Goal: Task Accomplishment & Management: Manage account settings

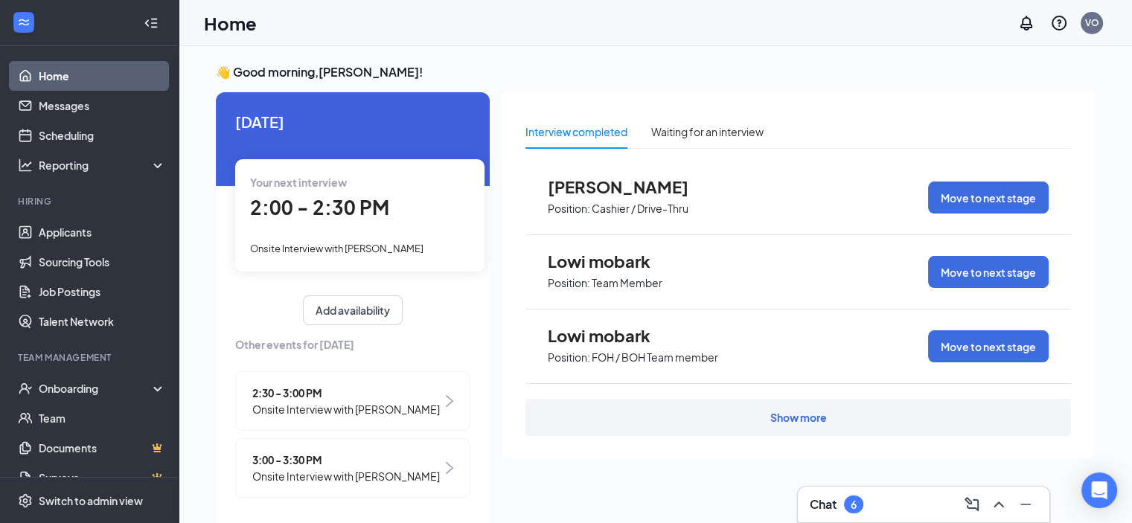
scroll to position [21, 0]
click at [71, 237] on link "Applicants" at bounding box center [102, 232] width 127 height 30
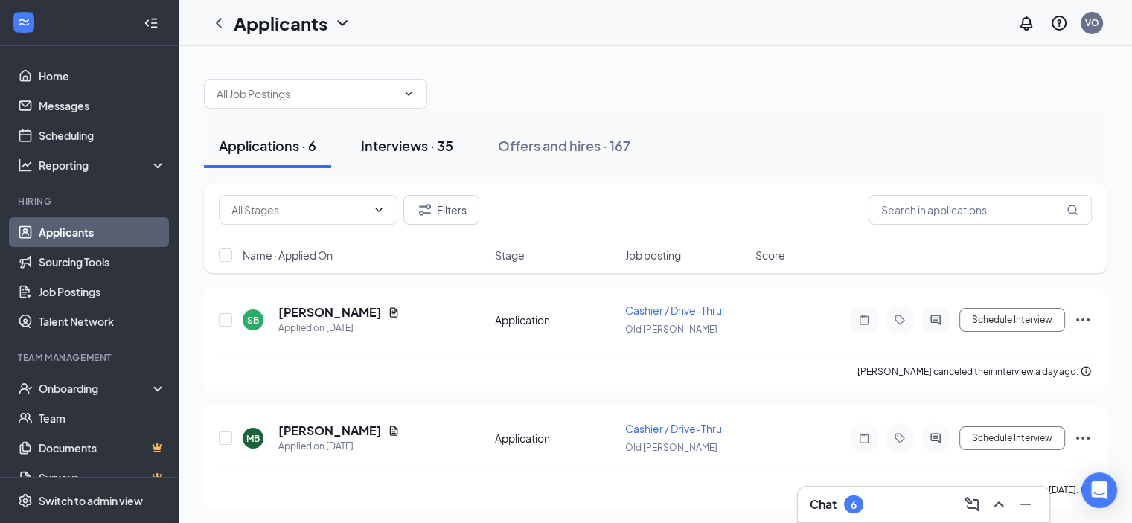
click at [412, 144] on div "Interviews · 35" at bounding box center [407, 145] width 92 height 19
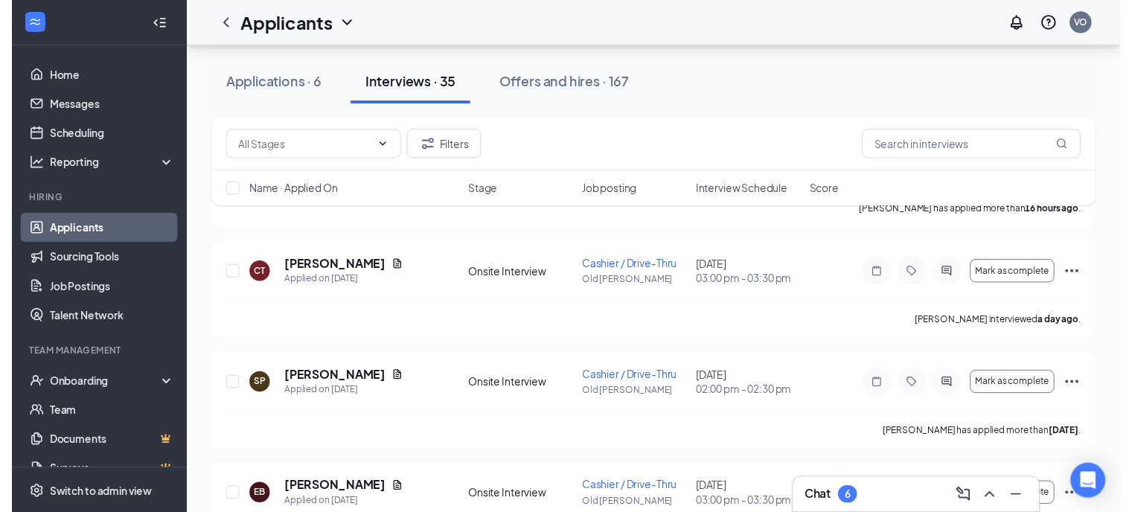
scroll to position [157, 0]
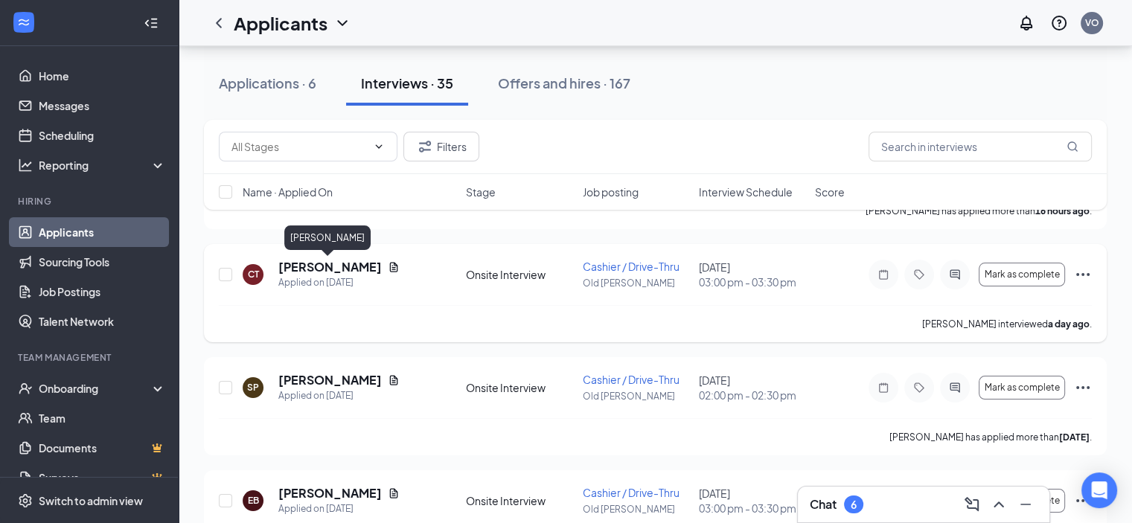
click at [318, 272] on h5 "Cassie Thimgan" at bounding box center [329, 267] width 103 height 16
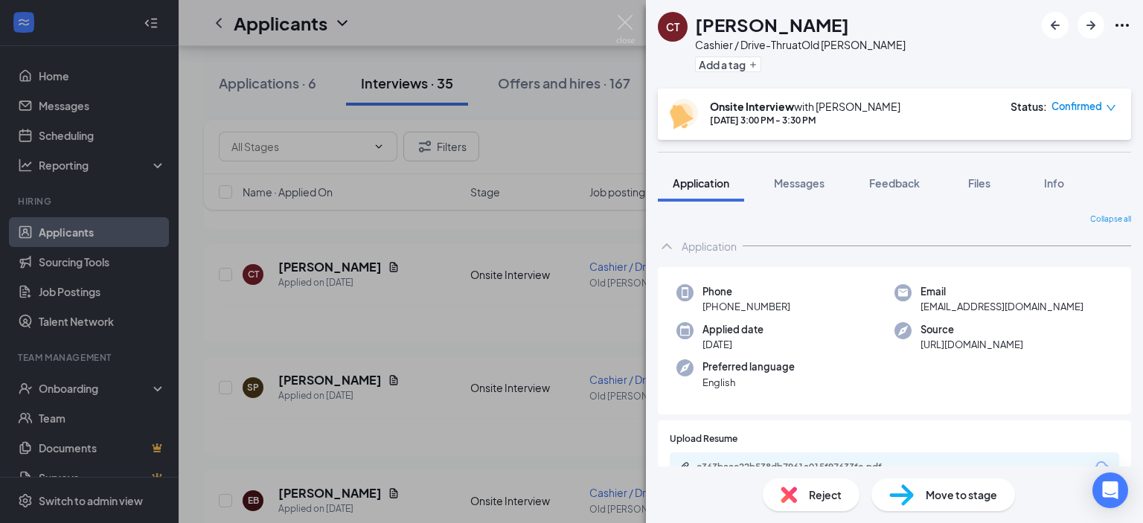
click at [996, 502] on span "Move to stage" at bounding box center [961, 495] width 71 height 16
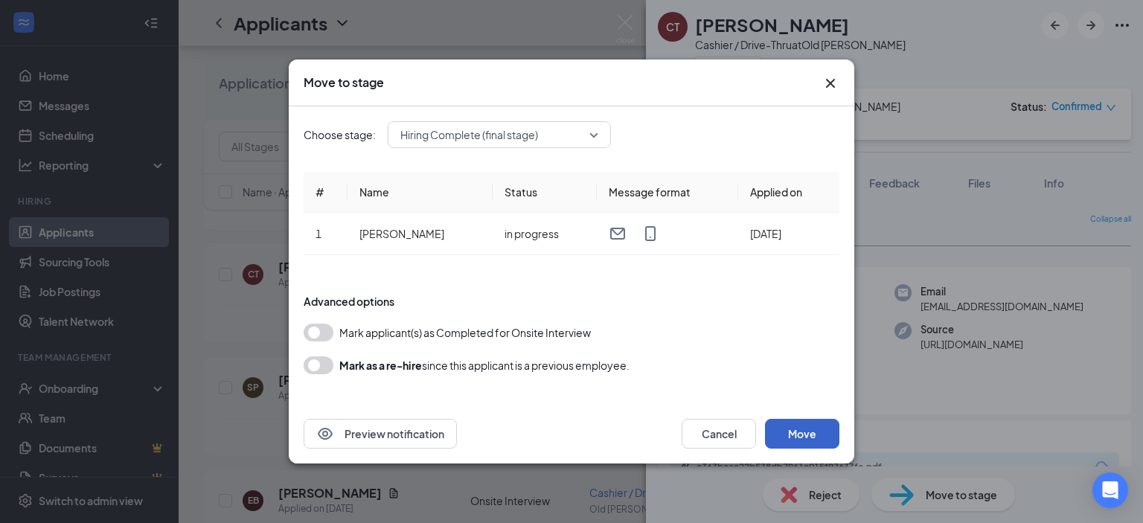
click at [814, 432] on button "Move" at bounding box center [802, 434] width 74 height 30
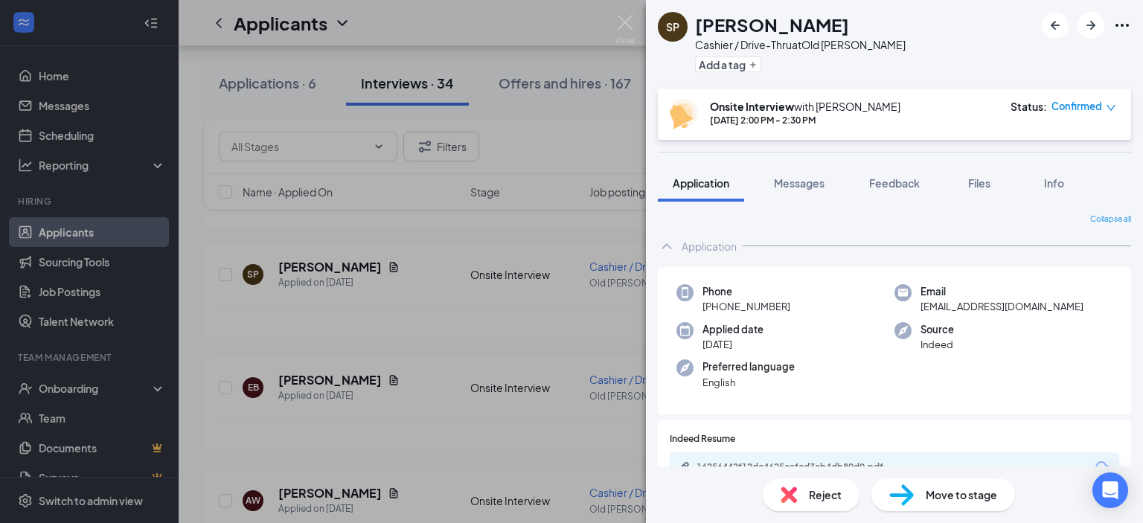
click at [73, 383] on div "SP Sloan Pecka Cashier / Drive-Thru at Old Cheney Add a tag Onsite Interview wi…" at bounding box center [571, 261] width 1143 height 523
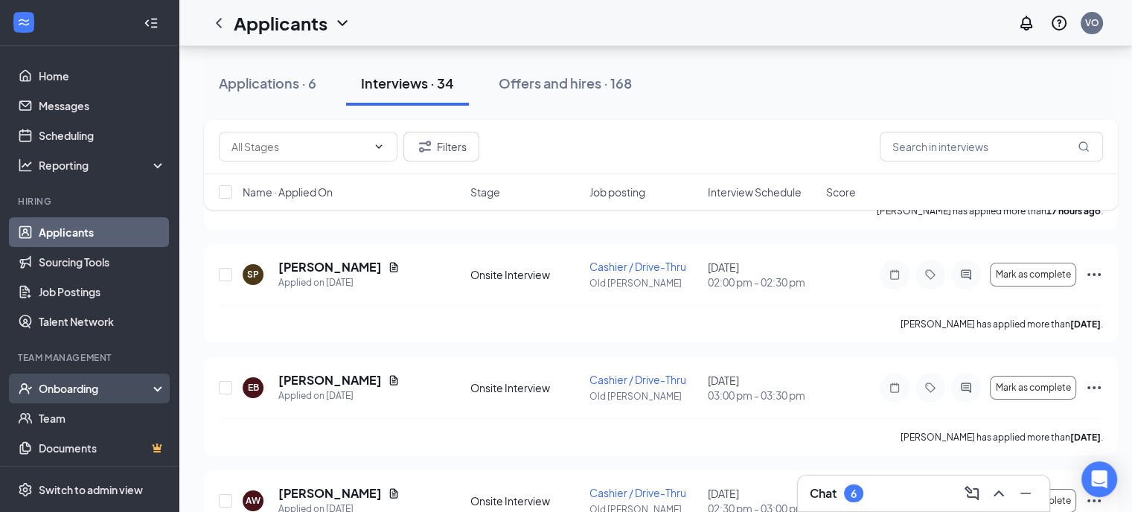
click at [73, 384] on div "Onboarding" at bounding box center [96, 388] width 115 height 15
click at [74, 418] on link "Overview" at bounding box center [102, 418] width 127 height 30
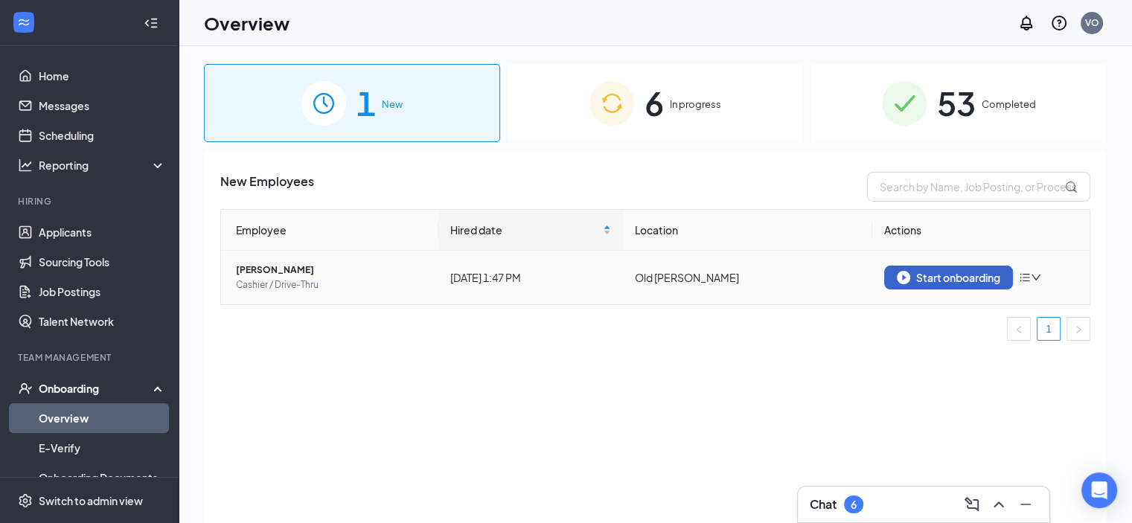
click at [973, 272] on div "Start onboarding" at bounding box center [948, 277] width 103 height 13
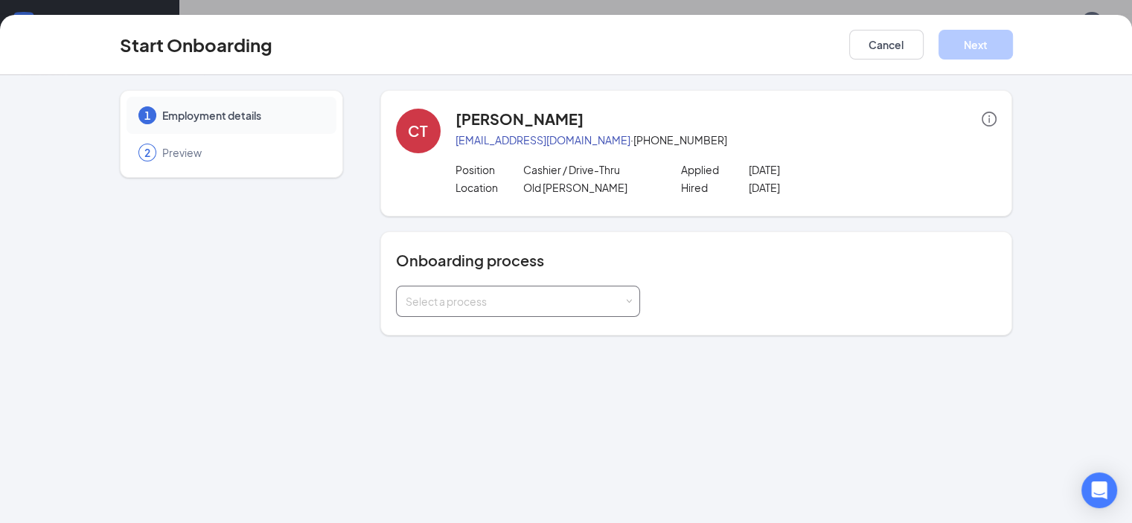
click at [406, 294] on div "Select a process" at bounding box center [515, 301] width 218 height 15
click at [401, 339] on li "Team Member" at bounding box center [480, 332] width 244 height 27
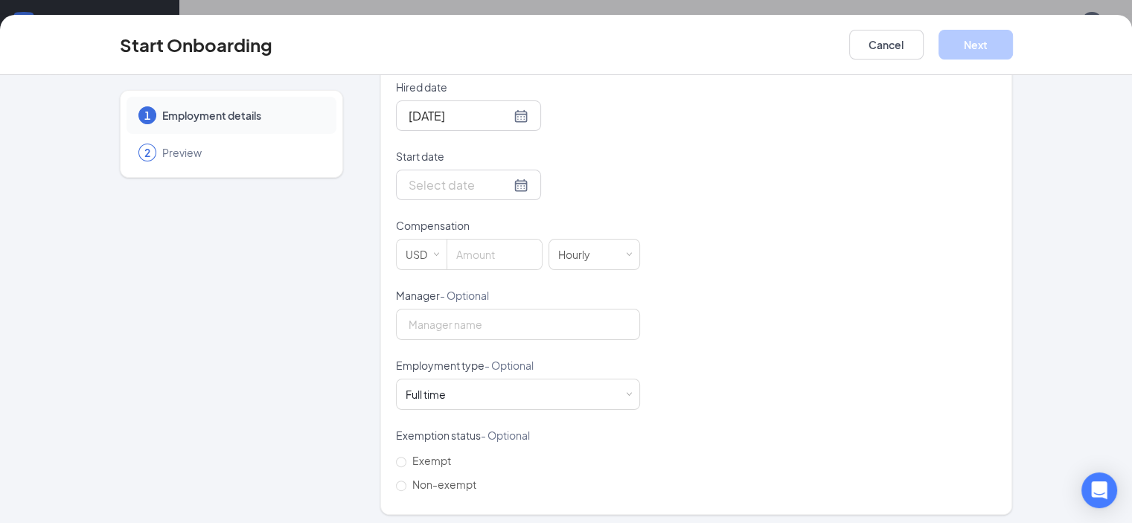
scroll to position [348, 0]
click at [409, 178] on input "Start date" at bounding box center [460, 179] width 102 height 19
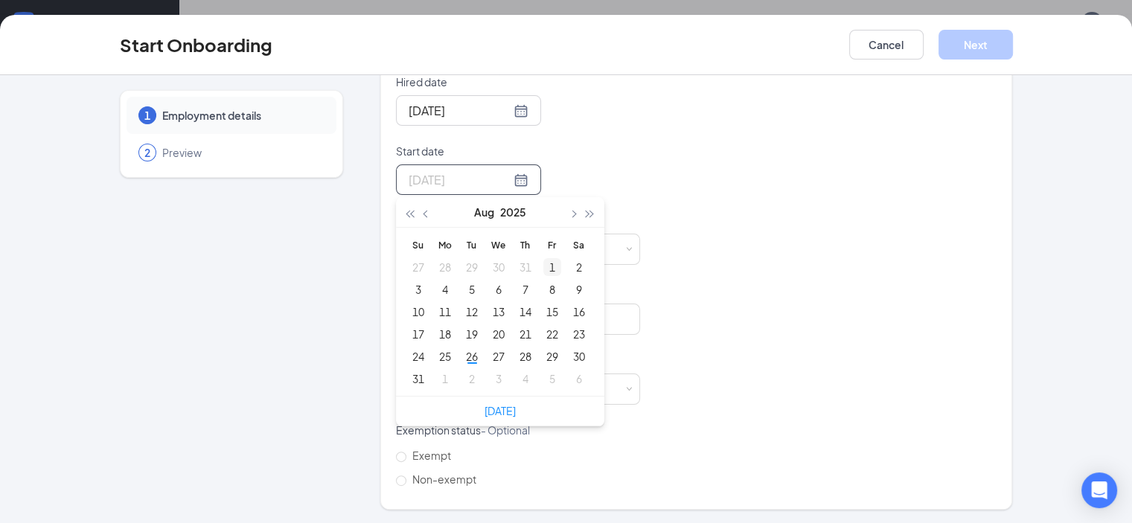
type input "Aug 1, 2025"
click at [565, 210] on button "button" at bounding box center [573, 212] width 16 height 30
type input "Sep 4, 2025"
click at [517, 261] on div "4" at bounding box center [526, 267] width 18 height 18
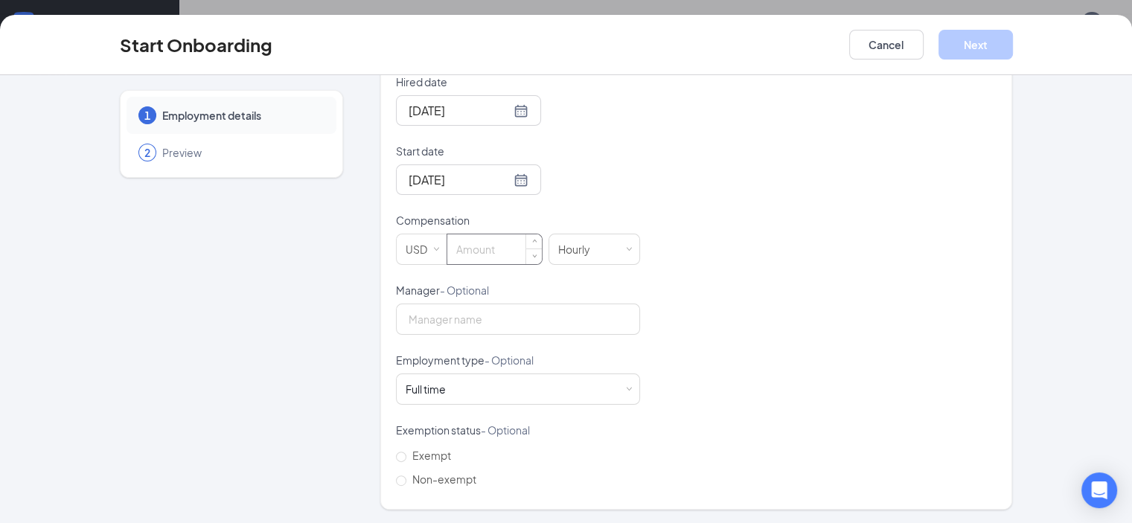
click at [462, 250] on input at bounding box center [494, 249] width 95 height 30
type input "15"
click at [413, 328] on input "Manager - Optional" at bounding box center [518, 319] width 244 height 31
type input "[PERSON_NAME]"
click at [443, 380] on div "Full time Works 30+ hours per week and is reasonably expected to work" at bounding box center [518, 389] width 225 height 30
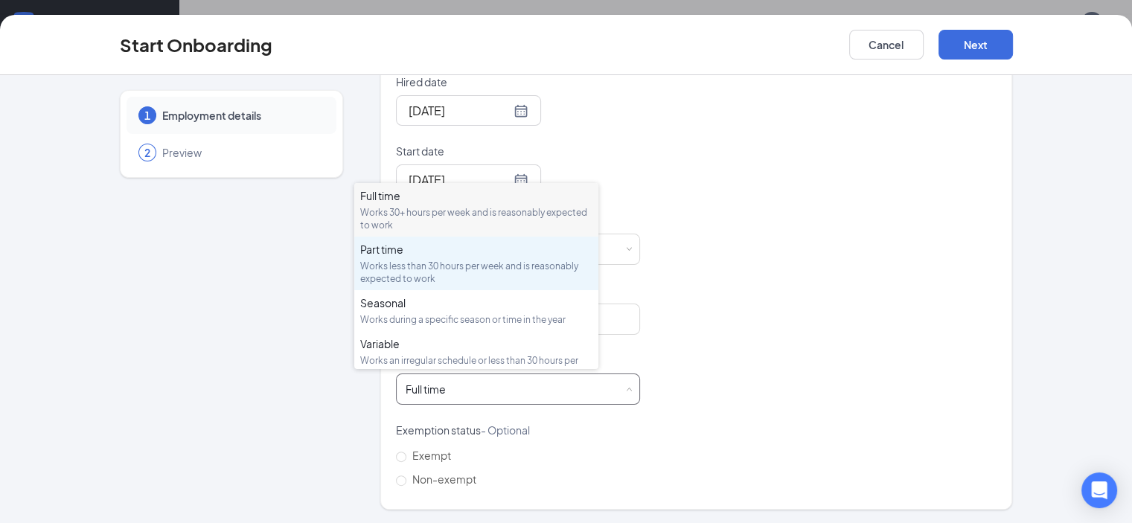
click at [411, 250] on div "Part time" at bounding box center [476, 249] width 232 height 15
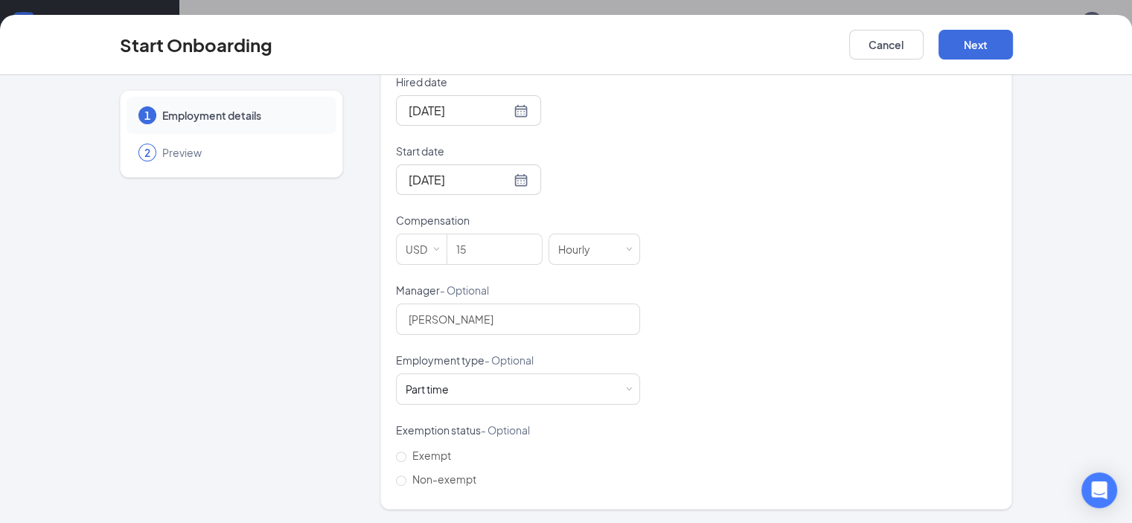
click at [380, 479] on div "Employment details This information is used to create onboarding documents. Hir…" at bounding box center [696, 256] width 633 height 508
click at [396, 479] on input "Non-exempt" at bounding box center [401, 481] width 10 height 10
radio input "true"
click at [1013, 42] on button "Next" at bounding box center [976, 45] width 74 height 30
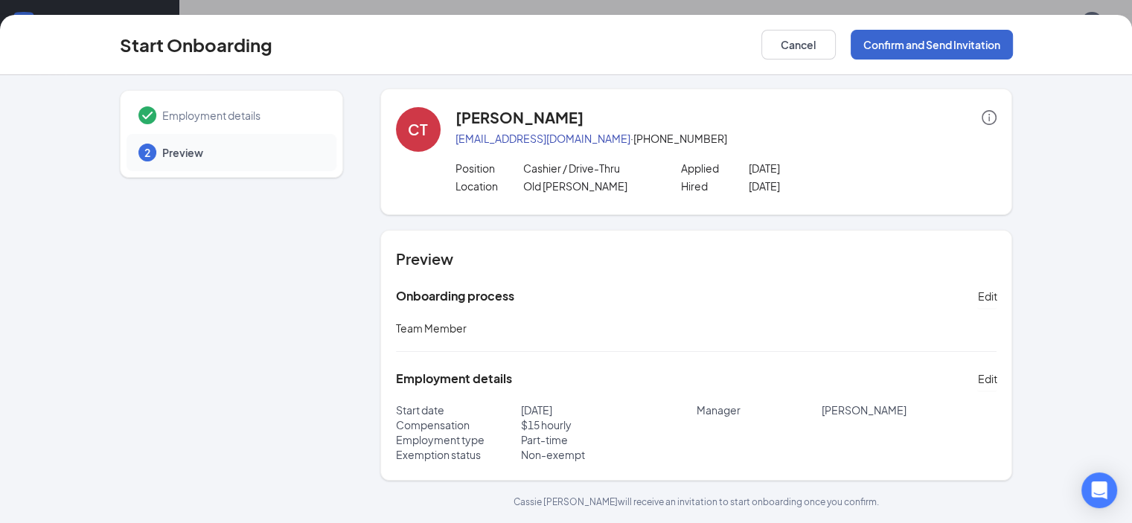
scroll to position [0, 0]
click at [1013, 42] on button "Confirm and Send Invitation" at bounding box center [932, 45] width 162 height 30
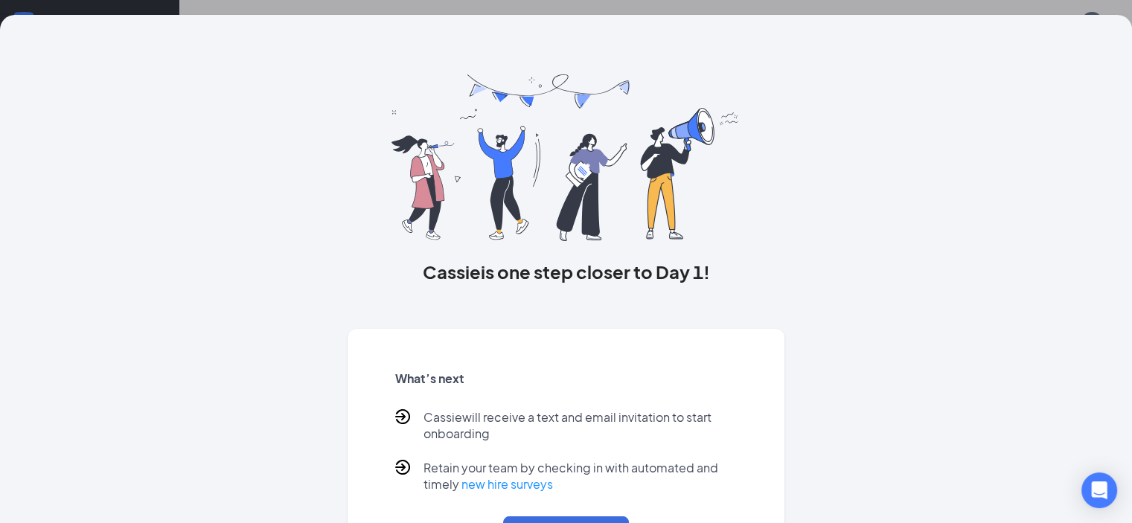
scroll to position [83, 0]
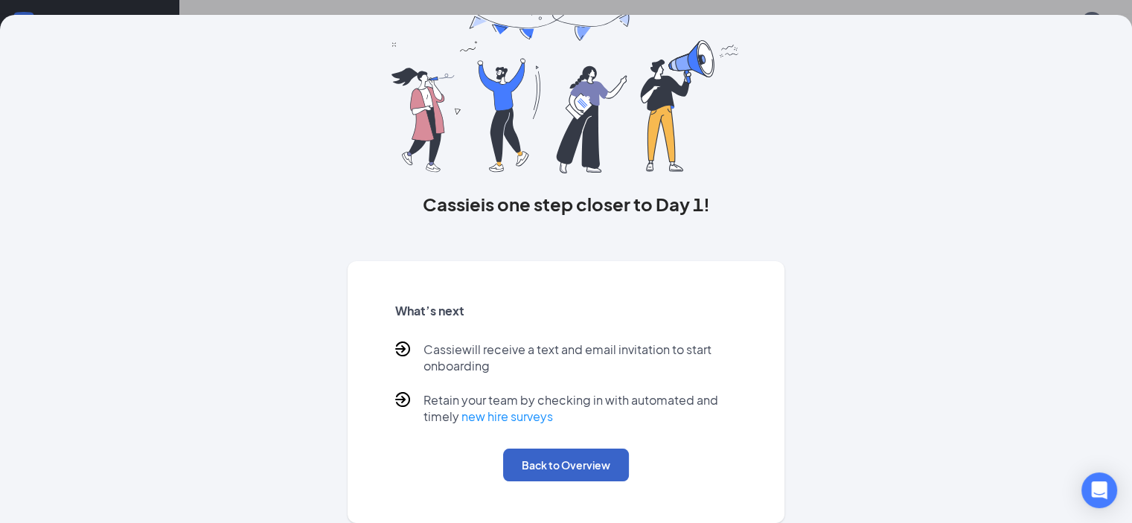
click at [551, 470] on button "Back to Overview" at bounding box center [566, 465] width 126 height 33
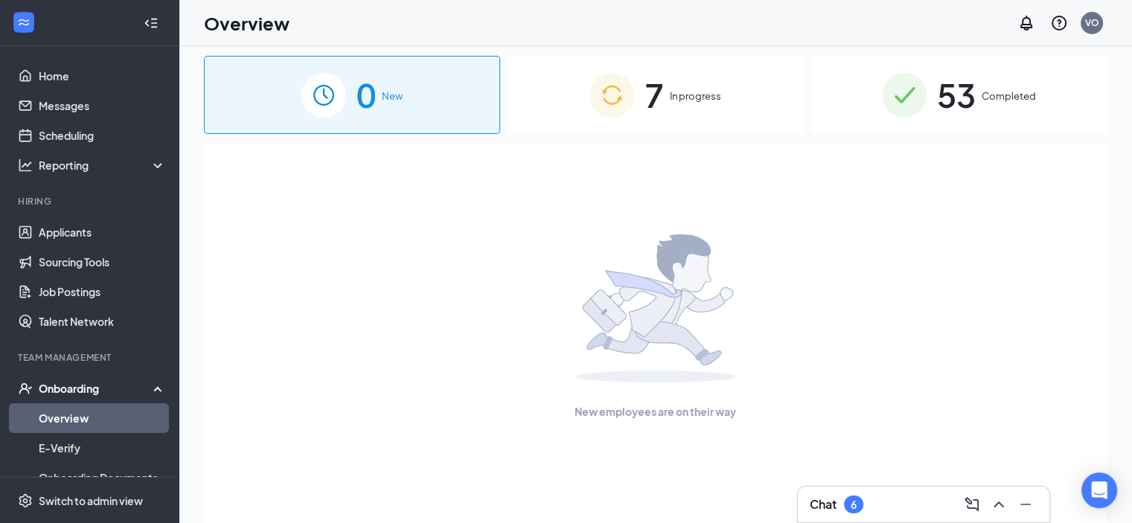
scroll to position [0, 0]
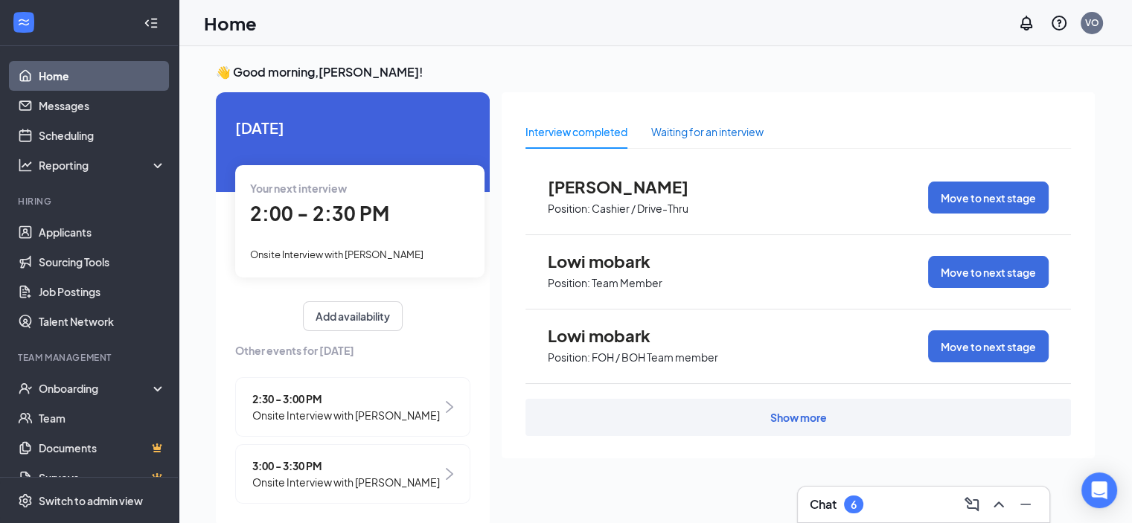
click at [718, 132] on div "Waiting for an interview" at bounding box center [707, 132] width 112 height 16
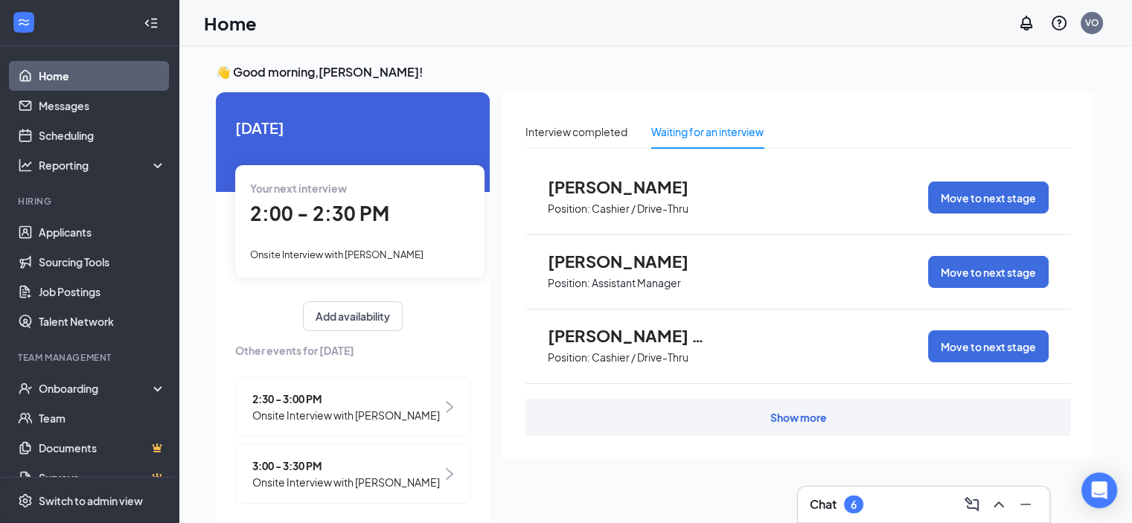
scroll to position [21, 0]
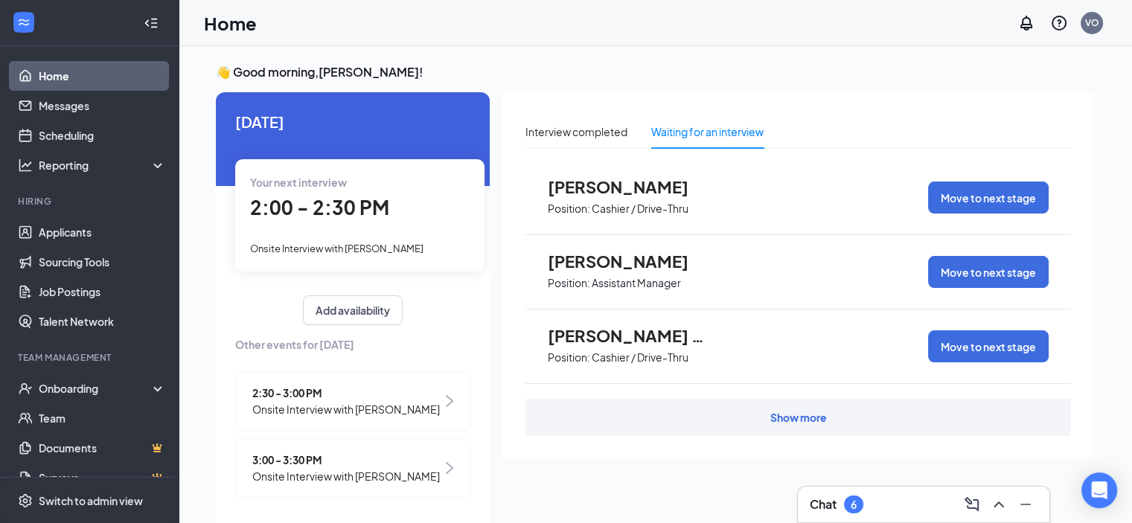
click at [446, 395] on img at bounding box center [449, 401] width 7 height 12
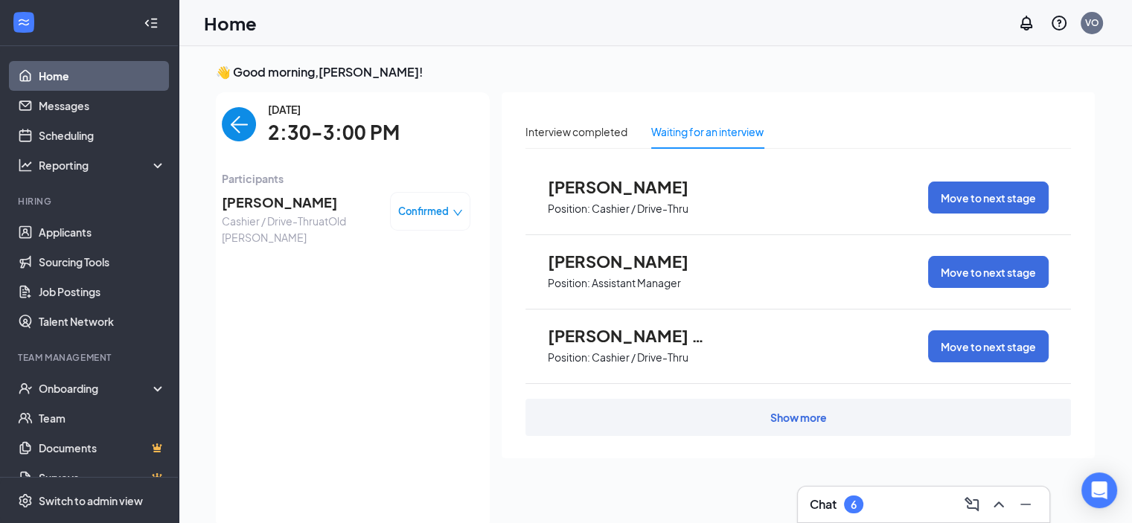
scroll to position [0, 0]
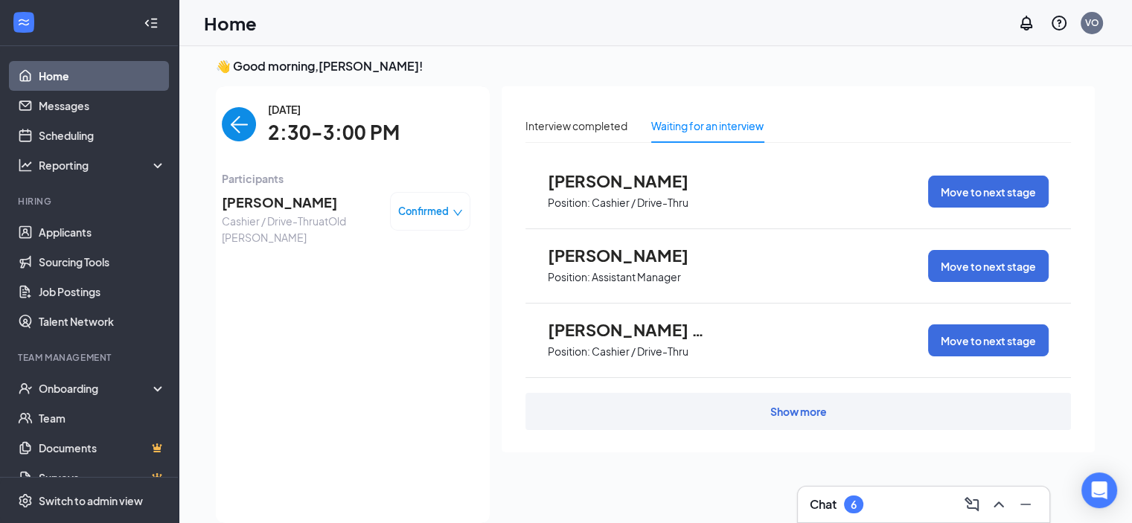
click at [301, 211] on span "[PERSON_NAME]" at bounding box center [300, 202] width 156 height 21
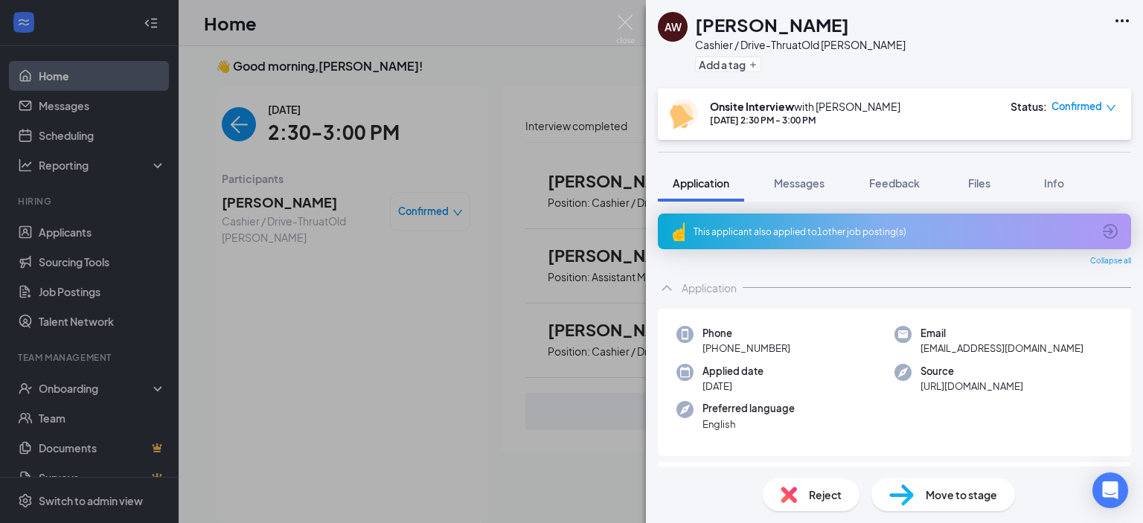
click at [348, 348] on div "AW [PERSON_NAME] Cashier / Drive-Thru at Old [PERSON_NAME] Add a tag Onsite Int…" at bounding box center [571, 261] width 1143 height 523
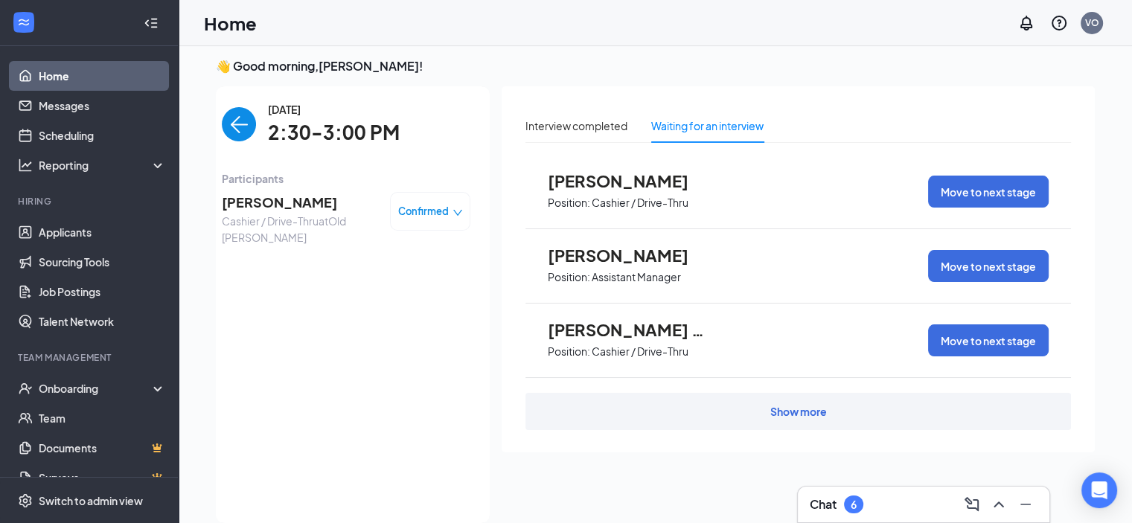
click at [229, 118] on img "back-button" at bounding box center [239, 124] width 34 height 34
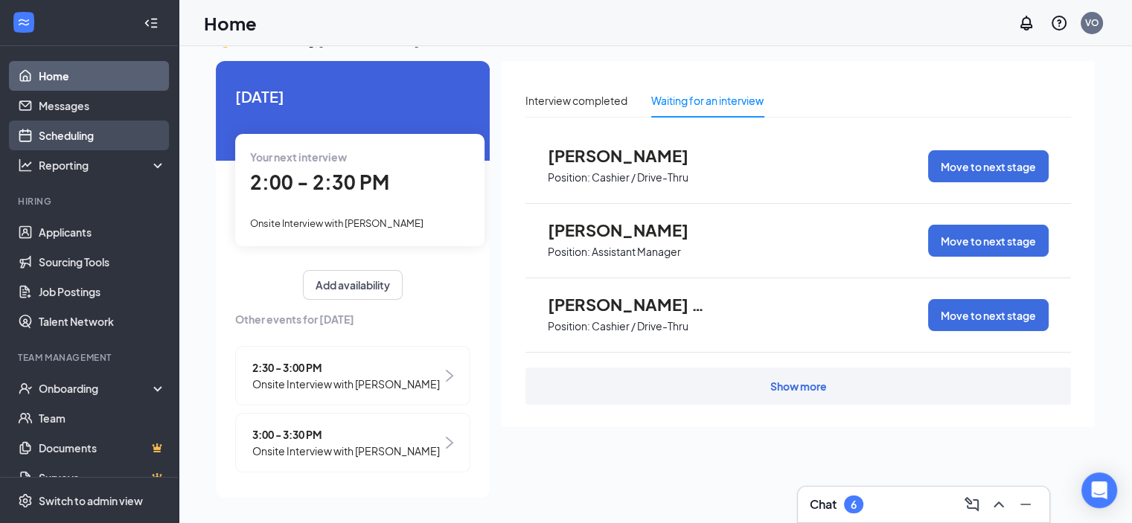
click at [68, 131] on link "Scheduling" at bounding box center [102, 136] width 127 height 30
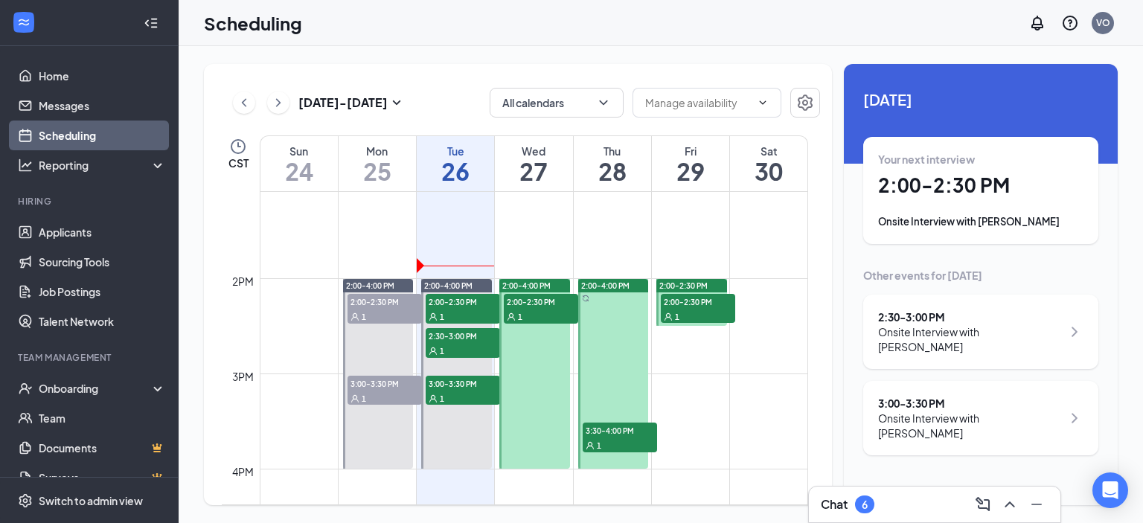
scroll to position [1253, 0]
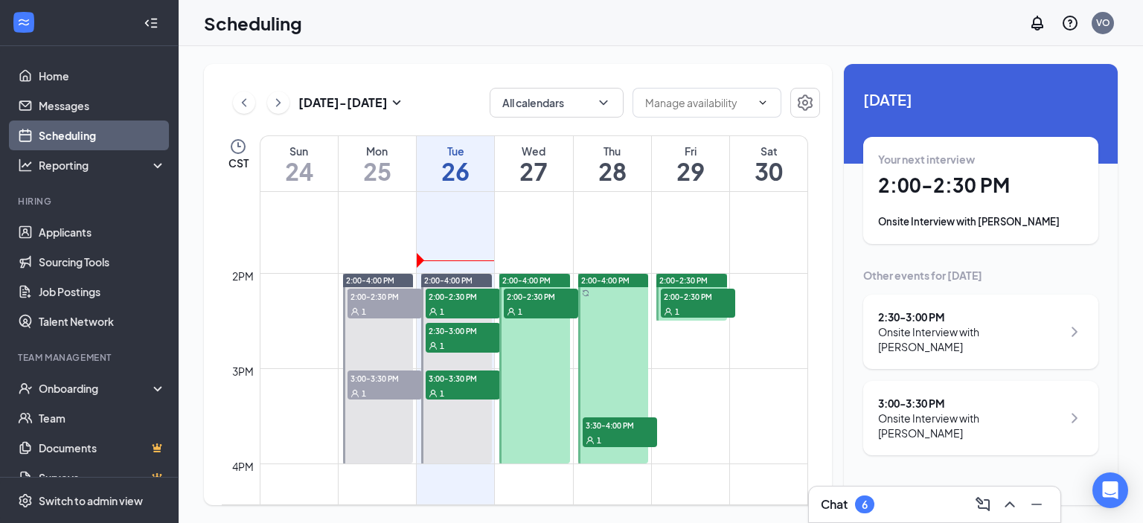
click at [616, 429] on span "3:30-4:00 PM" at bounding box center [620, 425] width 74 height 15
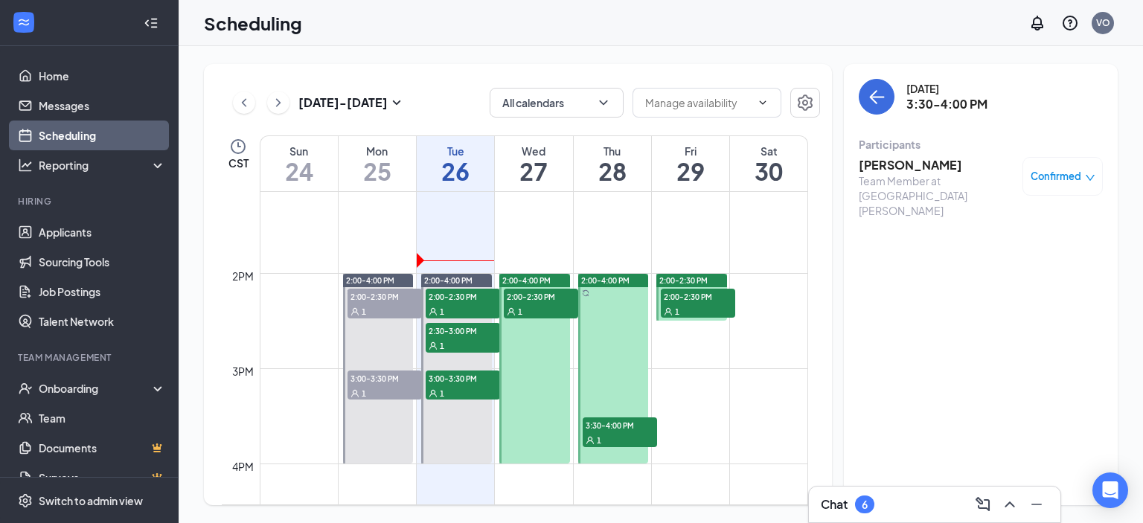
click at [902, 160] on h3 "[PERSON_NAME]" at bounding box center [937, 165] width 156 height 16
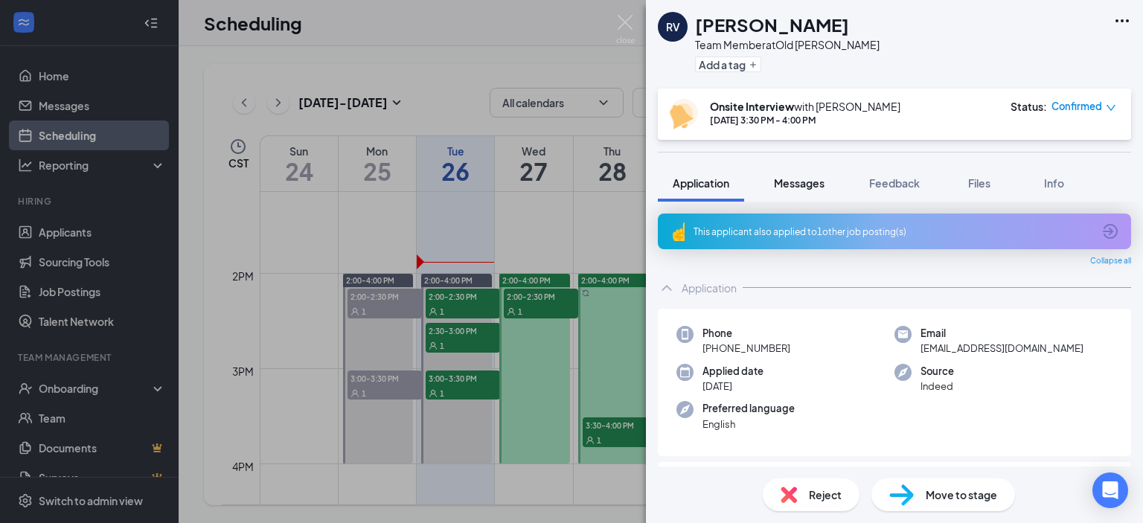
click at [813, 184] on span "Messages" at bounding box center [799, 182] width 51 height 13
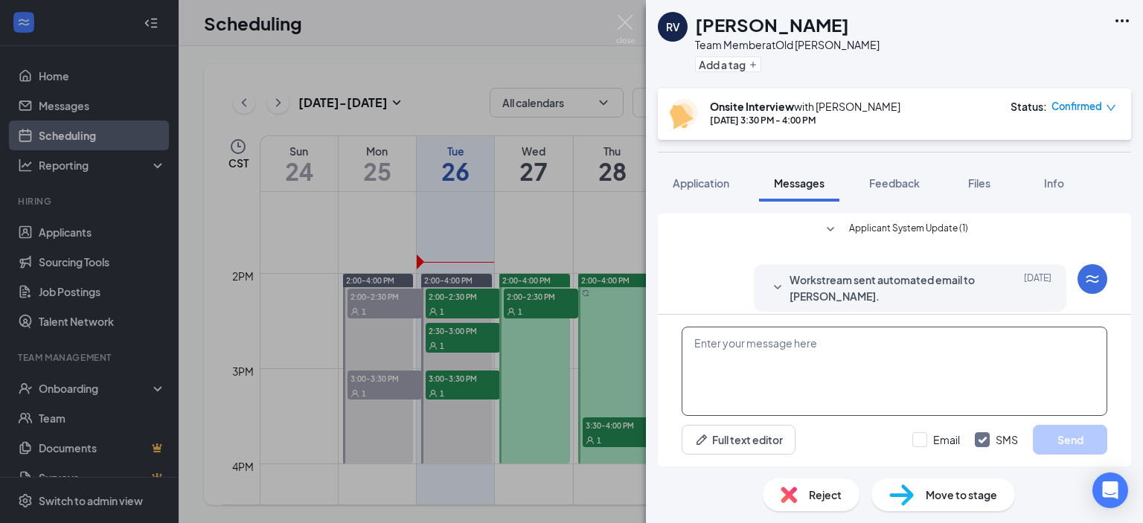
click at [761, 357] on textarea at bounding box center [895, 371] width 426 height 89
click at [617, 19] on img at bounding box center [625, 29] width 19 height 29
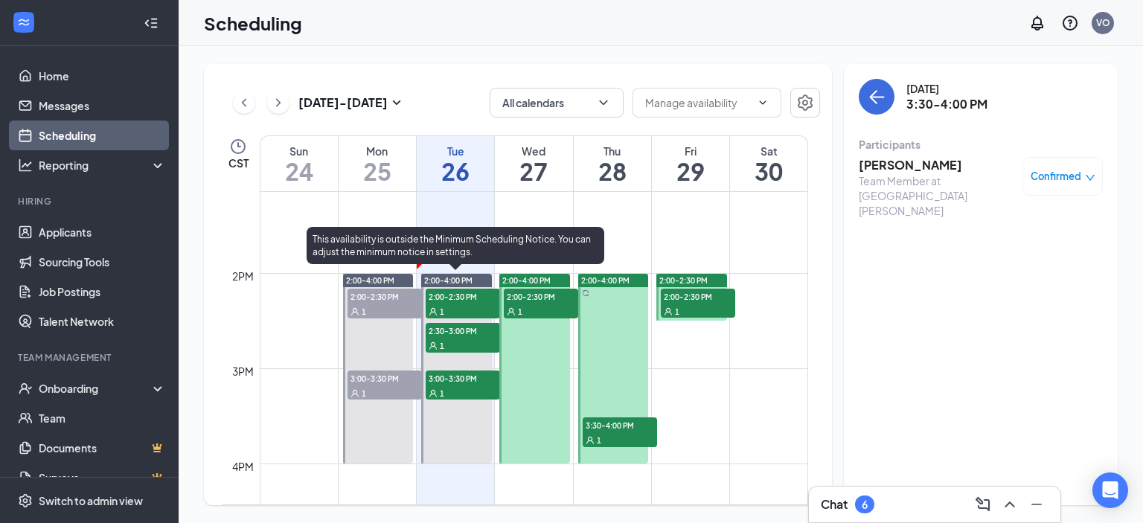
click at [458, 304] on div "1" at bounding box center [463, 311] width 74 height 15
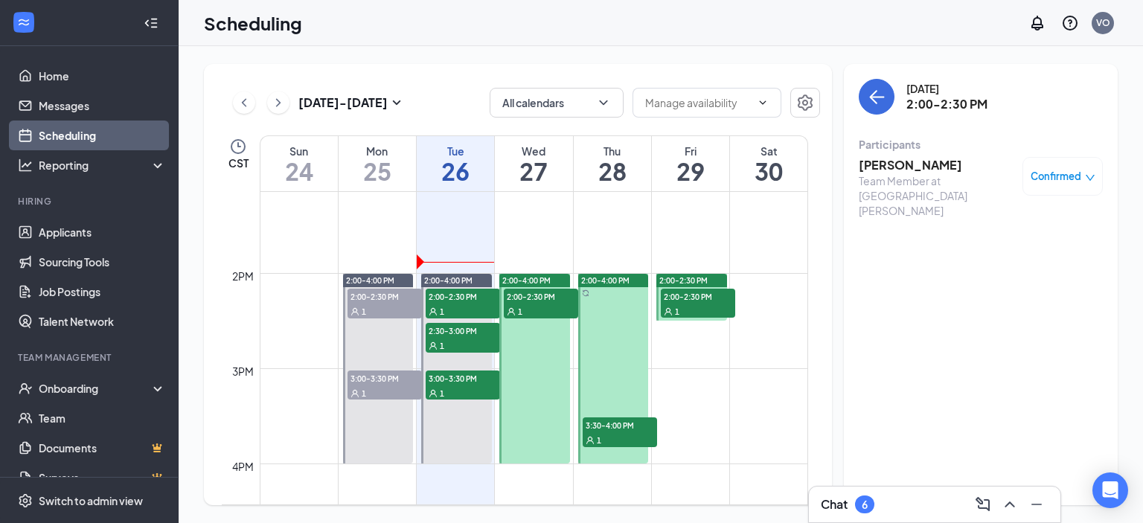
click at [1084, 176] on div "Confirmed" at bounding box center [1063, 176] width 65 height 15
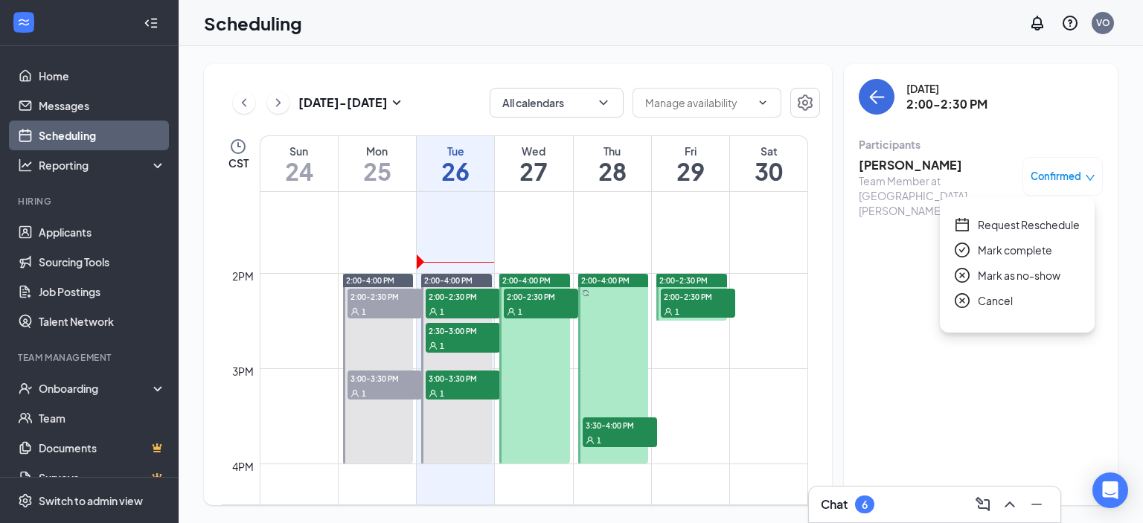
click at [1048, 225] on span "Request Reschedule" at bounding box center [1029, 225] width 102 height 16
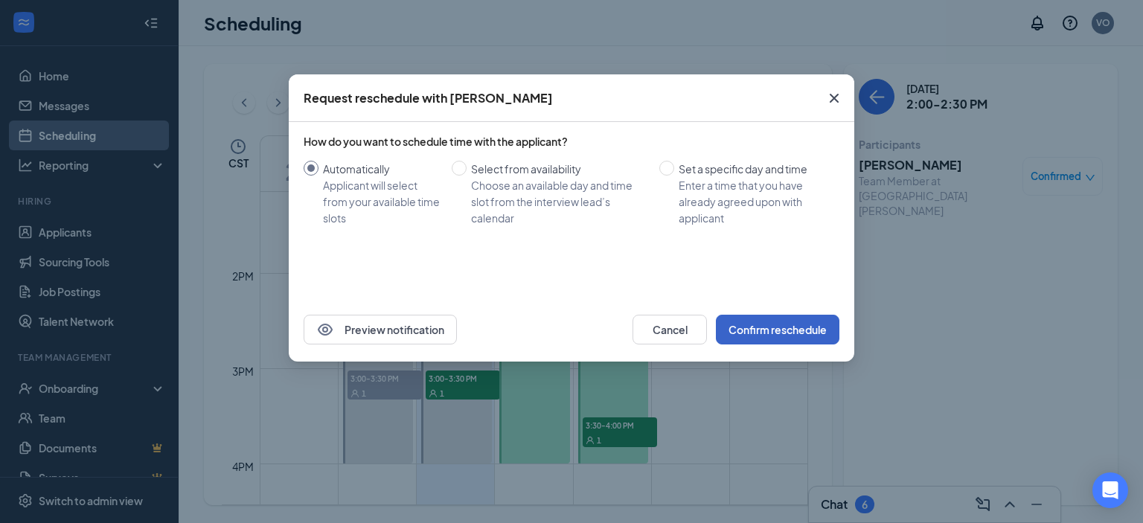
click at [812, 328] on button "Confirm reschedule" at bounding box center [778, 330] width 124 height 30
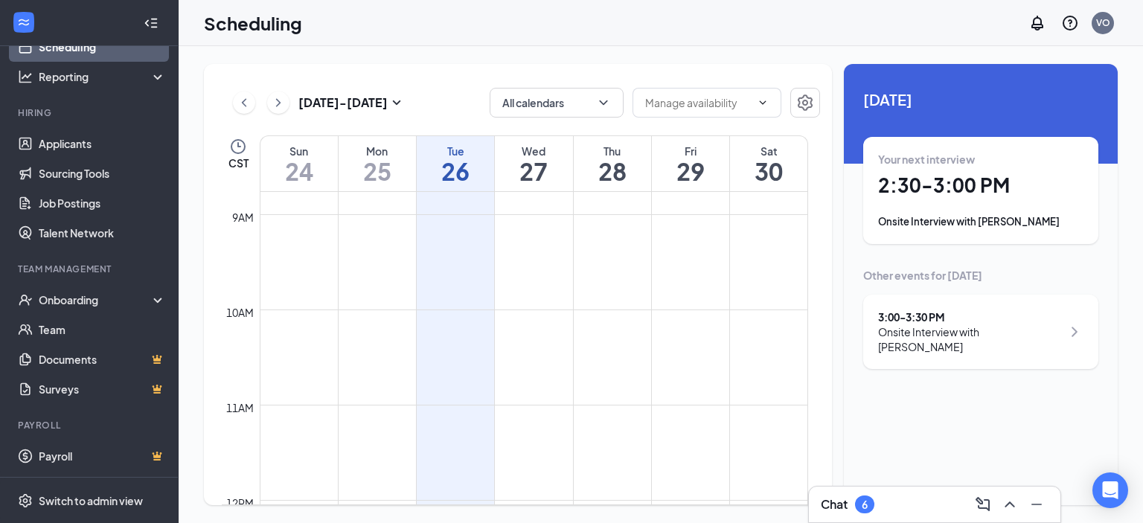
scroll to position [434, 0]
click at [757, 100] on icon "ChevronDown" at bounding box center [763, 103] width 12 height 12
click at [823, 100] on div "[DATE] - [DATE] All calendars CST Sun 24 Mon 25 Tue 26 Wed 27 Thu 28 Fri 29 Sat…" at bounding box center [518, 284] width 628 height 441
click at [807, 107] on icon "Settings" at bounding box center [805, 103] width 15 height 16
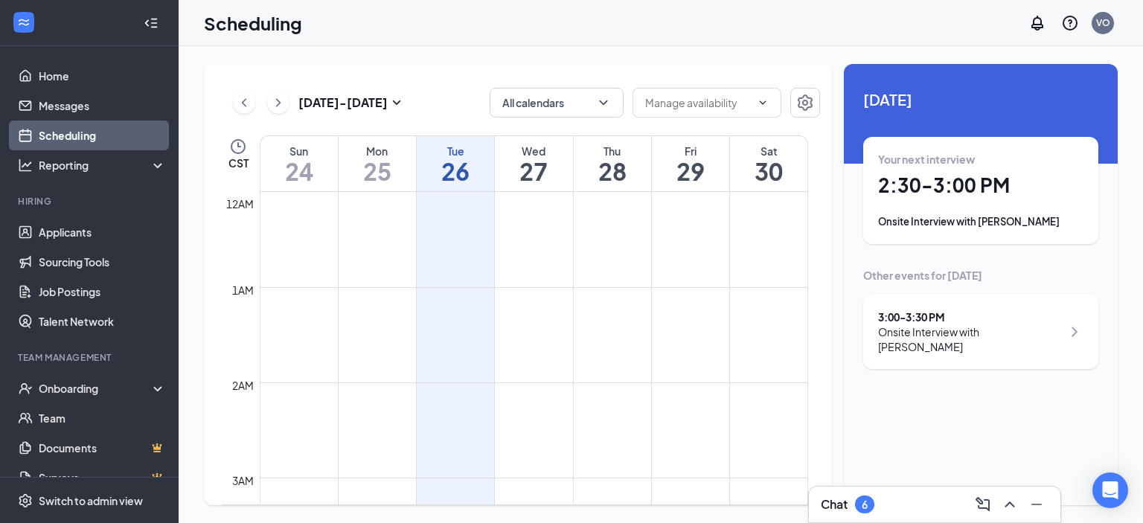
scroll to position [732, 0]
click at [726, 103] on input "text" at bounding box center [698, 103] width 106 height 16
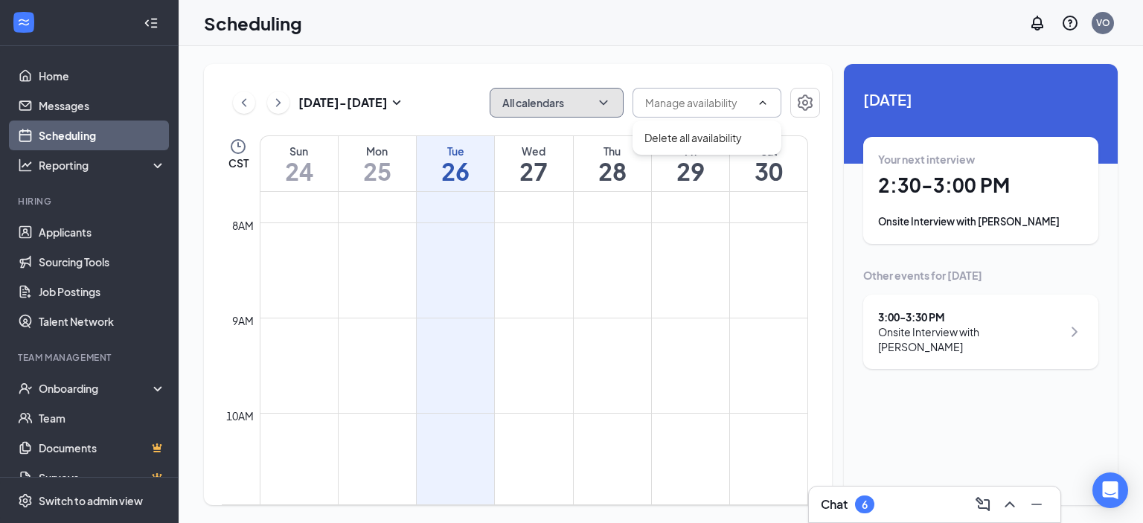
click at [601, 98] on icon "ChevronDown" at bounding box center [603, 102] width 15 height 15
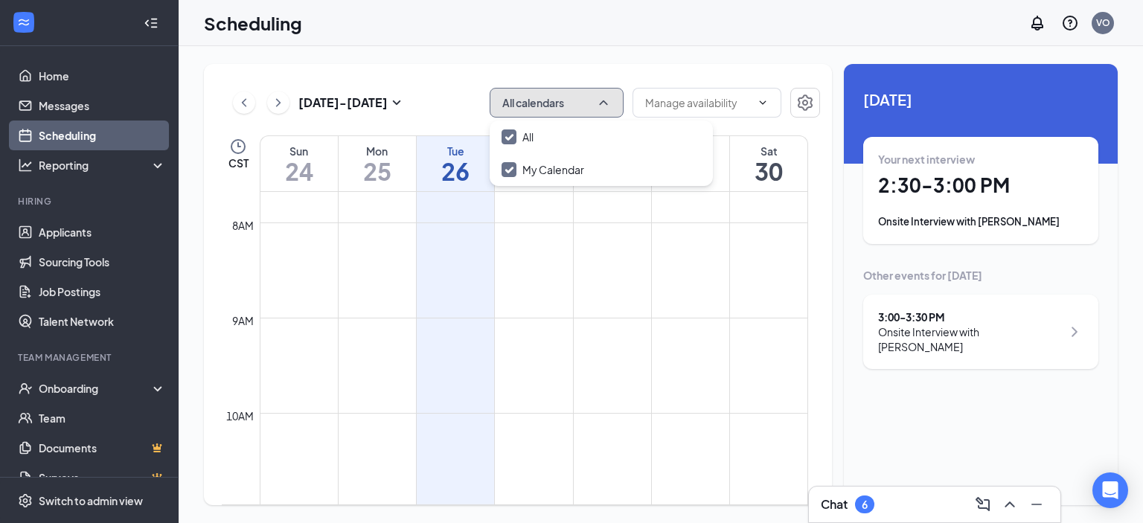
click at [603, 100] on icon "ChevronUp" at bounding box center [603, 102] width 15 height 15
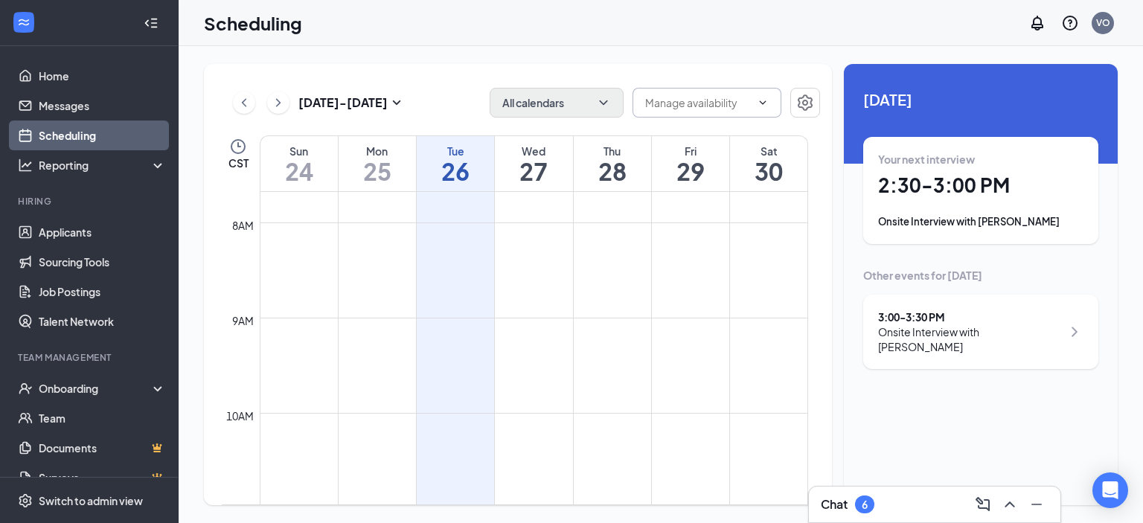
click at [765, 98] on icon "ChevronDown" at bounding box center [763, 103] width 12 height 12
click at [732, 134] on div "Delete all availability" at bounding box center [694, 138] width 98 height 16
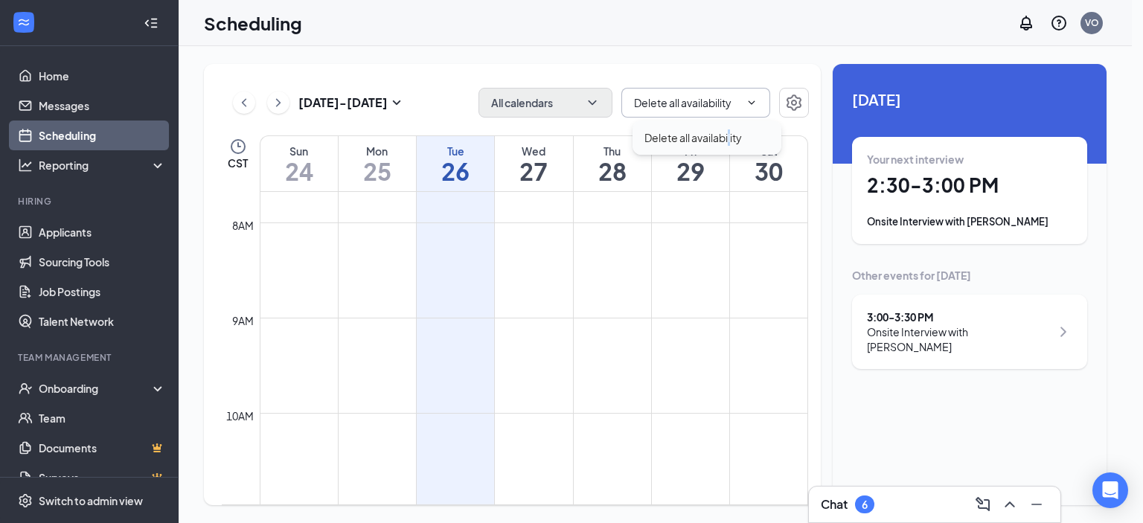
type input "Delete all availability"
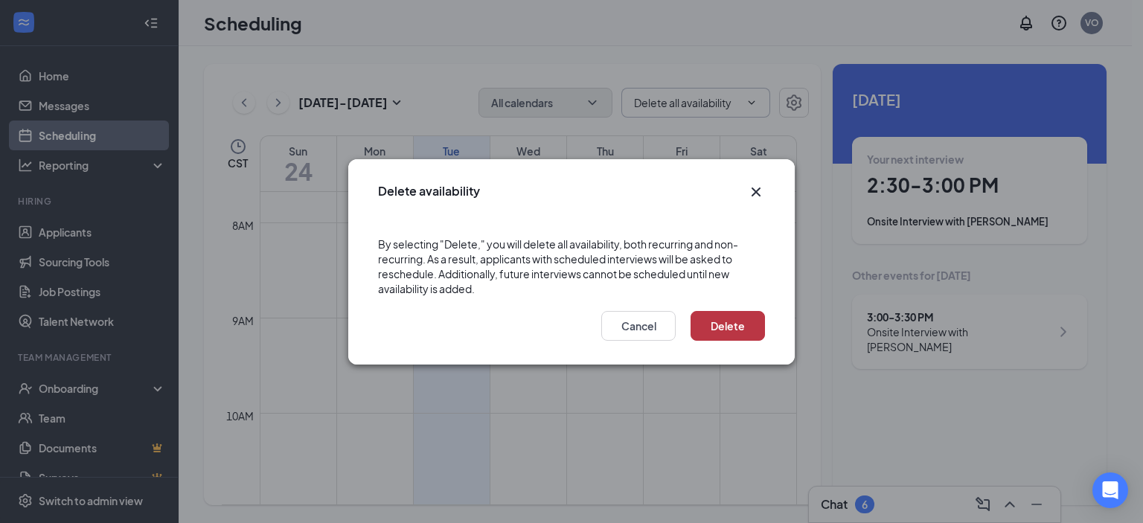
click at [723, 324] on button "Delete" at bounding box center [728, 326] width 74 height 30
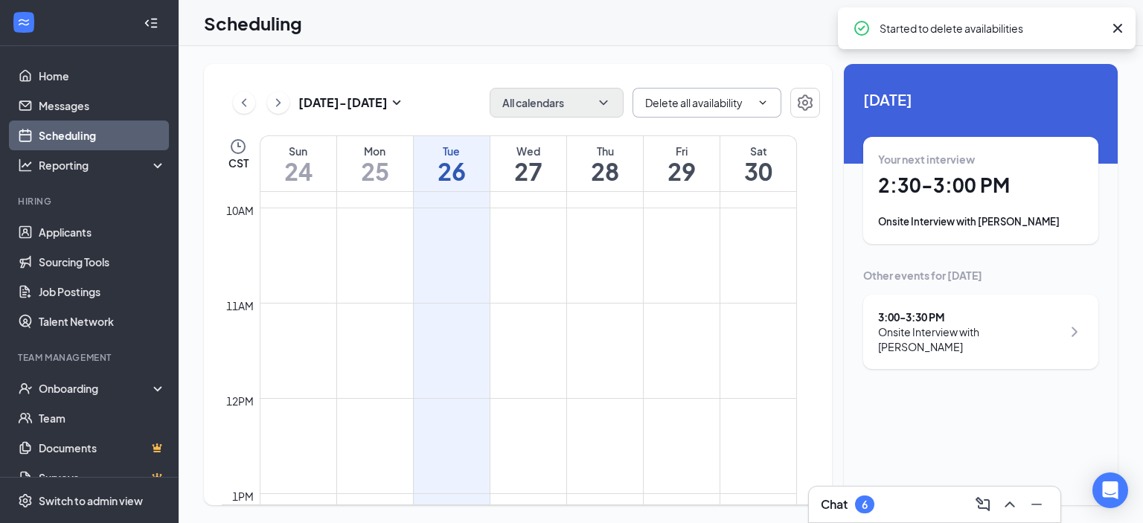
scroll to position [955, 0]
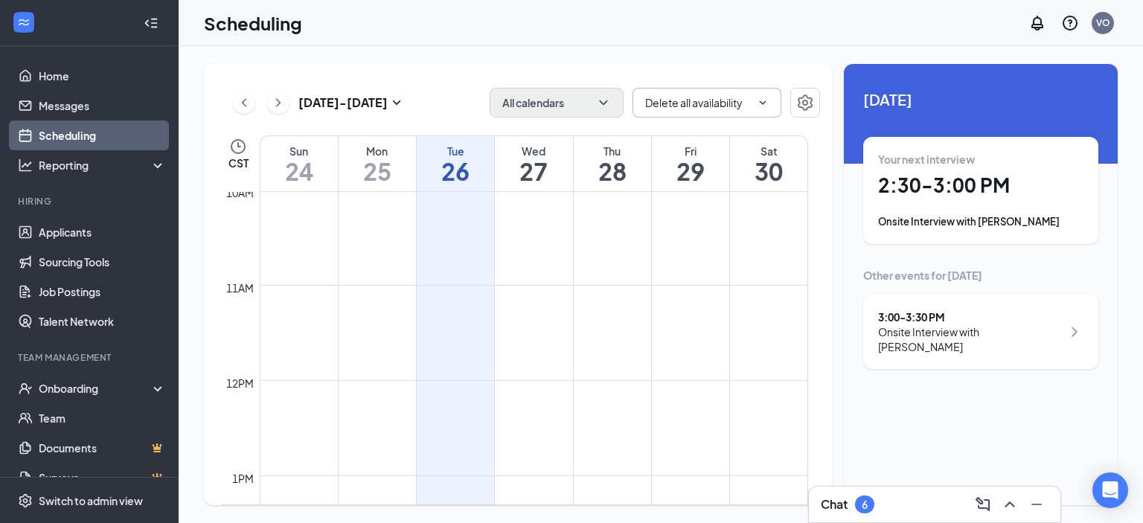
click at [1074, 328] on icon "ChevronRight" at bounding box center [1075, 333] width 6 height 10
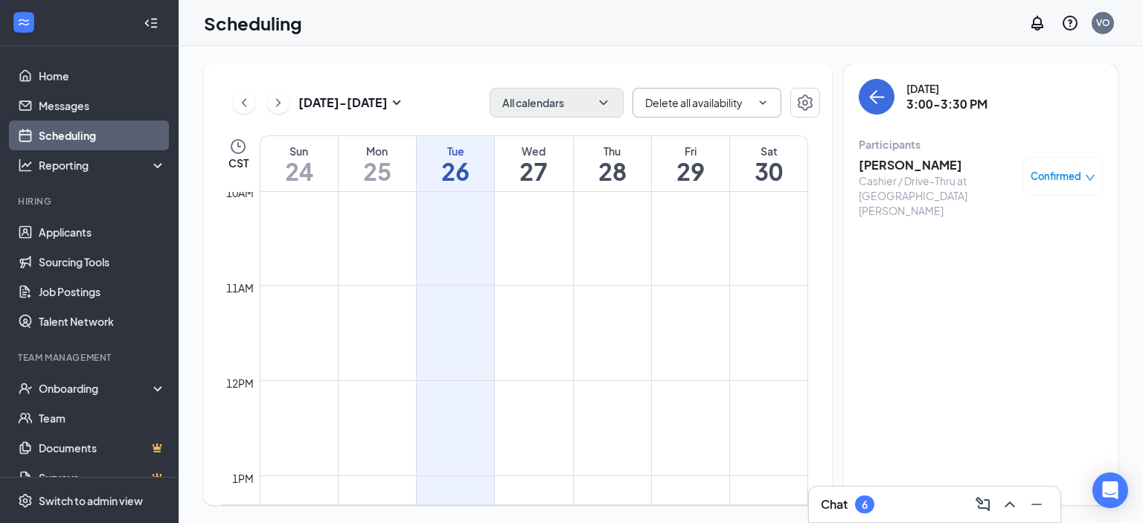
click at [1090, 170] on div "Confirmed" at bounding box center [1063, 176] width 65 height 15
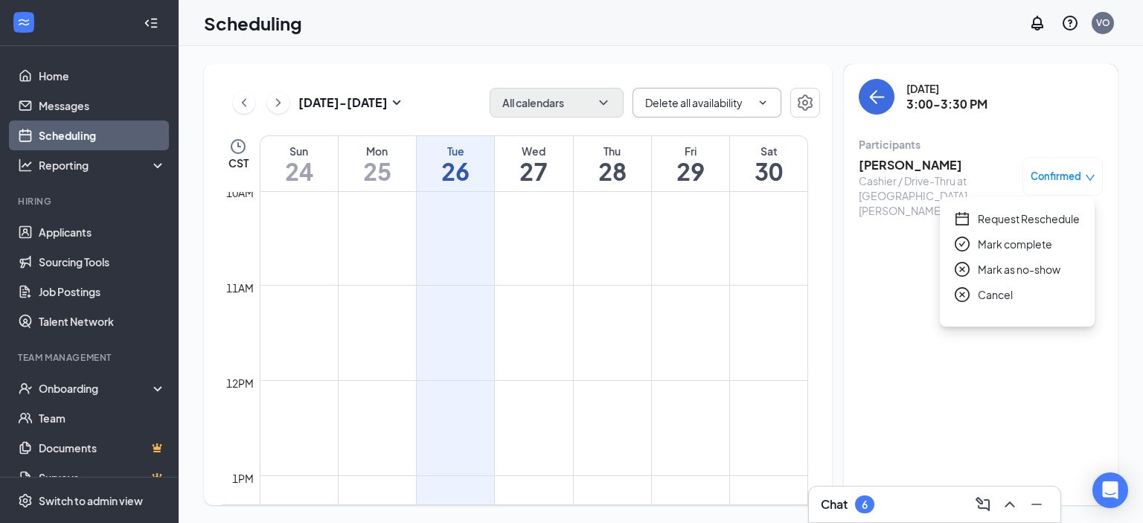
click at [1050, 217] on span "Request Reschedule" at bounding box center [1029, 219] width 102 height 16
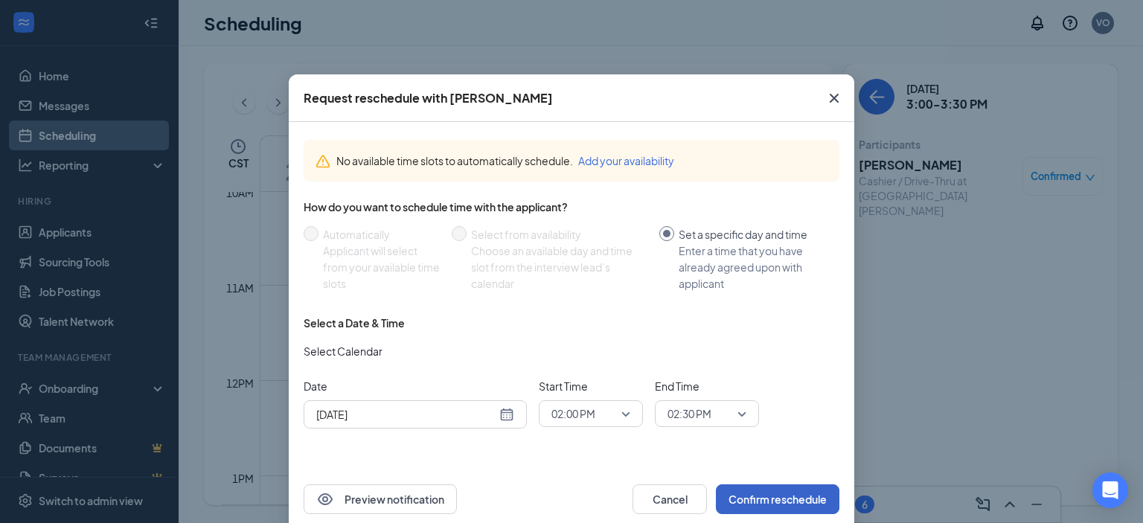
click at [766, 496] on button "Confirm reschedule" at bounding box center [778, 500] width 124 height 30
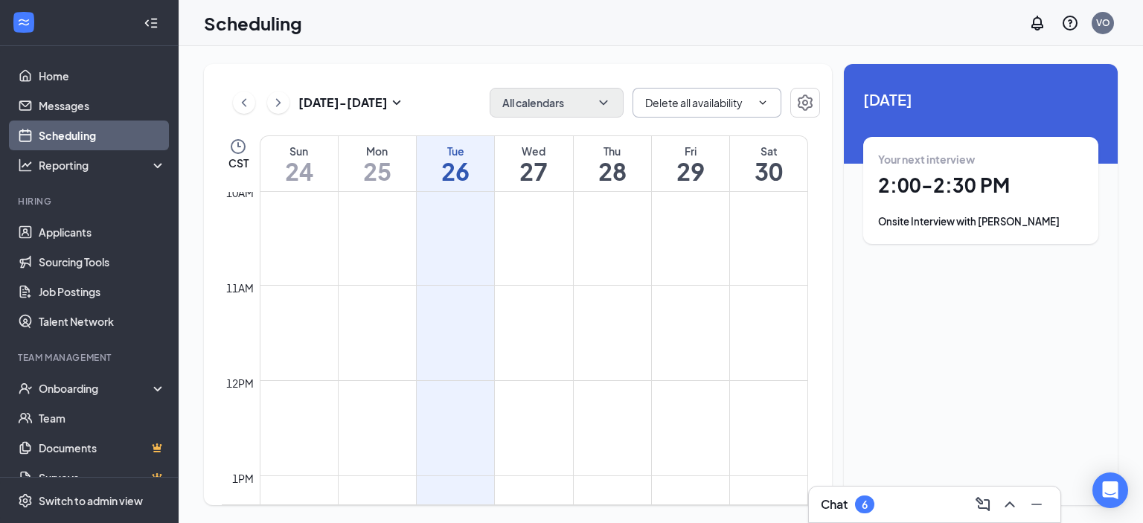
click at [1010, 217] on div "Onsite Interview with [PERSON_NAME]" at bounding box center [980, 221] width 205 height 15
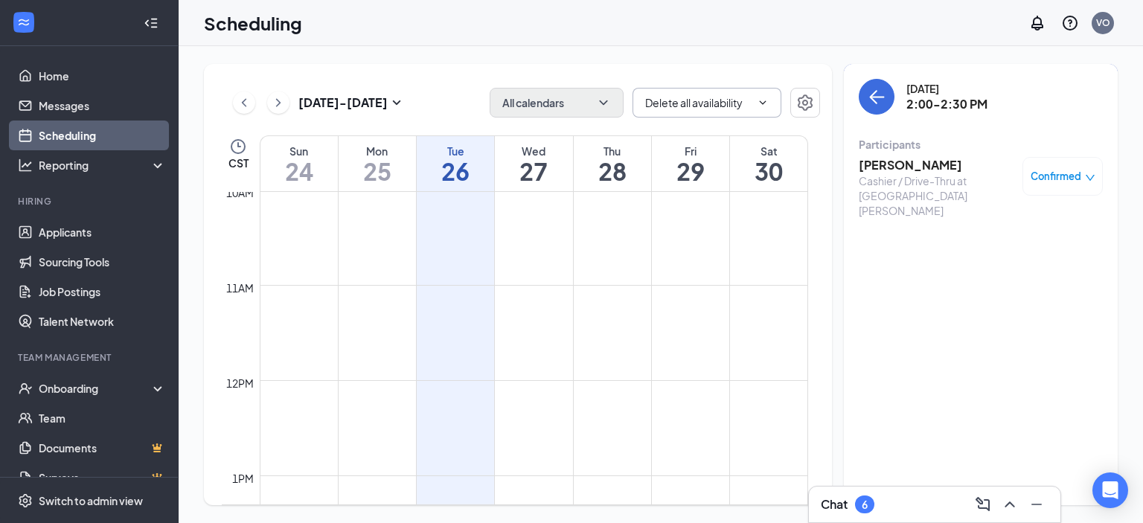
click at [1059, 179] on span "Confirmed" at bounding box center [1056, 176] width 51 height 15
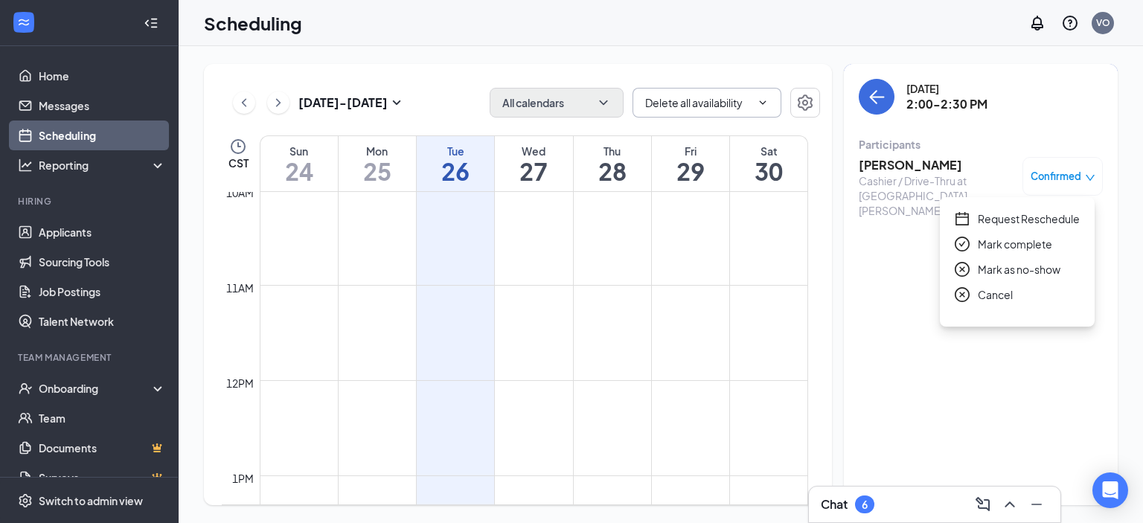
click at [1062, 223] on span "Request Reschedule" at bounding box center [1029, 219] width 102 height 16
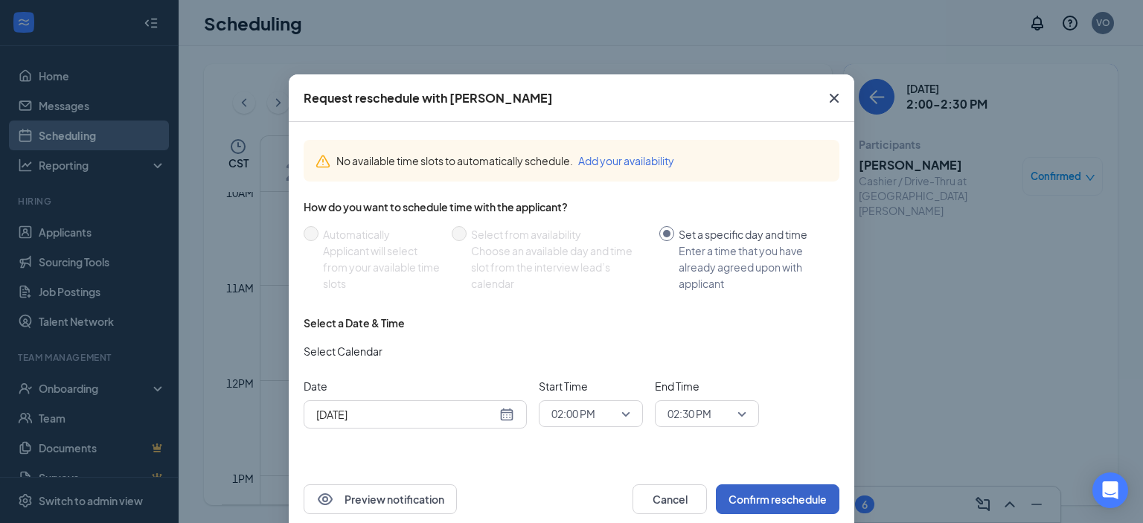
click at [776, 503] on button "Confirm reschedule" at bounding box center [778, 500] width 124 height 30
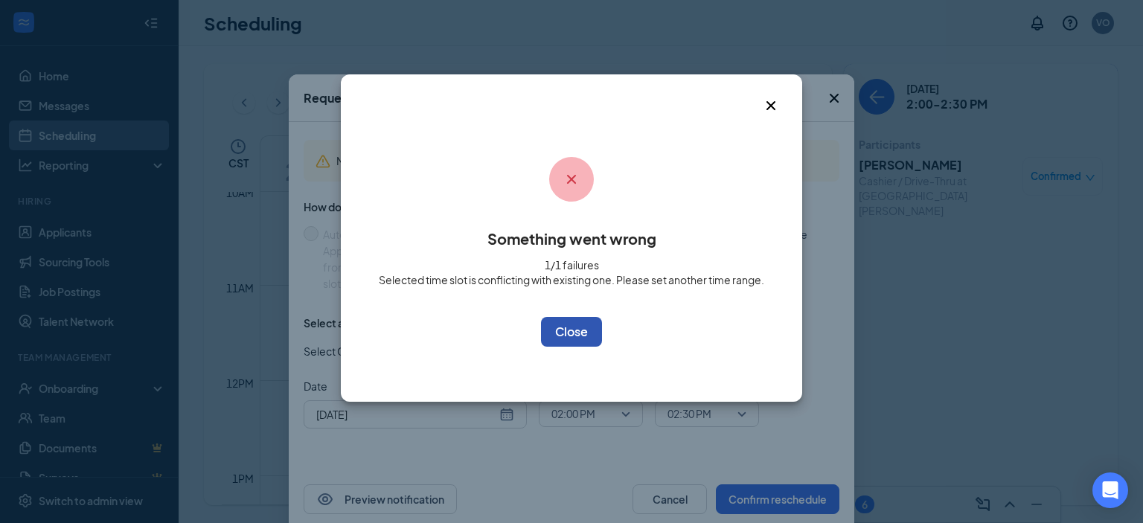
click at [573, 335] on button "OK" at bounding box center [571, 332] width 61 height 30
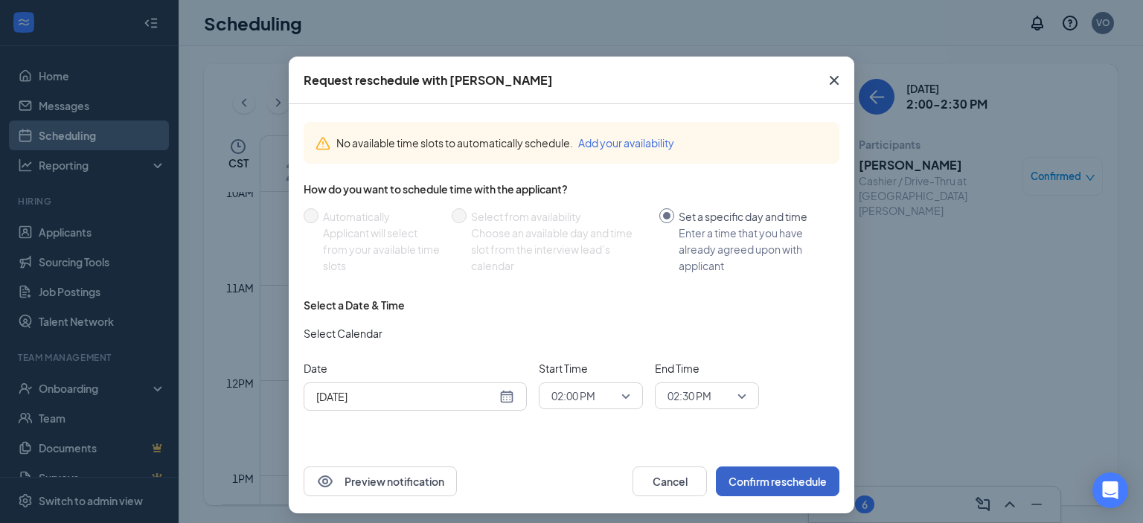
scroll to position [25, 0]
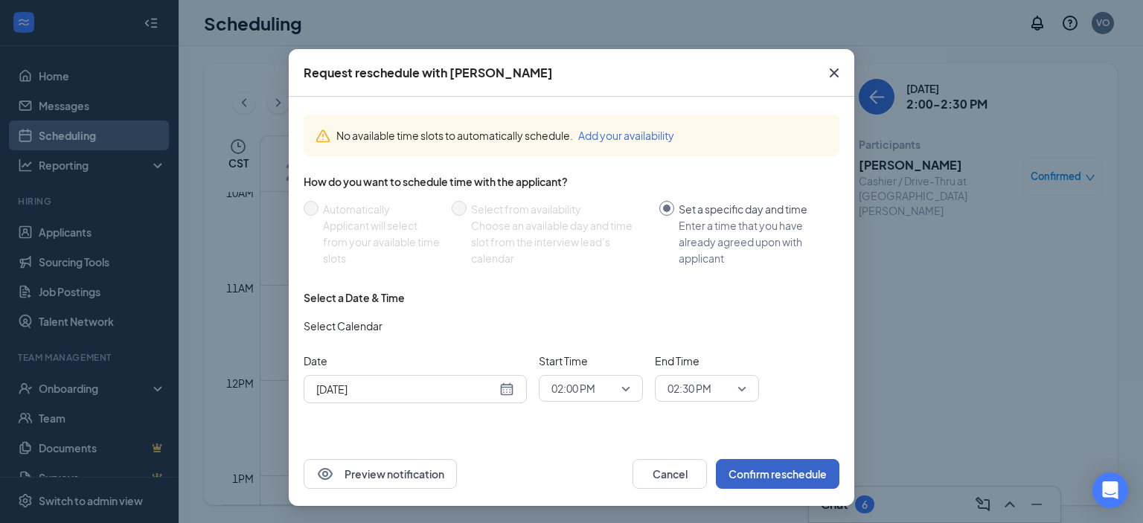
click at [790, 470] on button "Confirm reschedule" at bounding box center [778, 474] width 124 height 30
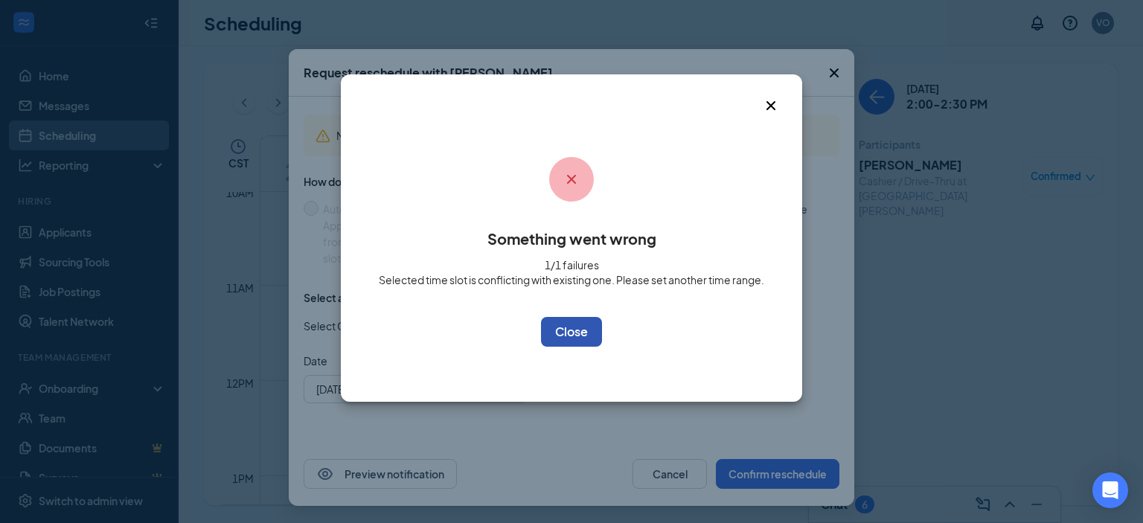
click at [584, 331] on button "OK" at bounding box center [571, 332] width 61 height 30
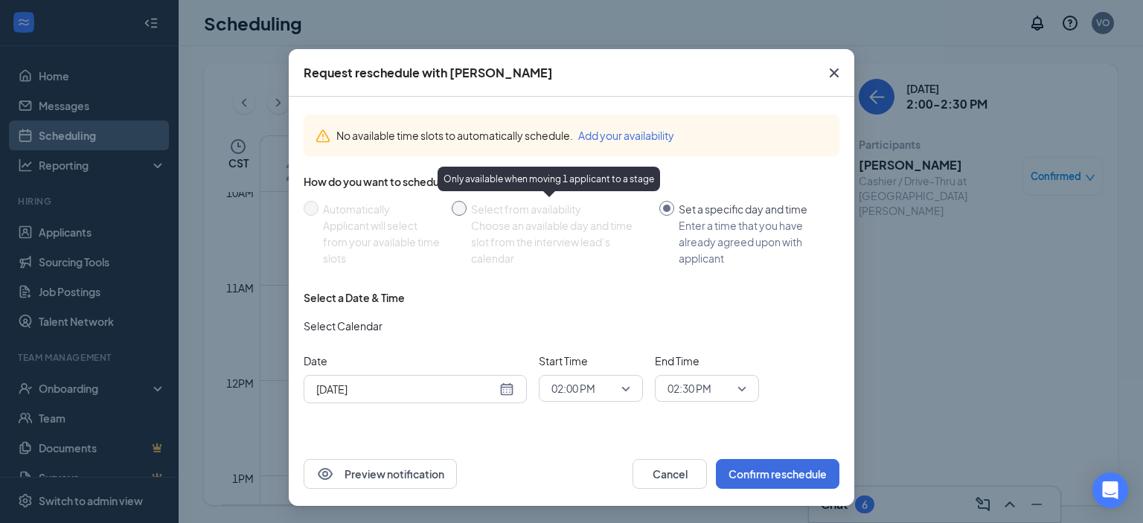
click at [575, 232] on div "Choose an available day and time slot from the interview lead’s calendar" at bounding box center [559, 241] width 176 height 49
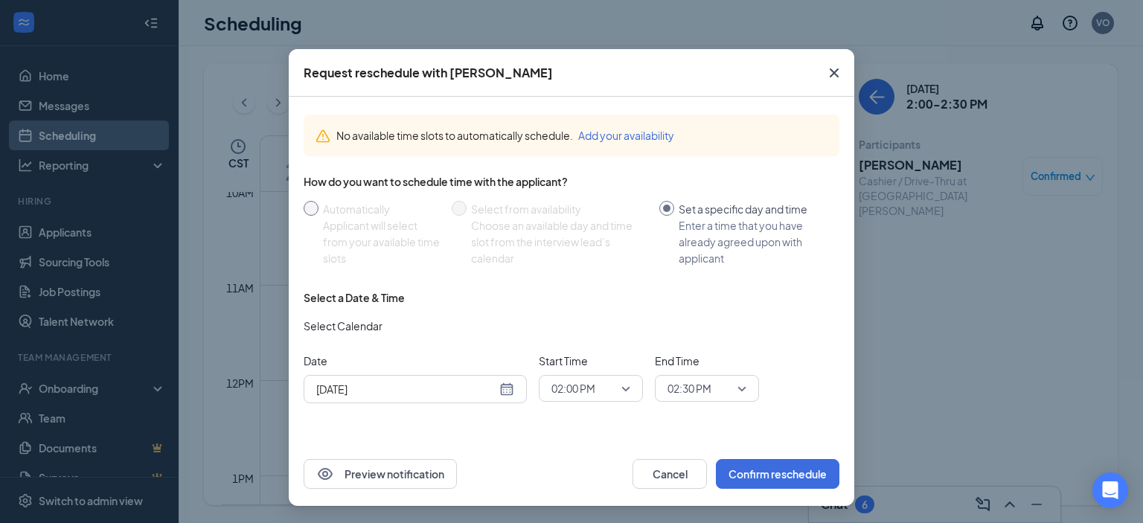
click at [345, 224] on div "Applicant will select from your available time slots" at bounding box center [381, 241] width 117 height 49
click at [831, 74] on icon "Cross" at bounding box center [834, 73] width 18 height 18
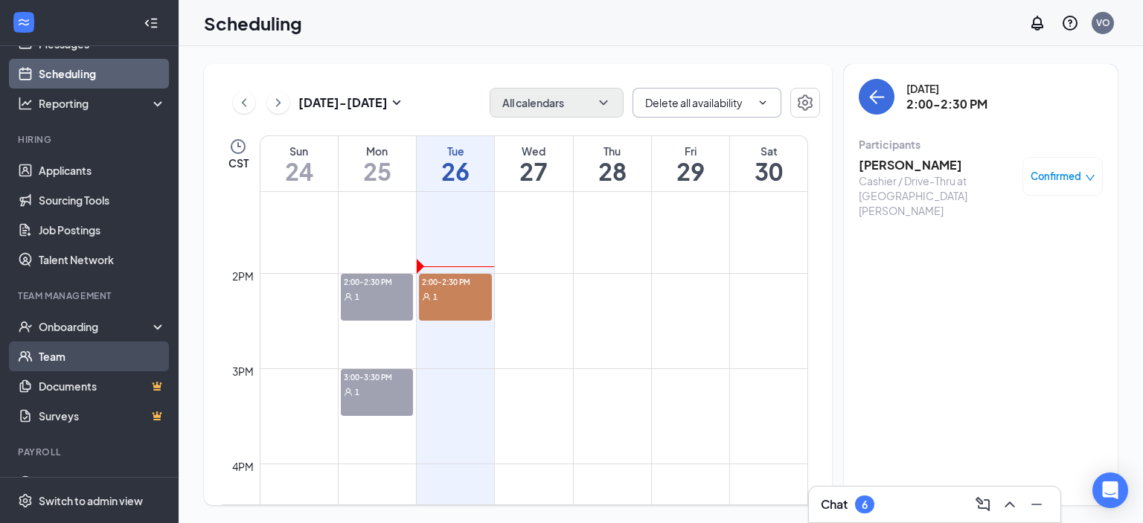
scroll to position [89, 0]
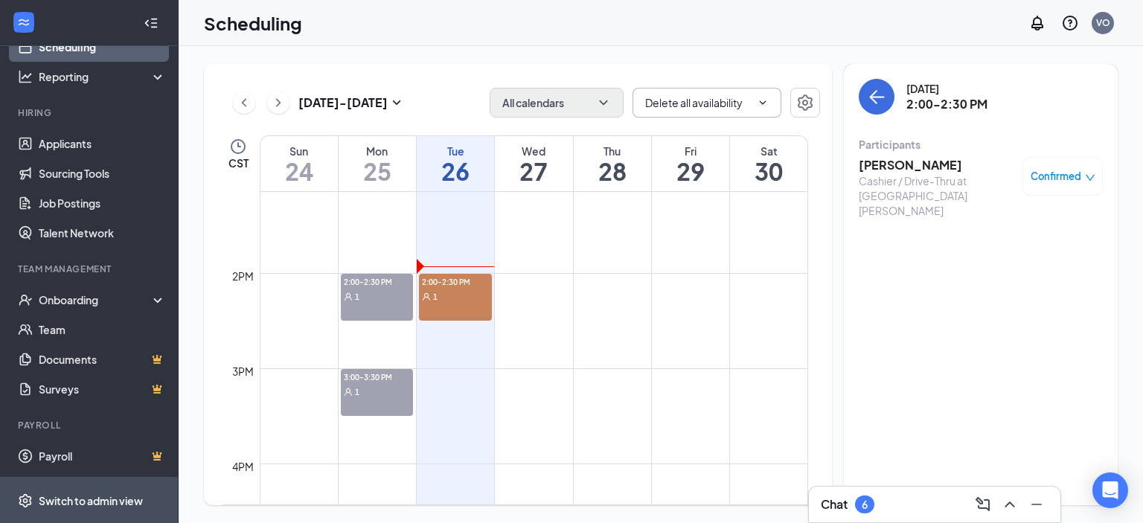
click at [109, 500] on div "Switch to admin view" at bounding box center [91, 501] width 104 height 15
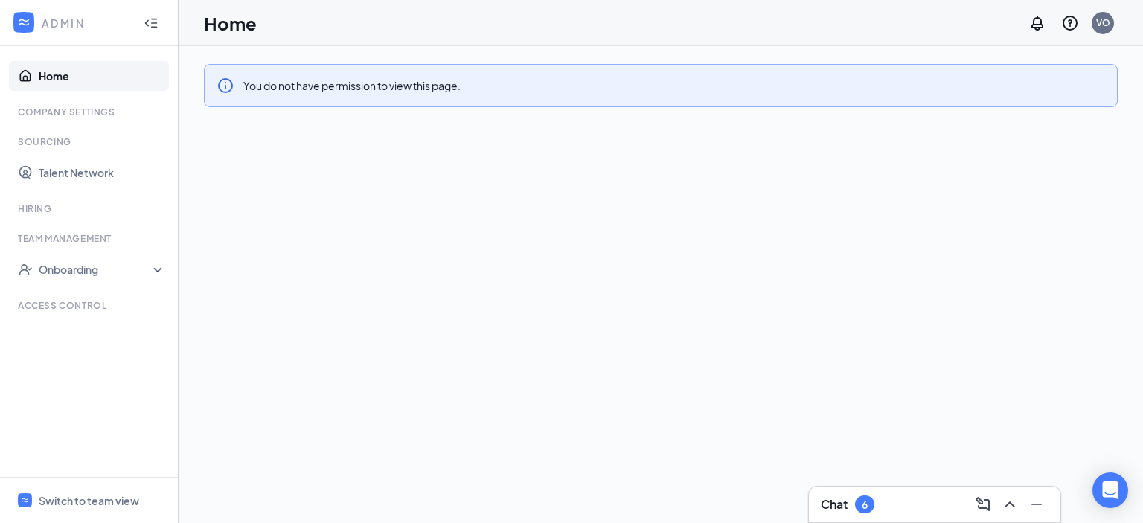
click at [152, 29] on icon "Collapse" at bounding box center [151, 23] width 15 height 15
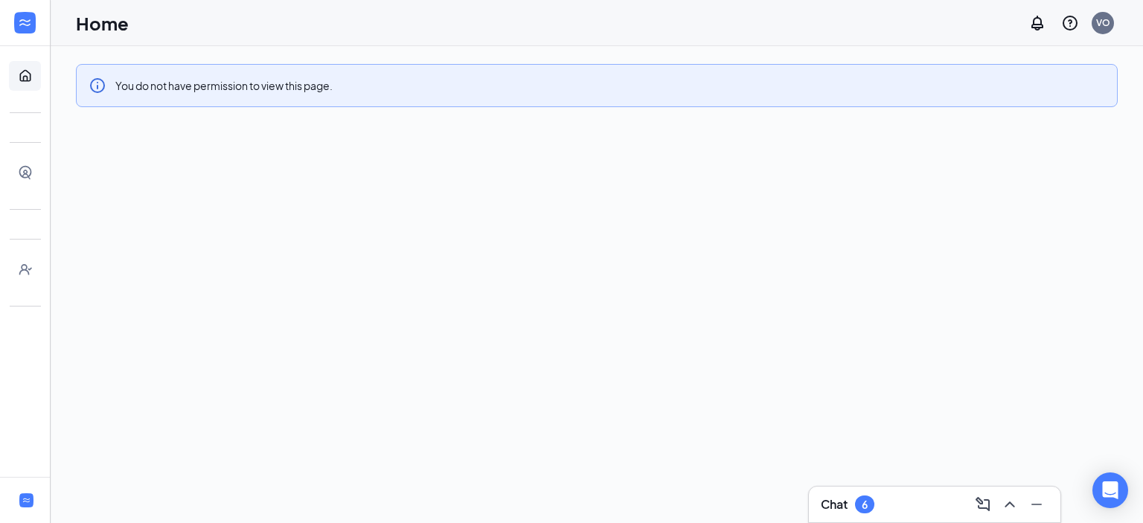
click at [152, 29] on div "Home VO" at bounding box center [597, 23] width 1093 height 46
click at [33, 26] on div at bounding box center [25, 23] width 30 height 30
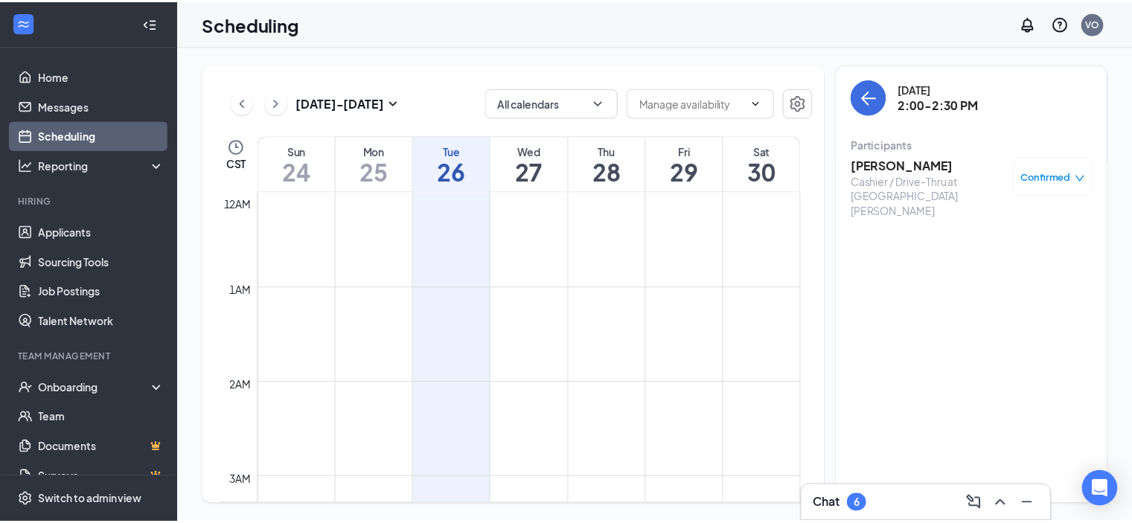
scroll to position [732, 0]
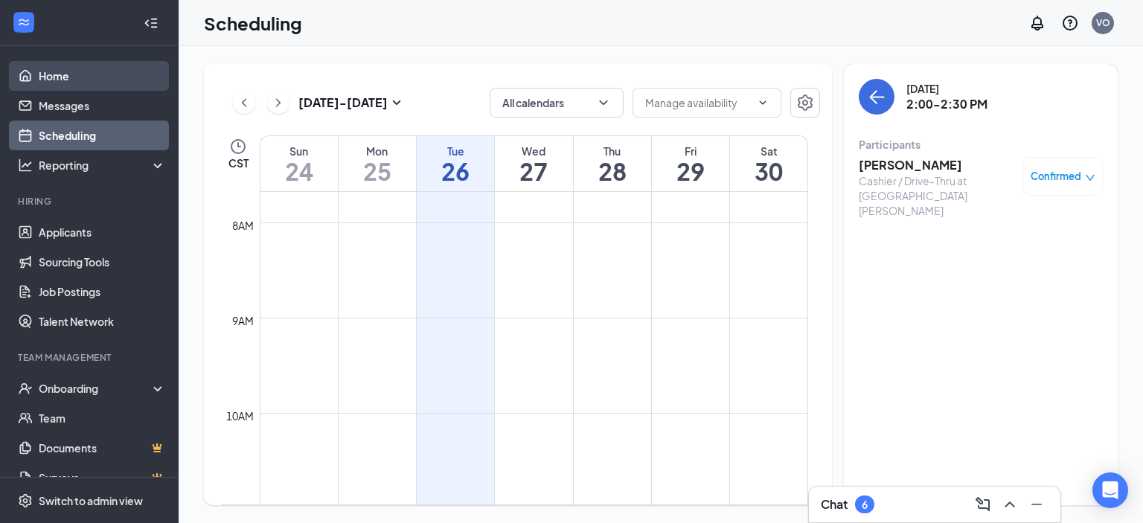
click at [53, 72] on link "Home" at bounding box center [102, 76] width 127 height 30
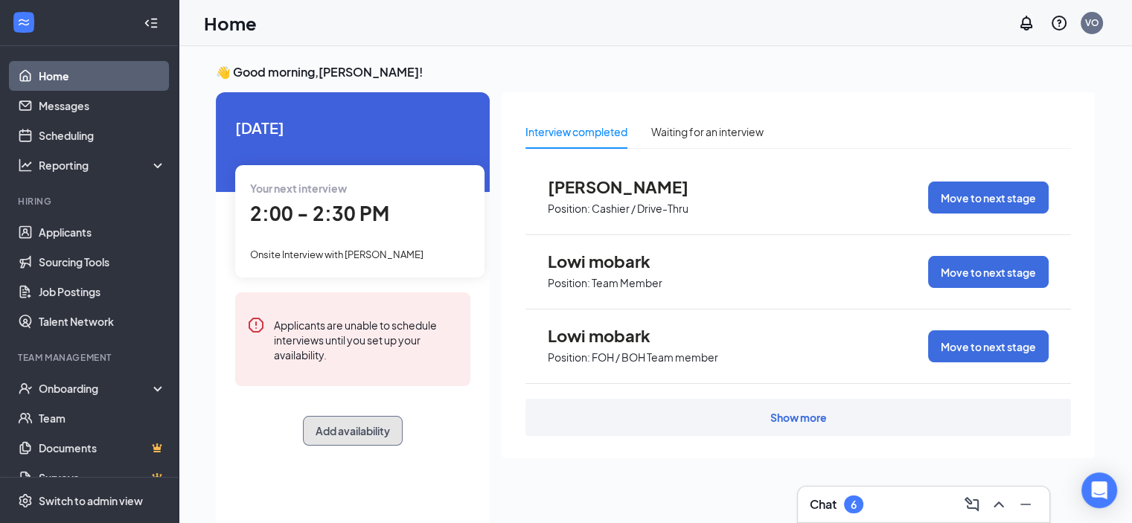
click at [360, 428] on button "Add availability" at bounding box center [353, 431] width 100 height 30
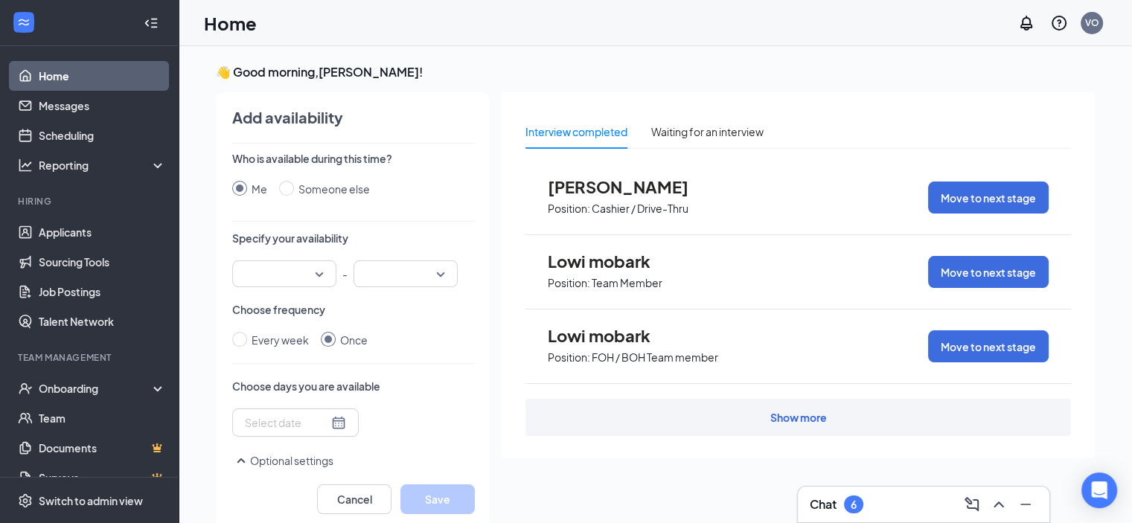
scroll to position [6, 0]
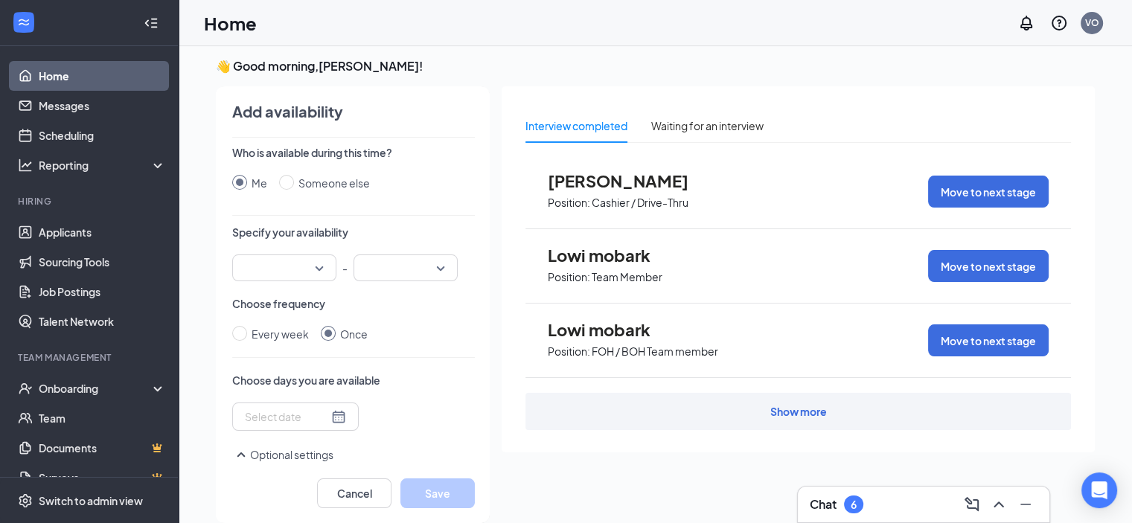
click at [321, 267] on div at bounding box center [284, 268] width 104 height 27
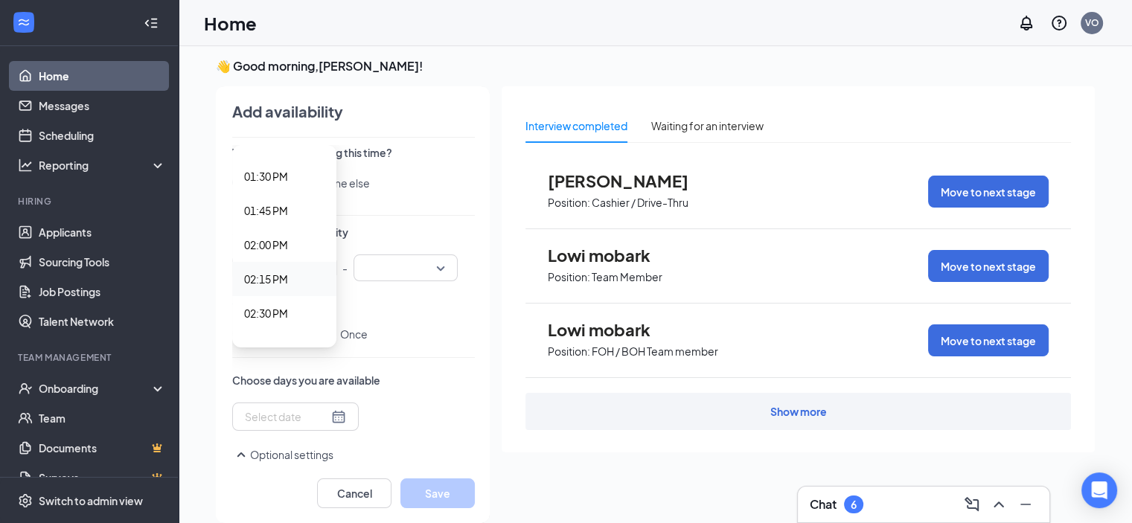
scroll to position [1786, 0]
click at [270, 294] on span "02:00 PM" at bounding box center [266, 299] width 44 height 16
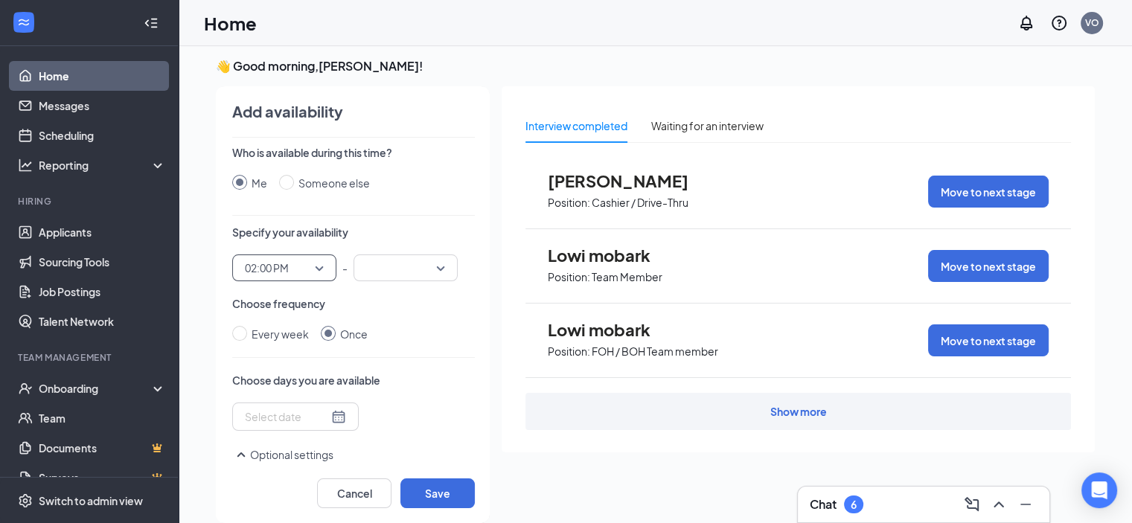
click at [444, 262] on div at bounding box center [406, 268] width 104 height 27
click at [402, 227] on span "04:00 PM" at bounding box center [387, 228] width 44 height 16
click at [238, 335] on input "Every week" at bounding box center [239, 333] width 15 height 15
radio input "true"
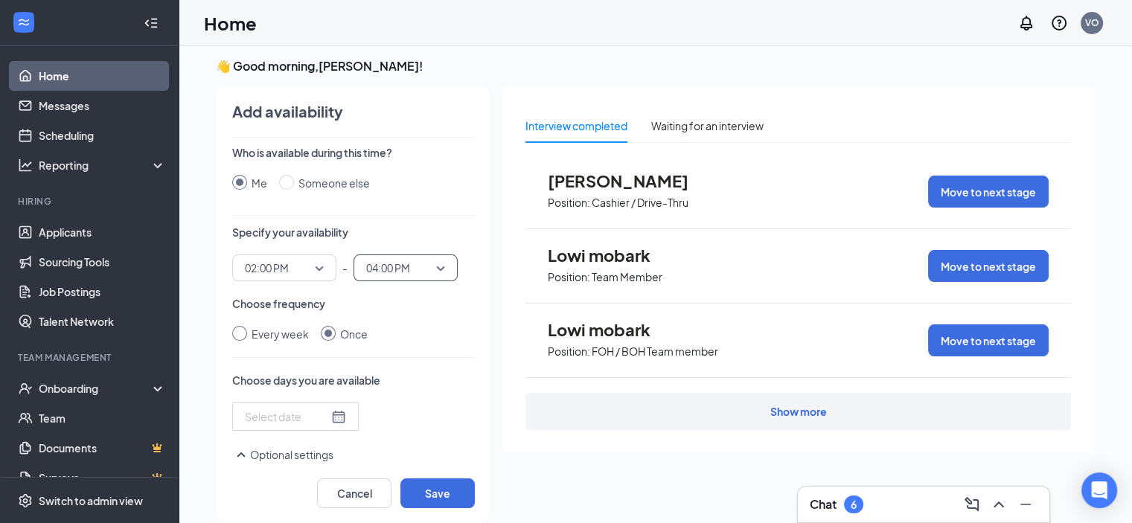
radio input "false"
click at [322, 416] on div at bounding box center [321, 418] width 153 height 24
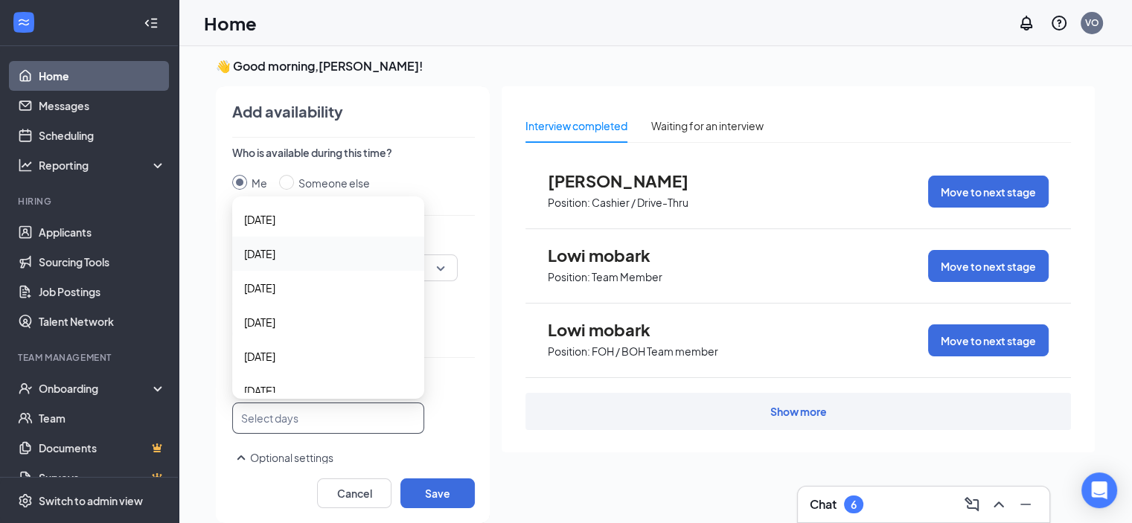
click at [289, 253] on span "[DATE]" at bounding box center [328, 254] width 168 height 16
click at [427, 489] on button "Save" at bounding box center [437, 494] width 74 height 30
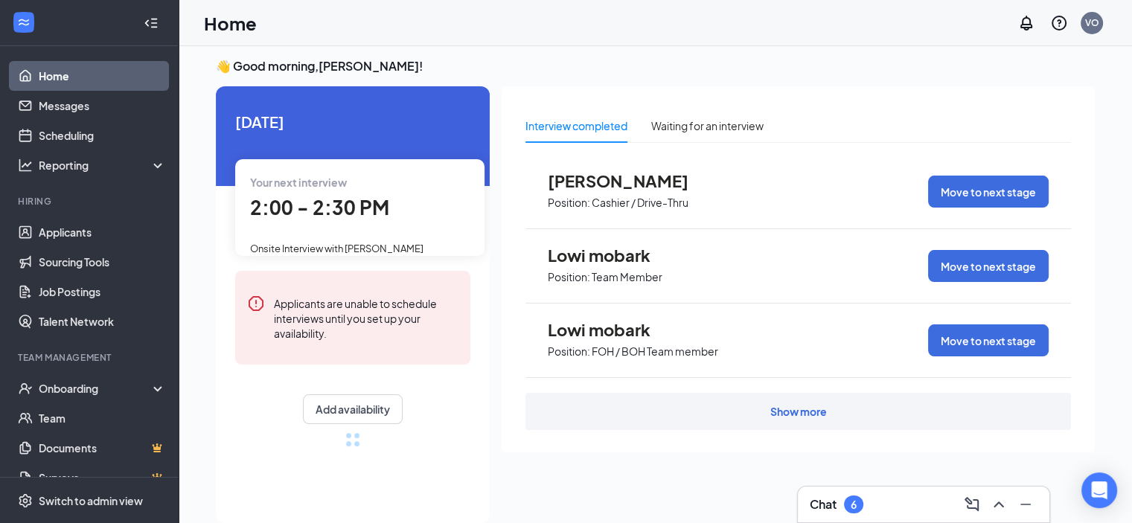
radio input "false"
radio input "true"
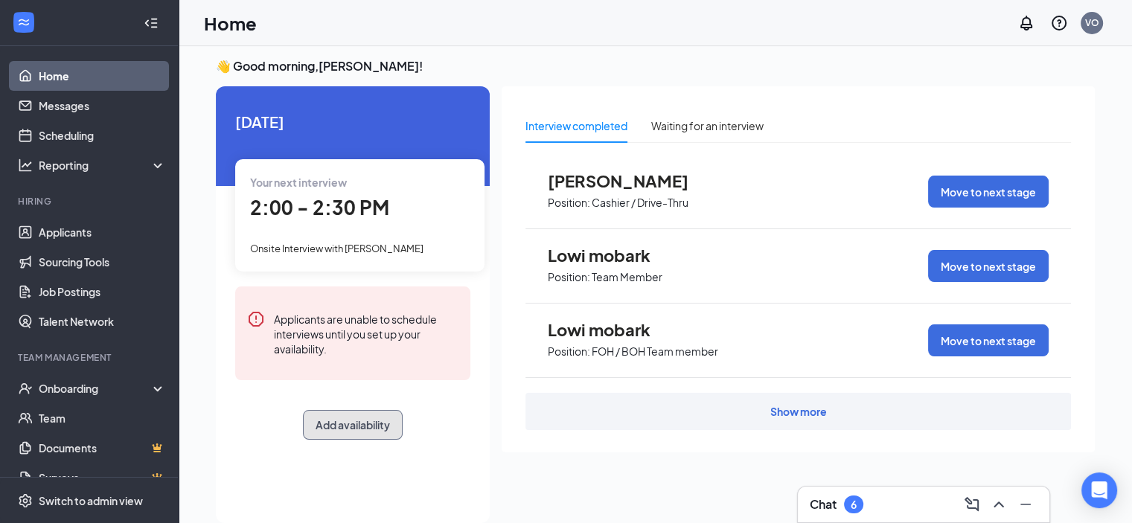
click at [371, 420] on button "Add availability" at bounding box center [353, 425] width 100 height 30
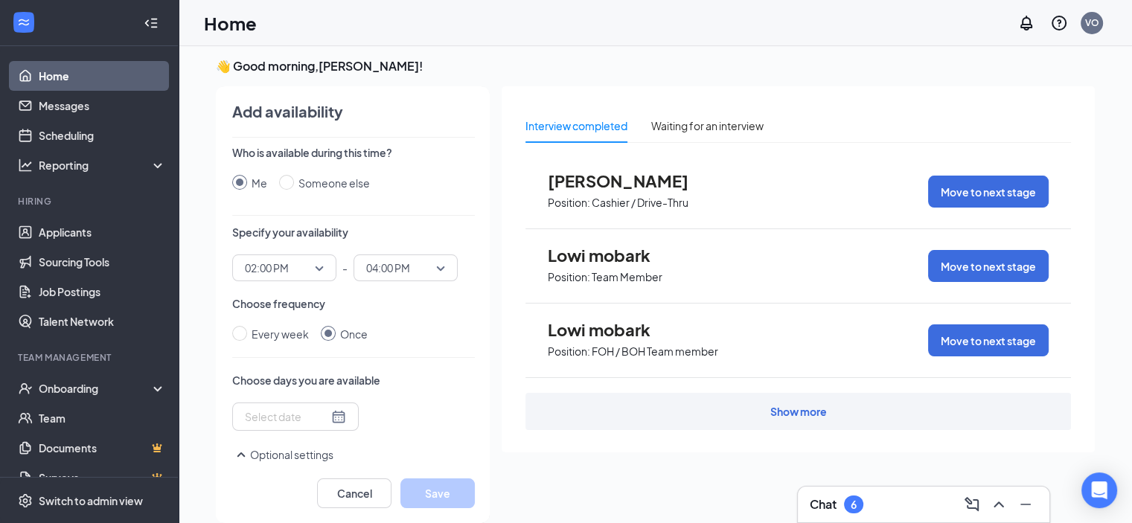
click at [287, 452] on button "Optional settings" at bounding box center [282, 455] width 101 height 18
click at [261, 455] on button "Optional settings" at bounding box center [282, 455] width 101 height 18
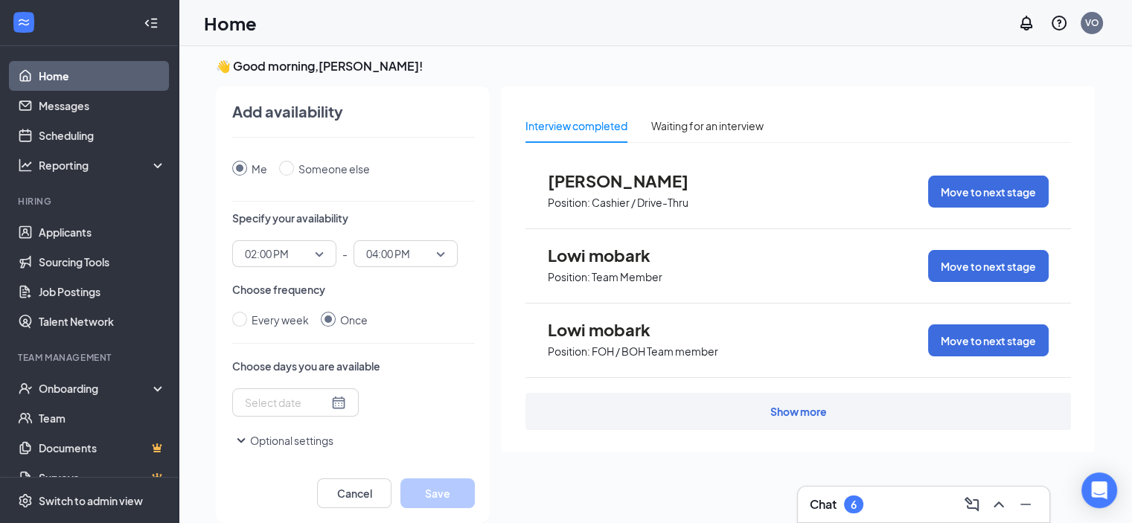
scroll to position [0, 0]
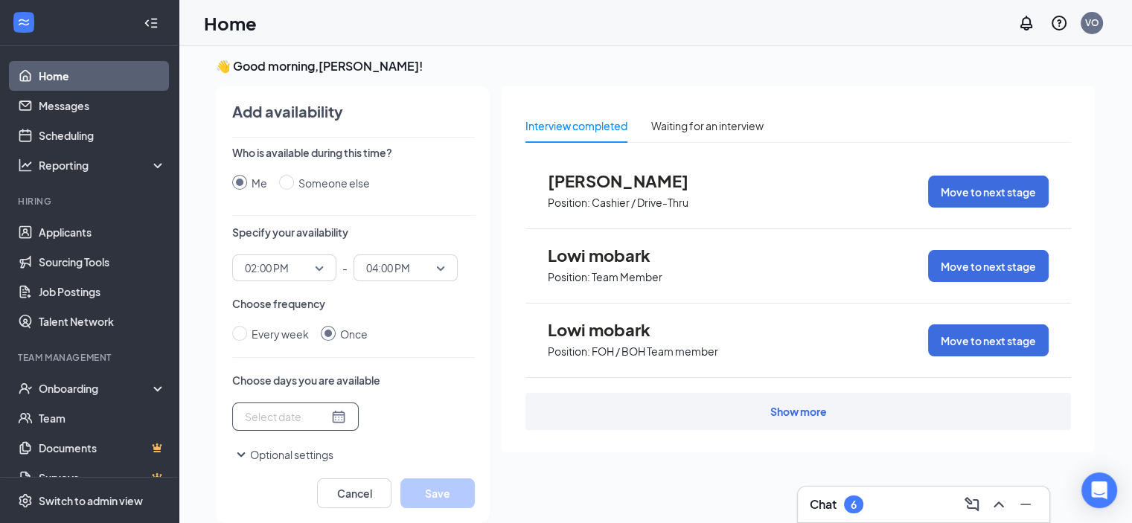
click at [273, 423] on input at bounding box center [286, 417] width 83 height 16
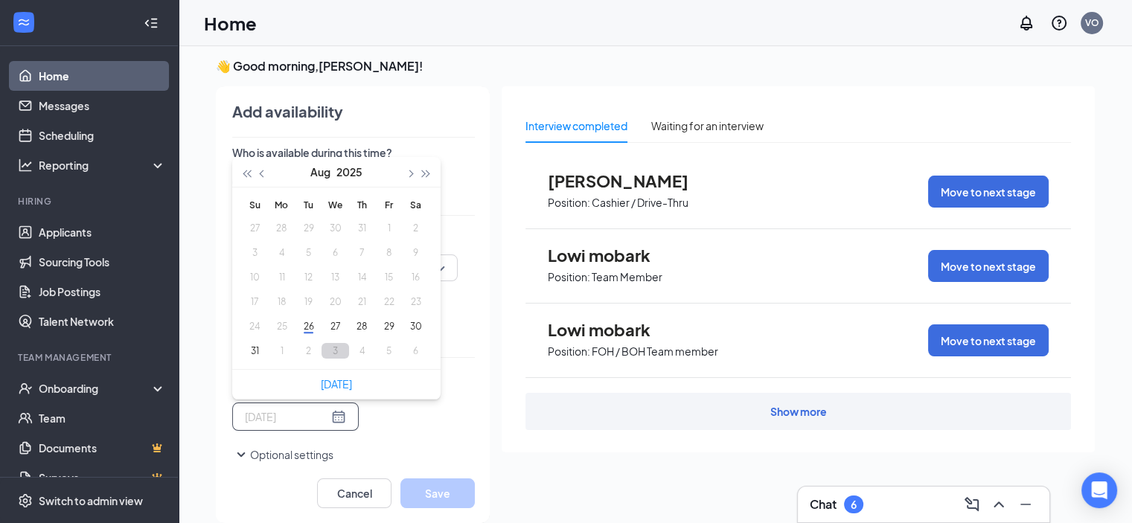
type input "[DATE]"
click at [395, 436] on div "Who is available during this time? Me Someone else Specify your availability 02…" at bounding box center [353, 304] width 243 height 319
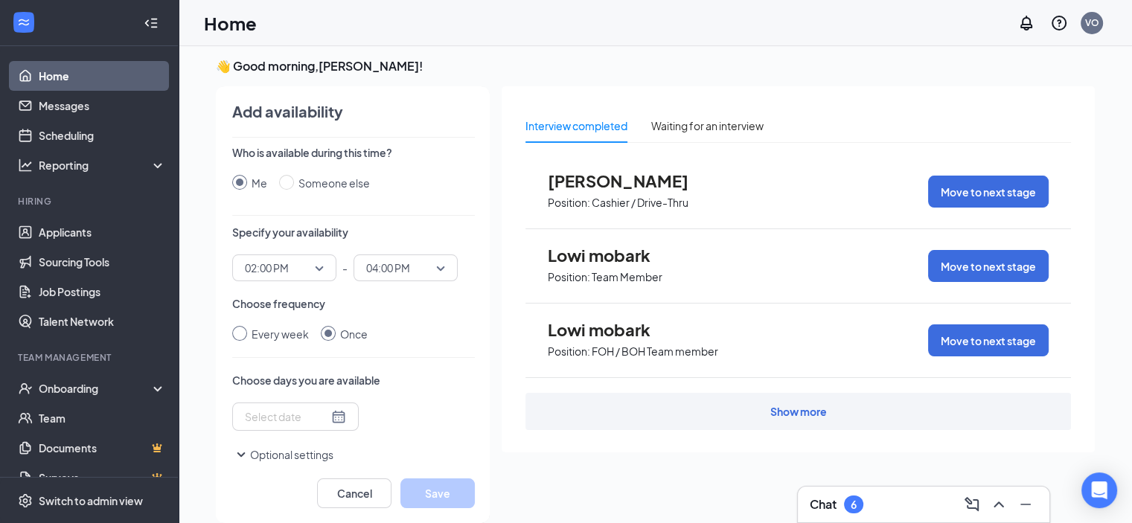
click at [240, 331] on input "Every week" at bounding box center [239, 333] width 15 height 15
radio input "true"
click at [276, 415] on div at bounding box center [321, 418] width 153 height 24
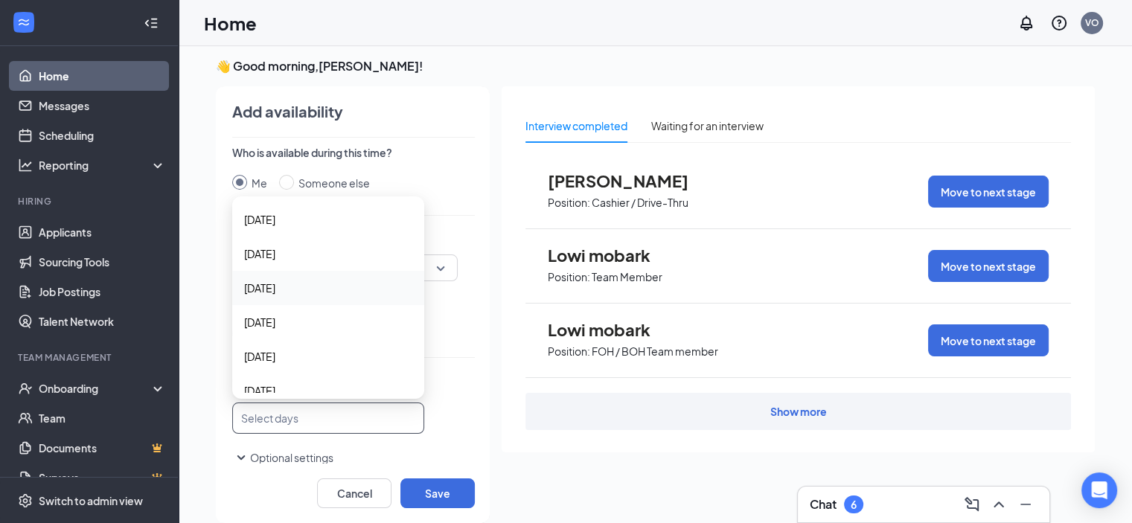
click at [287, 282] on span "[DATE]" at bounding box center [328, 288] width 168 height 16
click at [438, 496] on button "Save" at bounding box center [437, 494] width 74 height 30
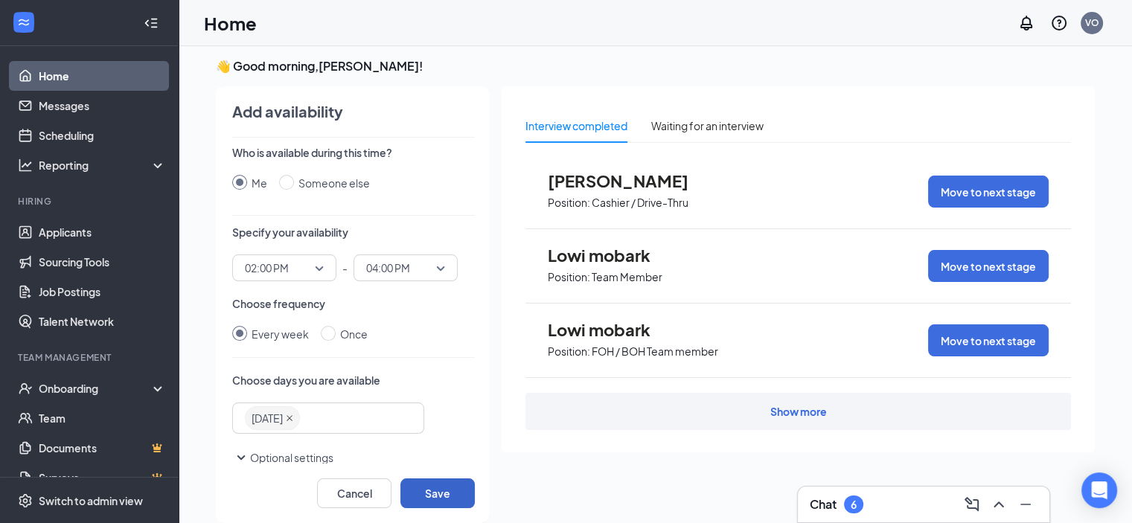
click at [293, 416] on icon "close" at bounding box center [290, 419] width 6 height 6
click at [322, 411] on div at bounding box center [321, 418] width 153 height 24
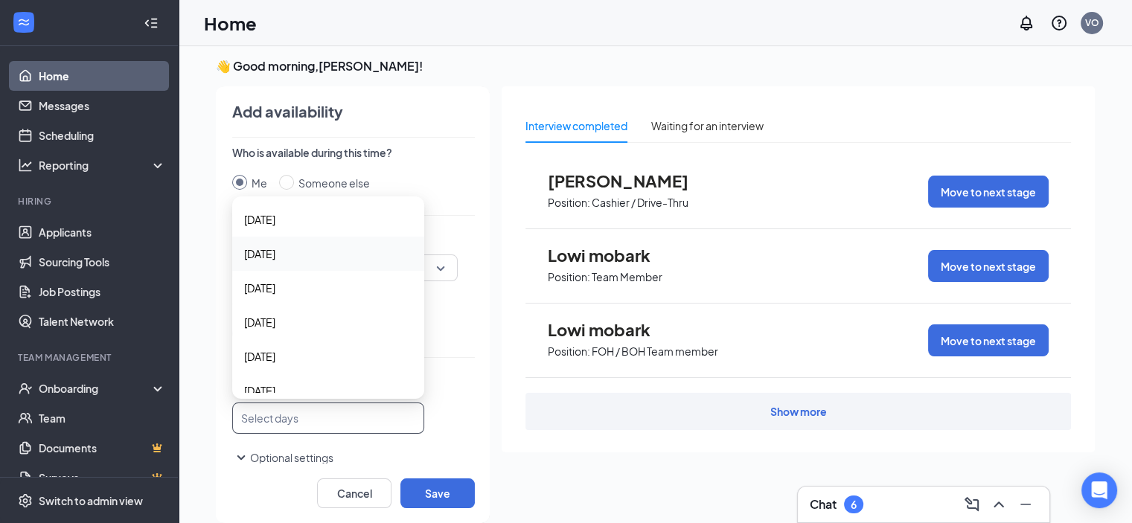
click at [268, 248] on span "[DATE]" at bounding box center [259, 254] width 31 height 16
click at [440, 491] on button "Save" at bounding box center [437, 494] width 74 height 30
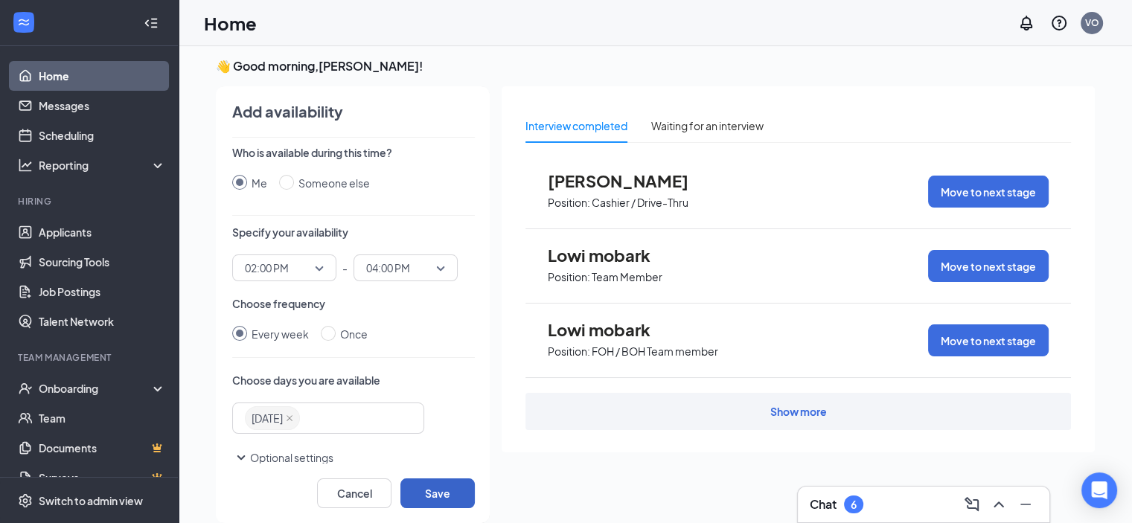
click at [425, 491] on button "Save" at bounding box center [437, 494] width 74 height 30
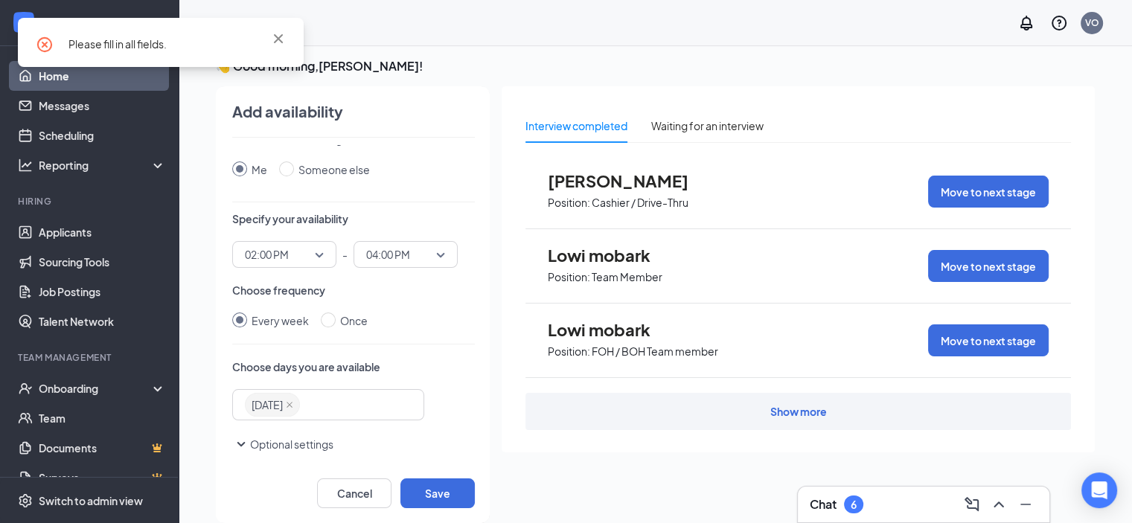
scroll to position [17, 0]
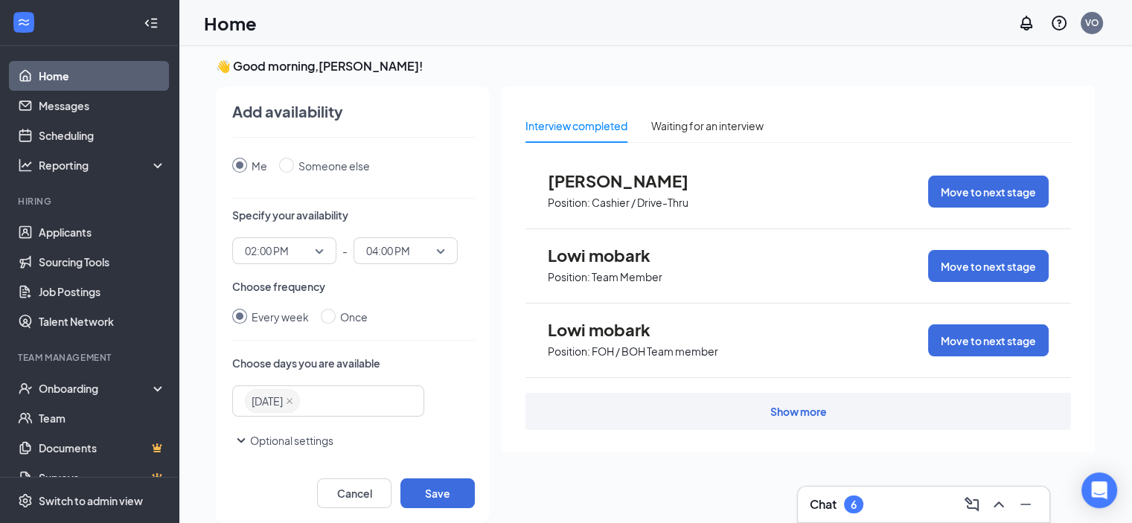
click at [243, 438] on icon "SmallChevronDown" at bounding box center [241, 441] width 18 height 18
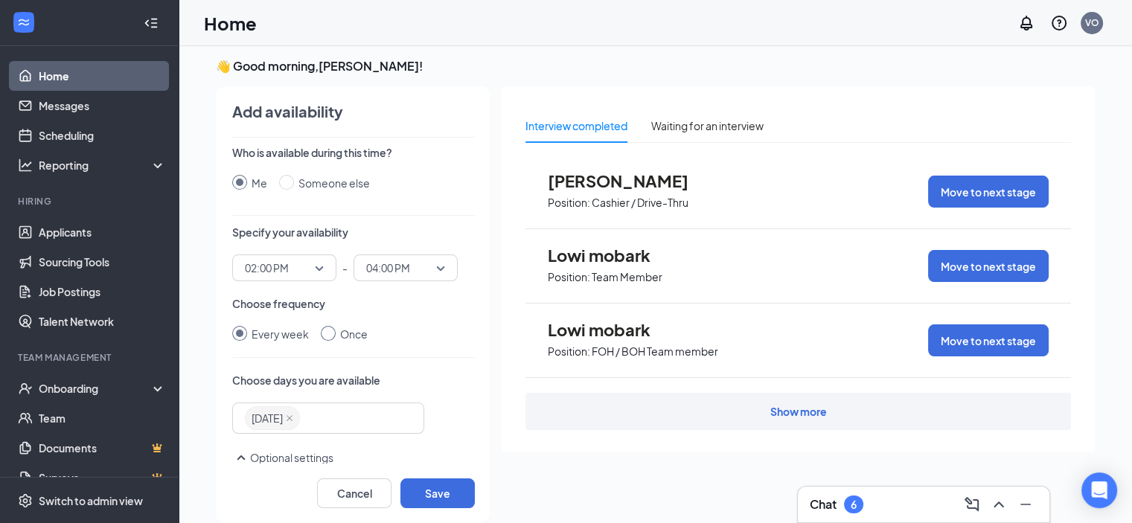
click at [325, 336] on input "Once" at bounding box center [328, 333] width 15 height 15
radio input "true"
radio input "false"
click at [327, 416] on div at bounding box center [295, 417] width 101 height 16
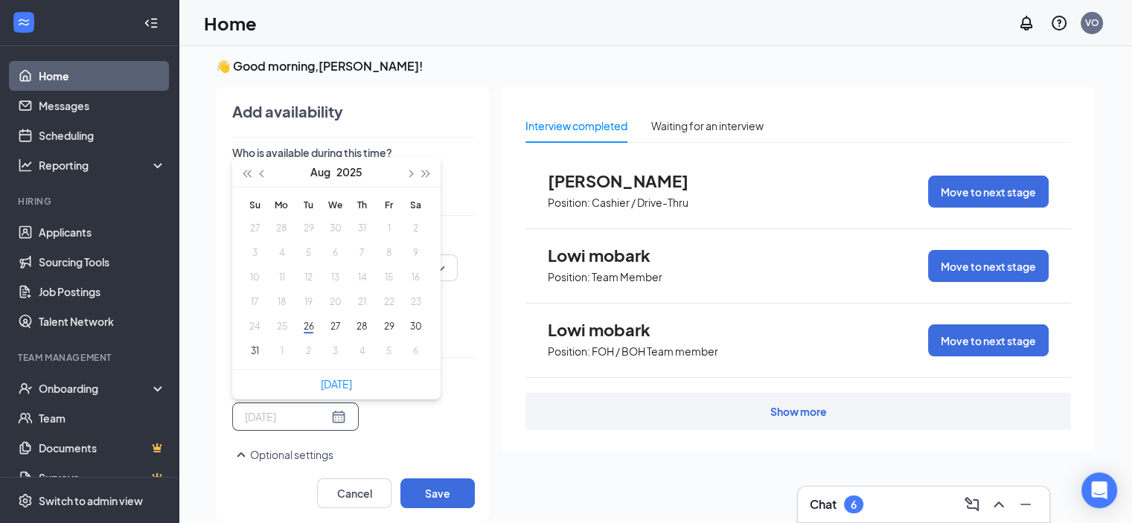
type input "[DATE]"
click at [413, 173] on span "button" at bounding box center [409, 173] width 7 height 7
click at [278, 257] on button "8" at bounding box center [282, 253] width 28 height 16
type input "[DATE]"
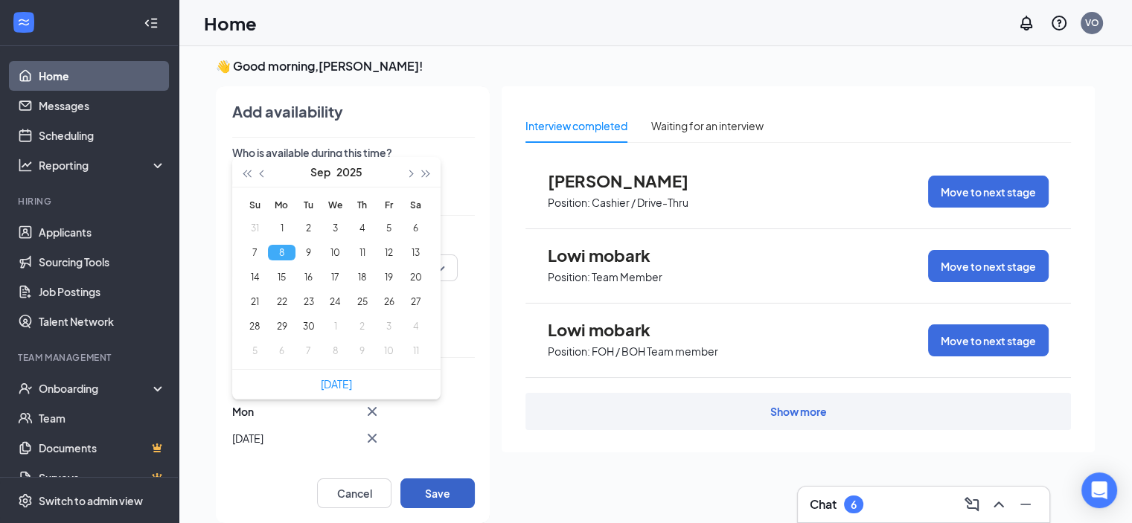
click at [435, 488] on button "Save" at bounding box center [437, 494] width 74 height 30
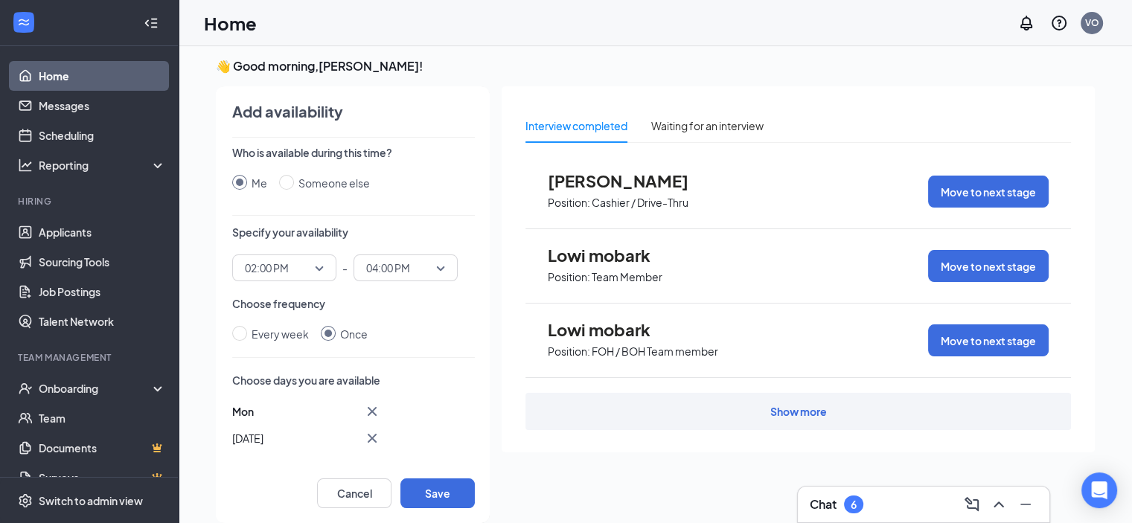
click at [373, 438] on icon "Cross" at bounding box center [372, 438] width 9 height 9
click at [327, 413] on div at bounding box center [295, 417] width 101 height 16
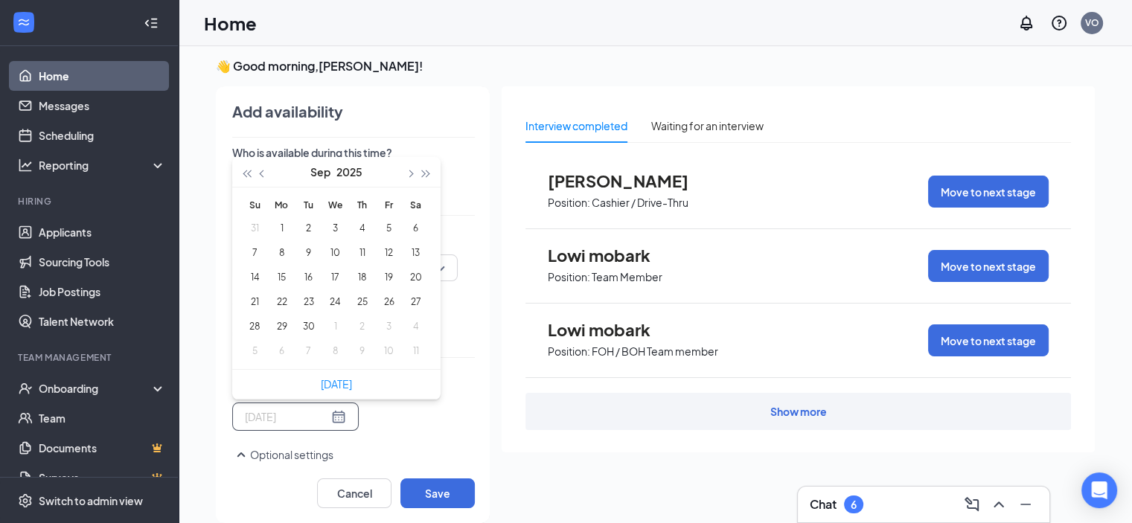
type input "[DATE]"
click at [307, 355] on button "7" at bounding box center [309, 351] width 28 height 16
click at [259, 178] on button "button" at bounding box center [263, 172] width 16 height 30
type input "[DATE]"
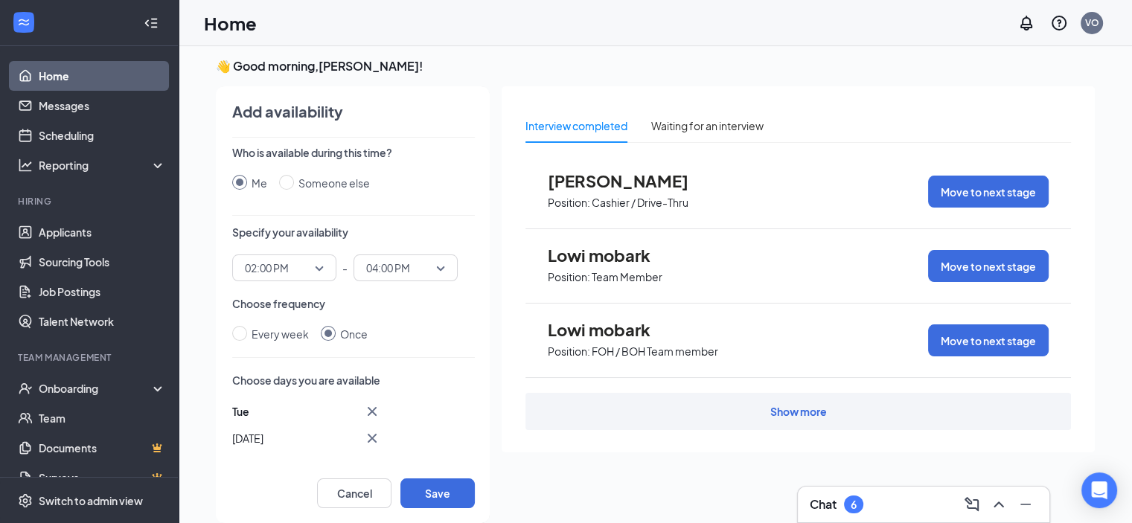
click at [369, 435] on icon "Cross" at bounding box center [372, 438] width 9 height 9
click at [331, 410] on div at bounding box center [295, 417] width 101 height 16
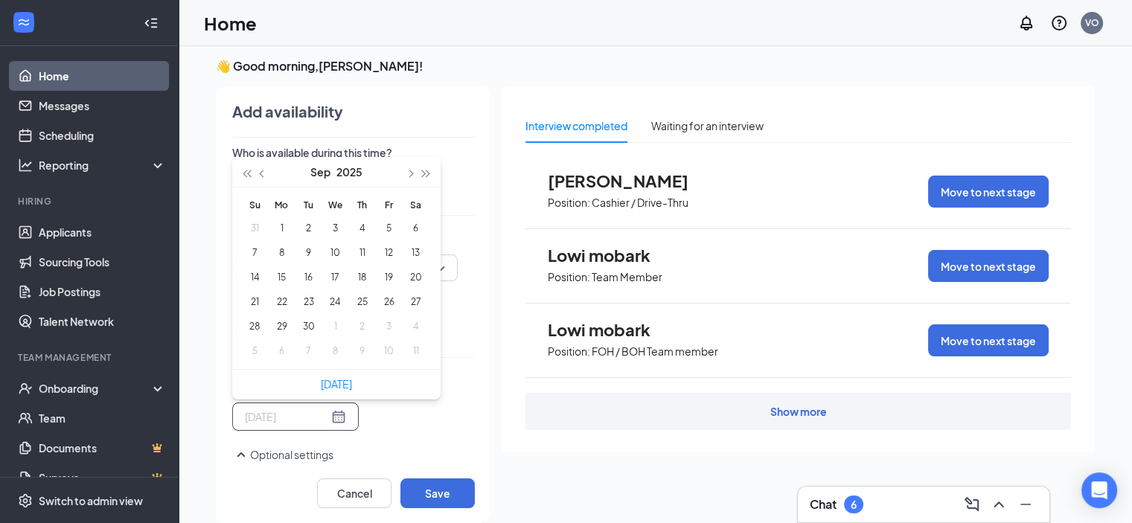
type input "[DATE]"
click at [304, 229] on button "2" at bounding box center [309, 228] width 28 height 16
type input "[DATE]"
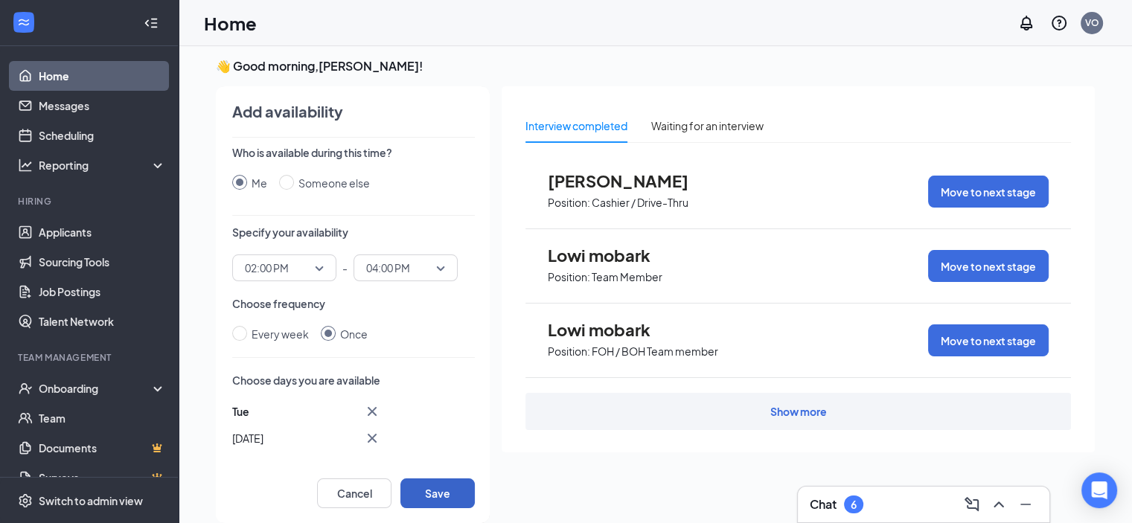
click at [446, 497] on button "Save" at bounding box center [437, 494] width 74 height 30
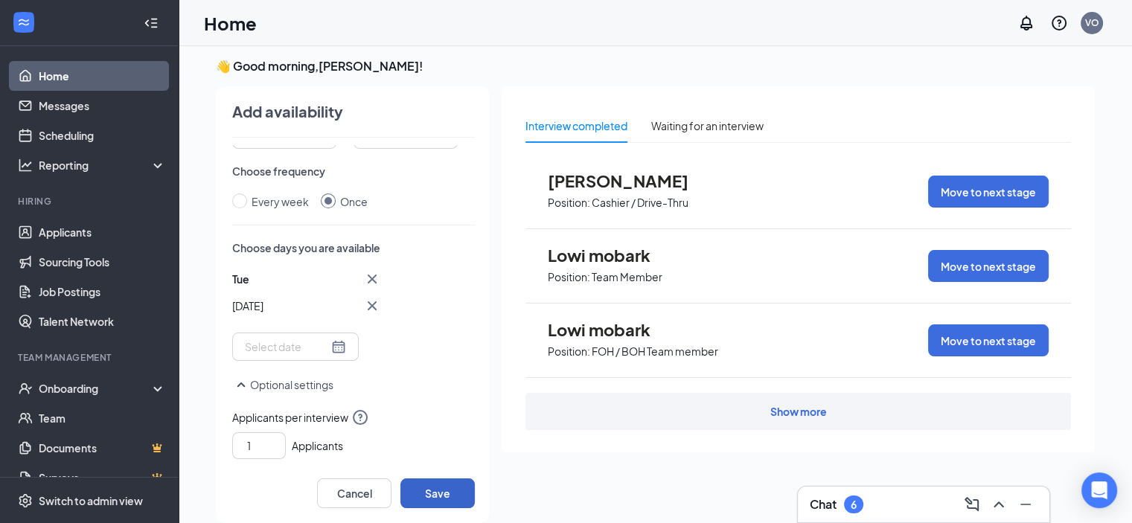
scroll to position [266, 0]
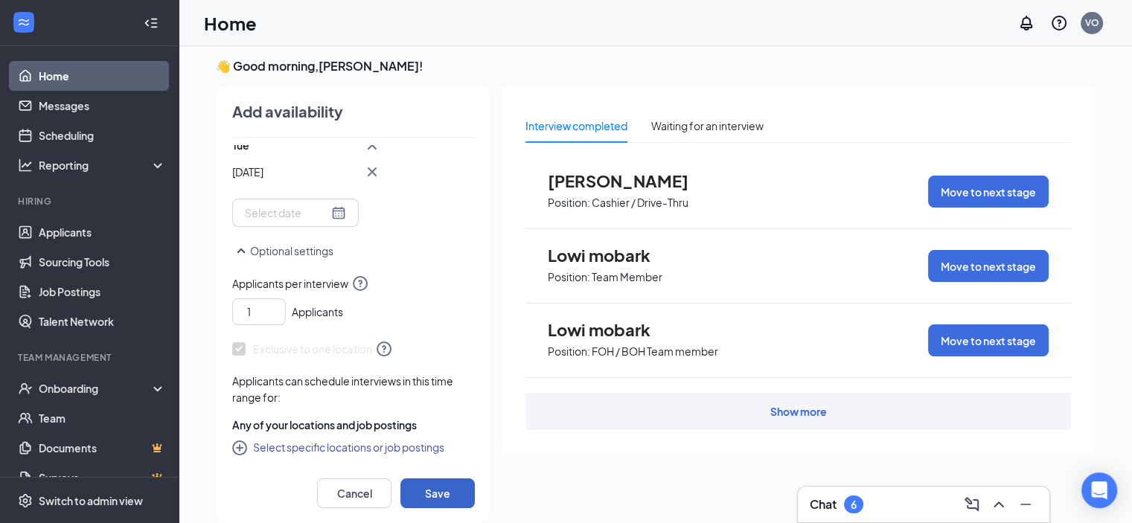
click at [426, 495] on button "Save" at bounding box center [437, 494] width 74 height 30
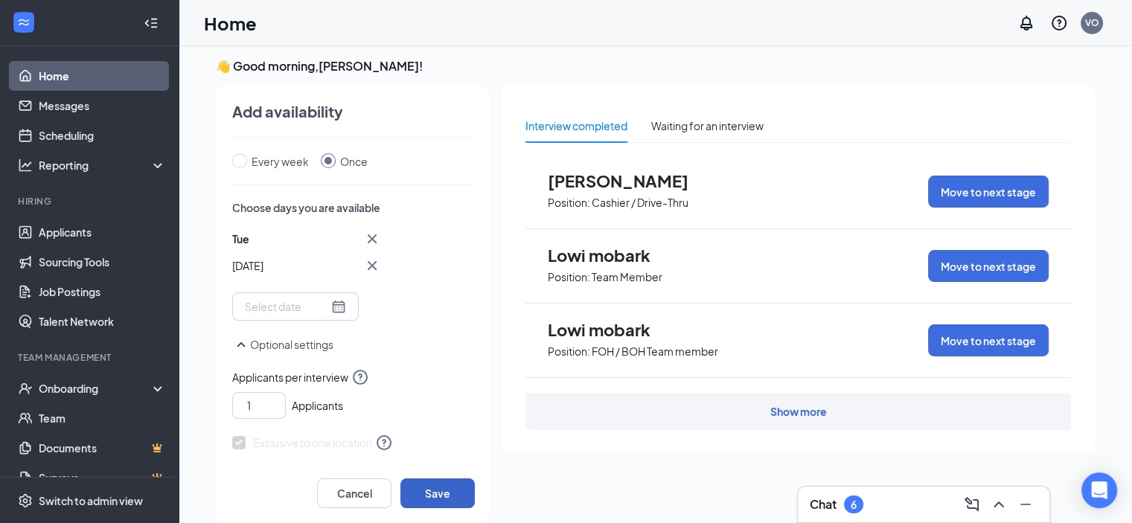
scroll to position [192, 0]
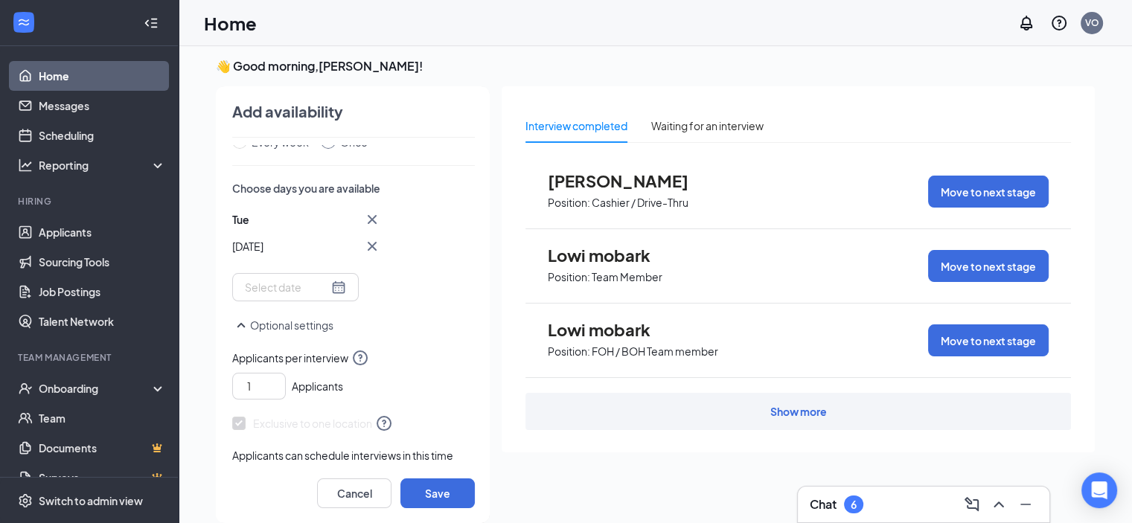
click at [318, 322] on button "Optional settings" at bounding box center [282, 325] width 101 height 18
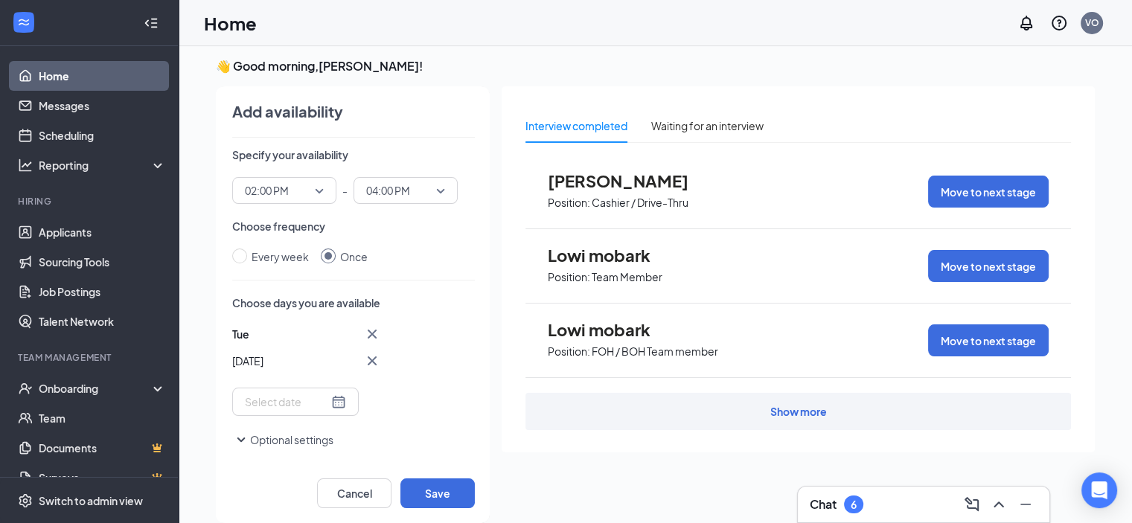
scroll to position [77, 0]
click at [244, 441] on icon "SmallChevronDown" at bounding box center [241, 441] width 18 height 18
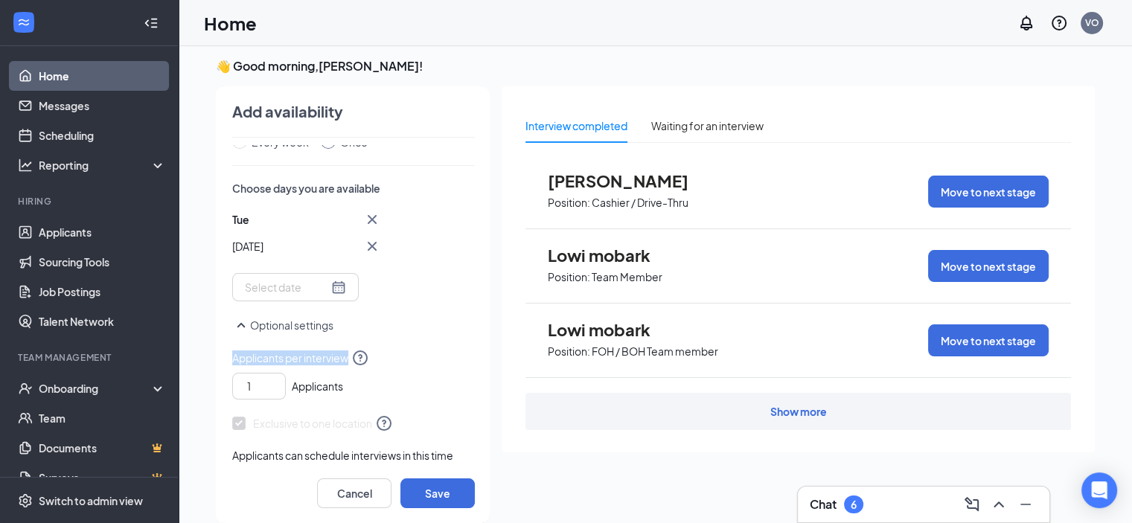
drag, startPoint x: 453, startPoint y: 341, endPoint x: 438, endPoint y: 362, distance: 26.2
click at [438, 362] on div "Who is available during this time? Me Someone else Specify your availability 02…" at bounding box center [353, 304] width 243 height 319
click at [274, 383] on icon "up" at bounding box center [277, 382] width 9 height 10
type input "1"
click at [281, 389] on icon "down" at bounding box center [277, 391] width 7 height 5
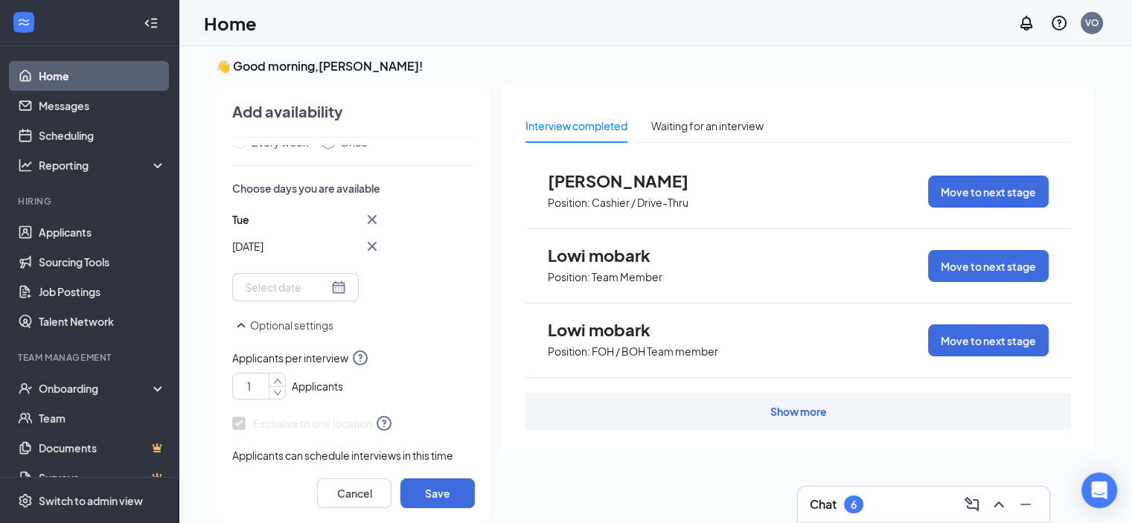
click at [427, 381] on div "1 Applicants" at bounding box center [353, 383] width 243 height 33
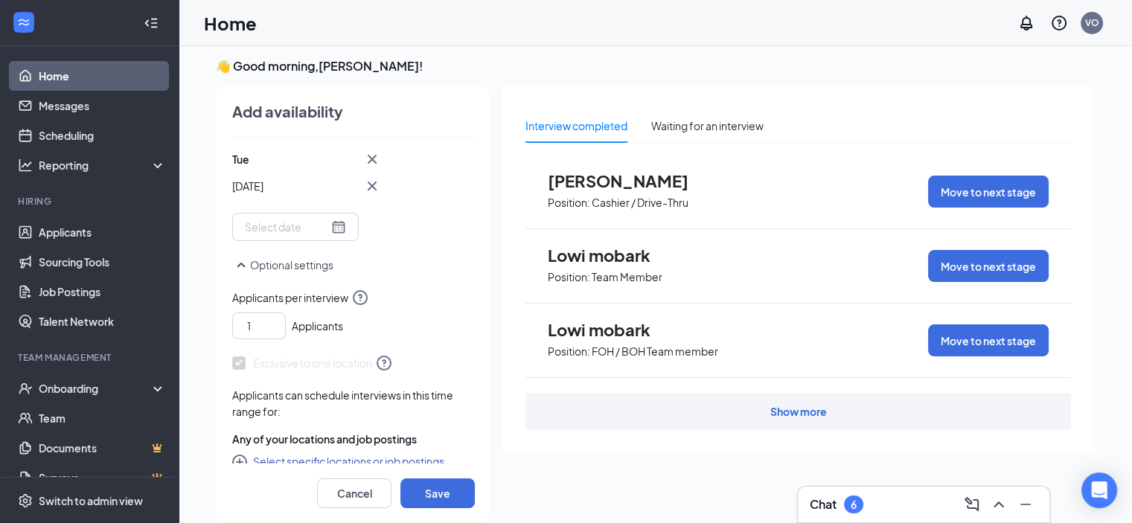
scroll to position [266, 0]
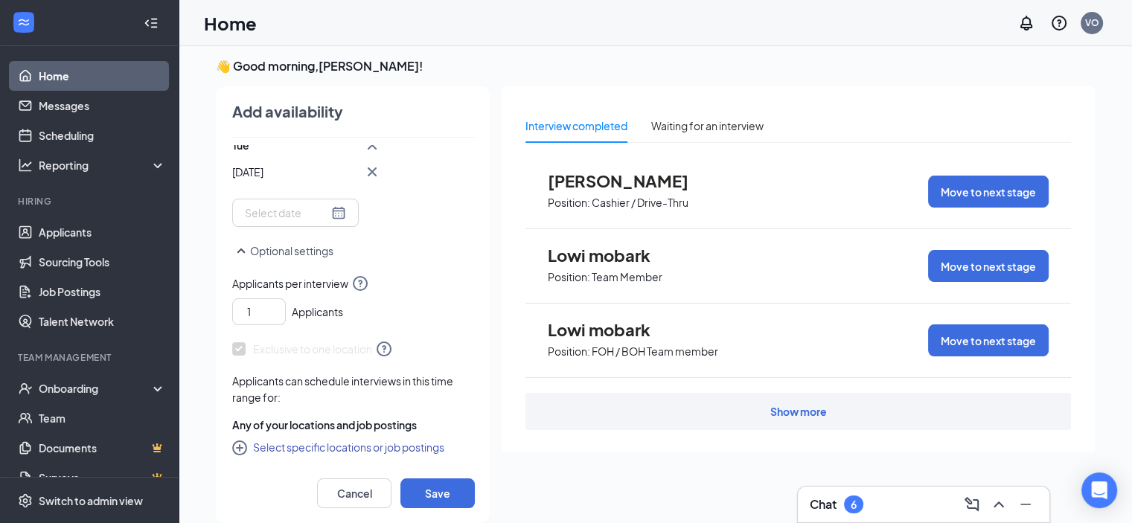
click at [258, 444] on button "Select specific locations or job postings" at bounding box center [338, 447] width 212 height 18
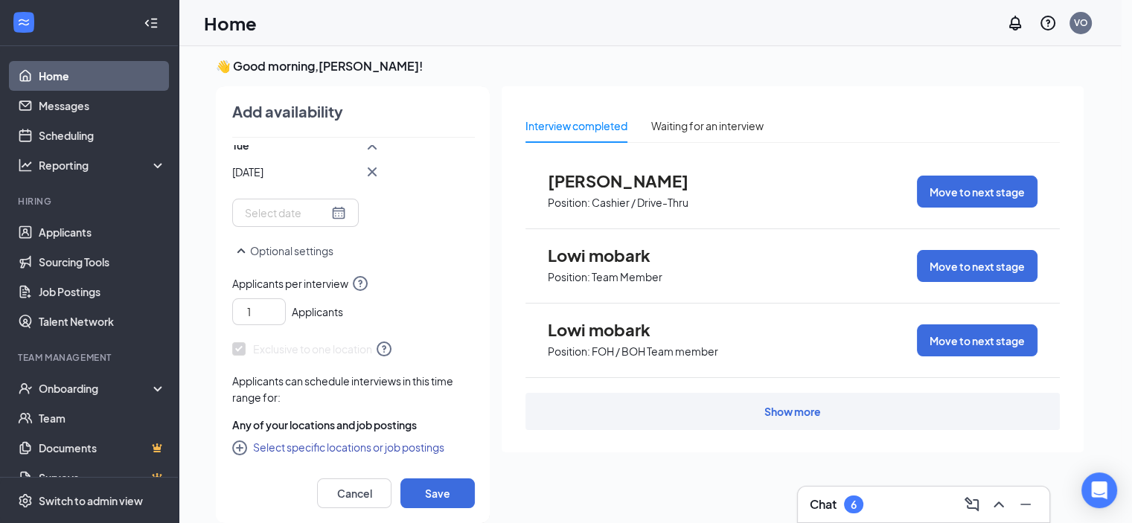
checkbox input "true"
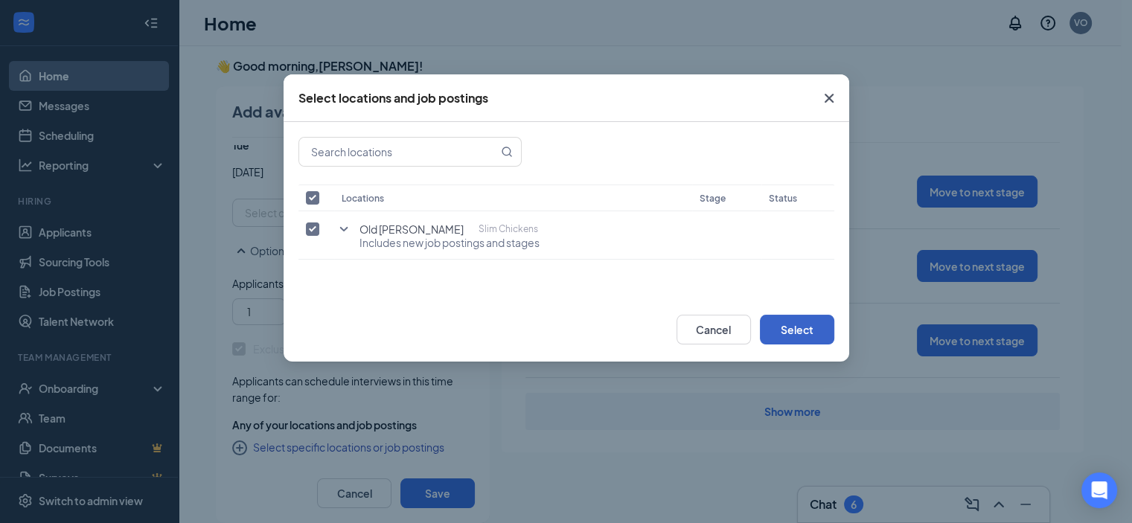
click at [813, 335] on button "Select" at bounding box center [797, 330] width 74 height 30
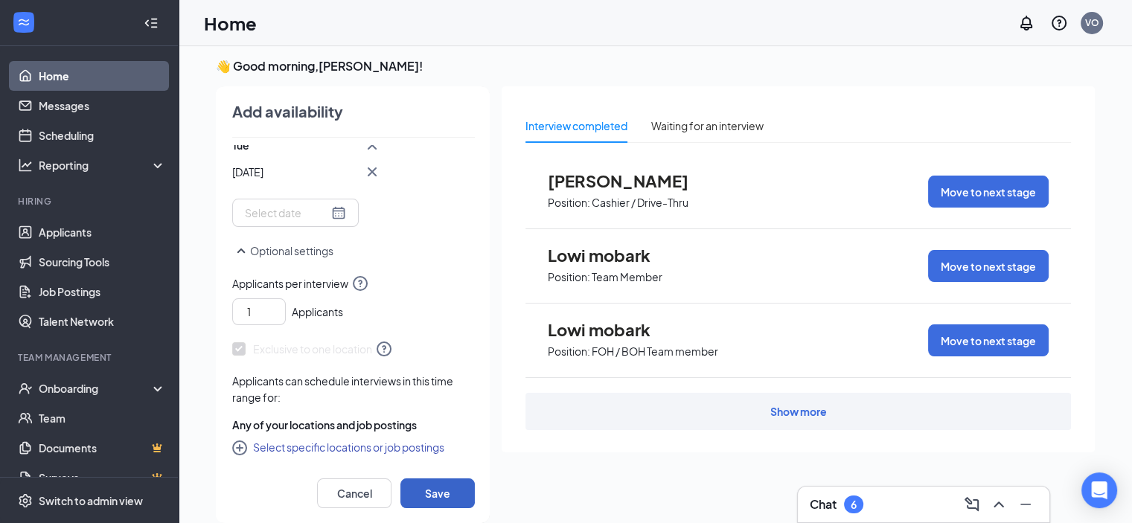
click at [440, 491] on button "Save" at bounding box center [437, 494] width 74 height 30
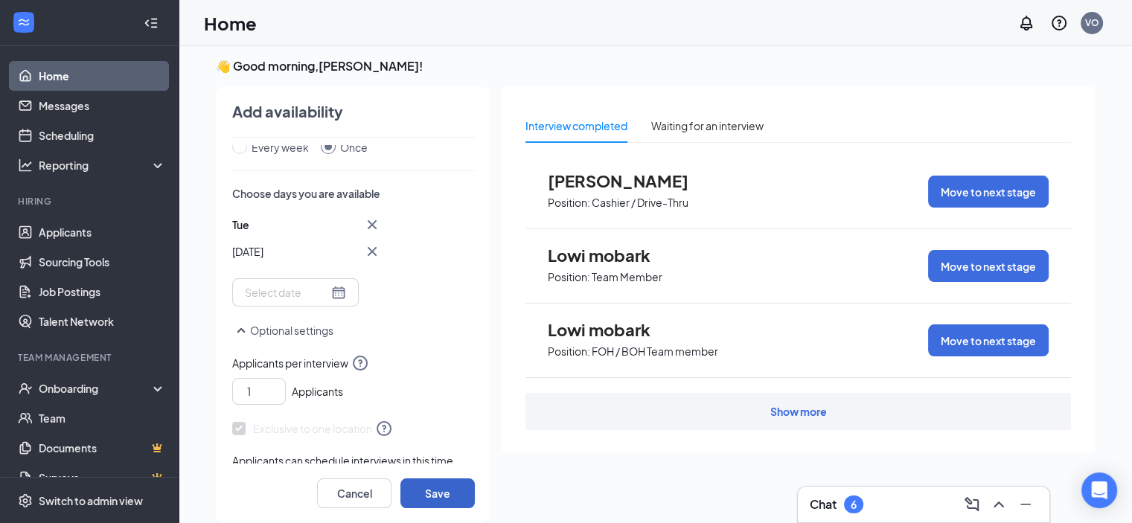
scroll to position [223, 0]
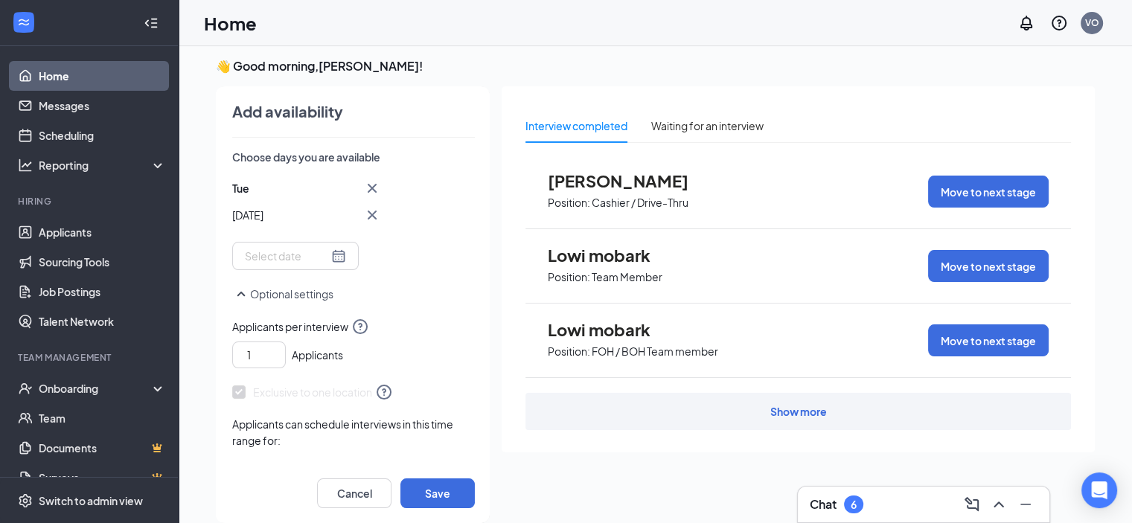
click at [240, 294] on icon "SmallChevronUp" at bounding box center [241, 294] width 18 height 18
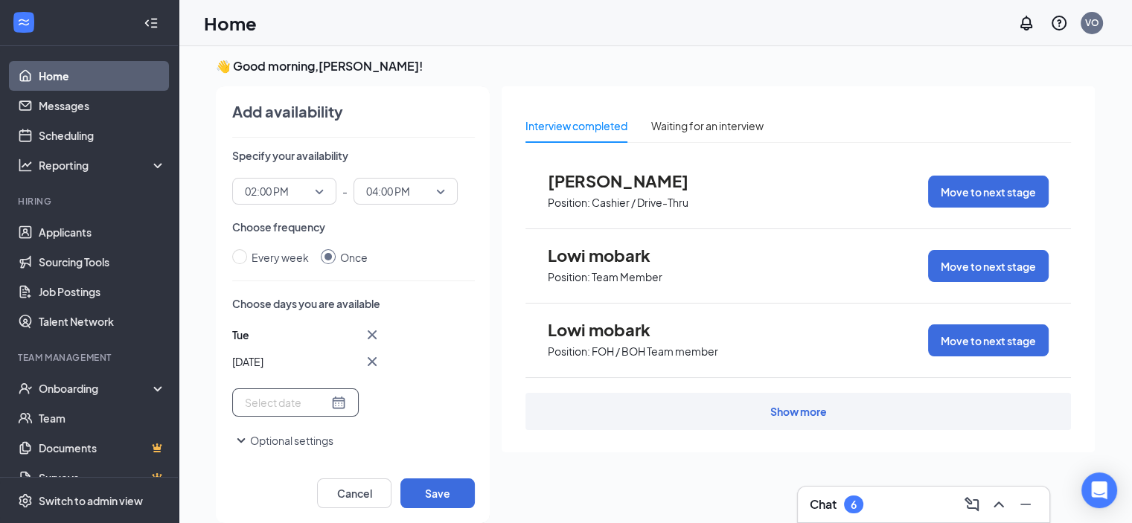
click at [328, 402] on div at bounding box center [295, 403] width 101 height 16
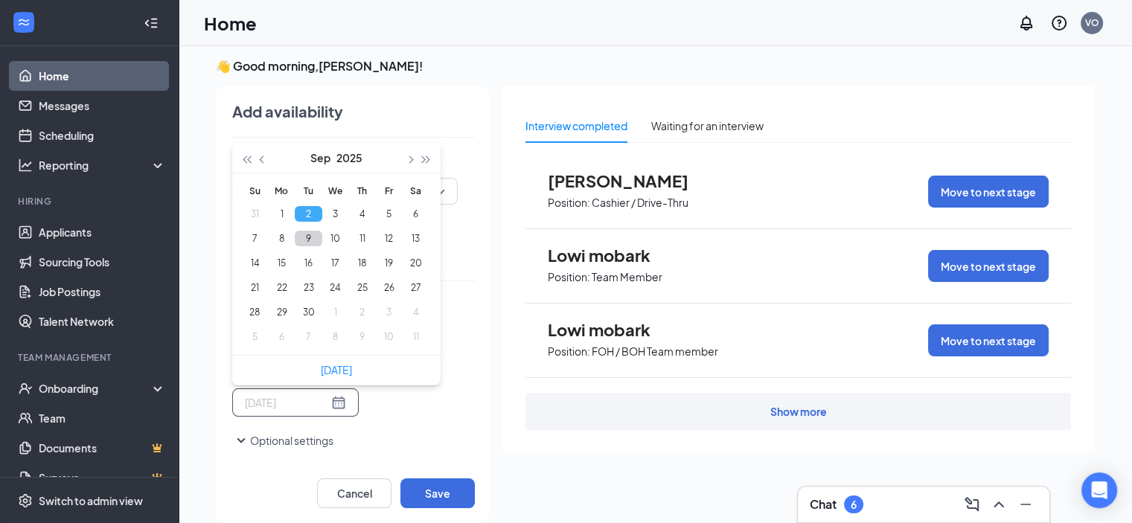
click at [313, 239] on button "9" at bounding box center [309, 239] width 28 height 16
type input "[DATE]"
click at [441, 495] on button "Save" at bounding box center [437, 494] width 74 height 30
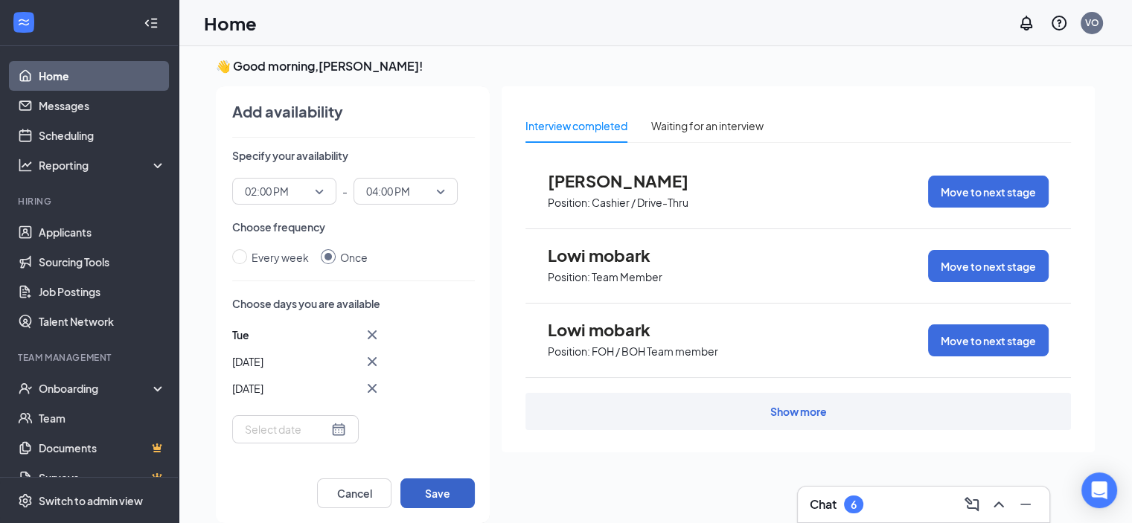
click at [435, 485] on button "Save" at bounding box center [437, 494] width 74 height 30
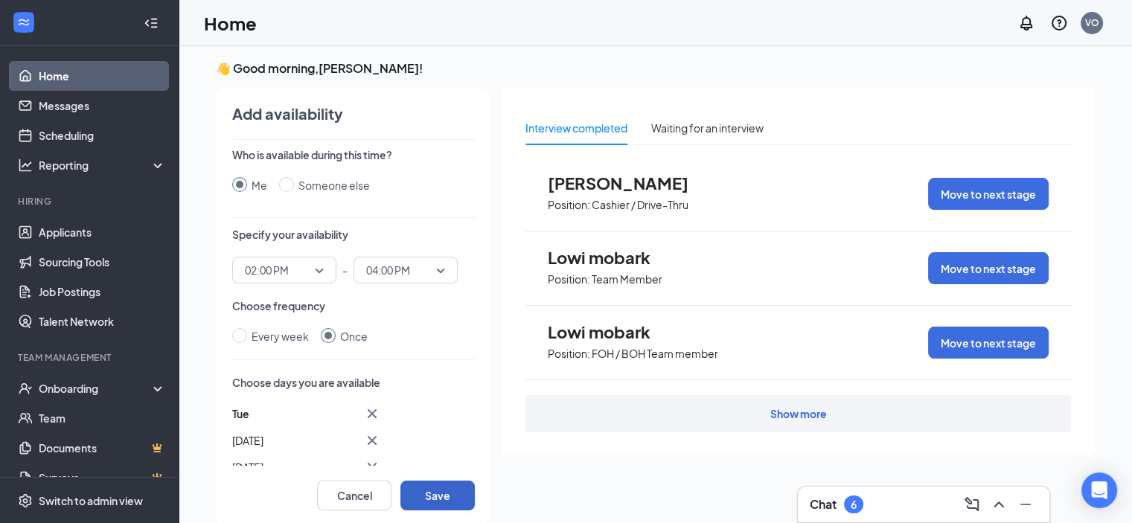
scroll to position [0, 0]
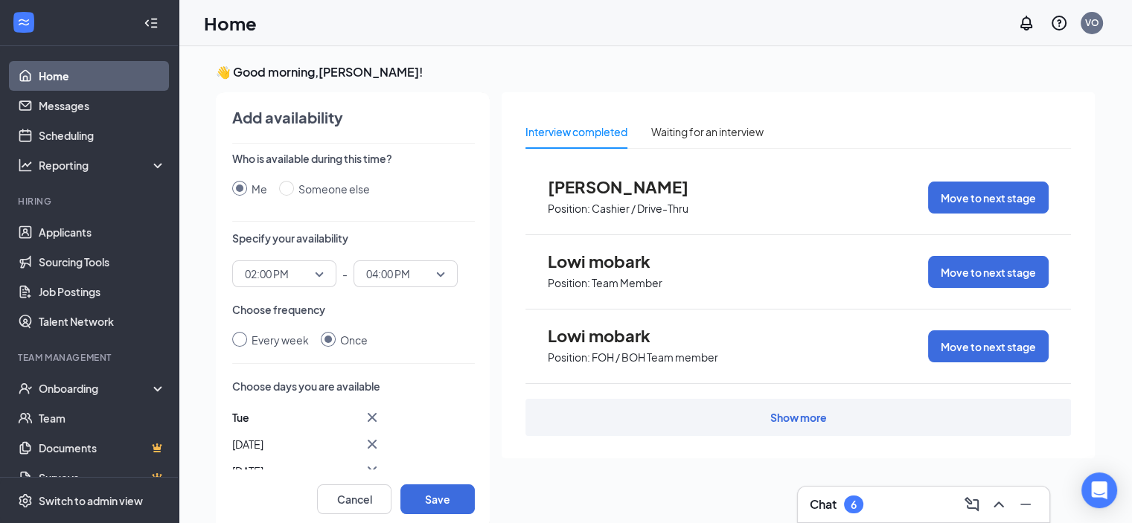
click at [235, 336] on input "Every week" at bounding box center [239, 339] width 15 height 15
radio input "true"
radio input "false"
click at [377, 428] on div at bounding box center [321, 424] width 153 height 24
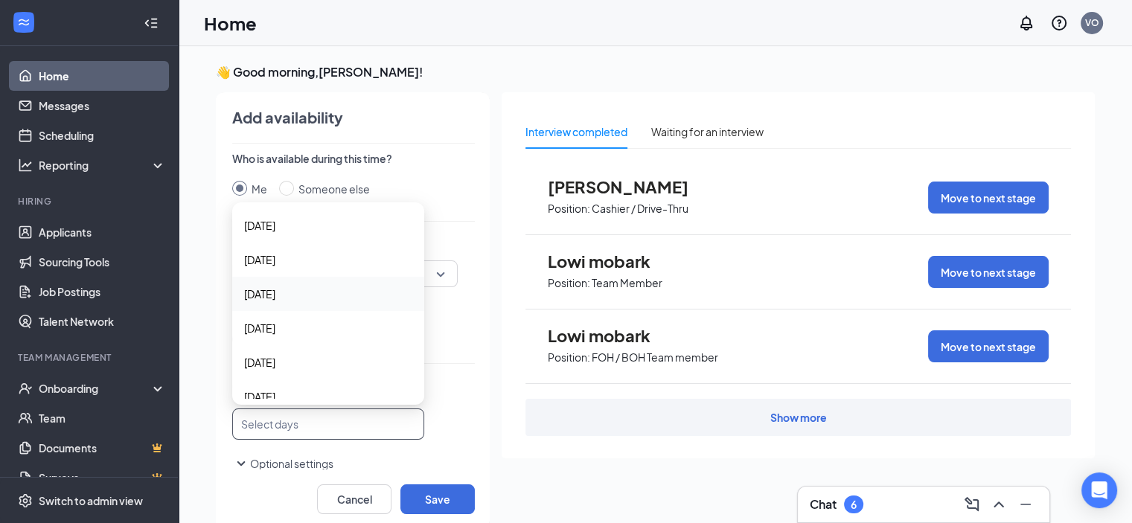
click at [267, 291] on span "[DATE]" at bounding box center [259, 294] width 31 height 16
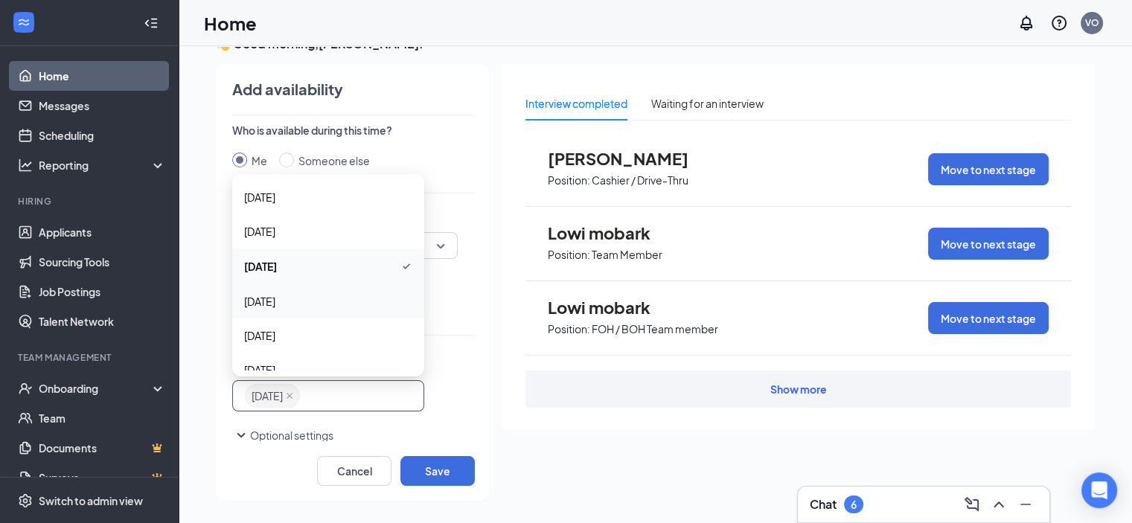
scroll to position [31, 0]
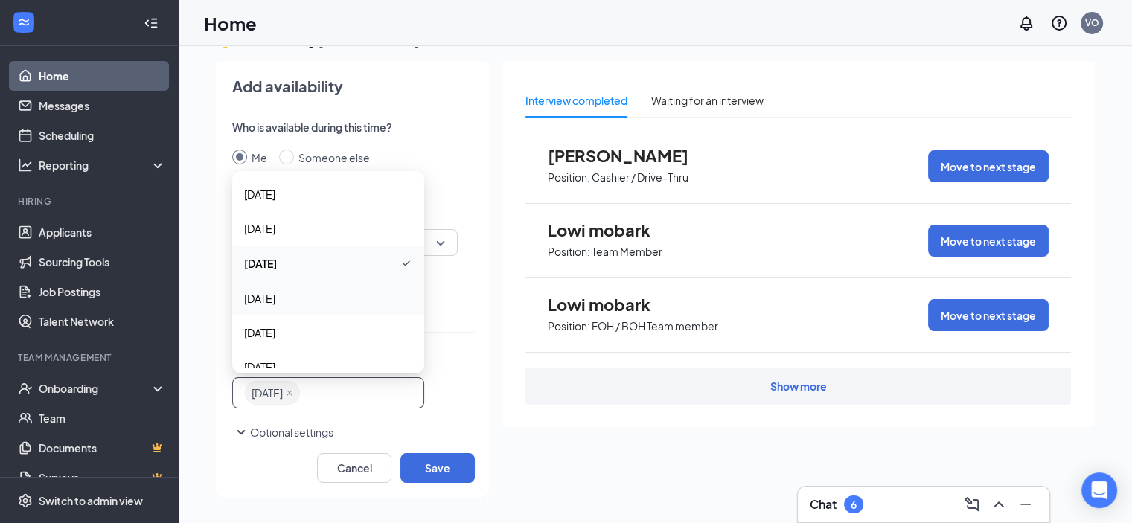
click at [365, 422] on div "Who is available during this time? Me Someone else Specify your availability 02…" at bounding box center [353, 279] width 243 height 319
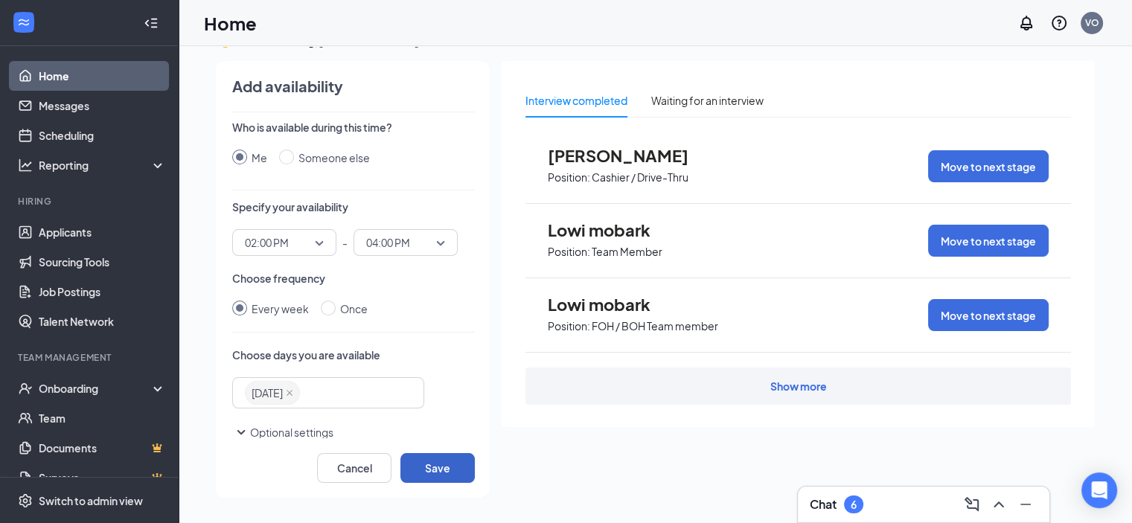
click at [444, 467] on button "Save" at bounding box center [437, 468] width 74 height 30
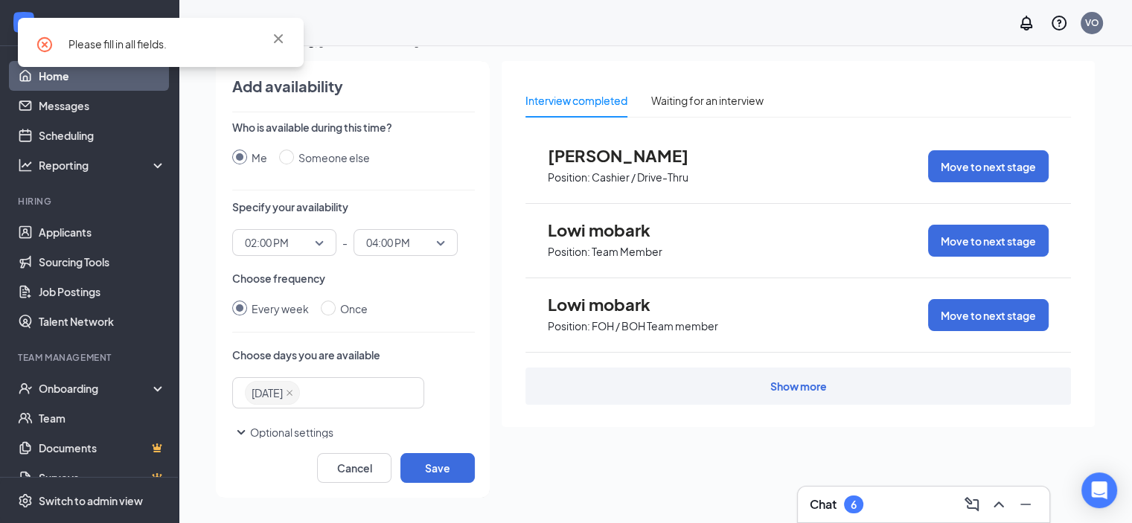
click at [630, 487] on div "Interview completed Waiting for an interview [PERSON_NAME] Position: Cashier / …" at bounding box center [798, 275] width 593 height 428
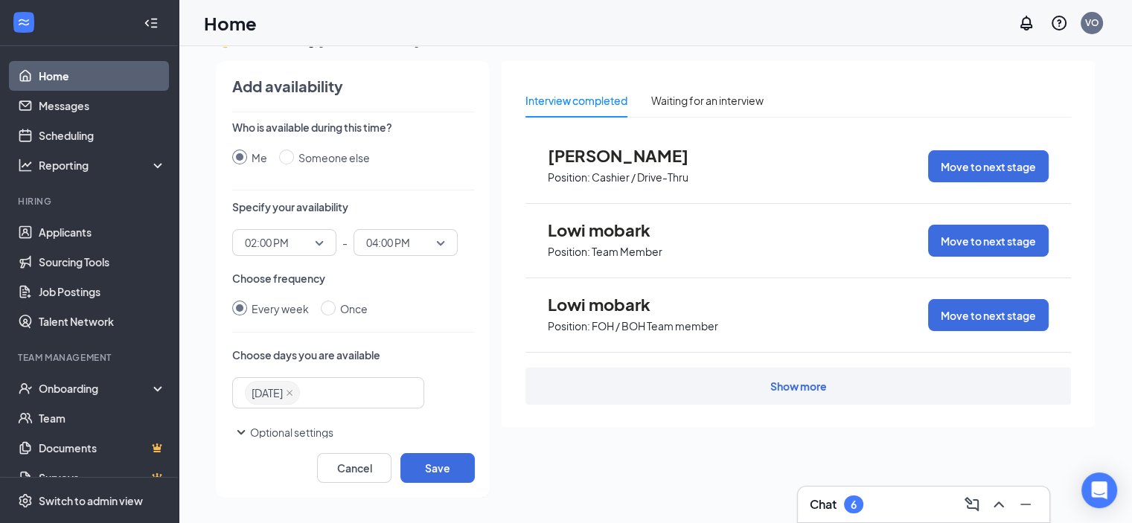
click at [242, 431] on icon "SmallChevronDown" at bounding box center [241, 433] width 18 height 18
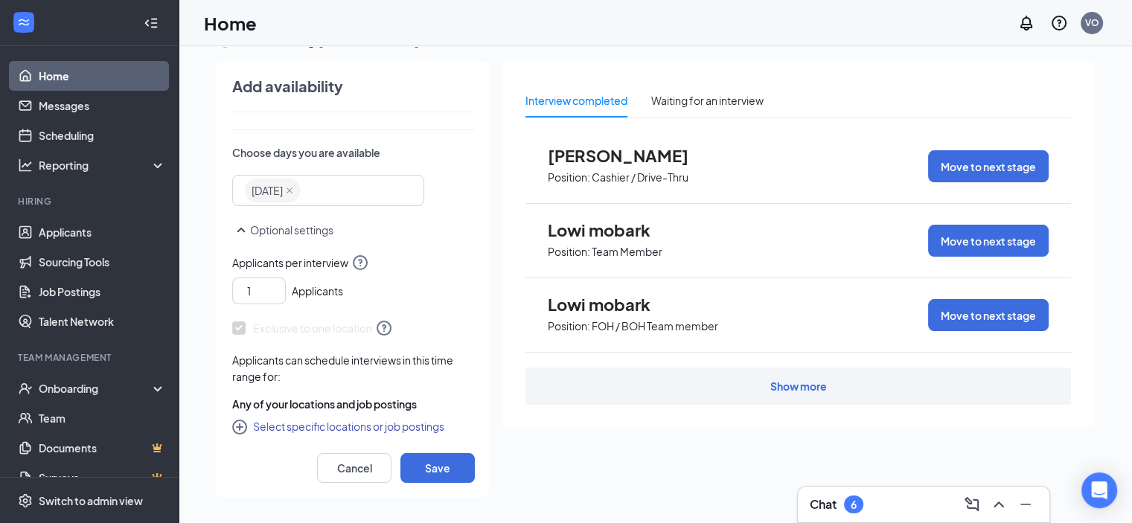
scroll to position [207, 0]
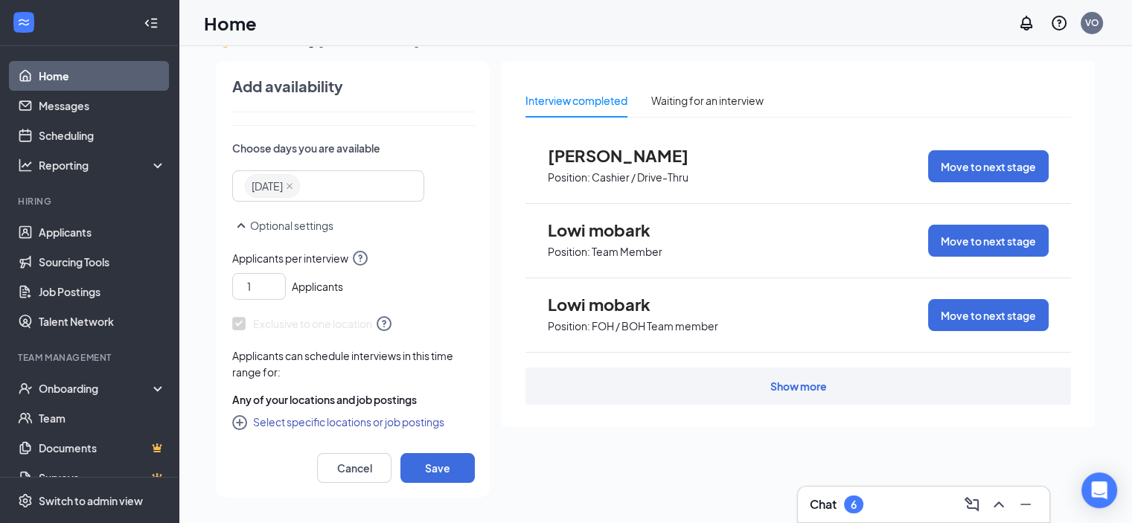
click at [280, 321] on span "Exclusive to one location" at bounding box center [312, 324] width 161 height 18
click at [234, 325] on span at bounding box center [238, 323] width 13 height 13
click at [348, 420] on button "Select specific locations or job postings" at bounding box center [338, 422] width 212 height 18
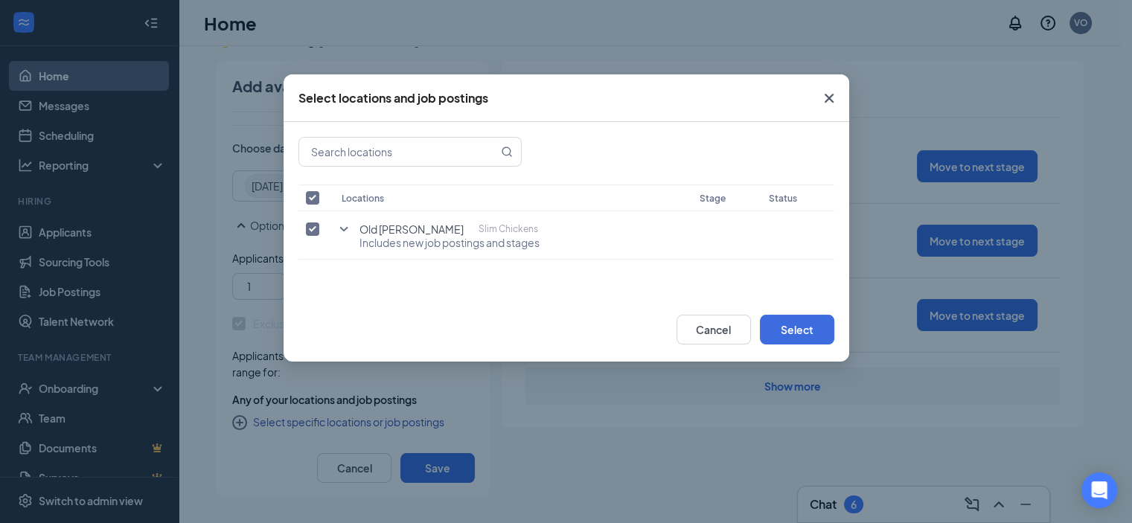
click at [315, 199] on input "checkbox" at bounding box center [312, 197] width 13 height 13
checkbox input "false"
click at [310, 229] on input "checkbox" at bounding box center [312, 229] width 13 height 13
checkbox input "true"
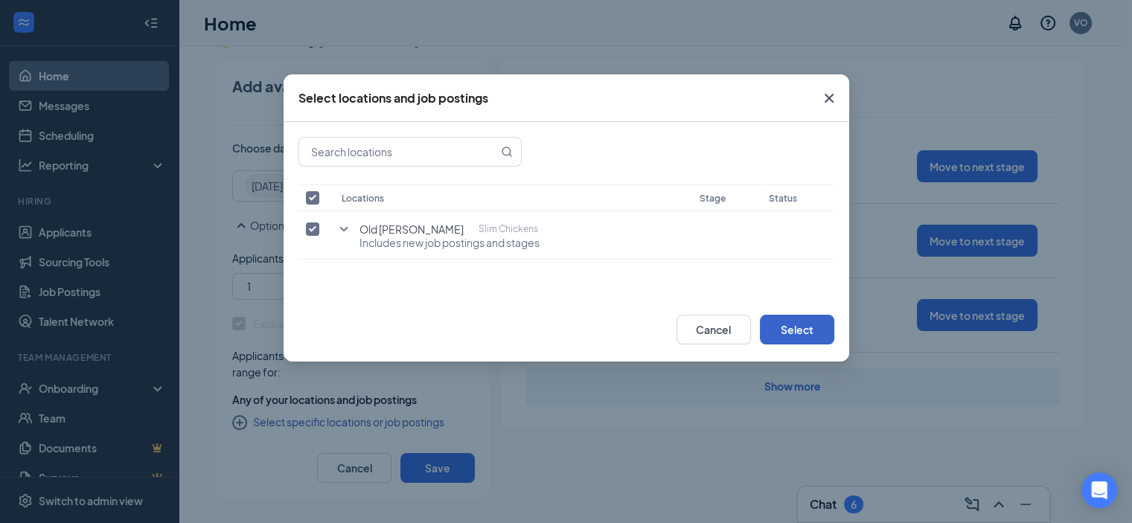
click at [792, 322] on button "Select" at bounding box center [797, 330] width 74 height 30
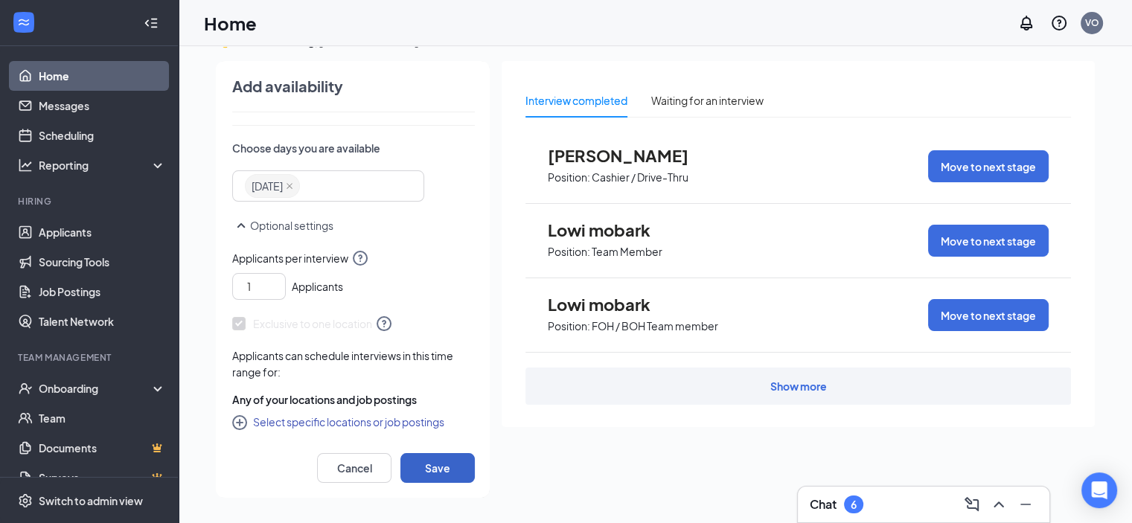
click at [447, 479] on button "Save" at bounding box center [437, 468] width 74 height 30
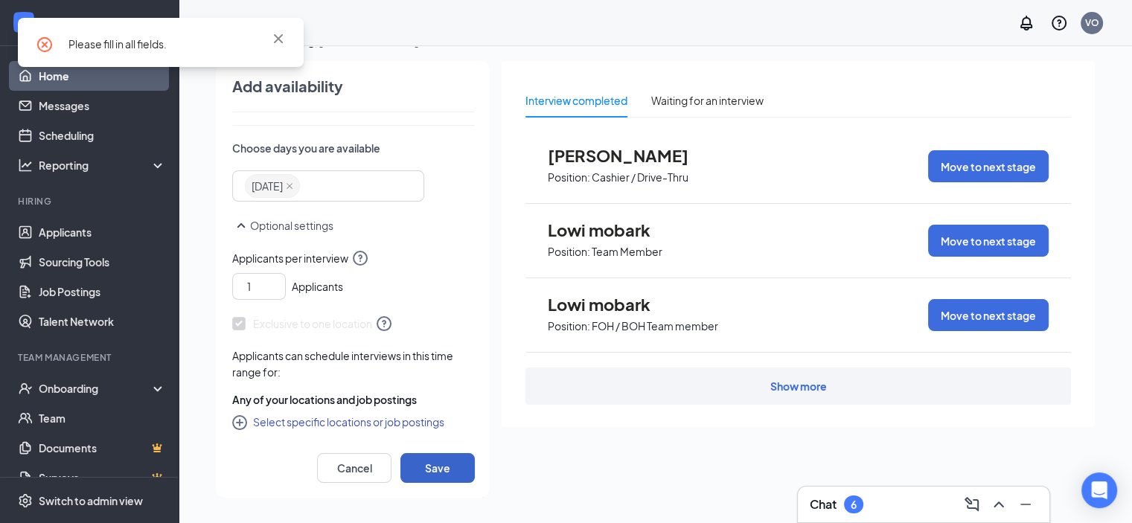
click at [447, 479] on button "Save" at bounding box center [437, 468] width 74 height 30
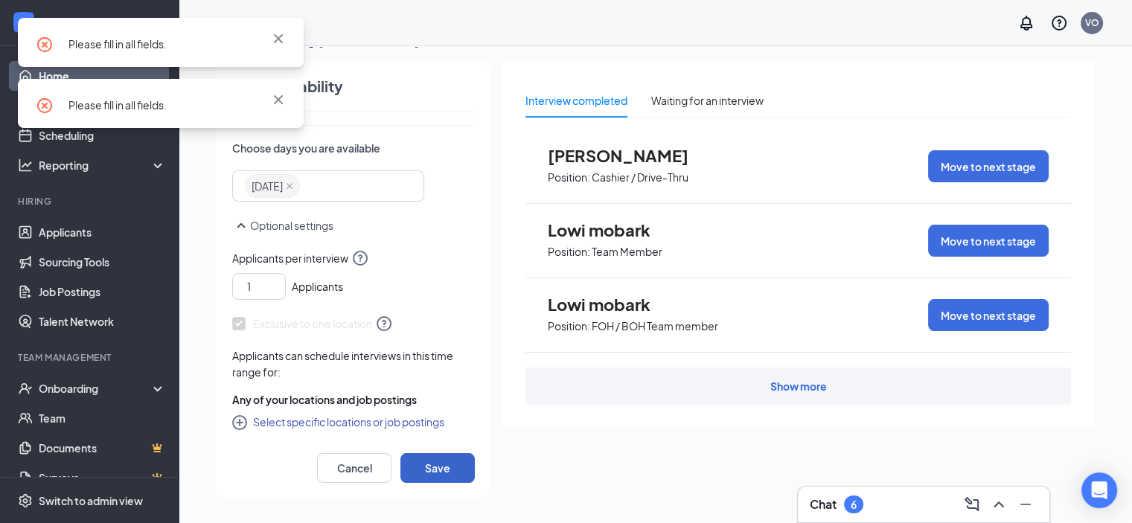
click at [447, 479] on button "Save" at bounding box center [437, 468] width 74 height 30
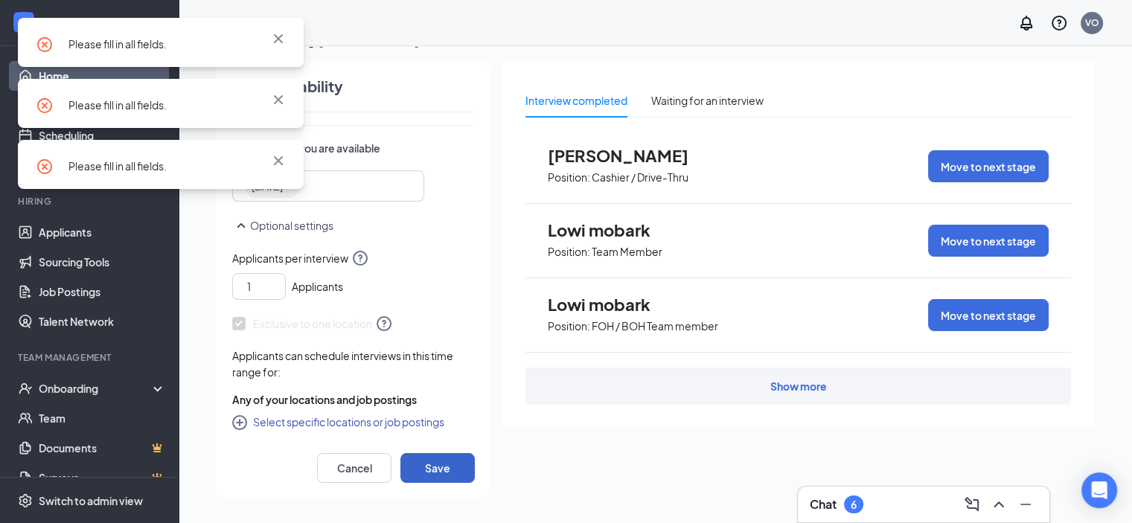
click at [447, 479] on button "Save" at bounding box center [437, 468] width 74 height 30
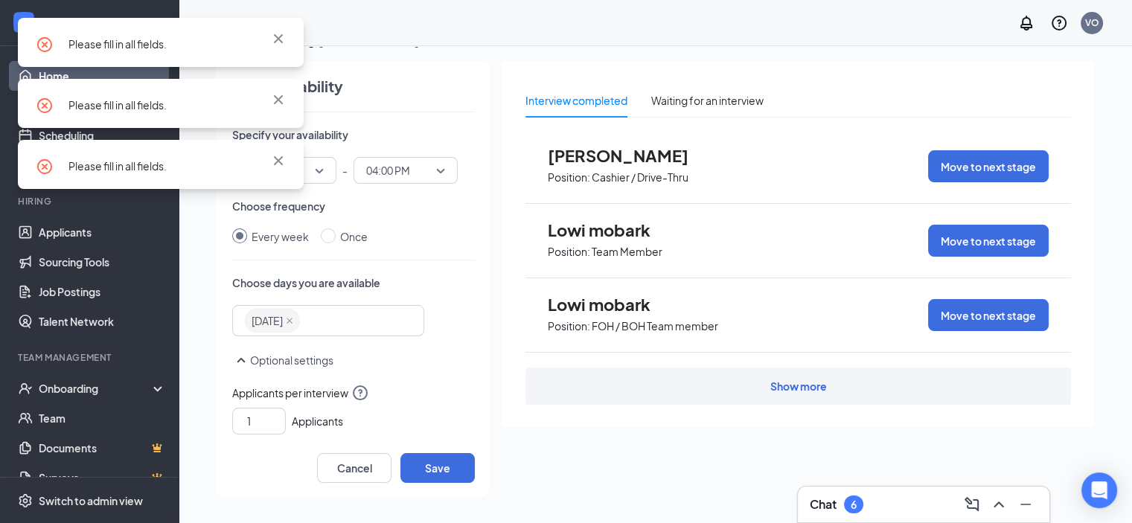
scroll to position [0, 0]
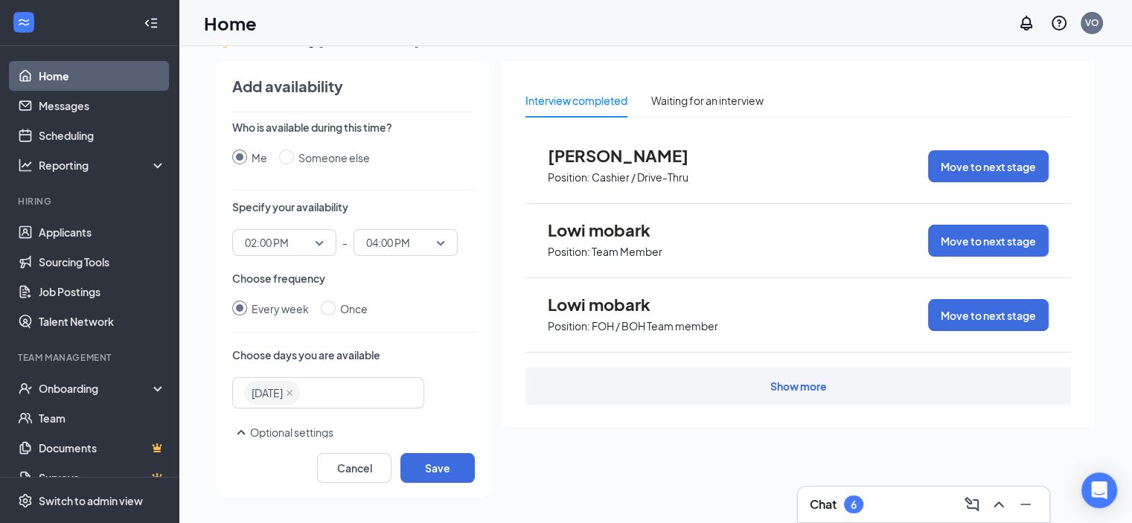
click at [242, 431] on icon "SmallChevronUp" at bounding box center [241, 432] width 8 height 4
click at [242, 431] on icon "SmallChevronDown" at bounding box center [241, 432] width 8 height 4
click at [322, 306] on input "Once" at bounding box center [328, 308] width 15 height 15
radio input "true"
radio input "false"
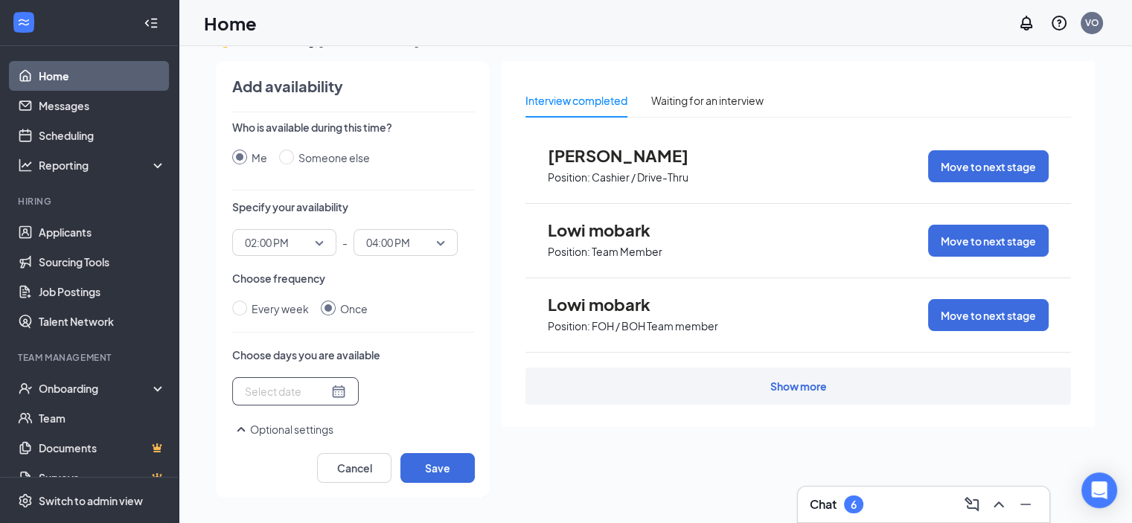
click at [324, 388] on div at bounding box center [295, 391] width 101 height 16
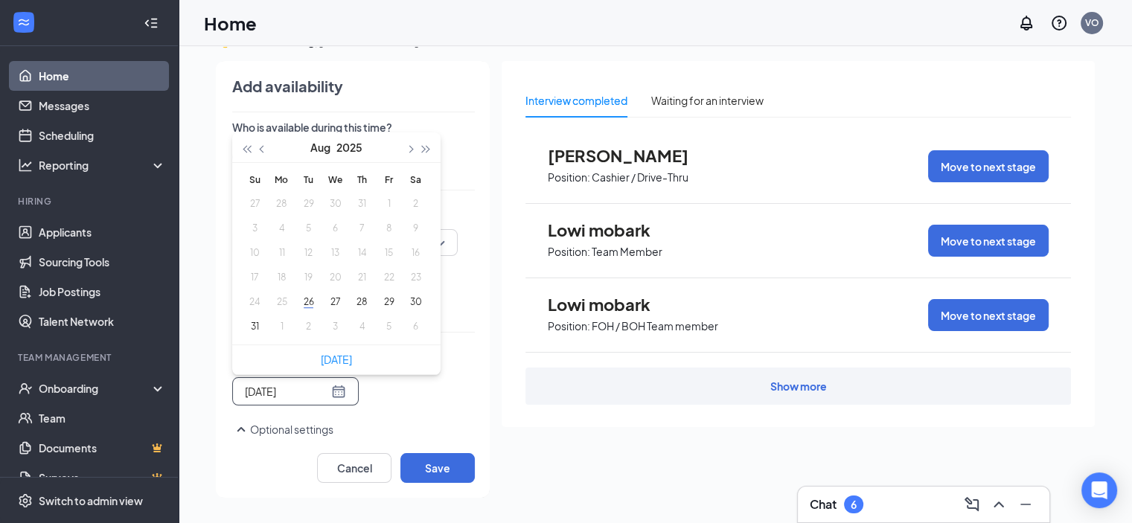
type input "[DATE]"
click at [304, 322] on button "2" at bounding box center [309, 327] width 28 height 16
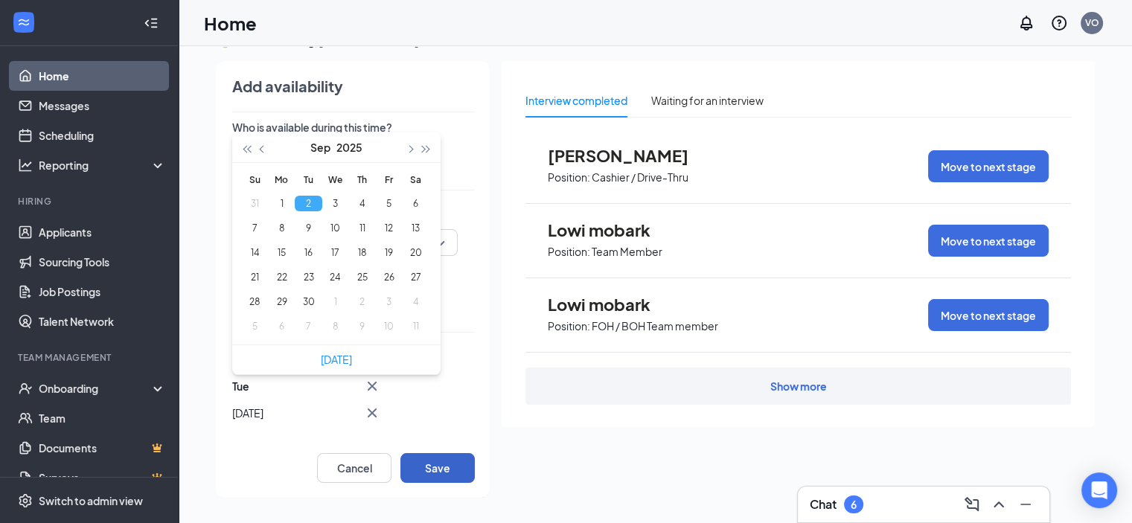
click at [435, 466] on button "Save" at bounding box center [437, 468] width 74 height 30
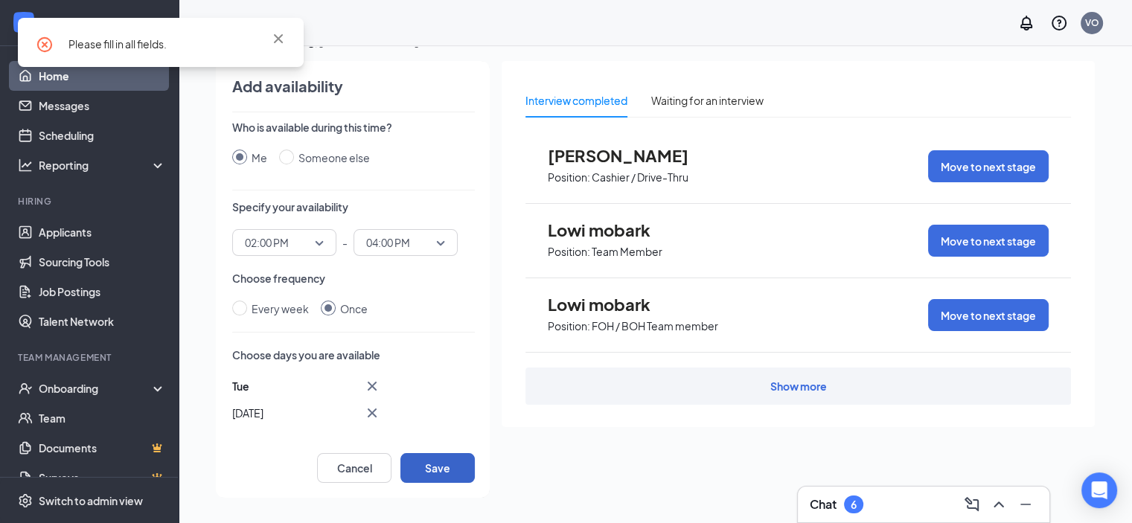
click at [435, 465] on button "Save" at bounding box center [437, 468] width 74 height 30
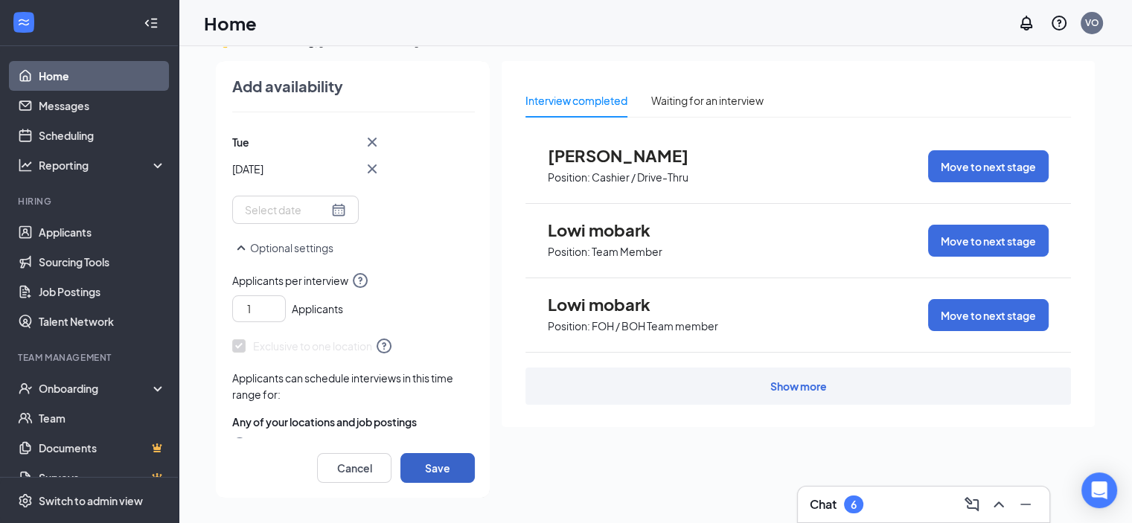
scroll to position [266, 0]
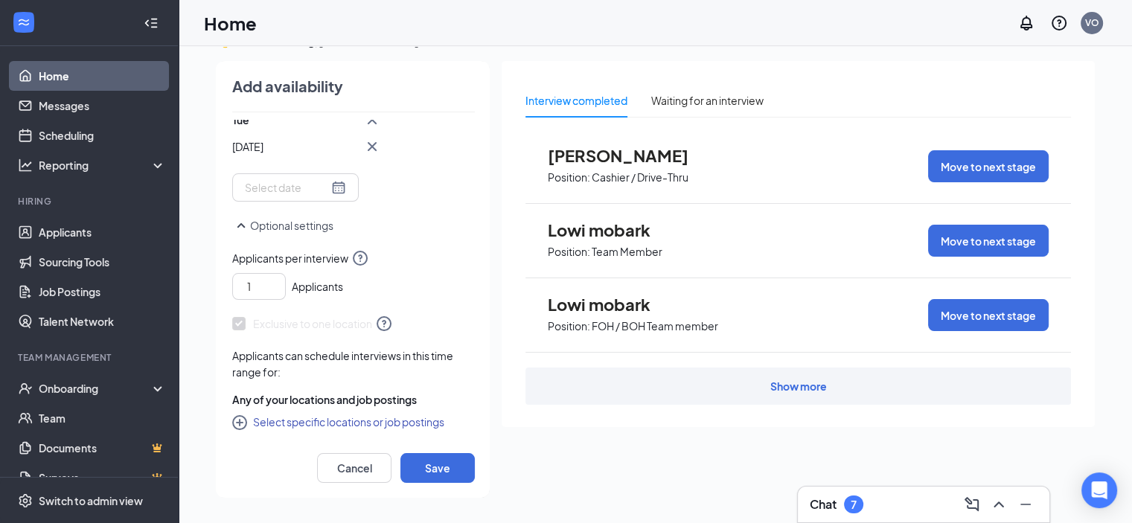
click at [241, 422] on icon "CirclePlus" at bounding box center [239, 422] width 15 height 15
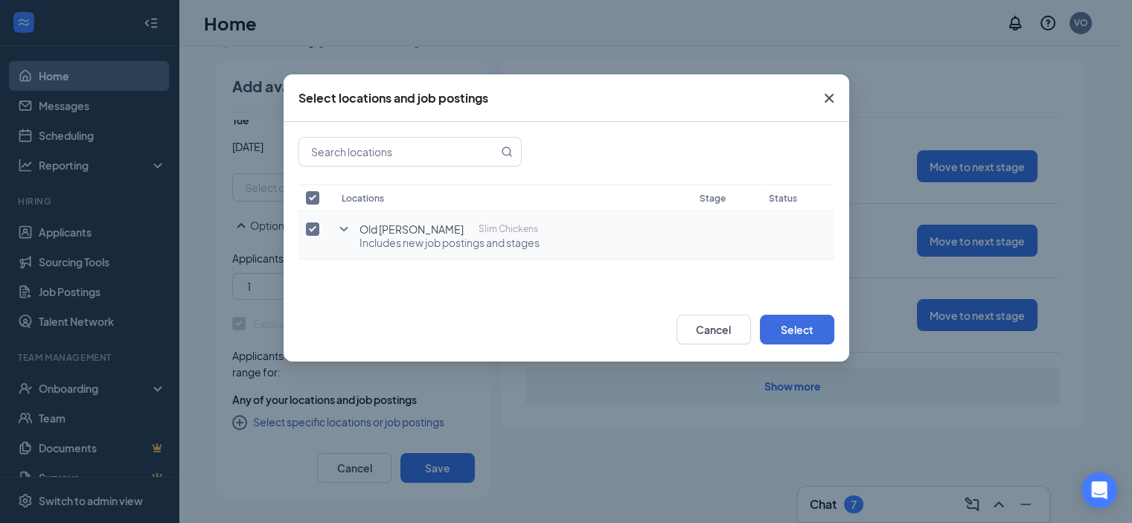
click at [311, 231] on input "checkbox" at bounding box center [312, 229] width 13 height 13
checkbox input "false"
click at [345, 231] on icon "SmallChevronDown" at bounding box center [344, 229] width 18 height 18
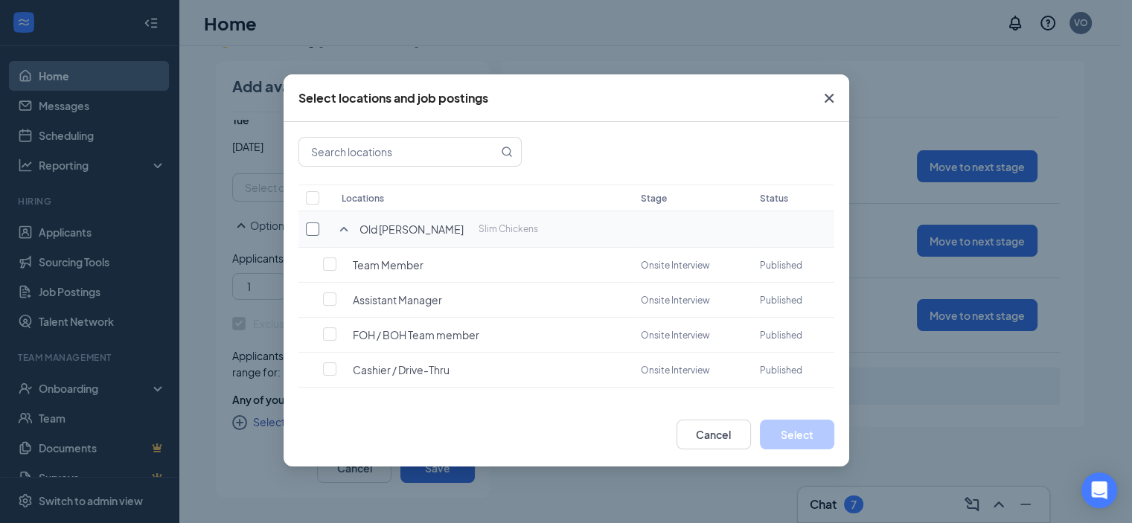
click at [314, 234] on input "checkbox" at bounding box center [312, 229] width 13 height 13
checkbox input "true"
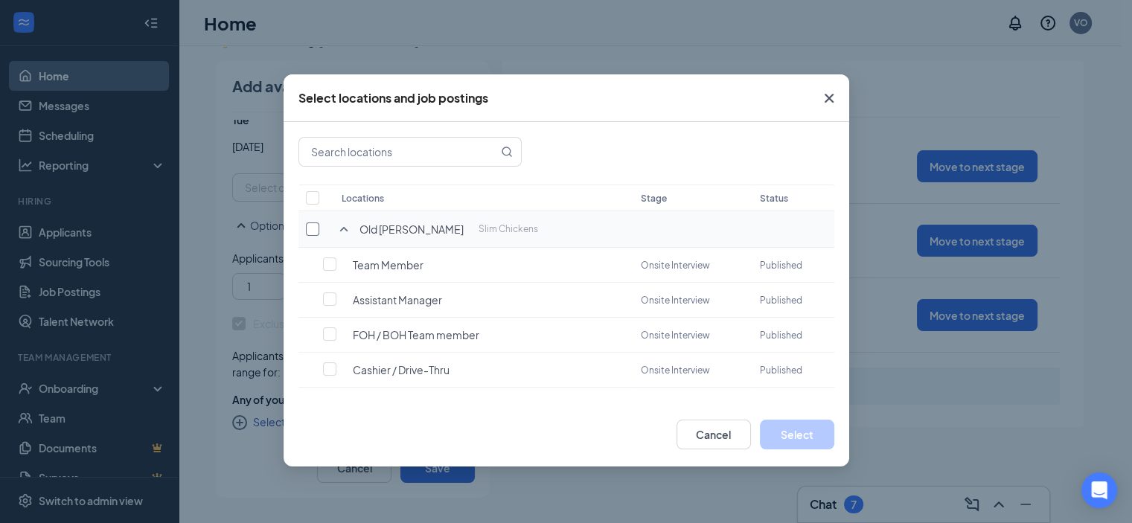
checkbox input "true"
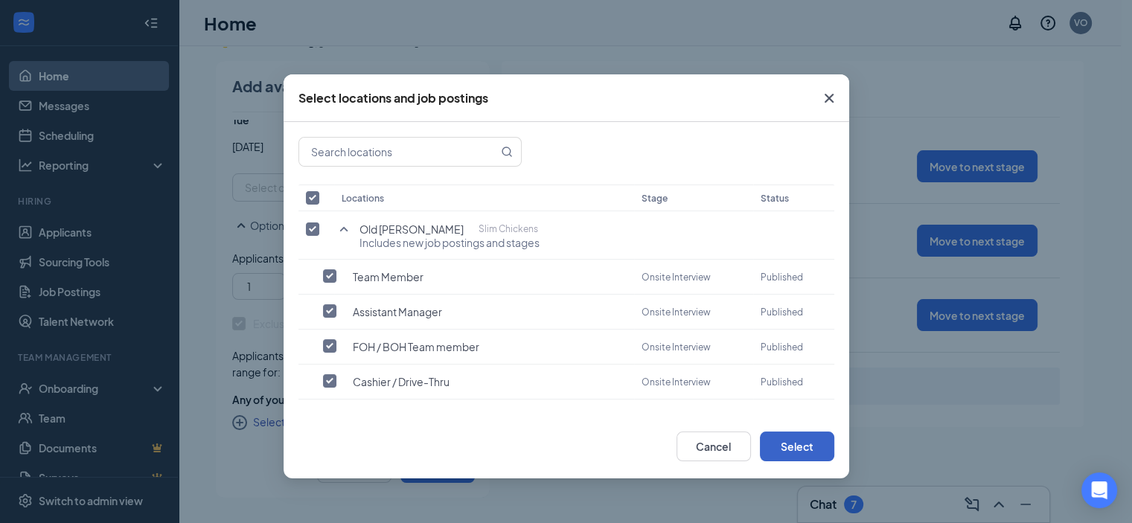
click at [801, 441] on button "Select" at bounding box center [797, 447] width 74 height 30
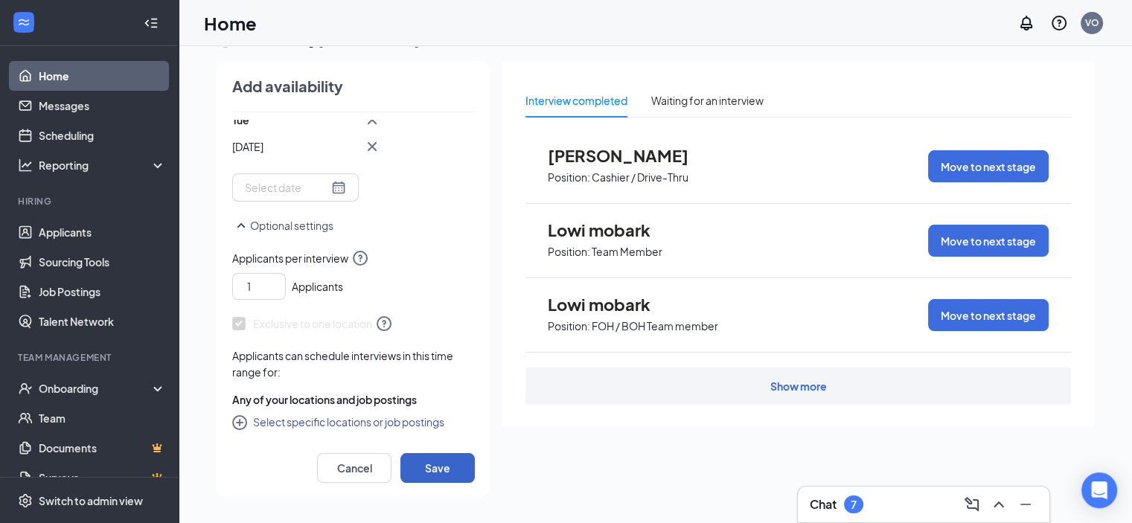
click at [455, 461] on button "Save" at bounding box center [437, 468] width 74 height 30
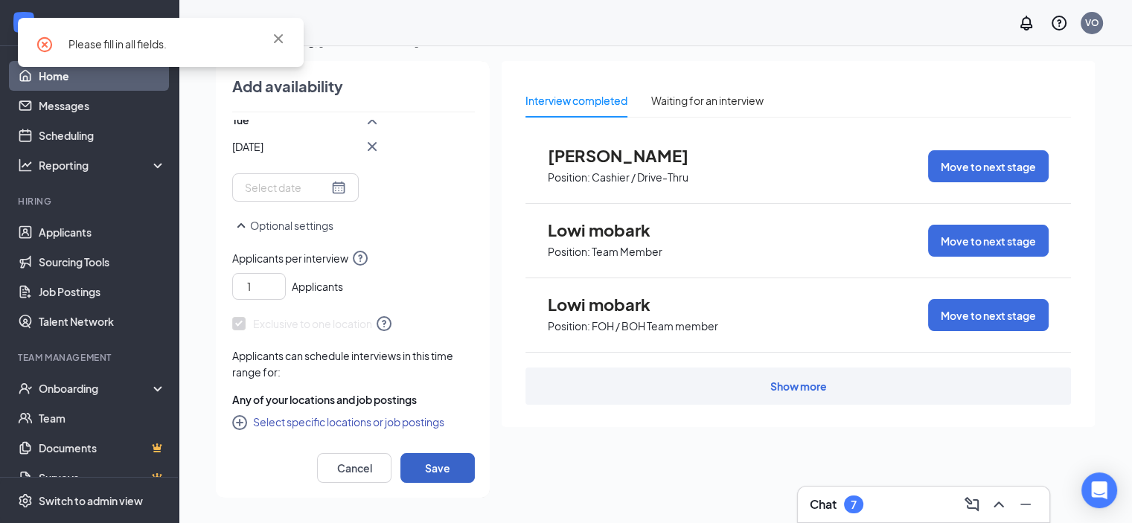
click at [455, 461] on button "Save" at bounding box center [437, 468] width 74 height 30
click at [275, 33] on icon "Cross" at bounding box center [278, 39] width 18 height 18
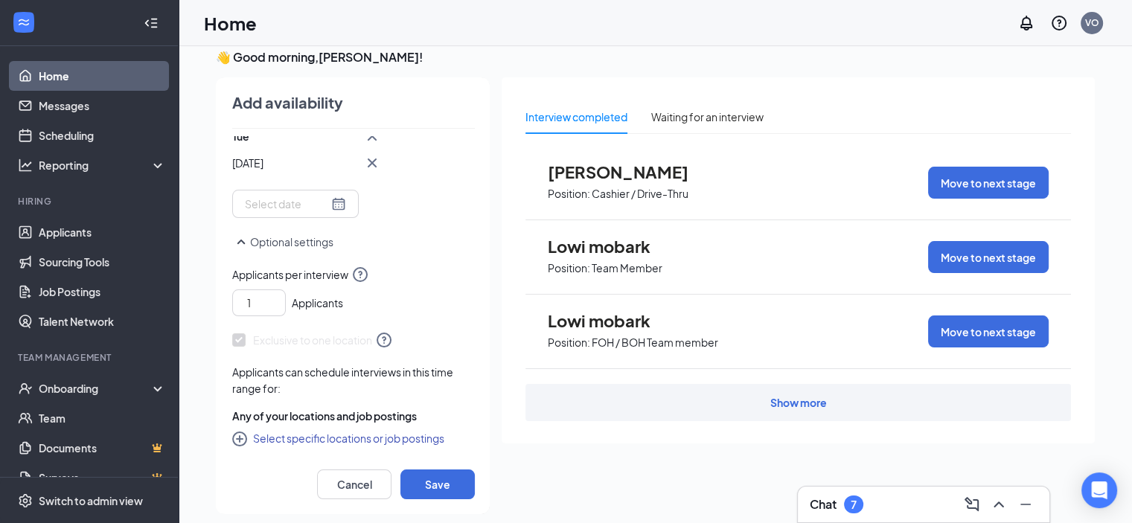
scroll to position [0, 0]
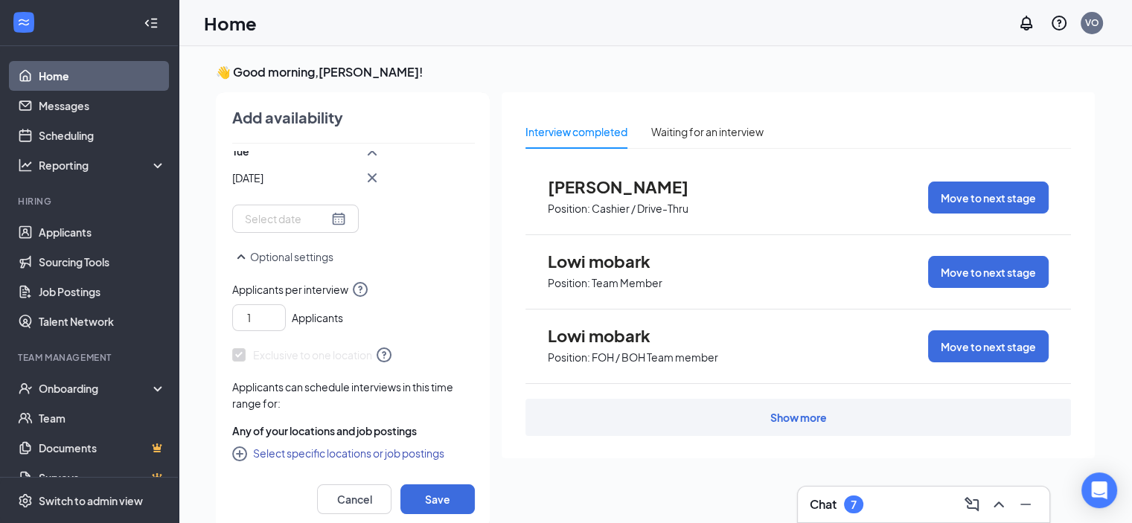
click at [313, 362] on span "Exclusive to one location" at bounding box center [312, 355] width 161 height 18
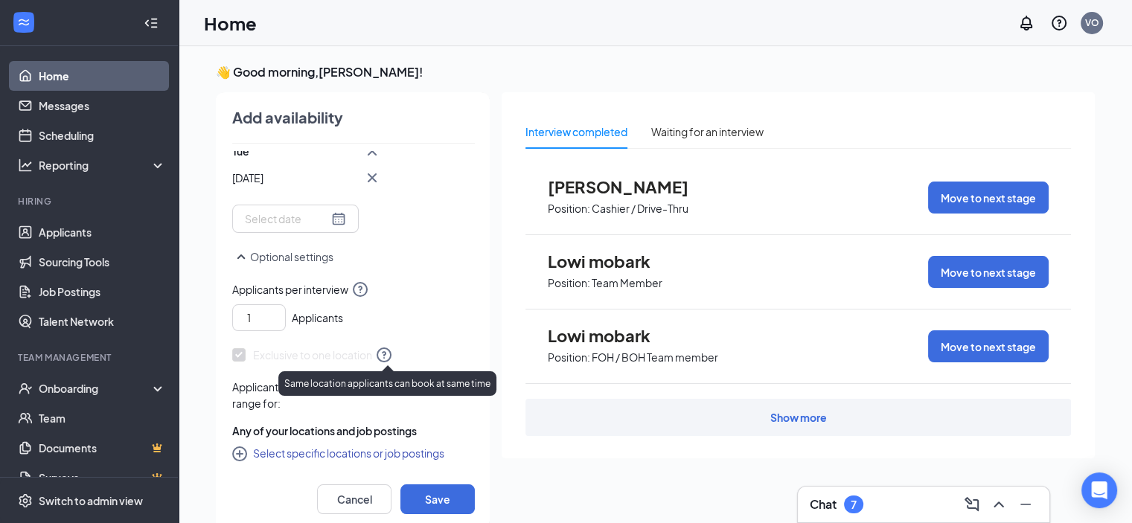
click at [390, 355] on icon "QuestionInfo" at bounding box center [384, 355] width 18 height 18
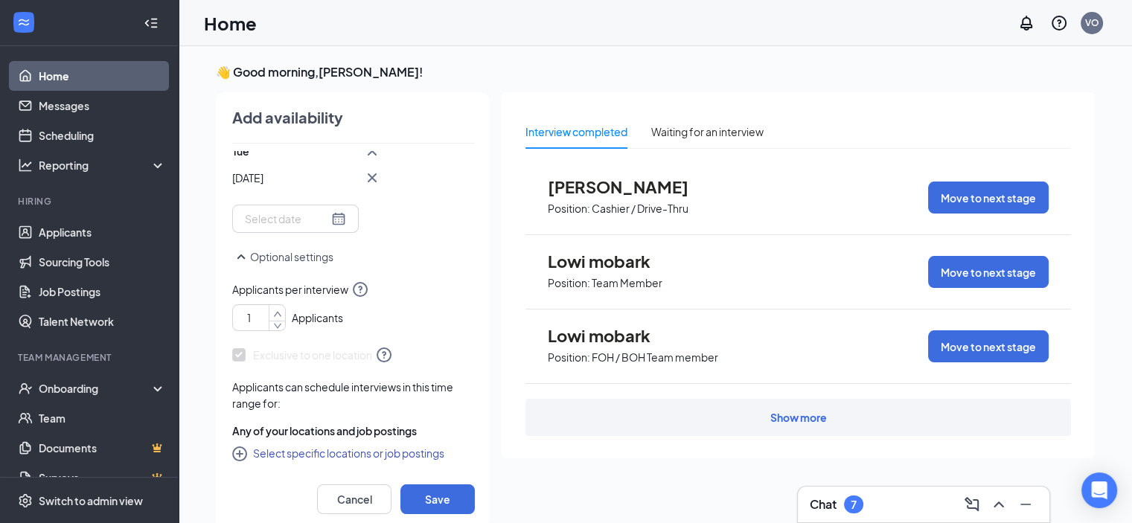
type input "2"
click at [276, 307] on span "Increase Value" at bounding box center [277, 312] width 16 height 15
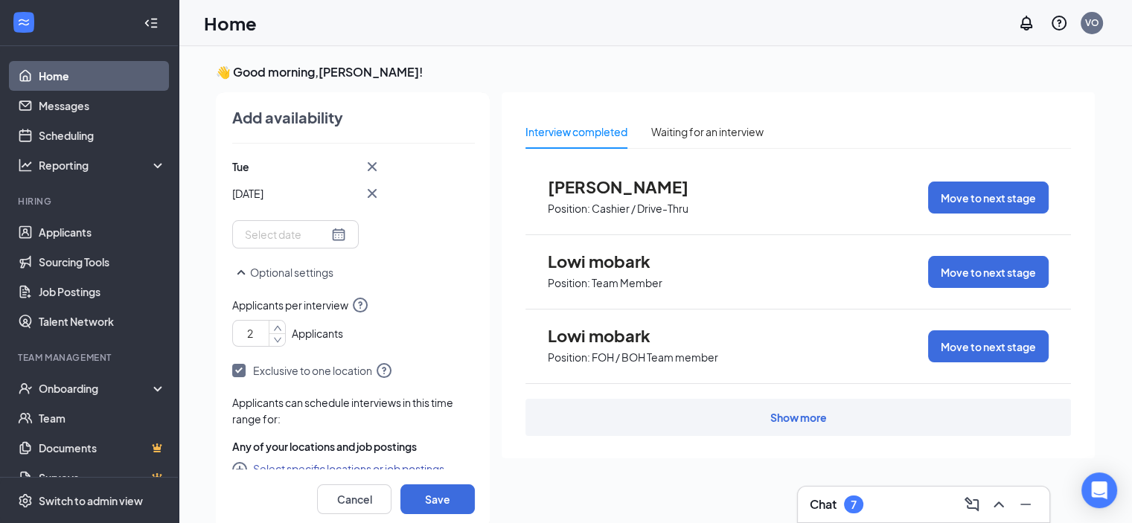
scroll to position [266, 0]
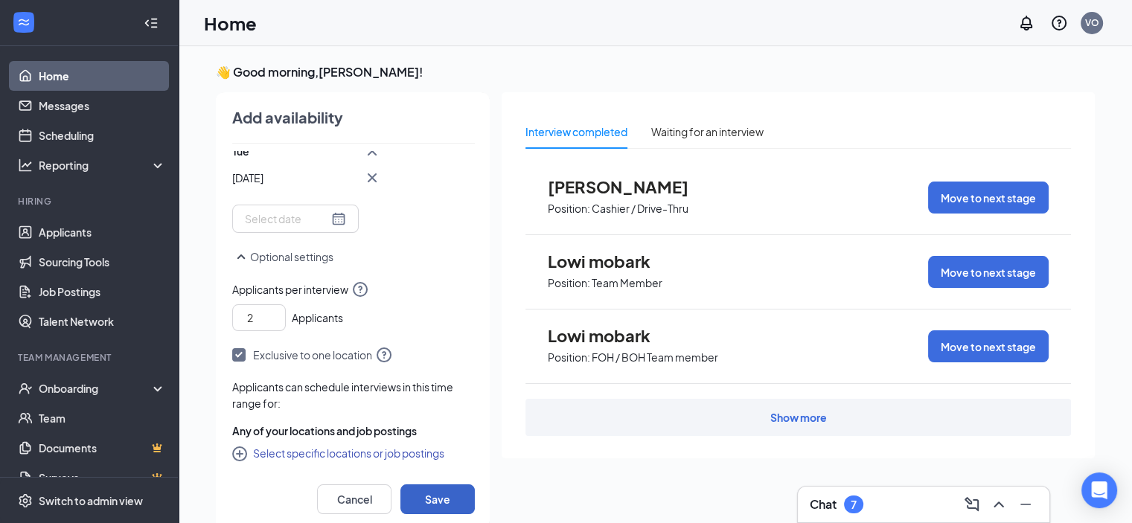
click at [446, 495] on button "Save" at bounding box center [437, 500] width 74 height 30
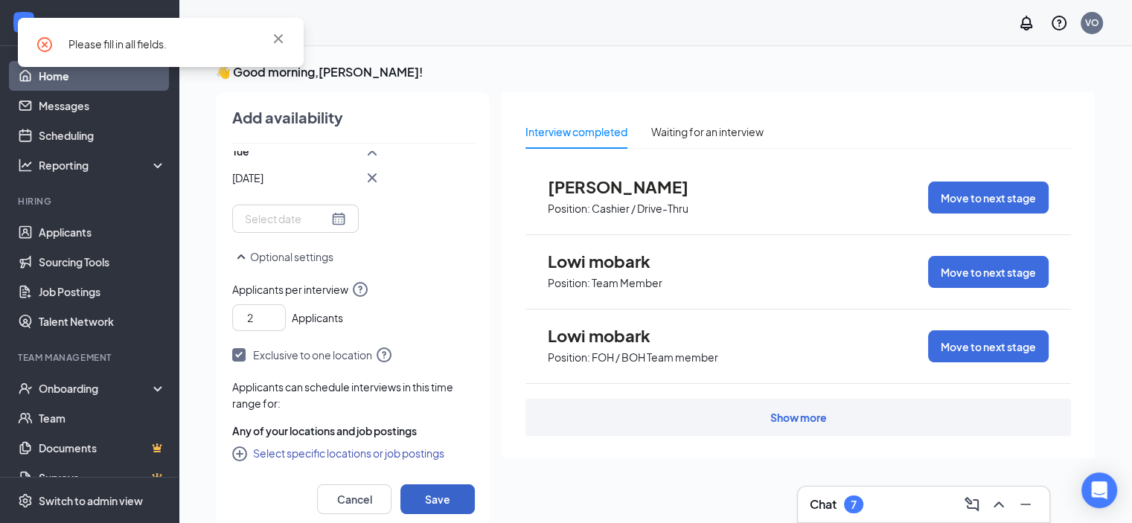
click at [446, 495] on button "Save" at bounding box center [437, 500] width 74 height 30
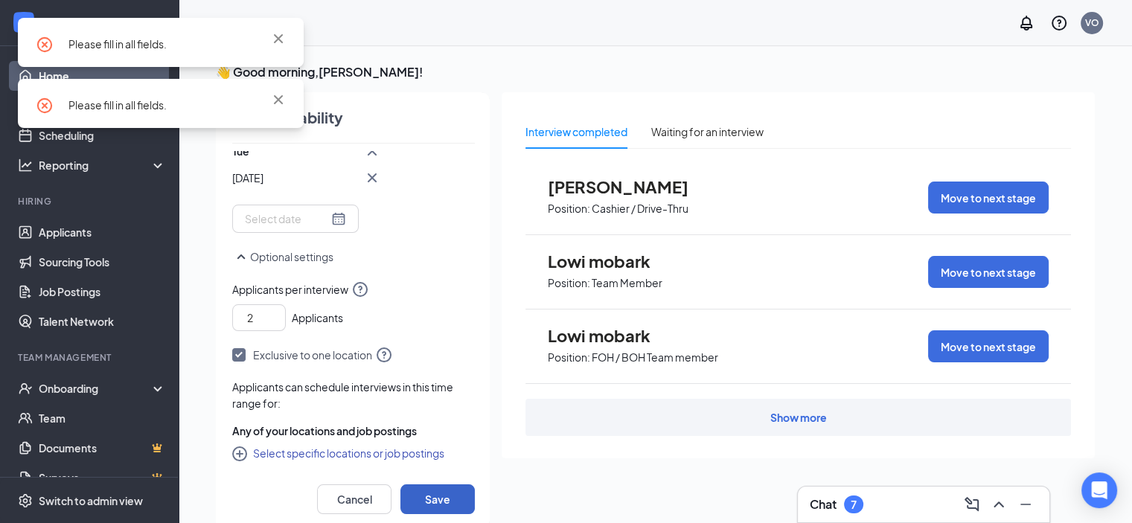
click at [445, 495] on button "Save" at bounding box center [437, 500] width 74 height 30
click at [278, 165] on div "[DATE]" at bounding box center [306, 164] width 149 height 45
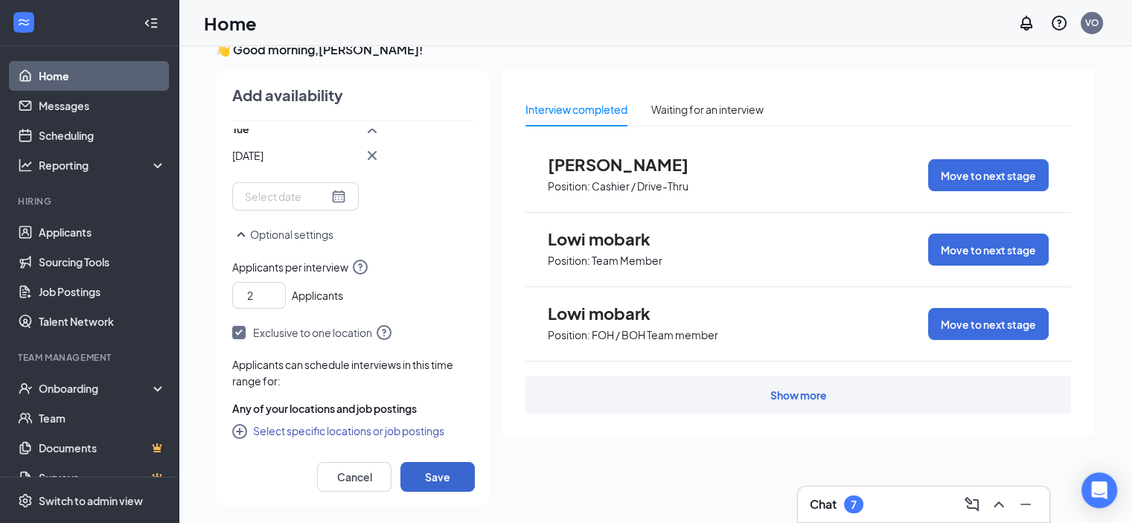
scroll to position [31, 0]
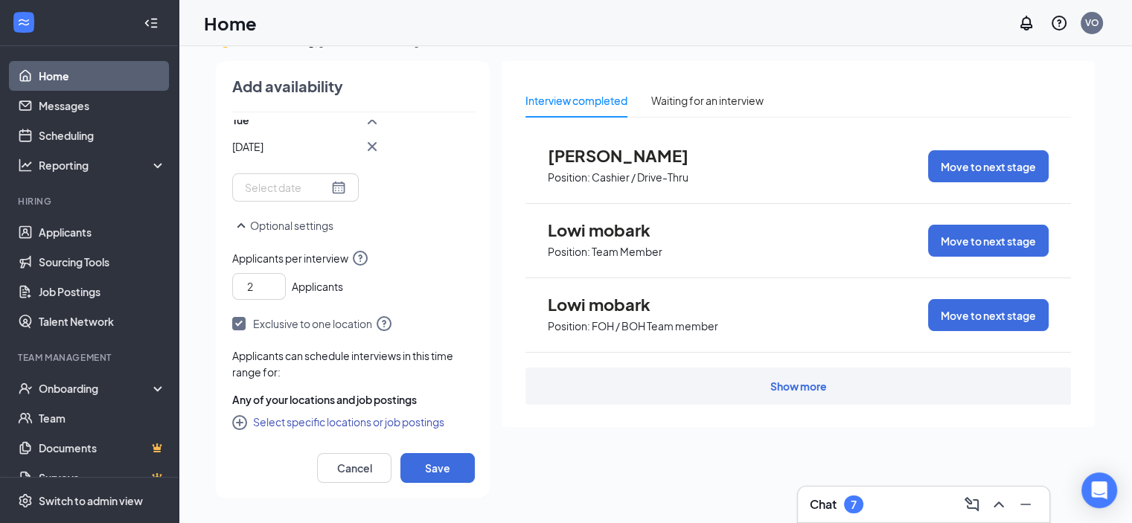
click at [783, 383] on div "Show more" at bounding box center [798, 386] width 57 height 15
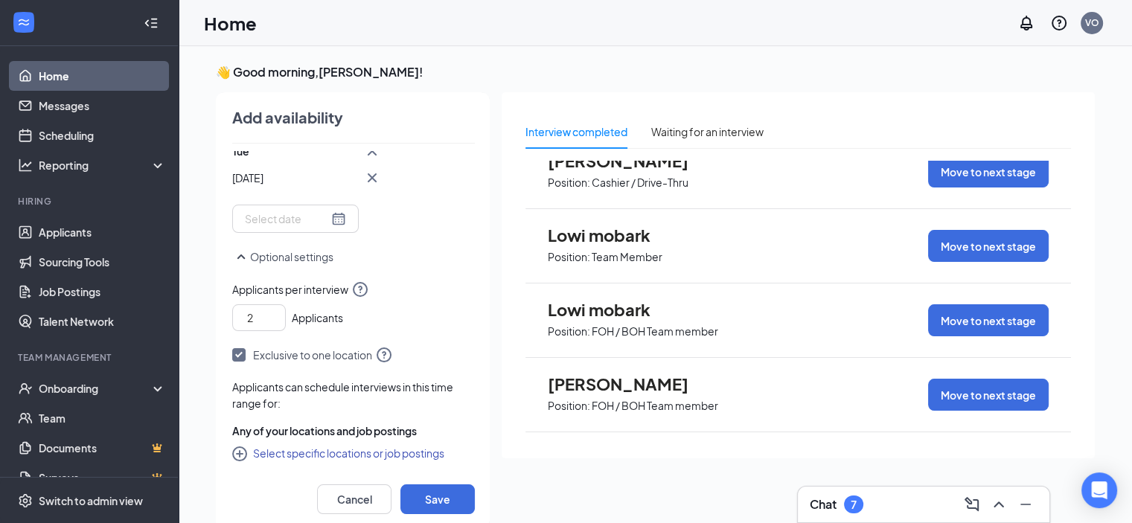
scroll to position [0, 0]
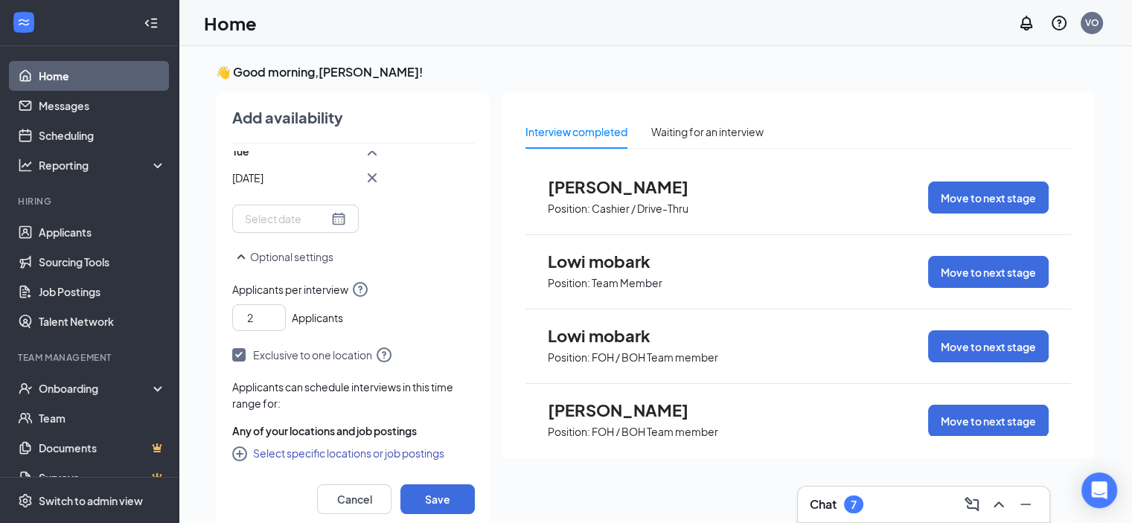
click at [283, 122] on h4 "Add availability" at bounding box center [287, 117] width 111 height 21
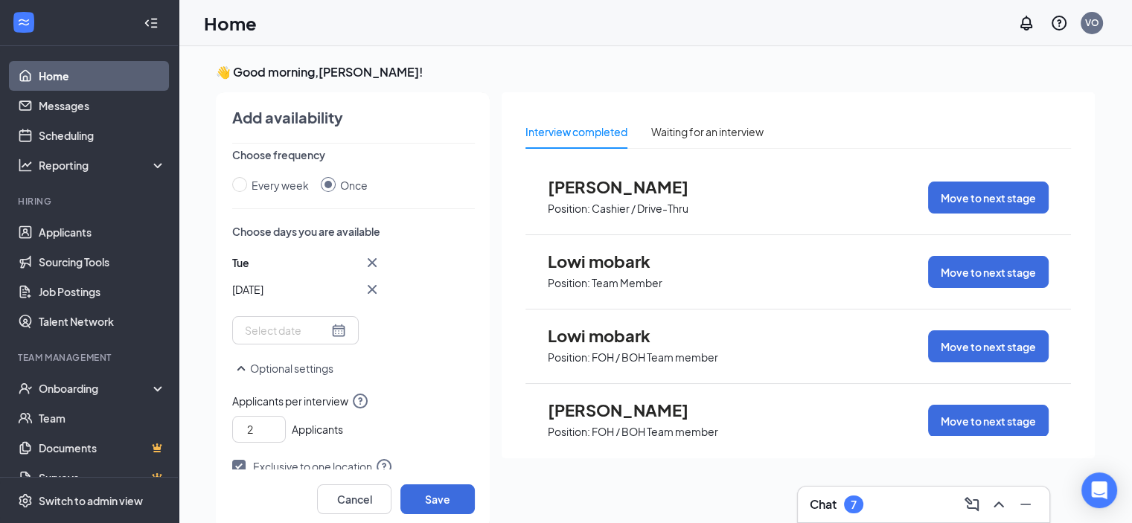
scroll to position [147, 0]
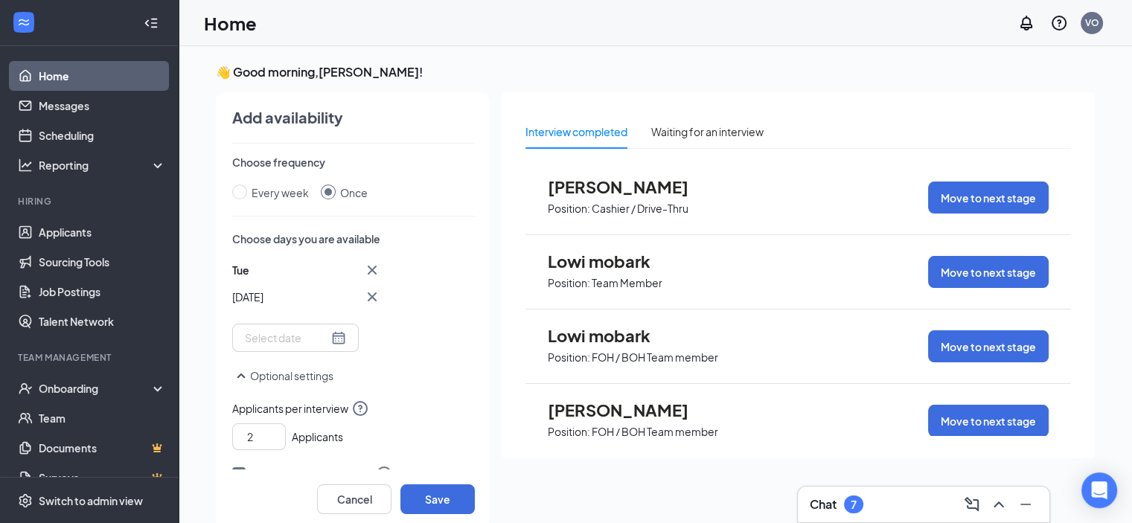
click at [372, 265] on icon "Cross" at bounding box center [372, 270] width 18 height 18
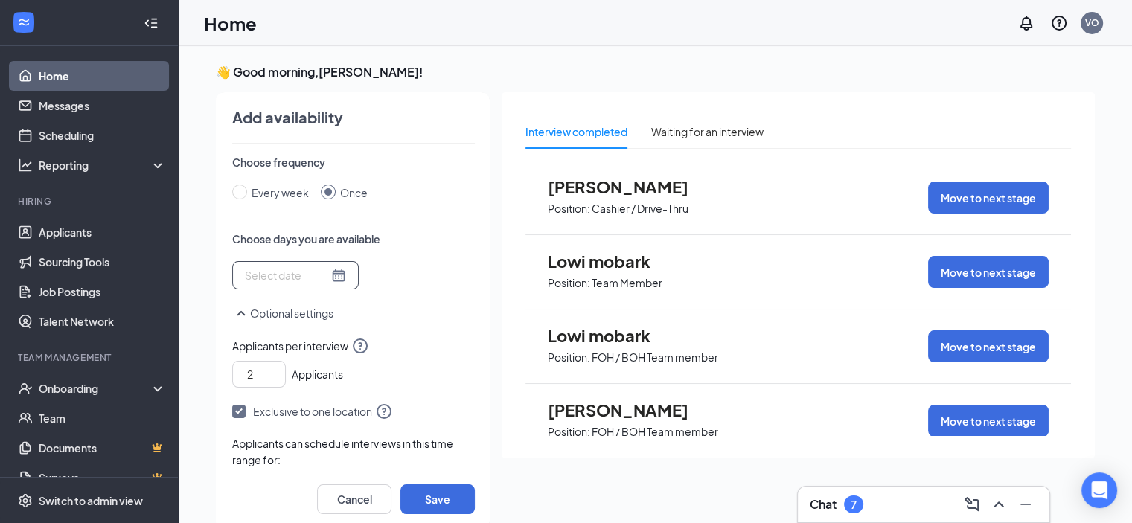
click at [333, 279] on div at bounding box center [295, 275] width 101 height 16
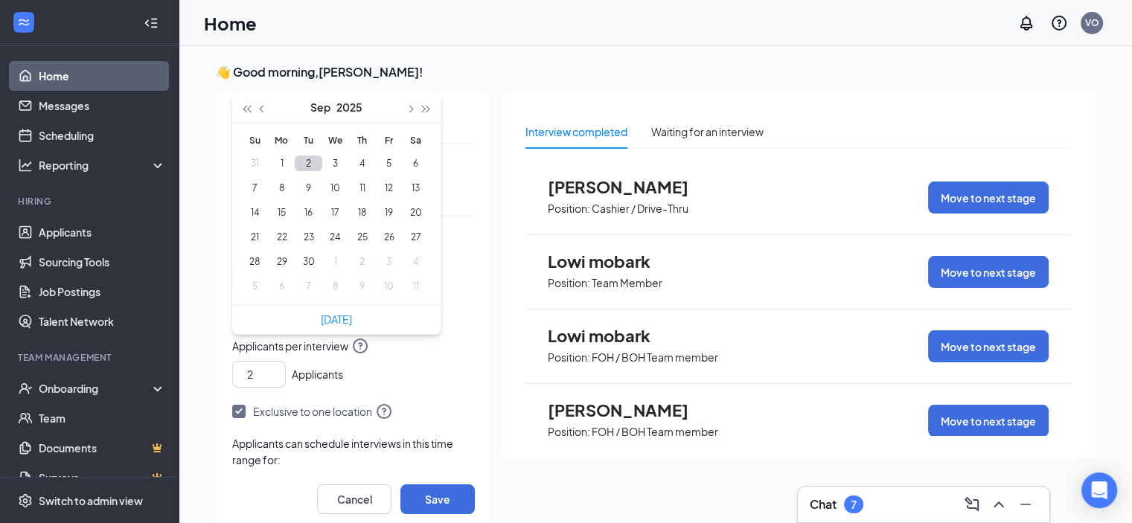
click at [310, 162] on button "2" at bounding box center [309, 164] width 28 height 16
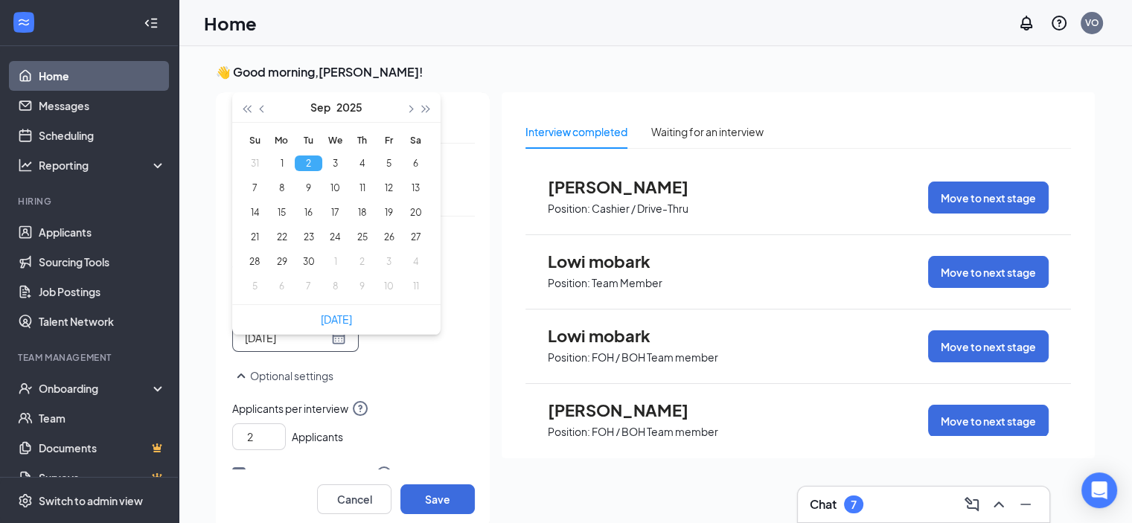
type input "[DATE]"
click at [453, 501] on button "Save" at bounding box center [437, 500] width 74 height 30
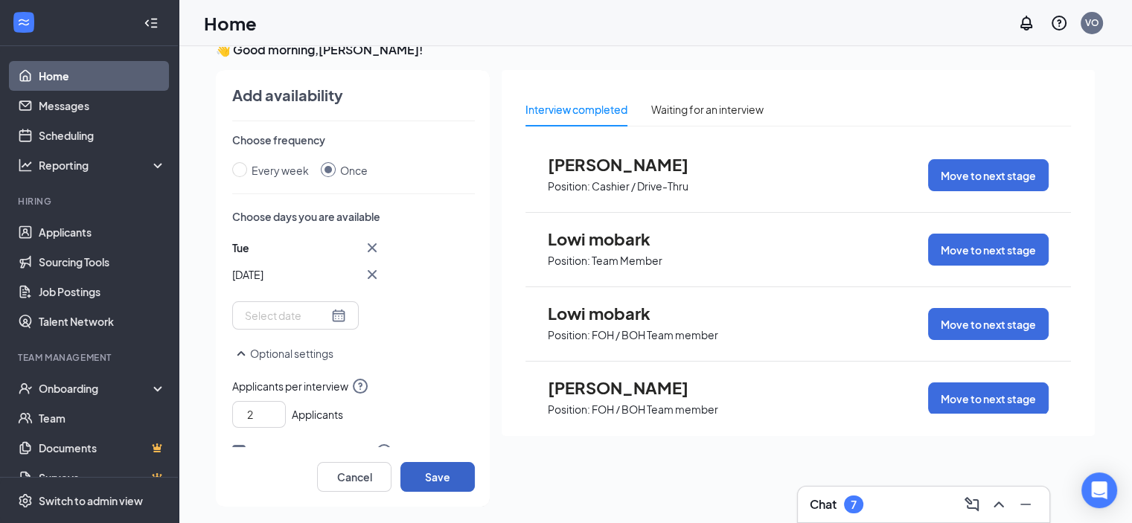
scroll to position [31, 0]
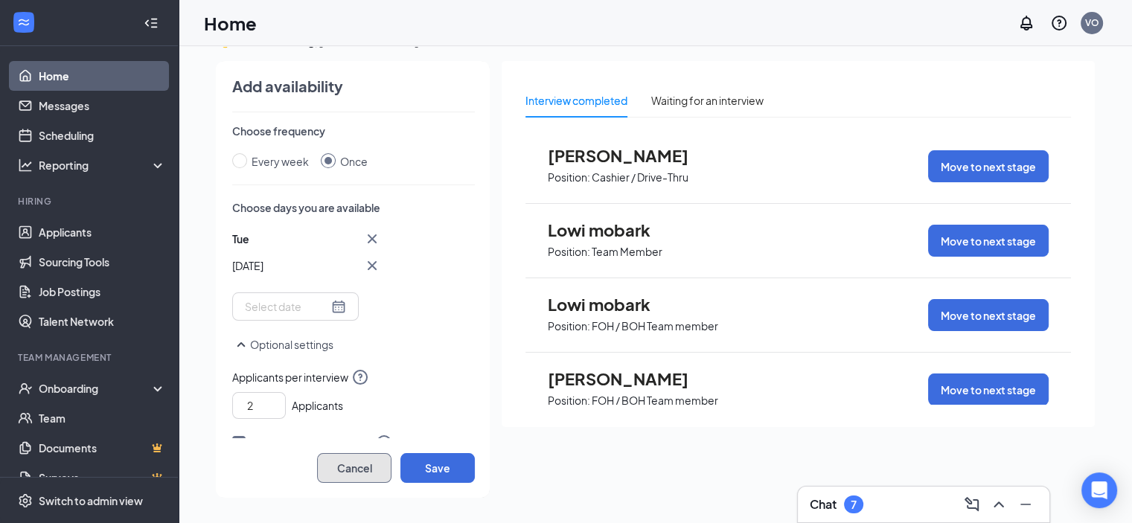
click at [342, 472] on button "Cancel" at bounding box center [354, 468] width 74 height 30
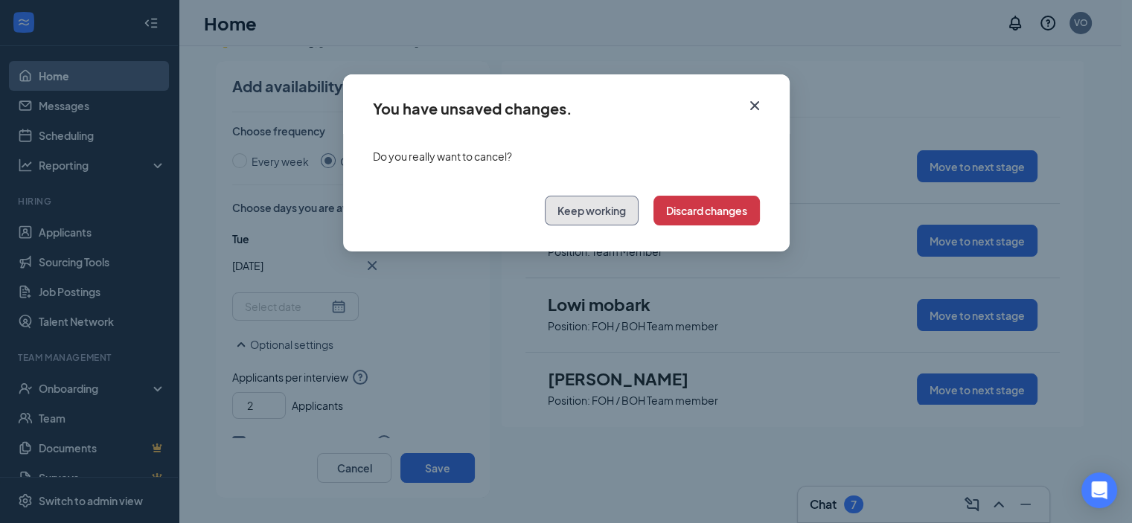
click at [593, 217] on button "Keep working" at bounding box center [592, 211] width 94 height 30
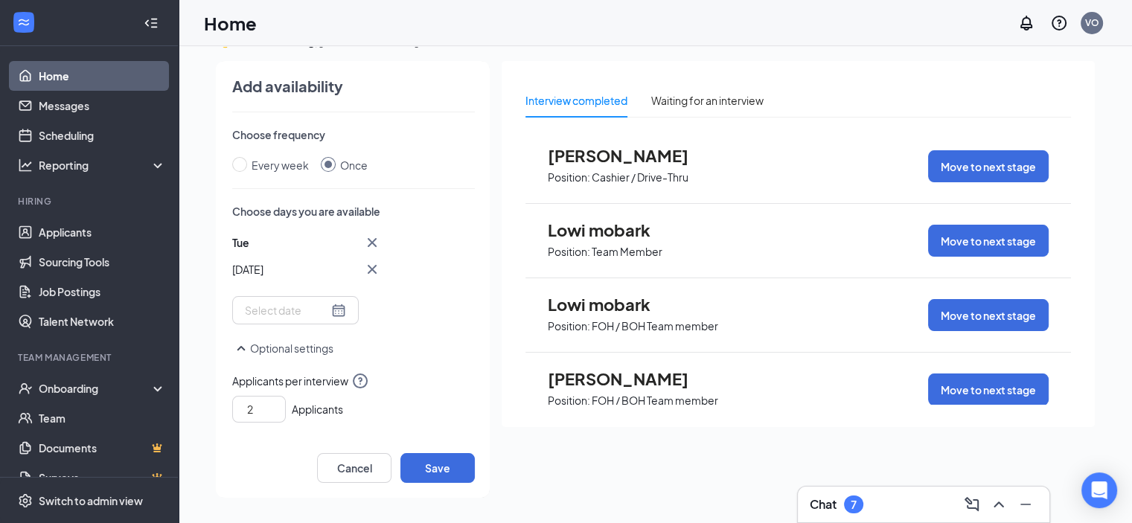
scroll to position [266, 0]
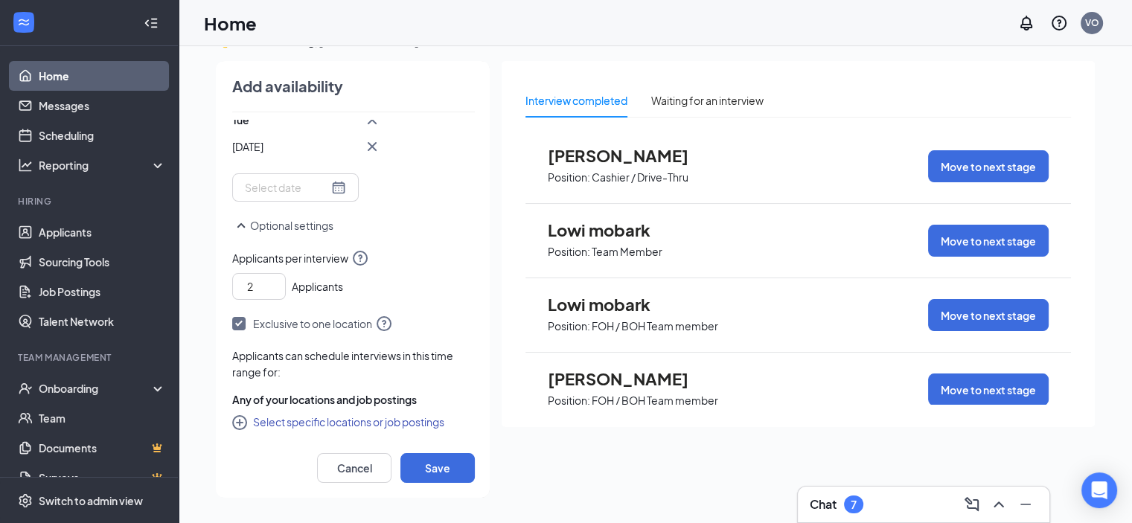
click at [275, 421] on button "Select specific locations or job postings" at bounding box center [338, 422] width 212 height 18
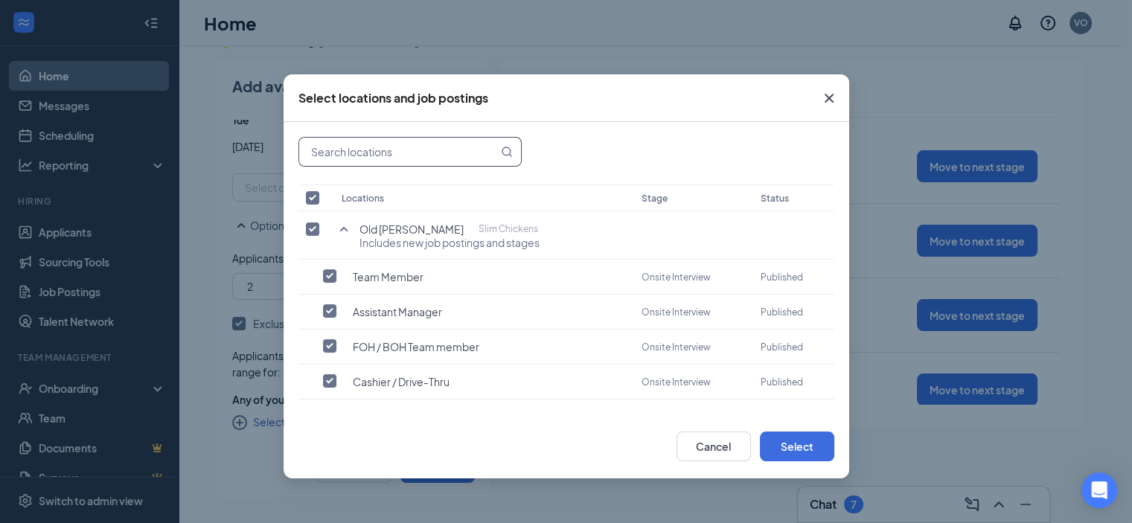
click at [386, 150] on input "text" at bounding box center [398, 152] width 199 height 28
click at [811, 441] on button "Select" at bounding box center [797, 447] width 74 height 30
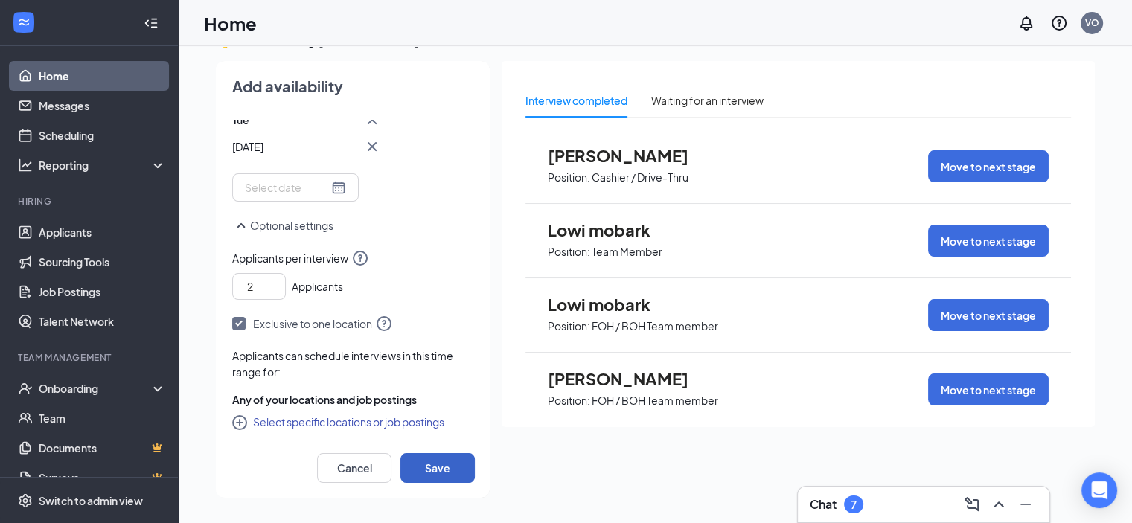
click at [441, 462] on button "Save" at bounding box center [437, 468] width 74 height 30
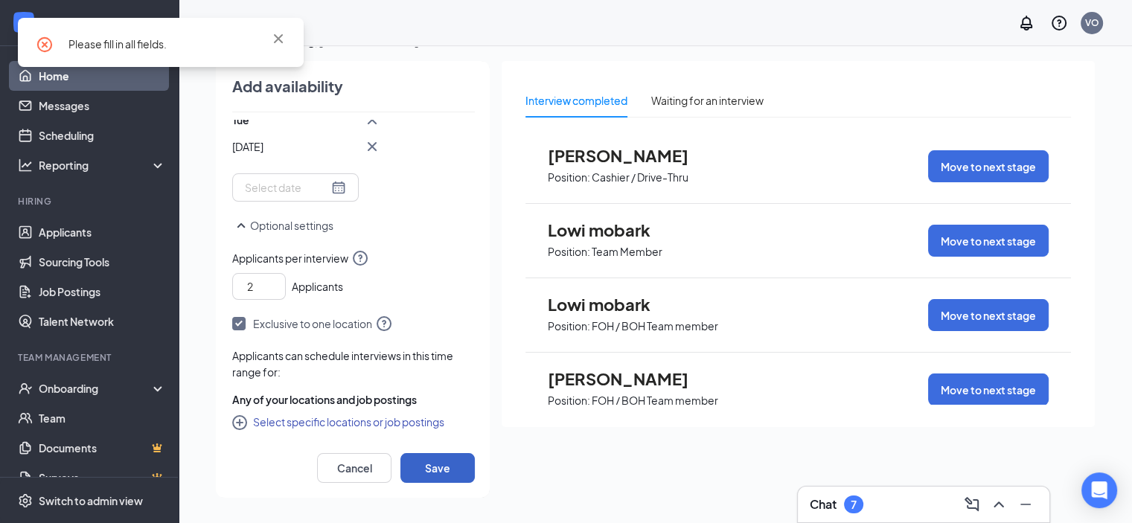
click at [441, 462] on button "Save" at bounding box center [437, 468] width 74 height 30
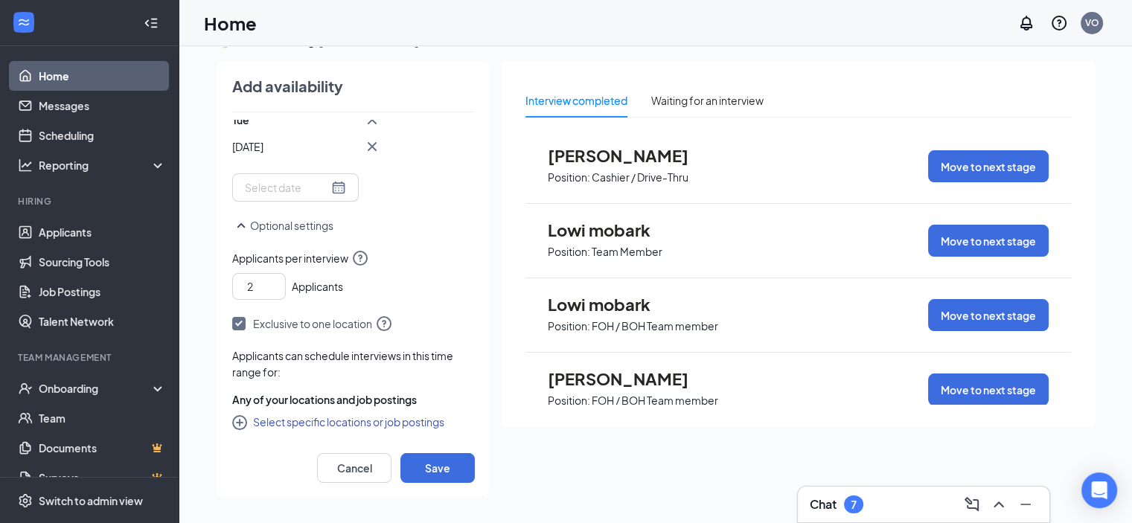
click at [356, 422] on button "Select specific locations or job postings" at bounding box center [338, 422] width 212 height 18
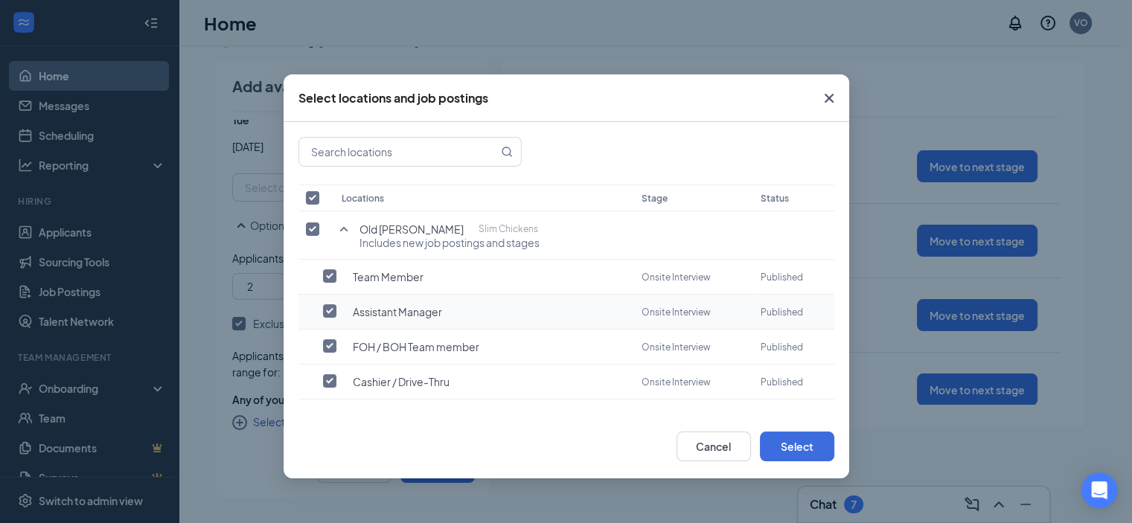
click at [330, 305] on input "checkbox" at bounding box center [329, 310] width 13 height 13
checkbox input "true"
checkbox input "false"
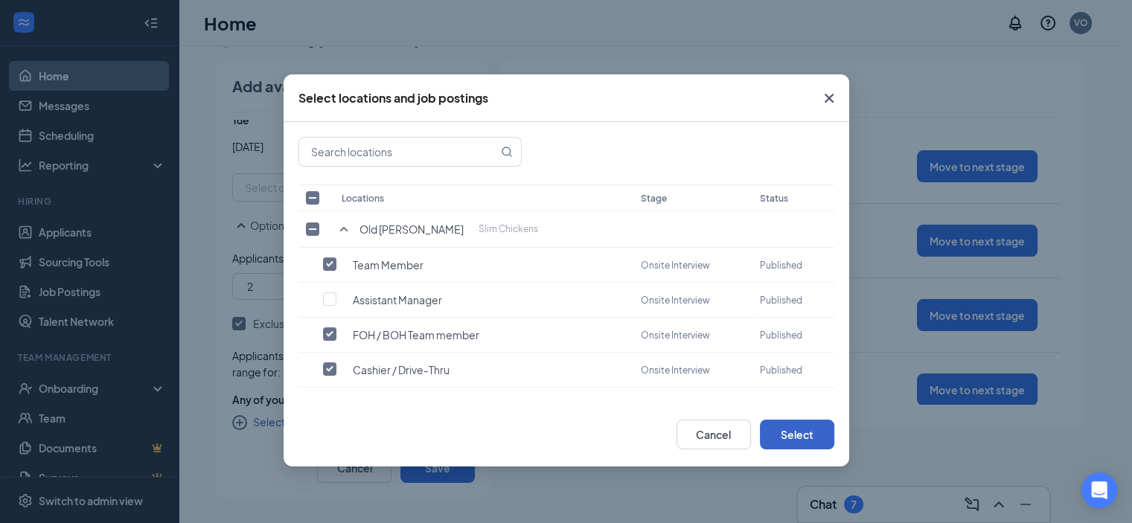
click at [804, 420] on button "Select" at bounding box center [797, 435] width 74 height 30
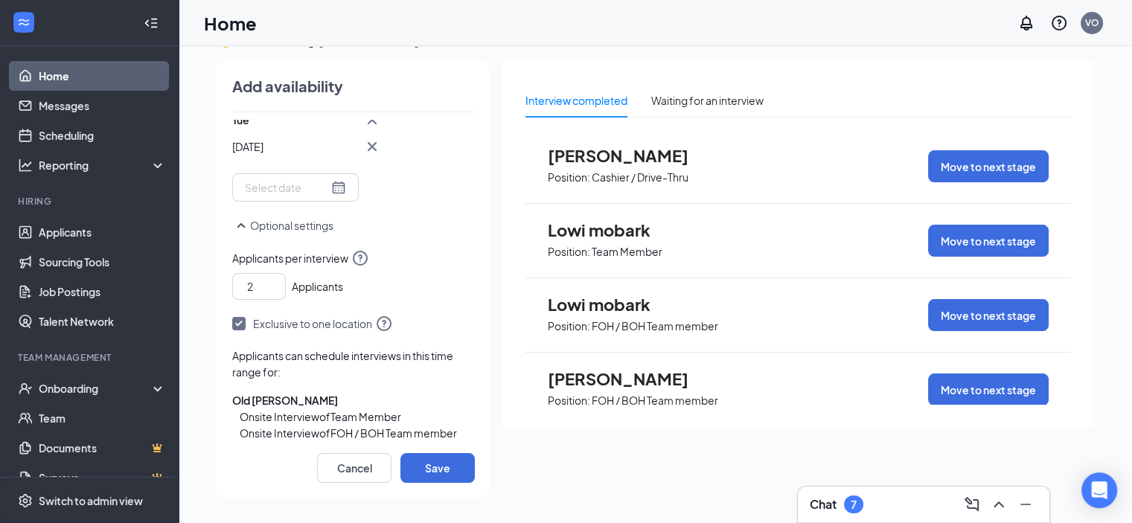
click at [339, 410] on div "Onsite Interview of Team Member" at bounding box center [357, 417] width 235 height 16
click at [266, 287] on input "2" at bounding box center [262, 286] width 46 height 22
type input "1"
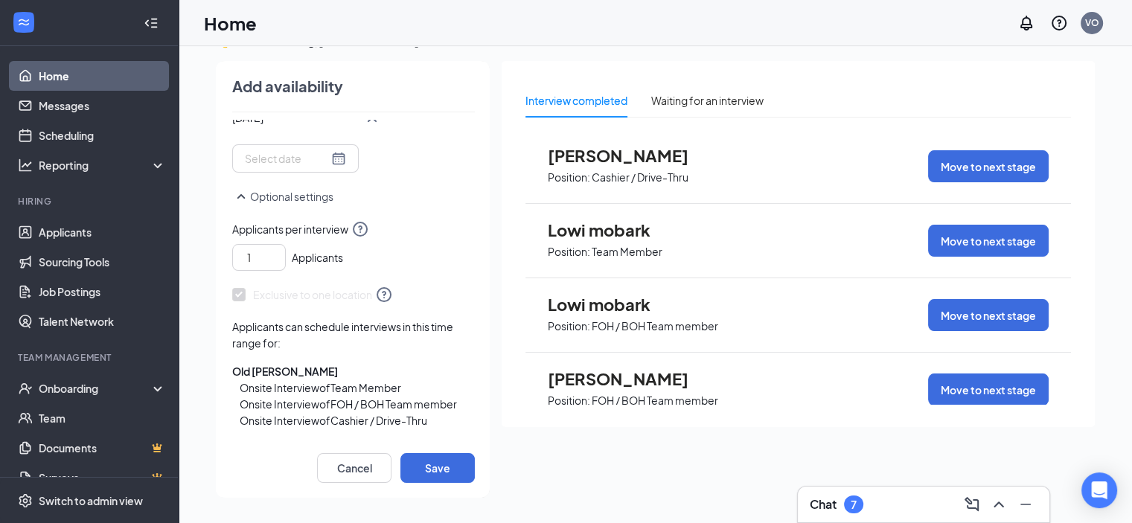
scroll to position [326, 0]
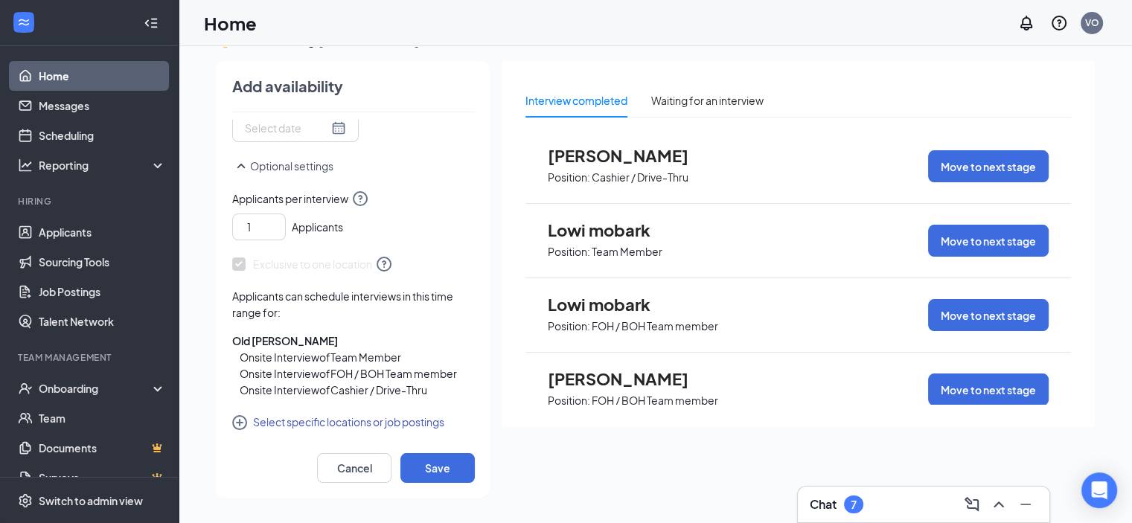
click at [284, 419] on button "Select specific locations or job postings" at bounding box center [338, 422] width 212 height 18
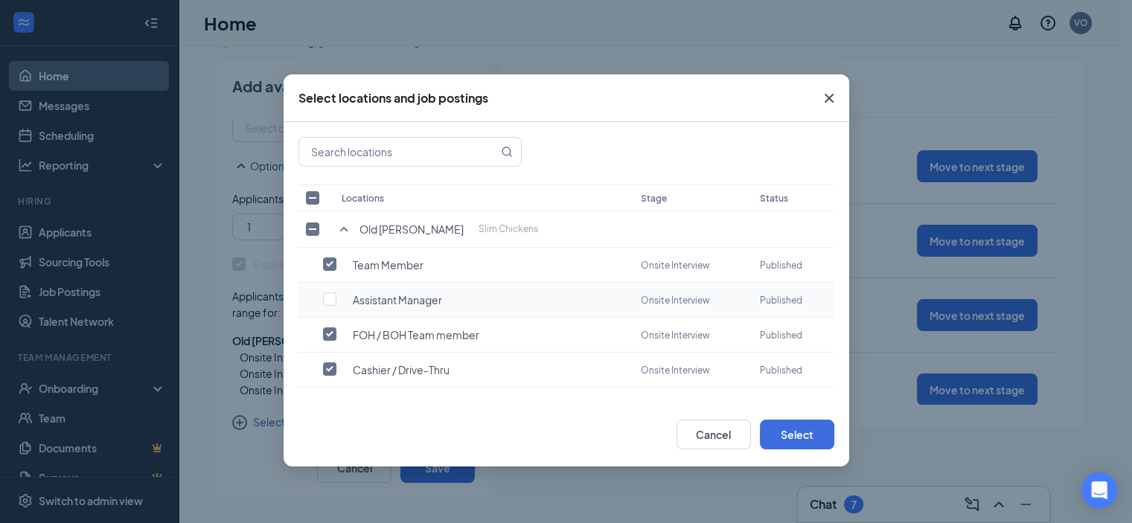
click at [326, 287] on td at bounding box center [316, 300] width 36 height 35
click at [328, 293] on input "checkbox" at bounding box center [329, 299] width 13 height 13
checkbox input "true"
click at [778, 420] on button "Select" at bounding box center [797, 435] width 74 height 30
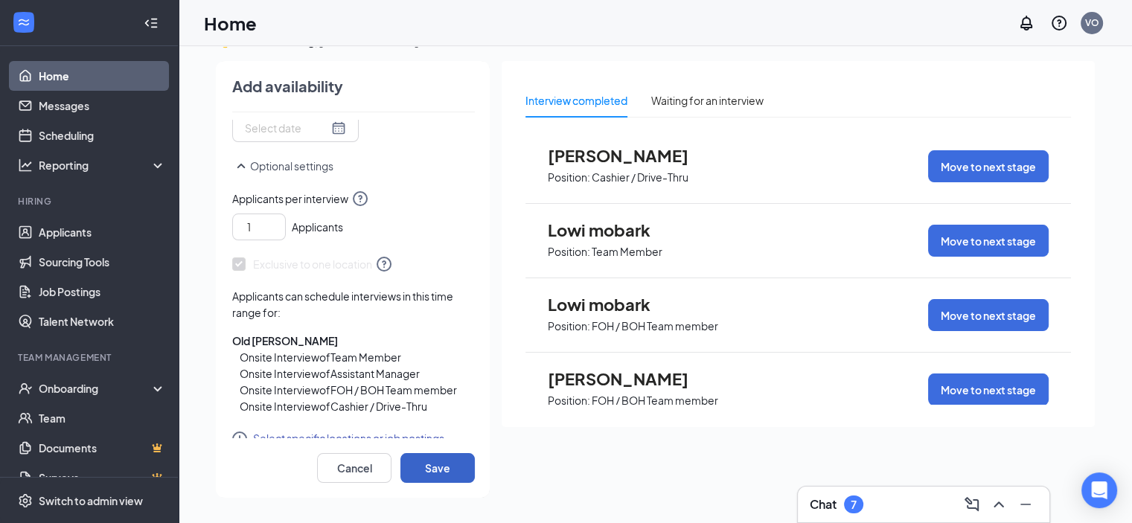
click at [441, 464] on button "Save" at bounding box center [437, 468] width 74 height 30
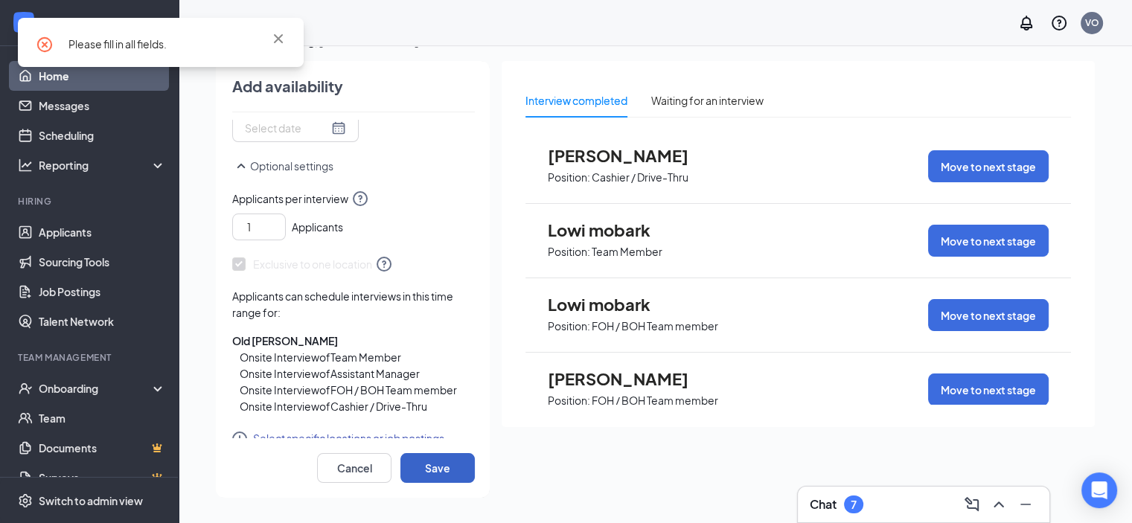
click at [441, 469] on button "Save" at bounding box center [437, 468] width 74 height 30
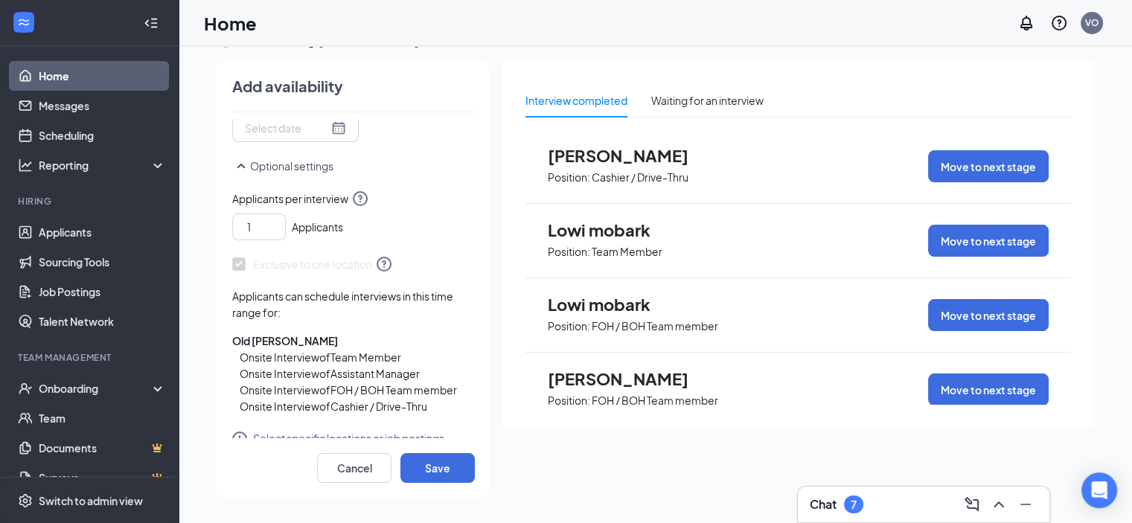
scroll to position [342, 0]
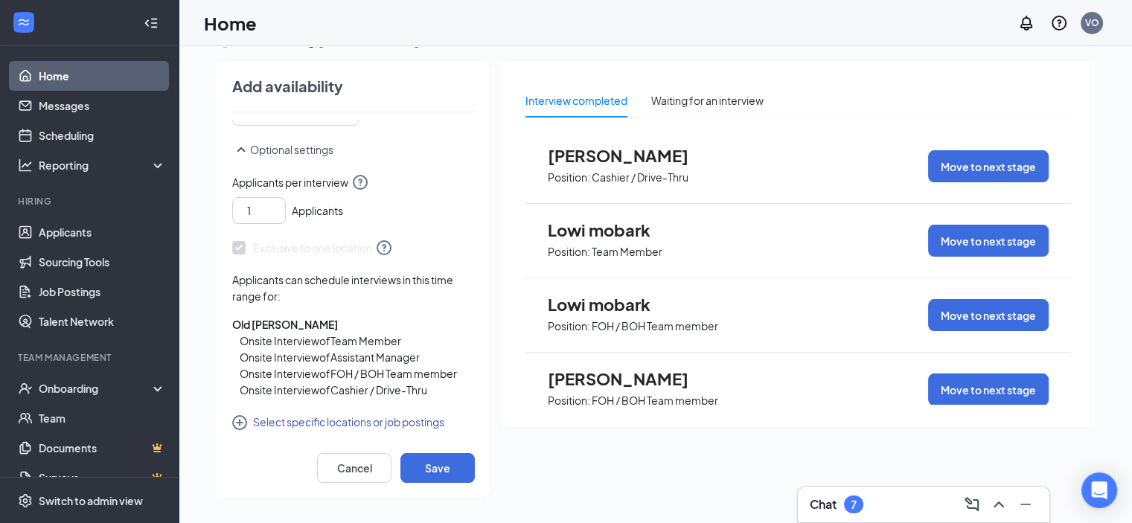
click at [363, 421] on button "Select specific locations or job postings" at bounding box center [338, 422] width 212 height 18
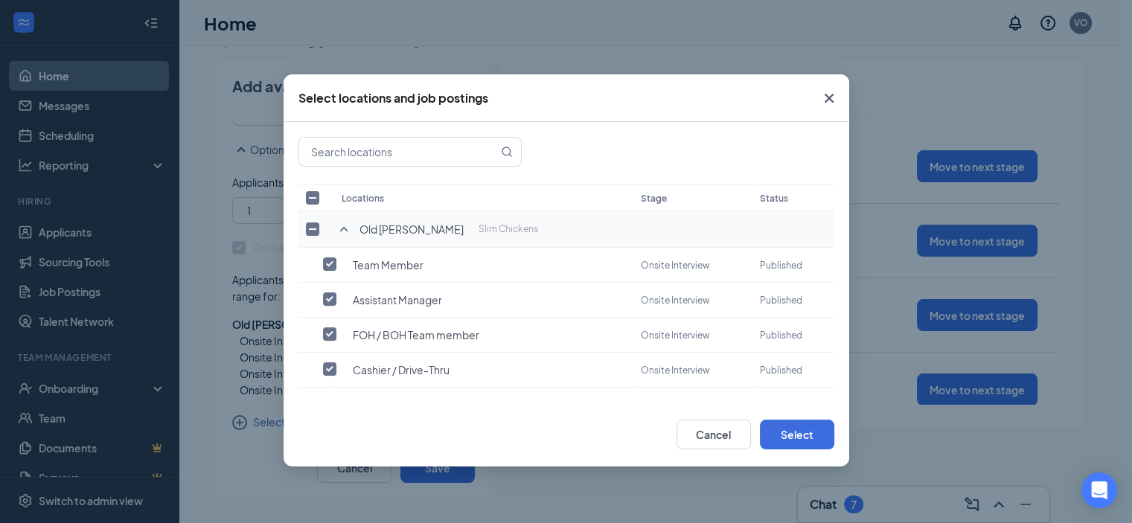
click at [310, 226] on input "checkbox" at bounding box center [312, 229] width 13 height 13
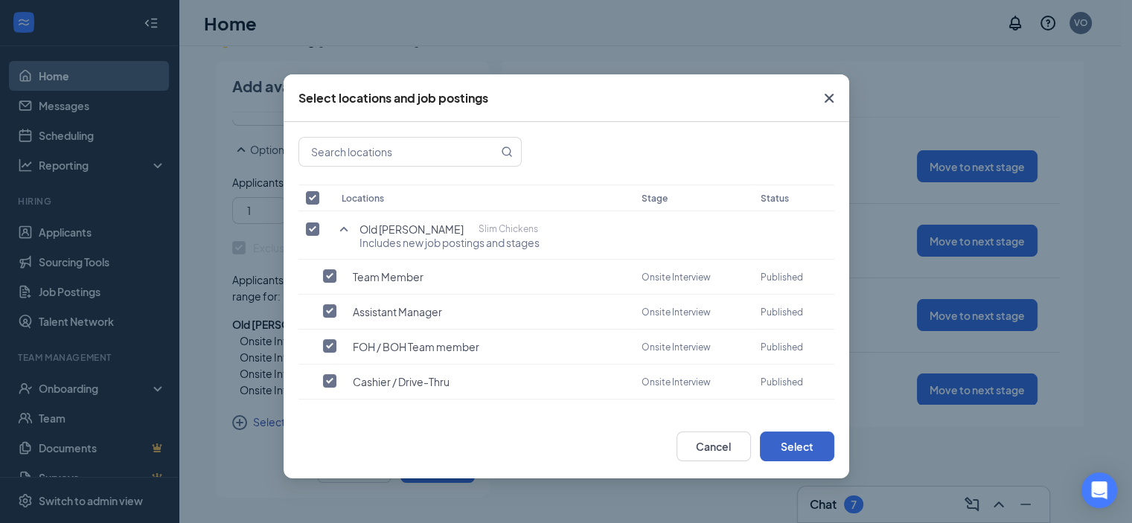
click at [807, 441] on button "Select" at bounding box center [797, 447] width 74 height 30
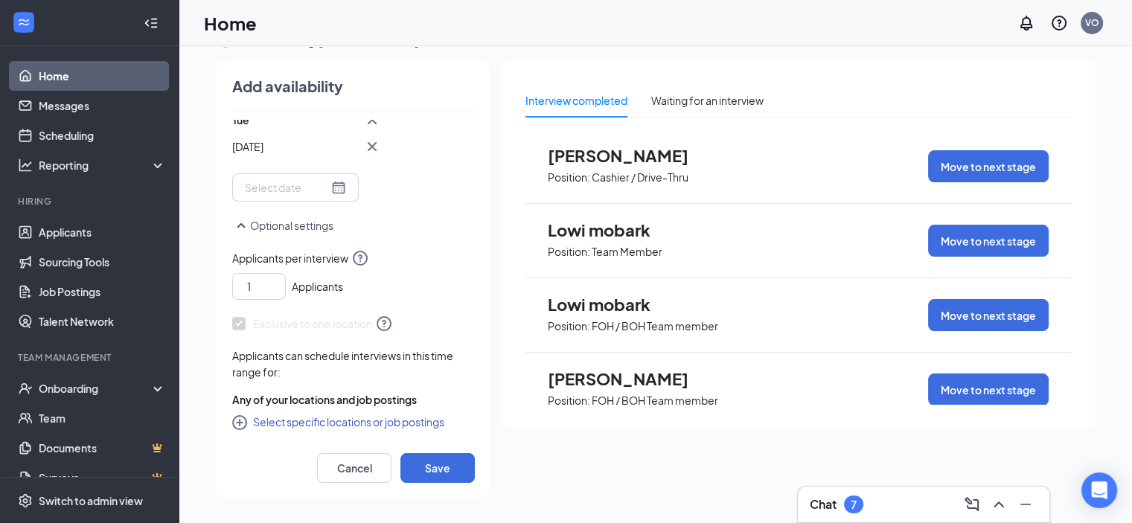
click at [360, 421] on button "Select specific locations or job postings" at bounding box center [338, 422] width 212 height 18
checkbox input "false"
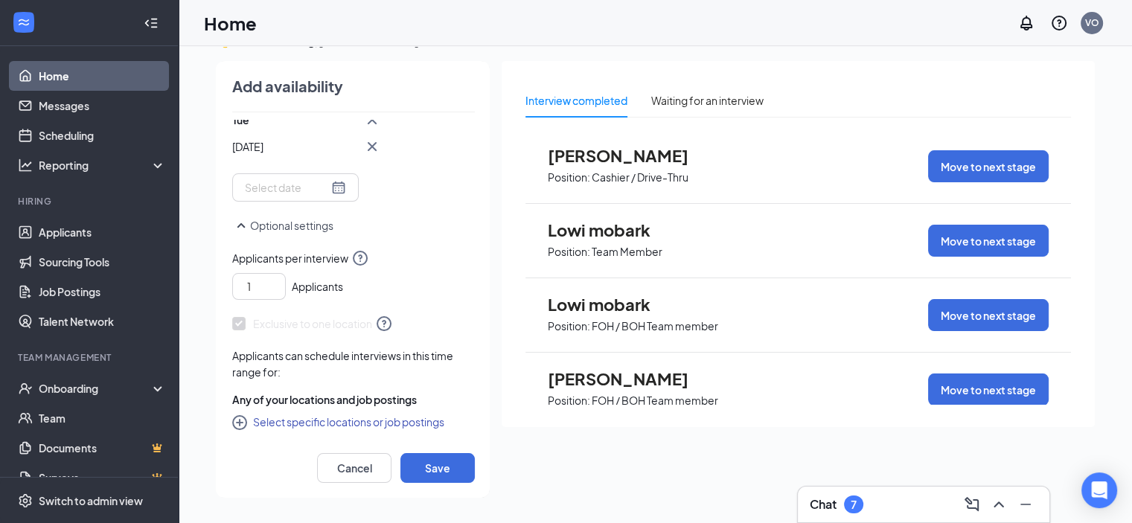
checkbox input "false"
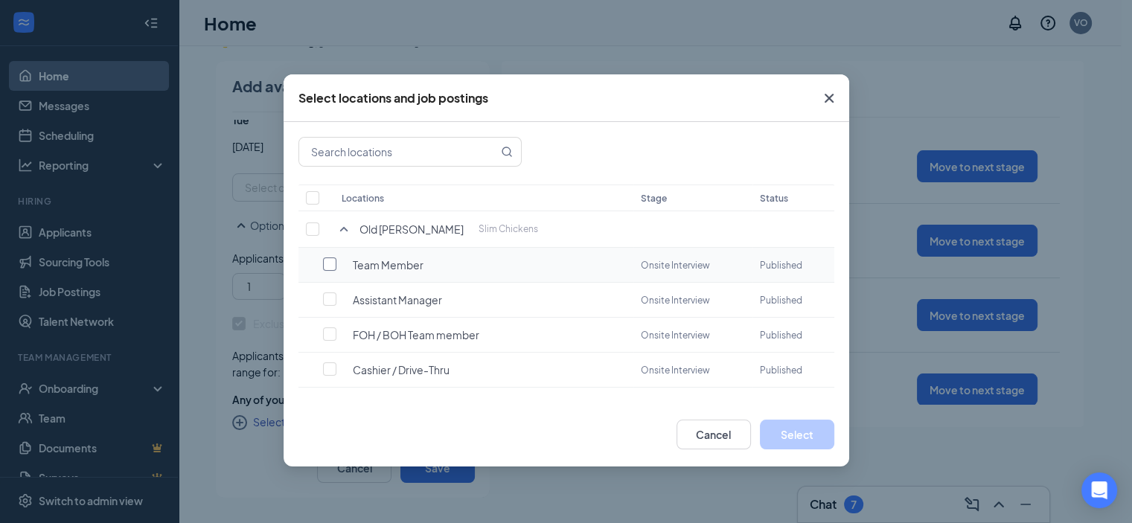
click at [335, 261] on input "checkbox" at bounding box center [329, 264] width 13 height 13
checkbox input "false"
checkbox input "true"
click at [329, 302] on input "checkbox" at bounding box center [329, 299] width 13 height 13
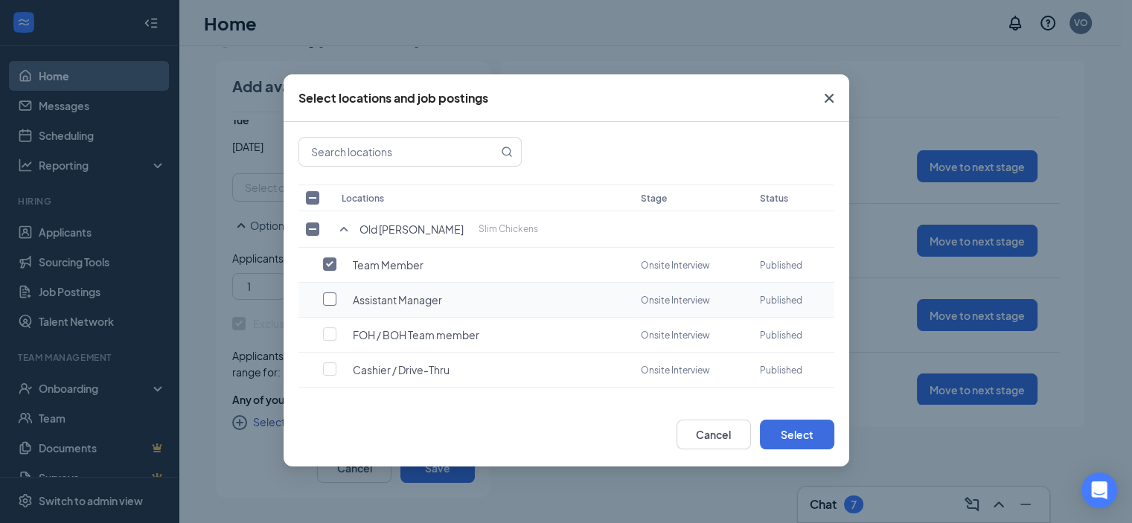
checkbox input "true"
click at [334, 342] on td "FOH / BOH Team member" at bounding box center [484, 335] width 300 height 35
click at [328, 368] on input "checkbox" at bounding box center [329, 368] width 13 height 13
checkbox input "true"
click at [331, 318] on td at bounding box center [316, 335] width 36 height 35
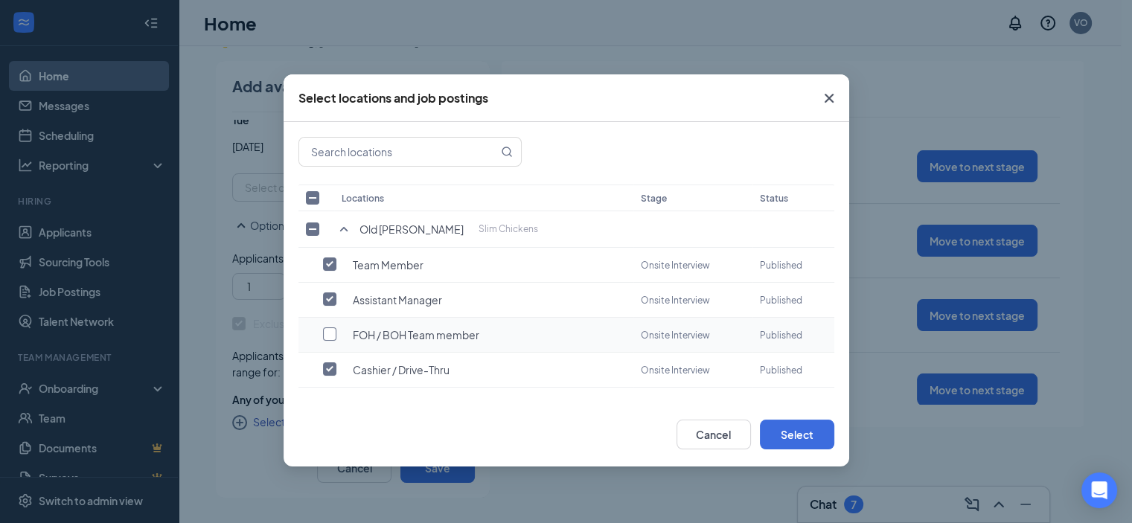
click at [328, 330] on input "checkbox" at bounding box center [329, 334] width 13 height 13
checkbox input "true"
click at [316, 234] on input "checkbox" at bounding box center [312, 229] width 13 height 13
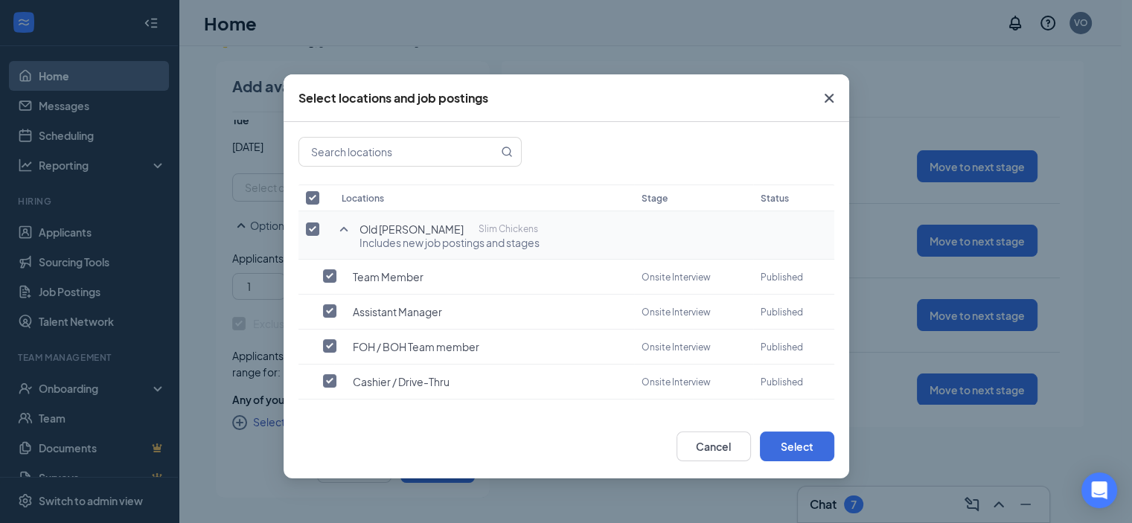
click at [316, 234] on input "checkbox" at bounding box center [312, 229] width 13 height 13
checkbox input "false"
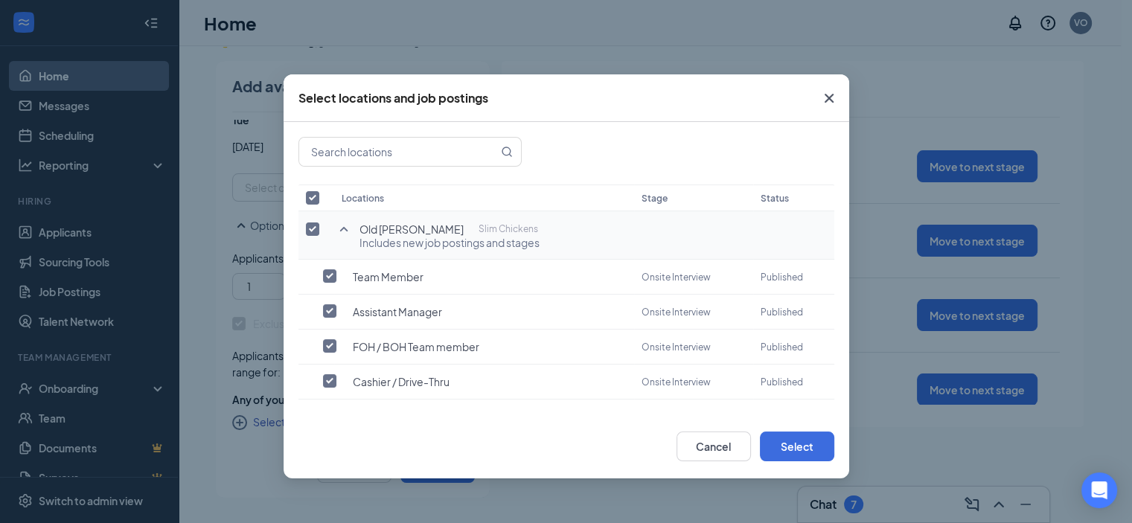
checkbox input "false"
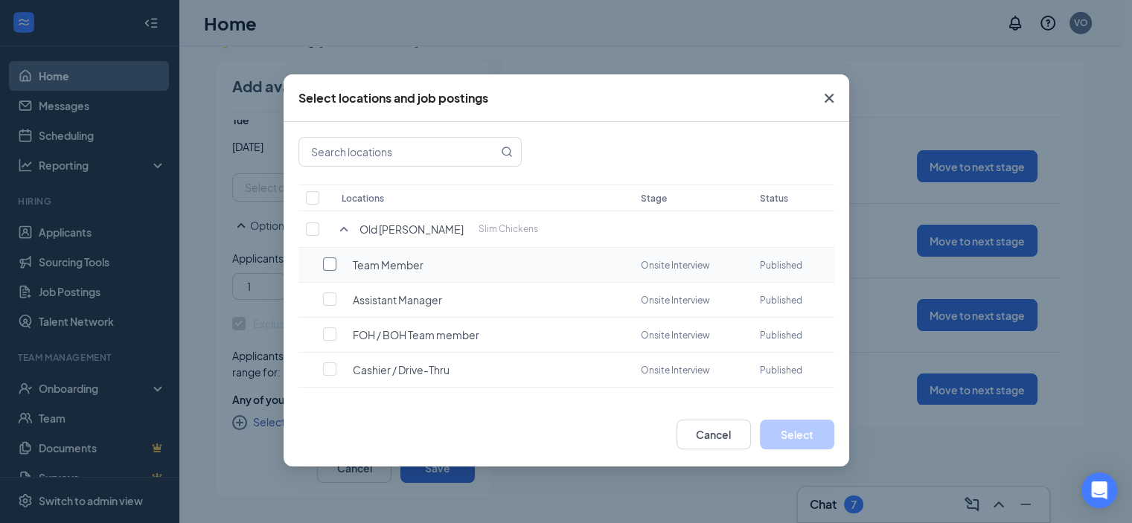
click at [336, 255] on tr "Team Member Onsite Interview published" at bounding box center [566, 265] width 536 height 35
click at [333, 305] on tr "Assistant Manager Onsite Interview published" at bounding box center [566, 300] width 536 height 35
click at [333, 258] on input "checkbox" at bounding box center [329, 264] width 13 height 13
checkbox input "false"
checkbox input "true"
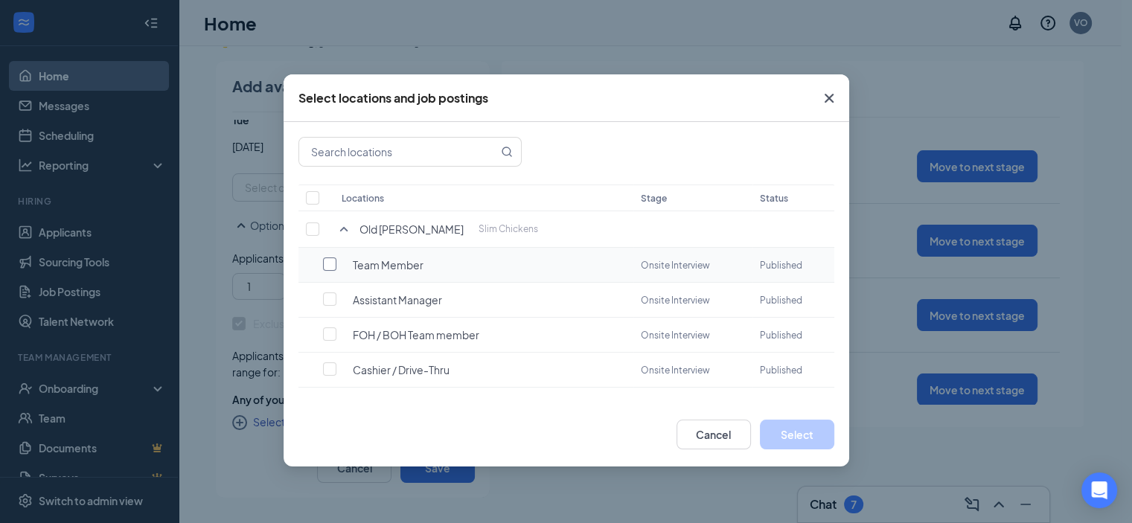
checkbox input "true"
click at [328, 293] on input "checkbox" at bounding box center [329, 299] width 13 height 13
checkbox input "true"
click at [327, 328] on input "checkbox" at bounding box center [329, 334] width 13 height 13
checkbox input "true"
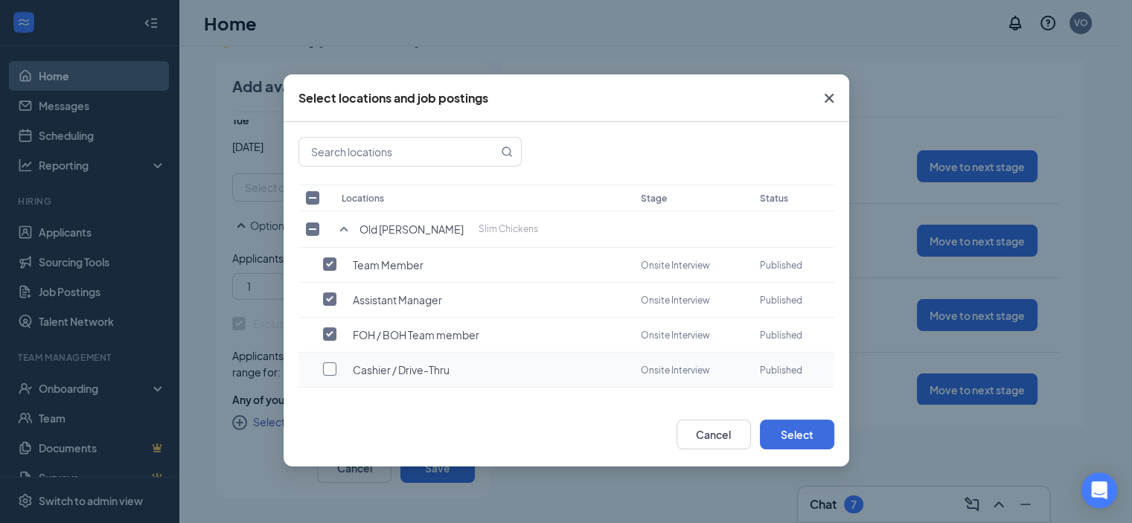
drag, startPoint x: 336, startPoint y: 362, endPoint x: 365, endPoint y: 378, distance: 33.0
click at [335, 362] on input "checkbox" at bounding box center [329, 368] width 13 height 13
checkbox input "true"
click at [802, 420] on button "Select" at bounding box center [797, 435] width 74 height 30
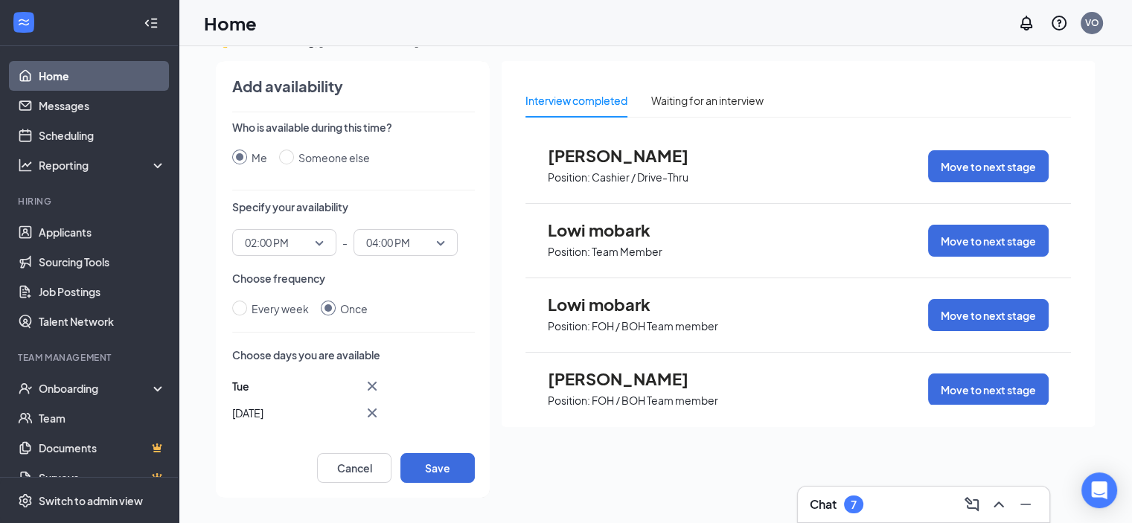
scroll to position [342, 0]
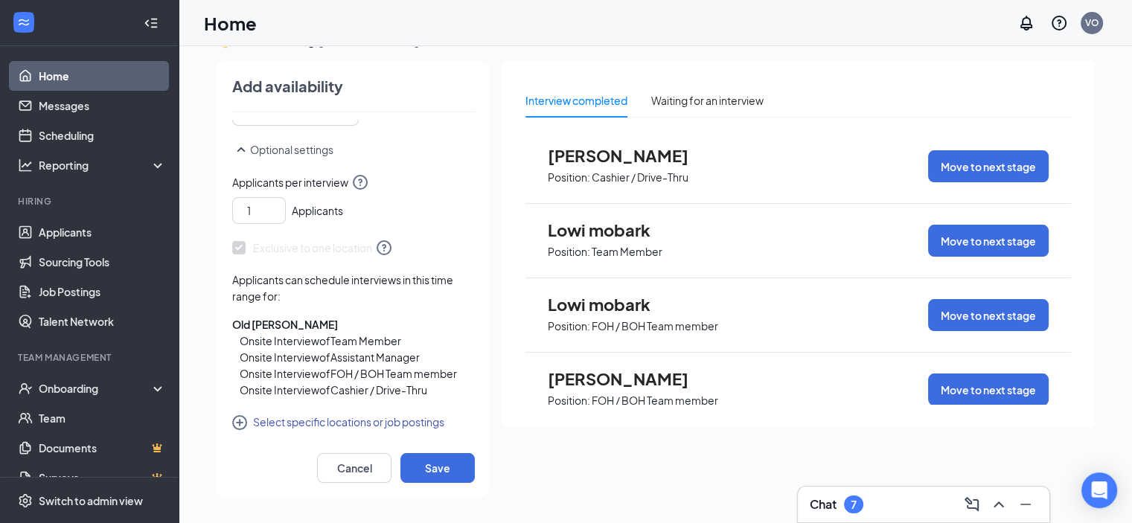
click at [237, 419] on icon "CirclePlus" at bounding box center [241, 424] width 18 height 18
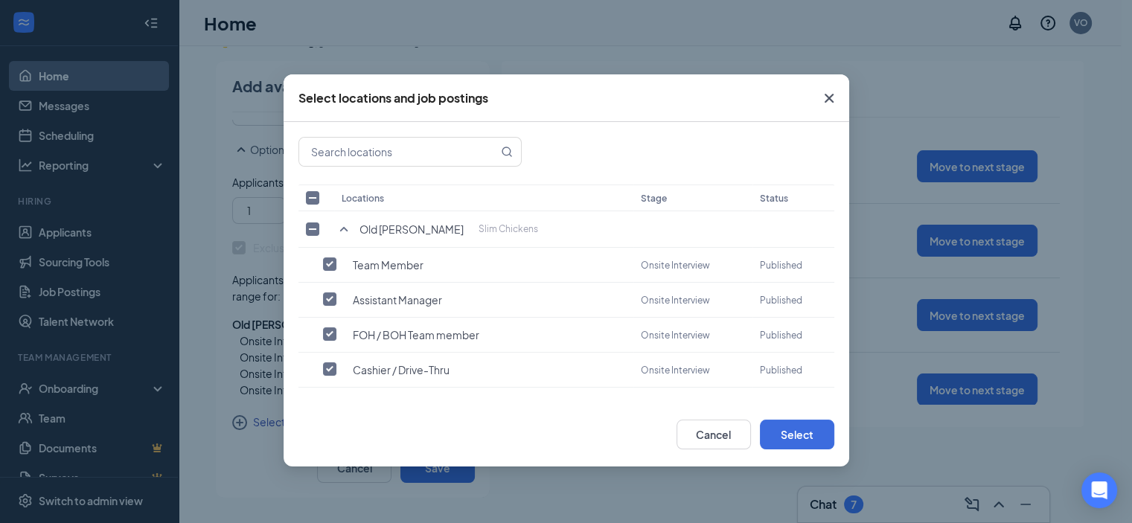
click at [237, 419] on div "Select locations and job postings Locations Stage Status Old [PERSON_NAME] Slim…" at bounding box center [566, 261] width 1132 height 523
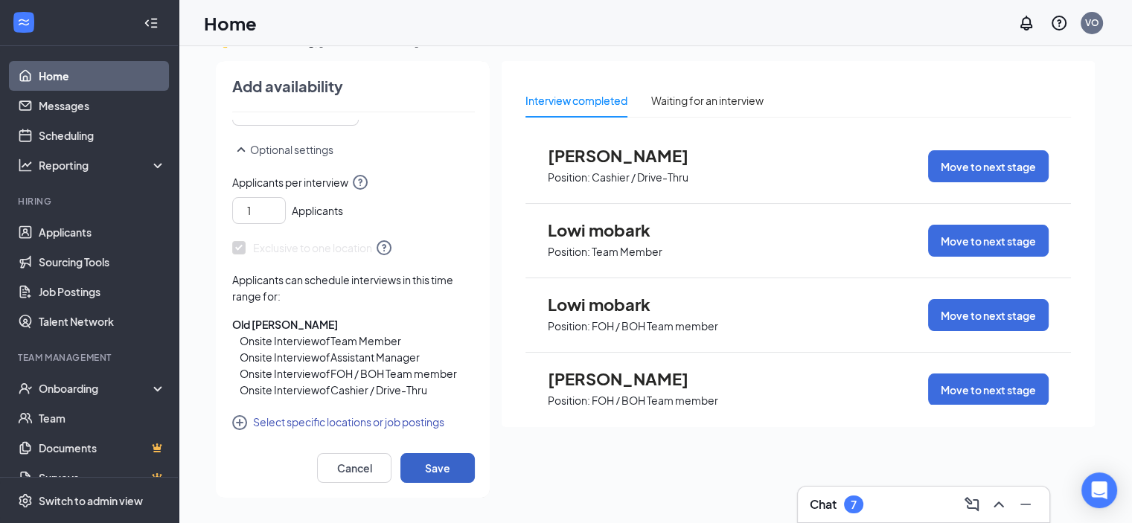
click at [455, 475] on button "Save" at bounding box center [437, 468] width 74 height 30
drag, startPoint x: 354, startPoint y: 423, endPoint x: 252, endPoint y: 470, distance: 112.2
click at [252, 470] on div "Cancel Save" at bounding box center [353, 460] width 243 height 45
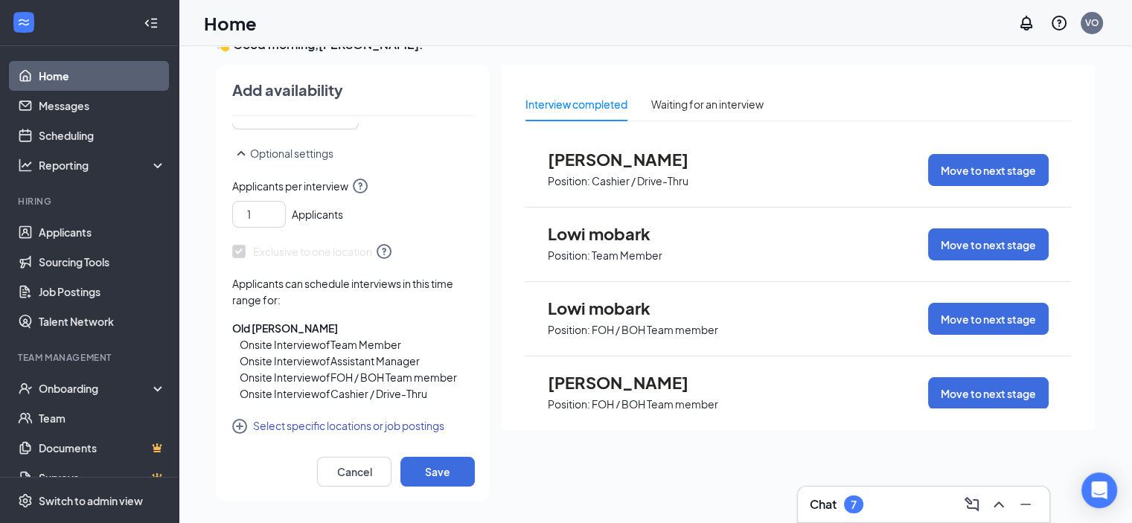
scroll to position [31, 0]
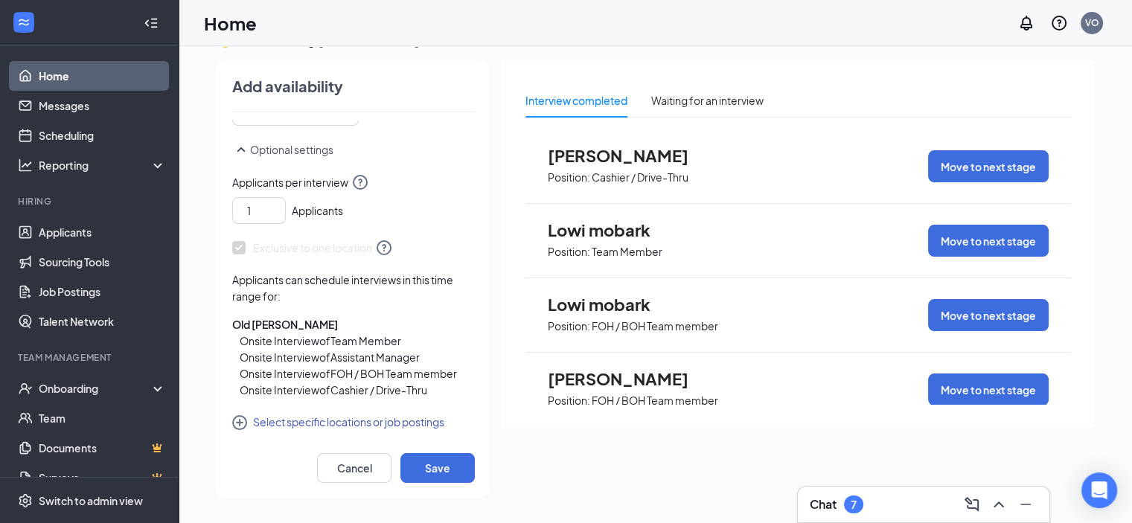
click at [237, 144] on icon "SmallChevronUp" at bounding box center [241, 150] width 18 height 18
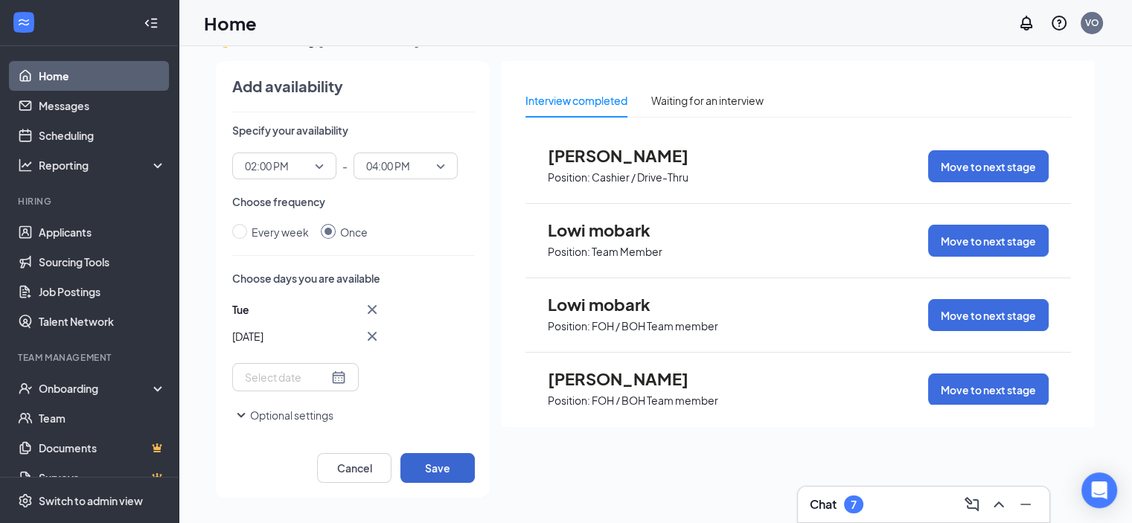
scroll to position [0, 0]
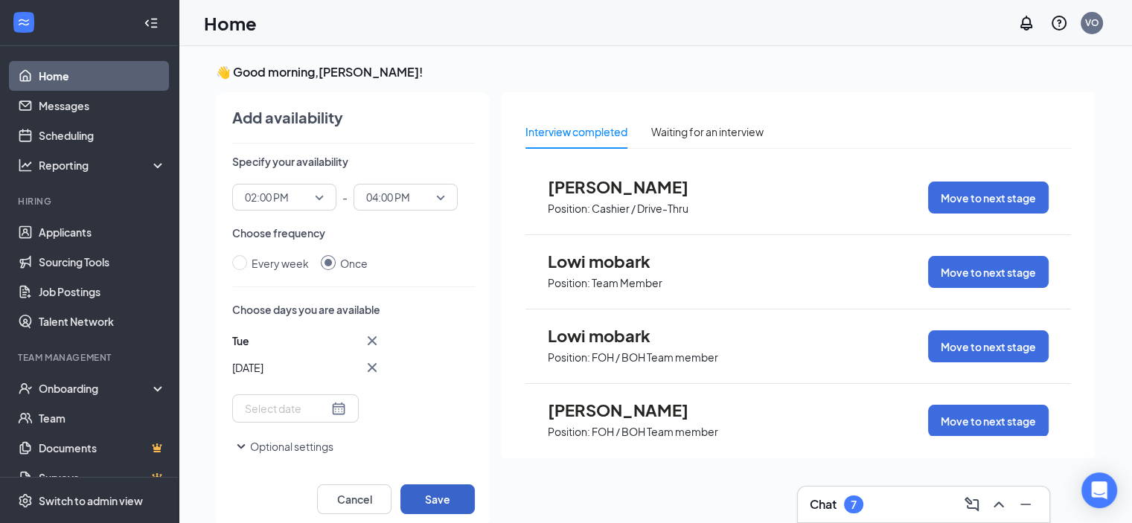
click at [453, 497] on button "Save" at bounding box center [437, 500] width 74 height 30
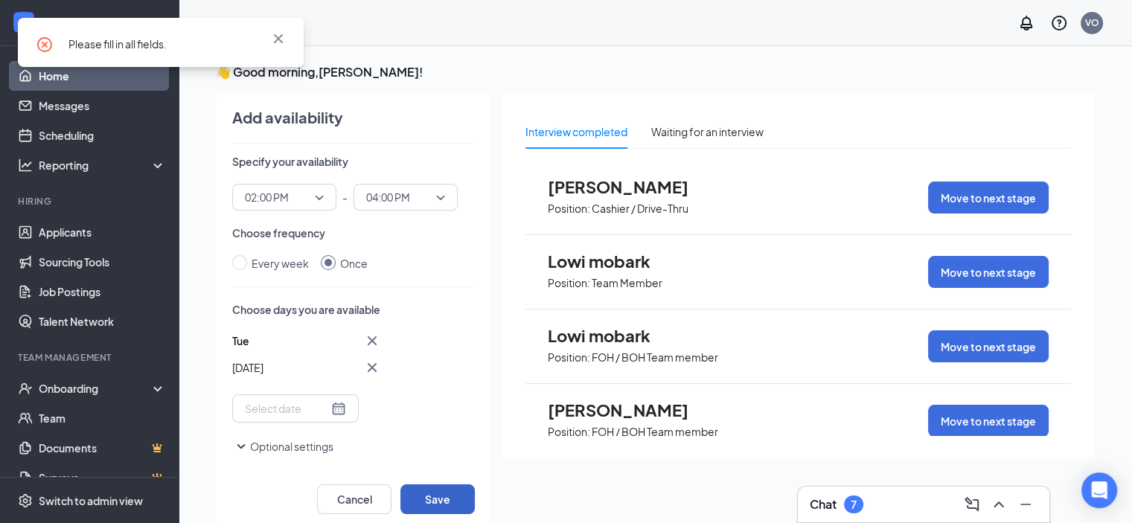
click at [453, 497] on button "Save" at bounding box center [437, 500] width 74 height 30
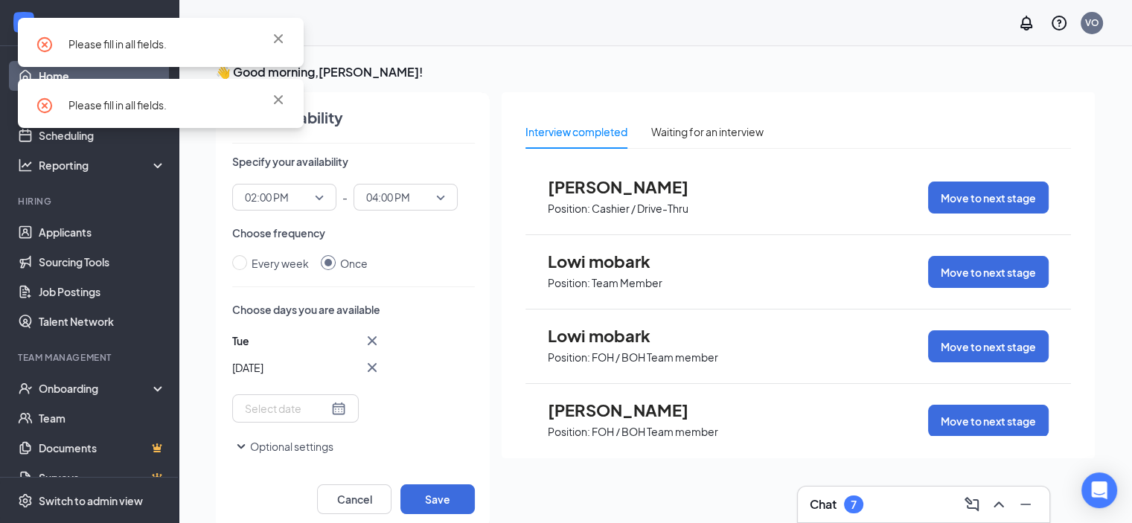
click at [277, 97] on div "Please fill in all fields. Please fill in all fields." at bounding box center [161, 79] width 286 height 122
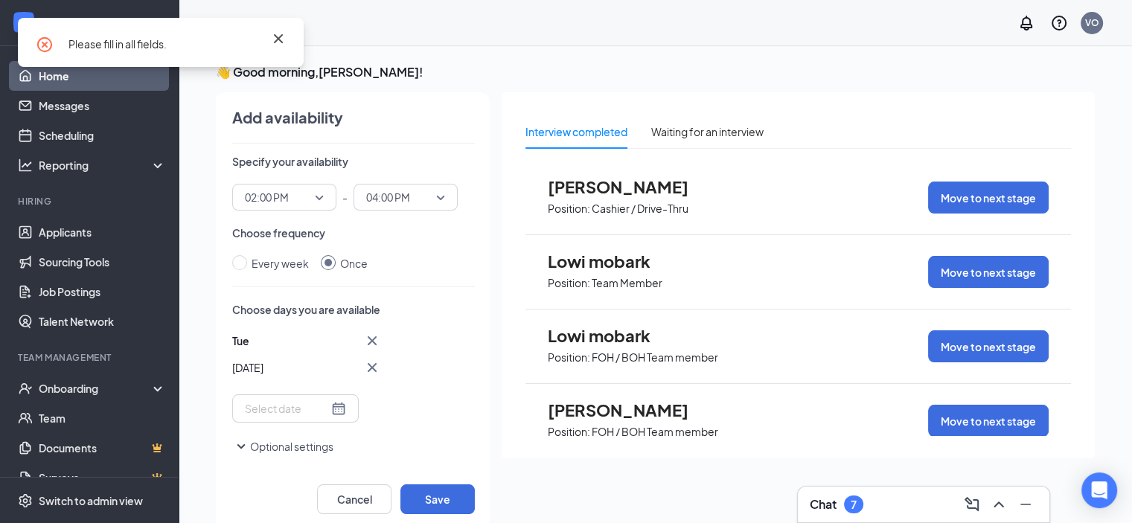
click at [276, 33] on icon "Cross" at bounding box center [278, 39] width 18 height 18
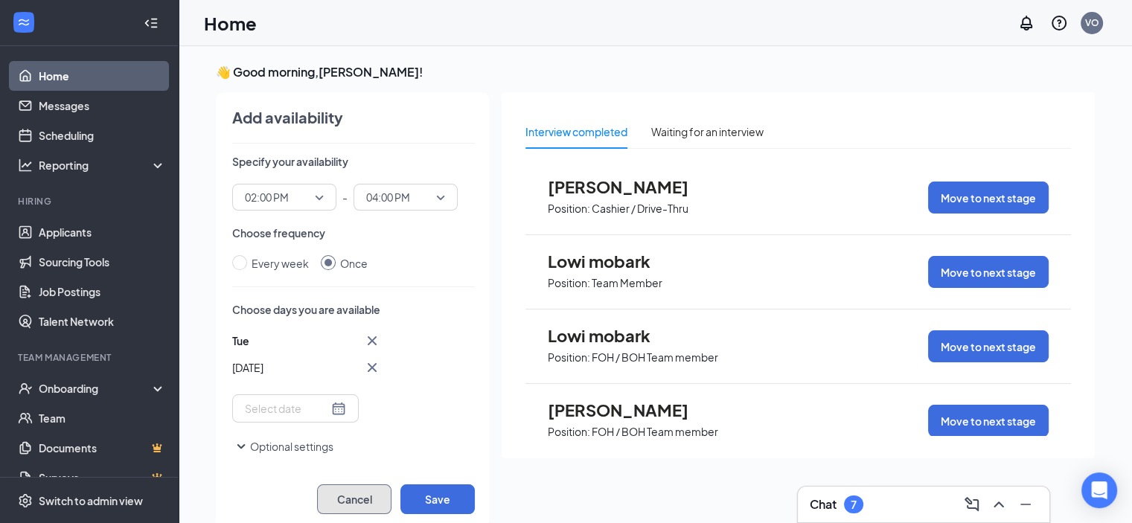
click at [339, 497] on button "Cancel" at bounding box center [354, 500] width 74 height 30
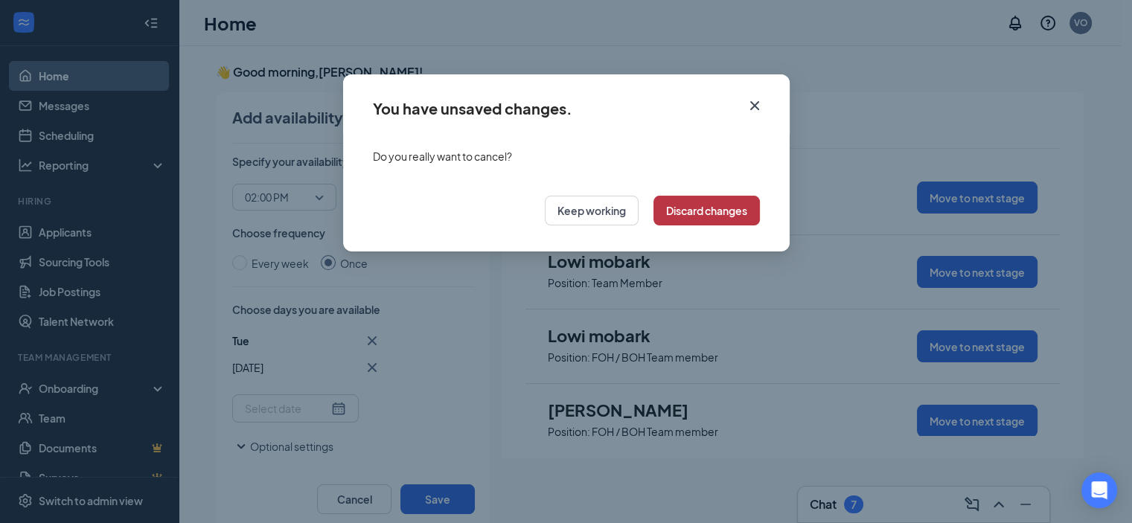
click at [689, 223] on button "Discard changes" at bounding box center [707, 211] width 106 height 30
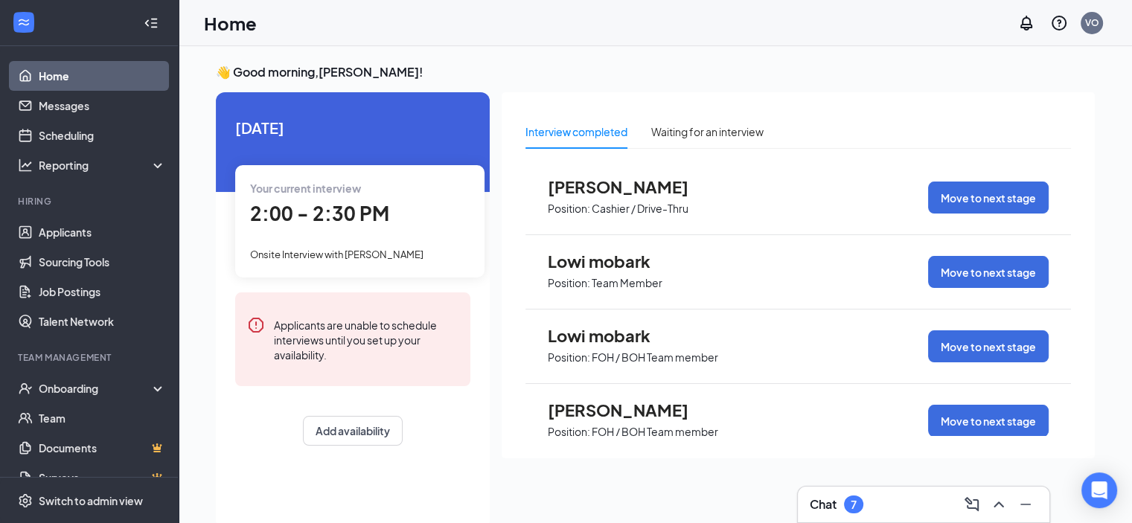
click at [317, 217] on span "2:00 - 2:30 PM" at bounding box center [319, 213] width 139 height 25
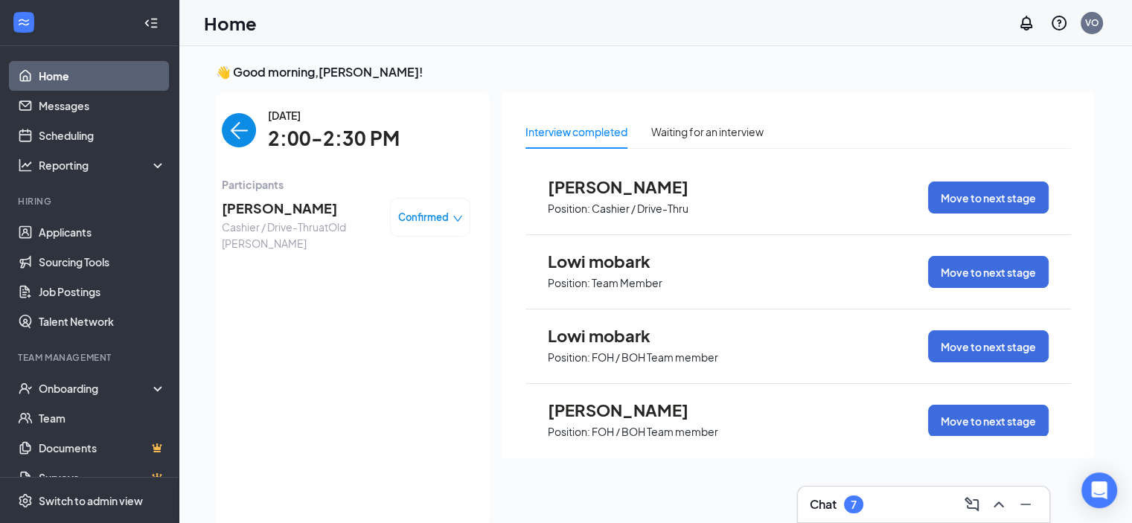
scroll to position [6, 0]
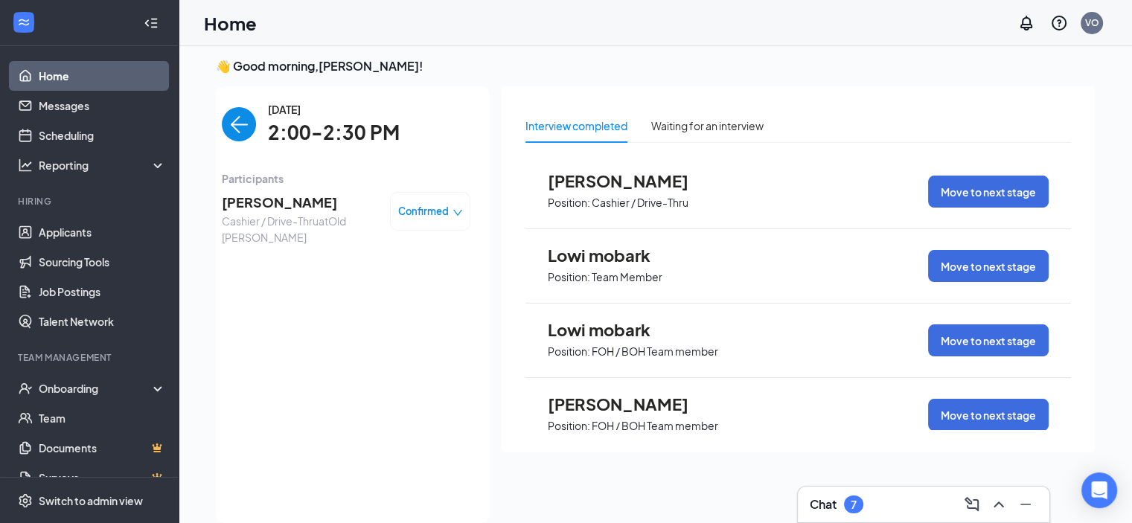
click at [453, 211] on icon "down" at bounding box center [458, 213] width 10 height 10
click at [378, 257] on span "Request Reschedule" at bounding box center [399, 254] width 102 height 16
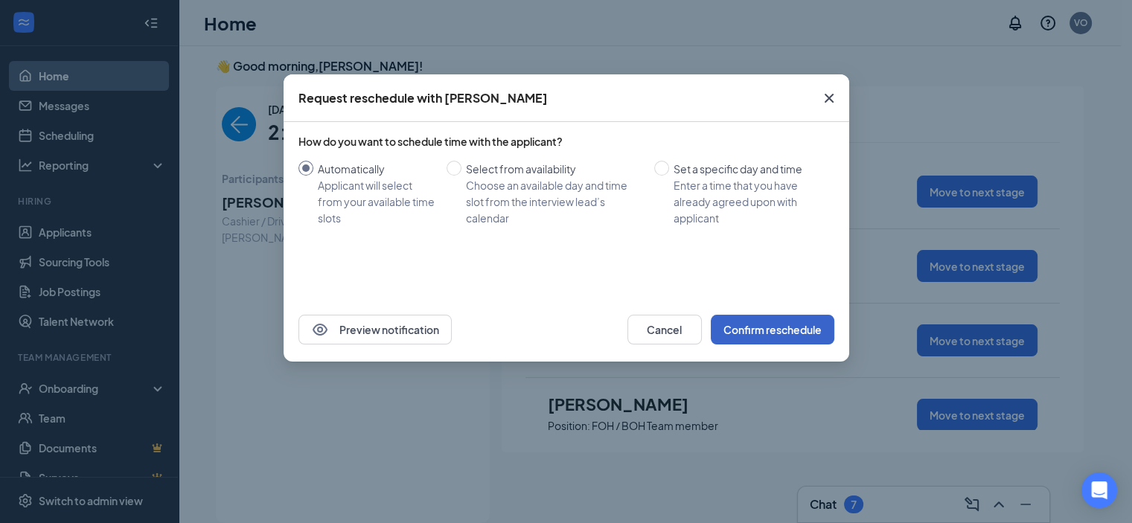
click at [791, 332] on button "Confirm reschedule" at bounding box center [773, 330] width 124 height 30
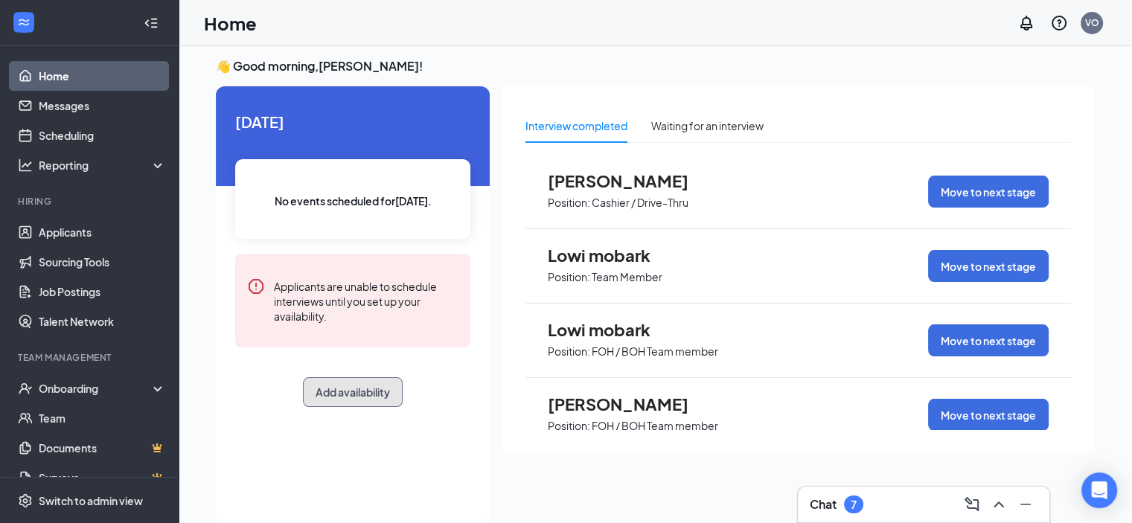
click at [338, 395] on button "Add availability" at bounding box center [353, 392] width 100 height 30
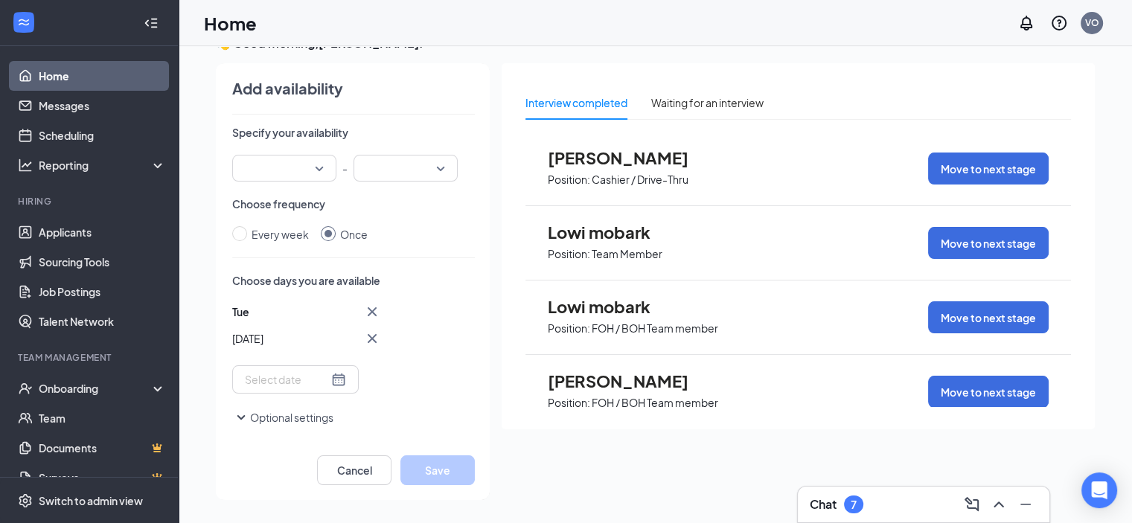
scroll to position [31, 0]
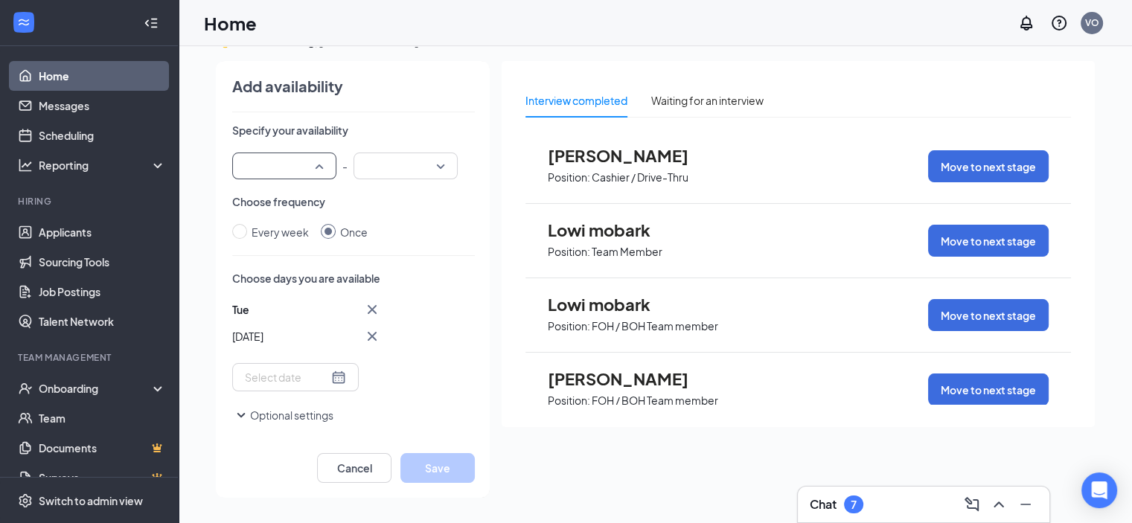
click at [308, 172] on input "search" at bounding box center [279, 165] width 76 height 25
click at [281, 337] on span "02:00 PM" at bounding box center [266, 336] width 44 height 16
click at [441, 169] on div at bounding box center [406, 166] width 104 height 27
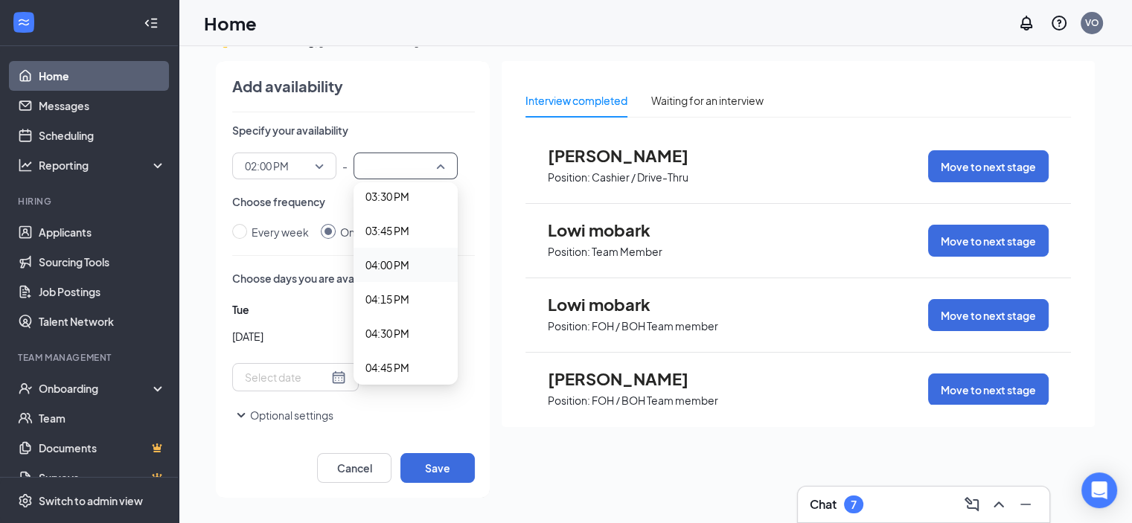
click at [397, 266] on span "04:00 PM" at bounding box center [387, 265] width 44 height 16
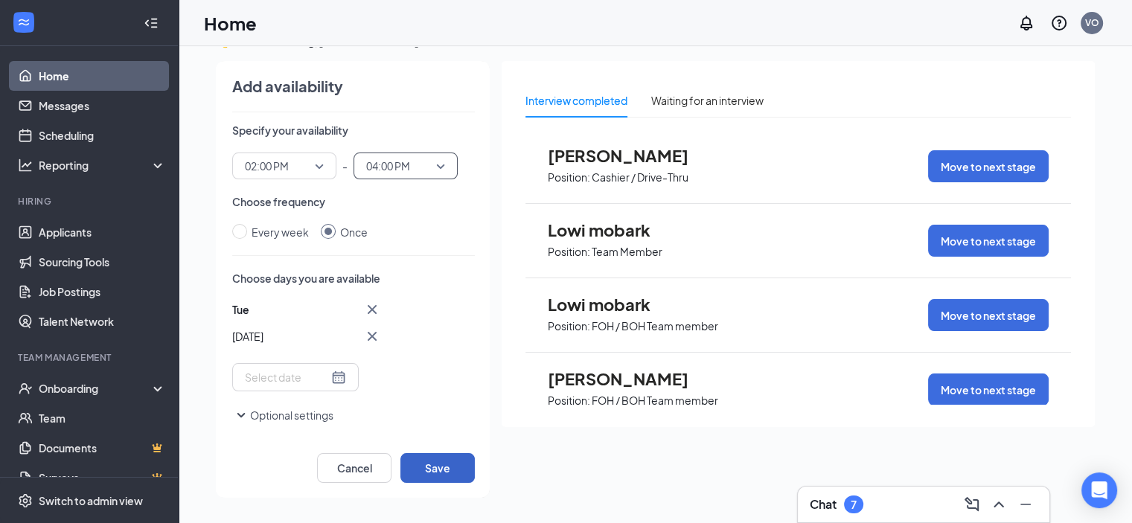
click at [444, 469] on button "Save" at bounding box center [437, 468] width 74 height 30
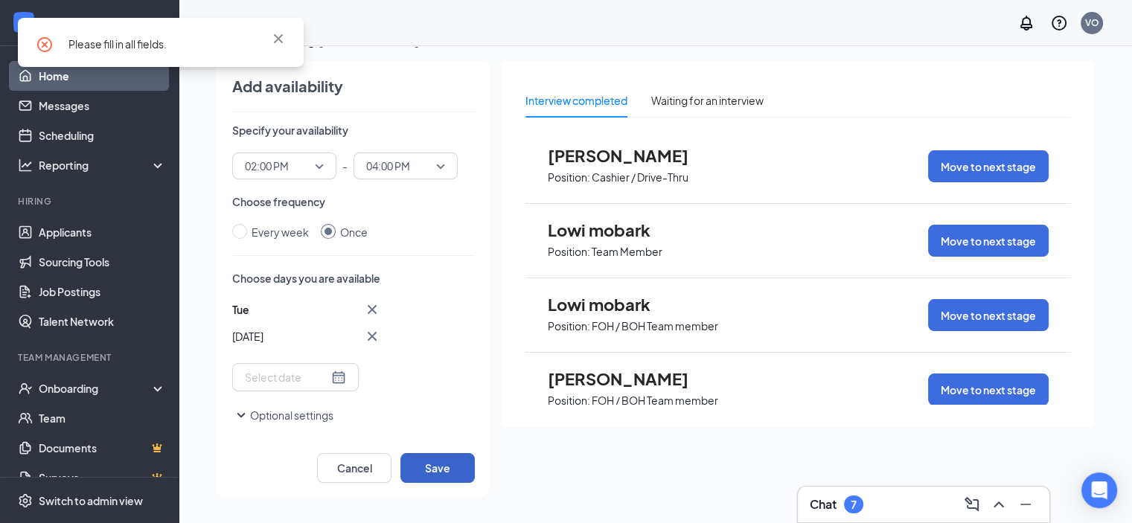
click at [444, 470] on button "Save" at bounding box center [437, 468] width 74 height 30
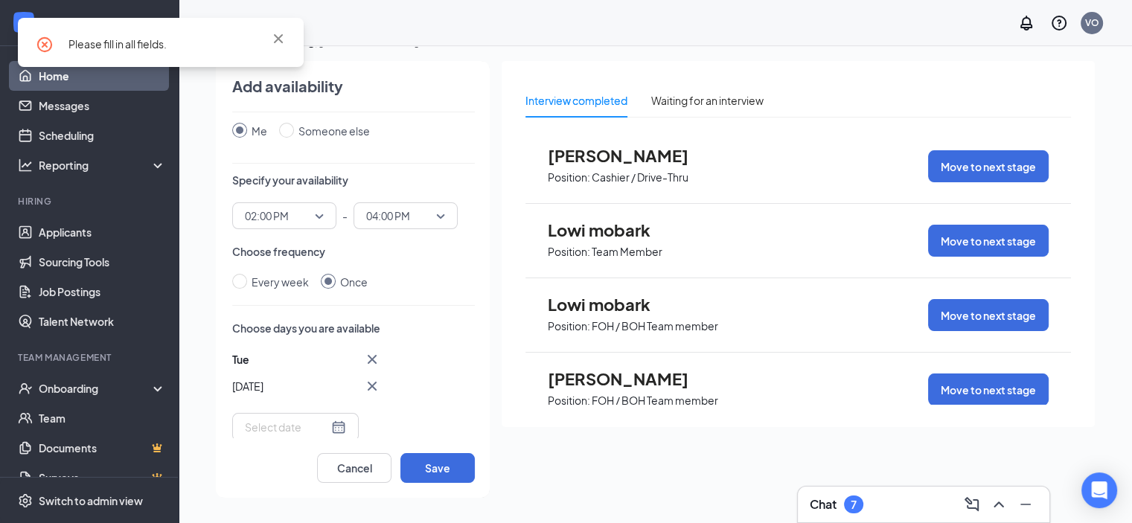
scroll to position [0, 0]
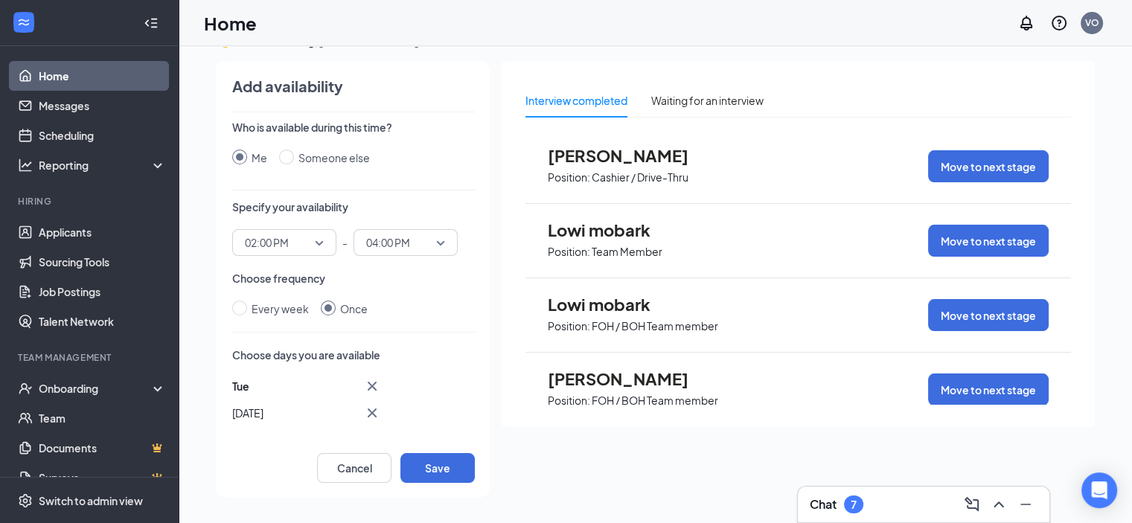
click at [240, 160] on input "Me" at bounding box center [239, 157] width 15 height 15
click at [240, 159] on input "Me" at bounding box center [239, 157] width 15 height 15
click at [285, 156] on input "Someone else" at bounding box center [286, 157] width 15 height 15
radio input "true"
click at [239, 164] on label "Me" at bounding box center [252, 158] width 41 height 16
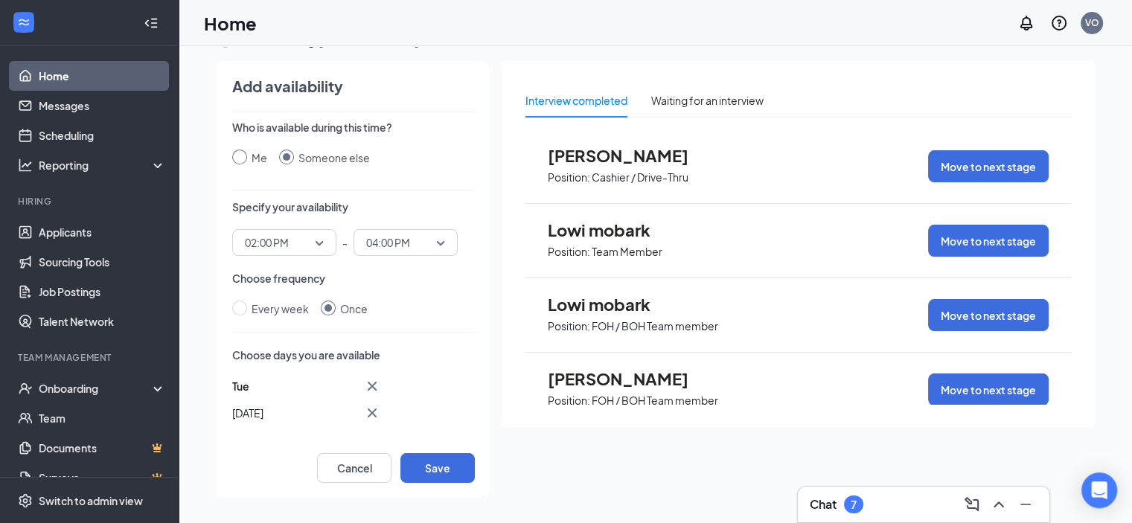
click at [239, 164] on input "Me" at bounding box center [239, 157] width 15 height 15
radio input "true"
radio input "false"
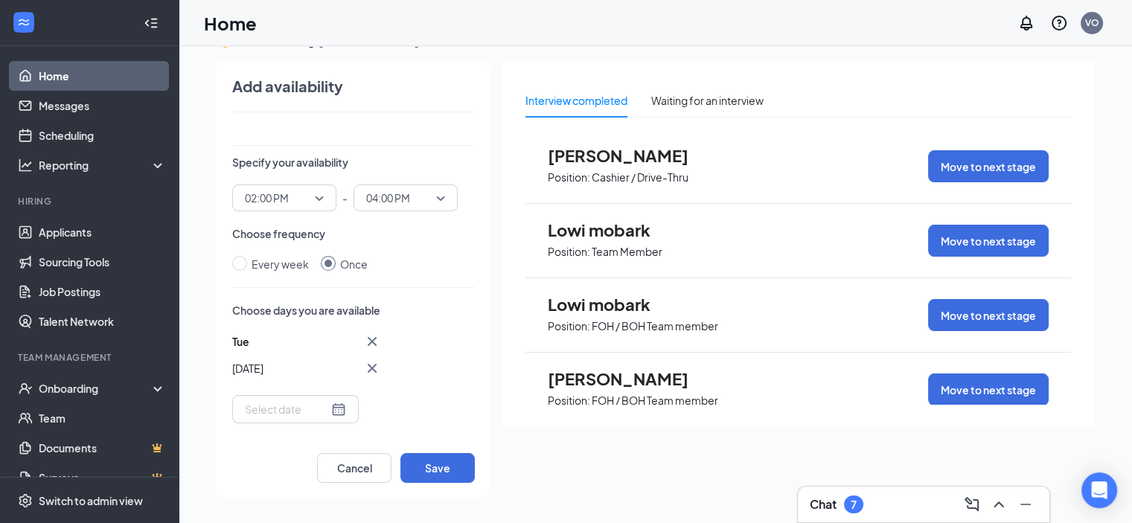
scroll to position [77, 0]
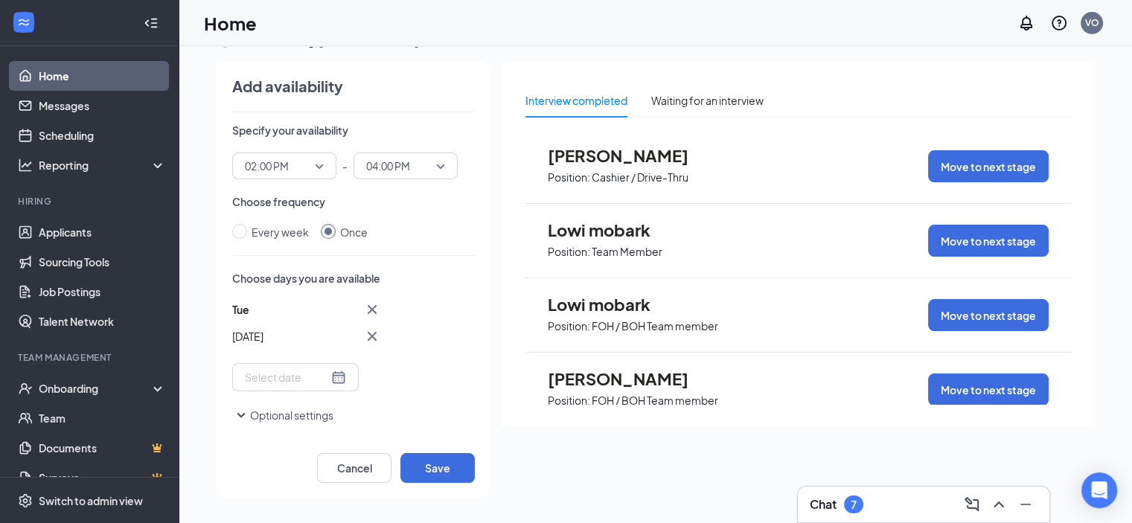
click at [274, 414] on button "Optional settings" at bounding box center [282, 415] width 101 height 18
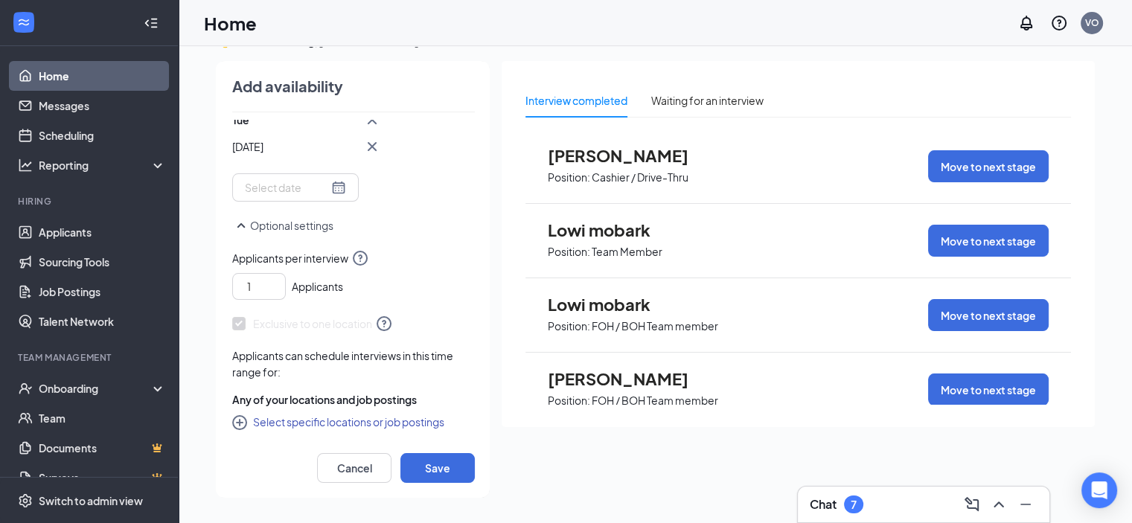
click at [295, 358] on span "Applicants can schedule interviews in this time range for:" at bounding box center [342, 364] width 221 height 30
click at [281, 400] on span "Any of your locations and job postings" at bounding box center [324, 399] width 185 height 15
click at [282, 421] on button "Select specific locations or job postings" at bounding box center [338, 422] width 212 height 18
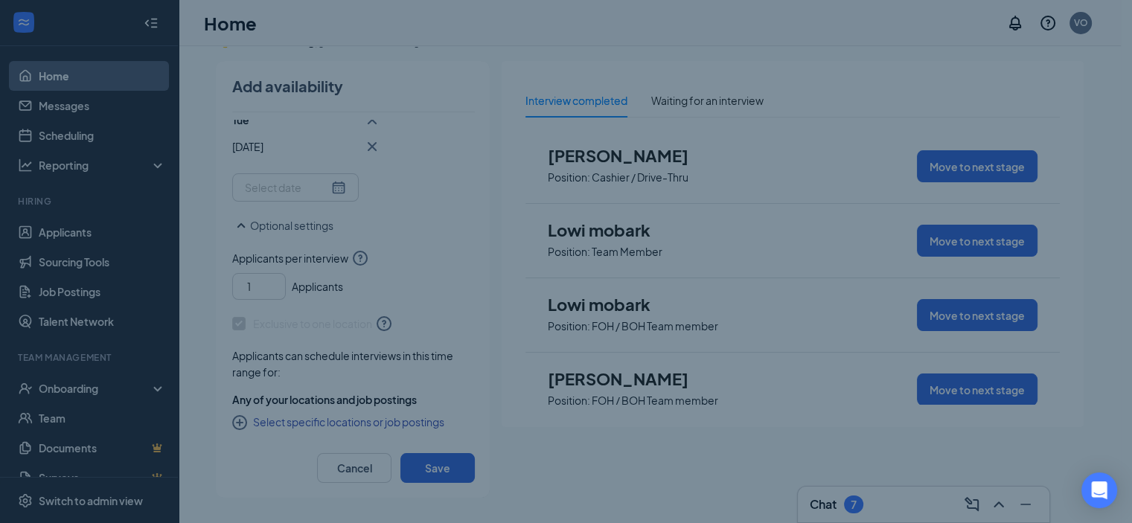
checkbox input "true"
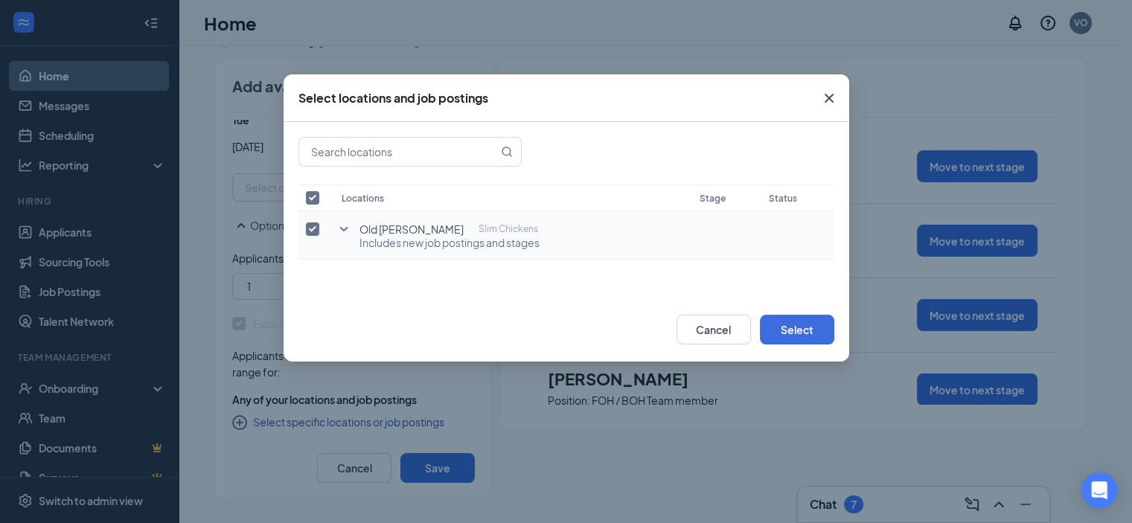
click at [347, 231] on icon "SmallChevronDown" at bounding box center [344, 229] width 18 height 18
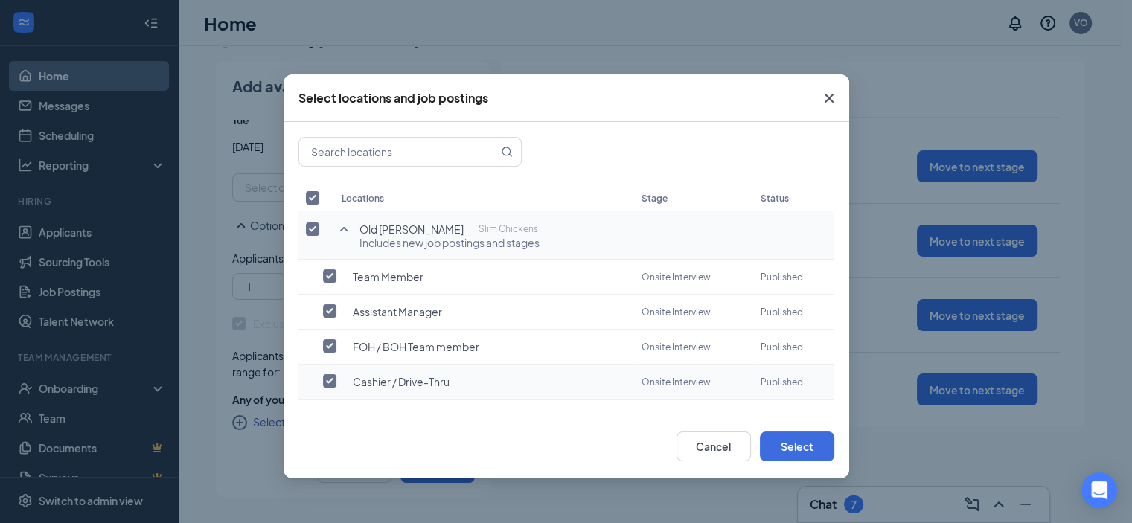
click at [333, 375] on input "checkbox" at bounding box center [329, 380] width 13 height 13
checkbox input "true"
checkbox input "false"
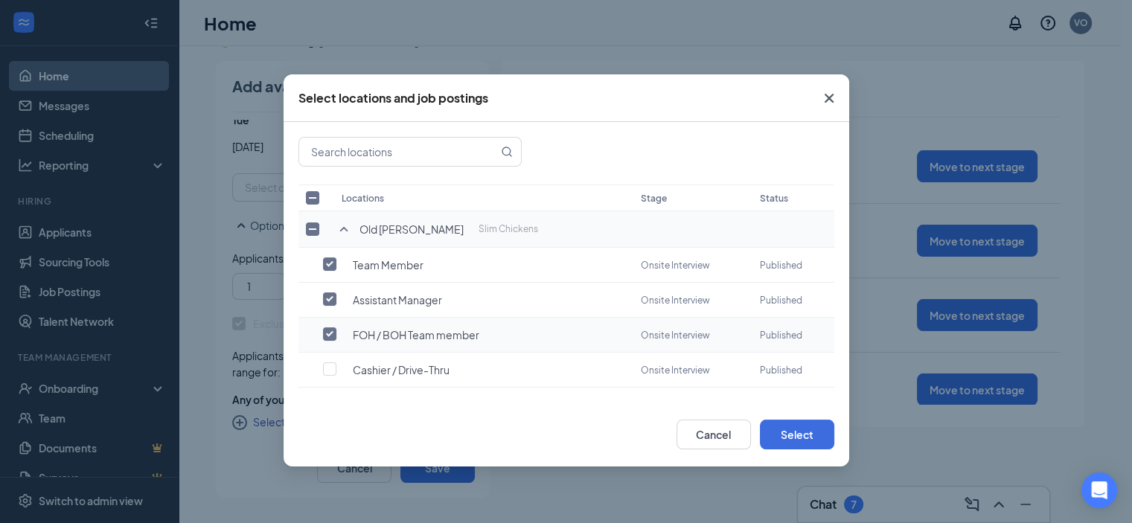
click at [334, 328] on input "checkbox" at bounding box center [329, 334] width 13 height 13
checkbox input "false"
click at [326, 297] on input "checkbox" at bounding box center [329, 299] width 13 height 13
checkbox input "false"
click at [328, 261] on input "checkbox" at bounding box center [329, 264] width 13 height 13
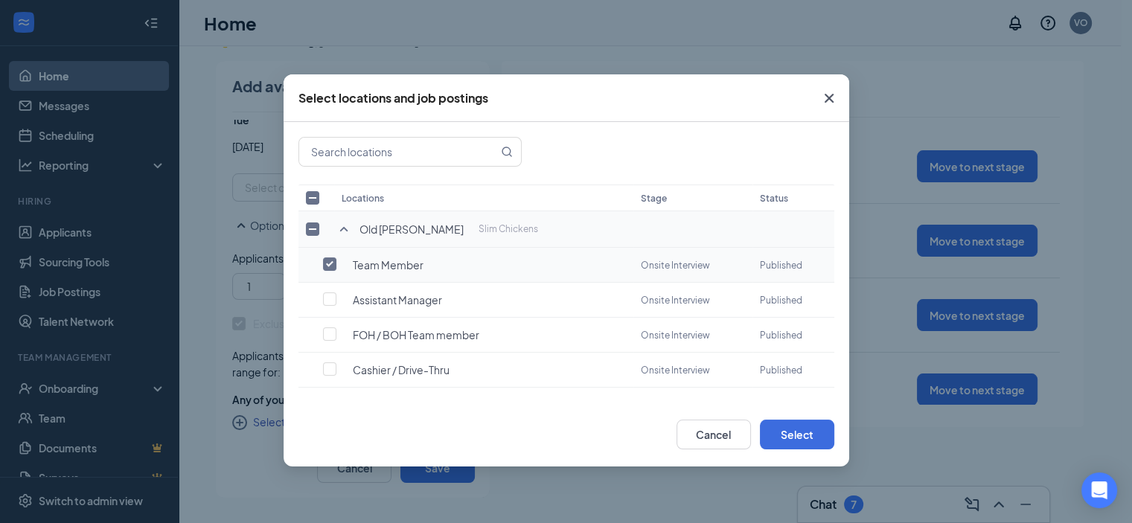
checkbox input "true"
checkbox input "false"
click at [363, 231] on span "Old [PERSON_NAME]" at bounding box center [412, 229] width 104 height 15
click at [313, 227] on input "checkbox" at bounding box center [312, 229] width 13 height 13
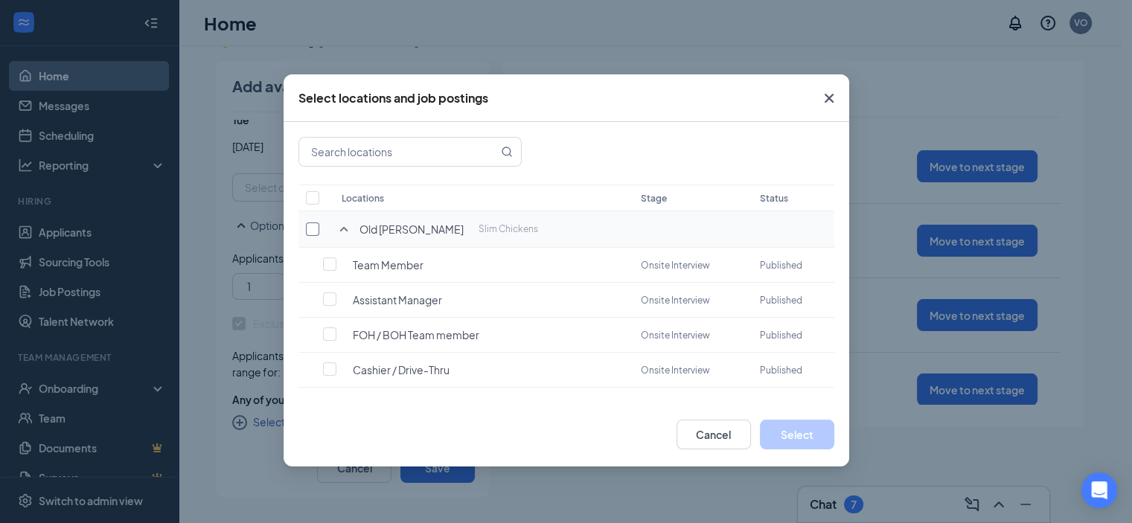
checkbox input "true"
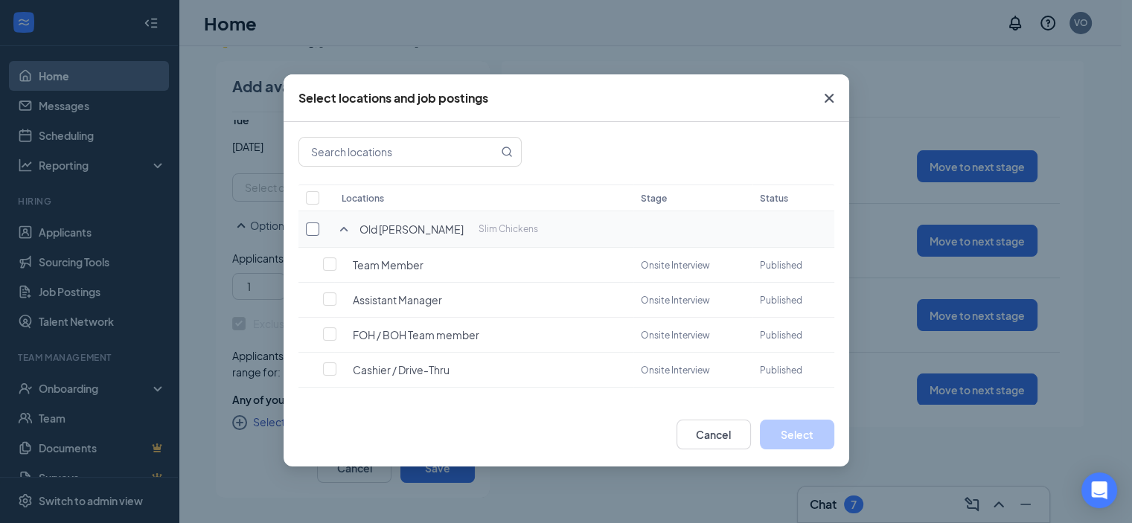
checkbox input "true"
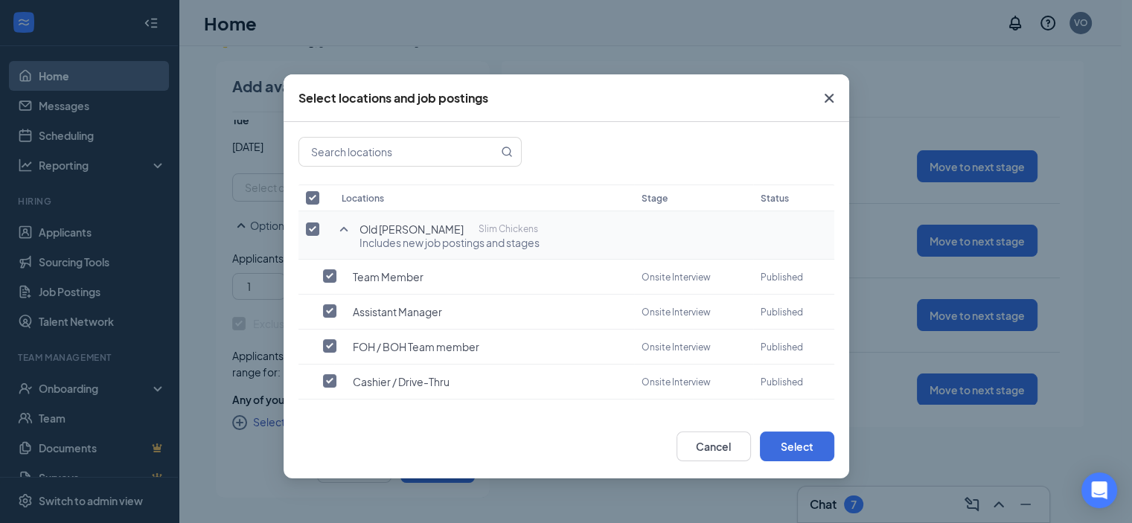
click at [313, 227] on input "checkbox" at bounding box center [312, 229] width 13 height 13
checkbox input "false"
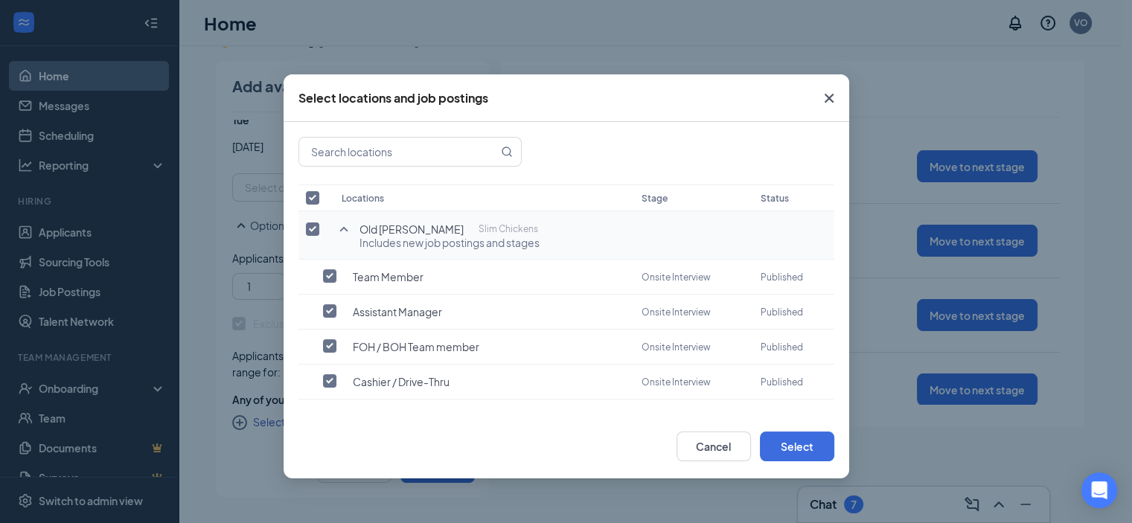
checkbox input "false"
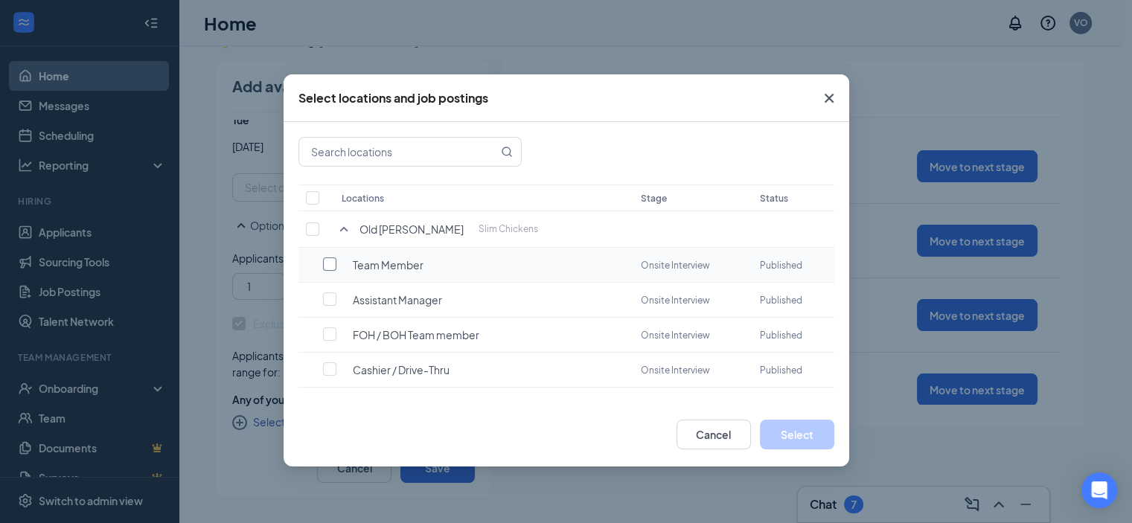
click at [328, 262] on input "checkbox" at bounding box center [329, 264] width 13 height 13
checkbox input "false"
checkbox input "true"
click at [328, 262] on input "checkbox" at bounding box center [329, 264] width 13 height 13
checkbox input "true"
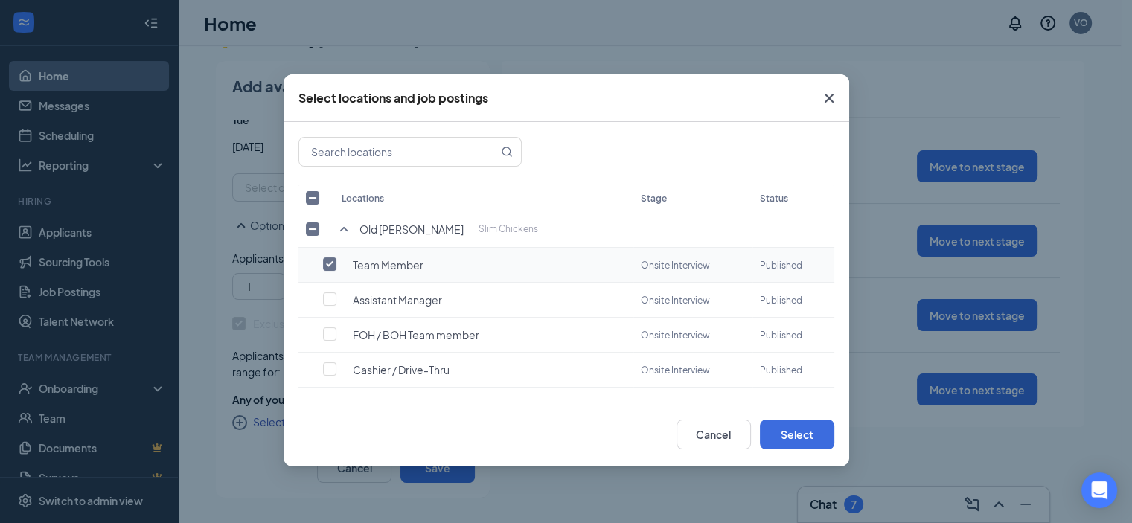
checkbox input "false"
click at [330, 328] on input "checkbox" at bounding box center [329, 334] width 13 height 13
checkbox input "false"
checkbox input "true"
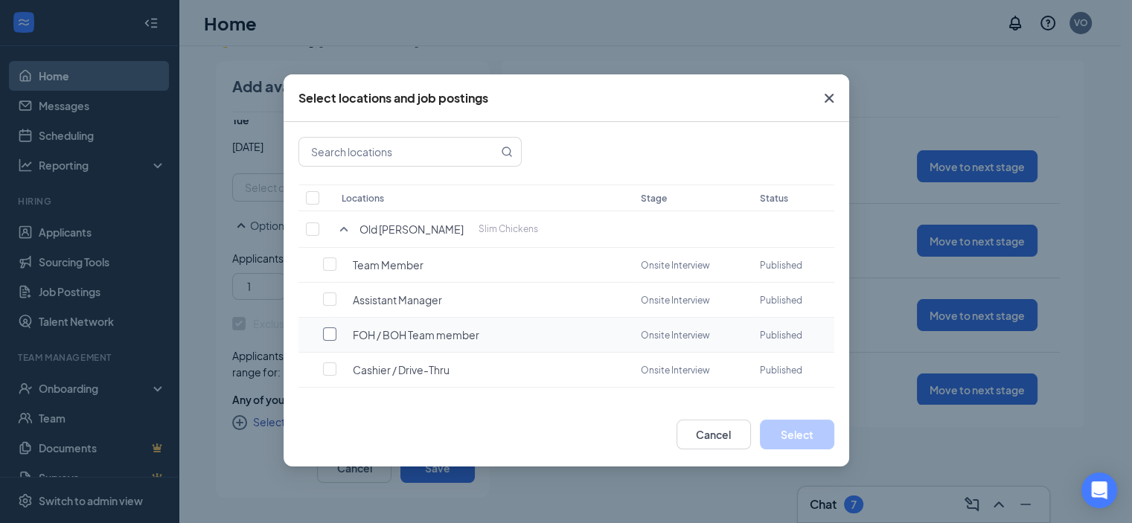
checkbox input "true"
click at [813, 429] on button "Select" at bounding box center [797, 435] width 74 height 30
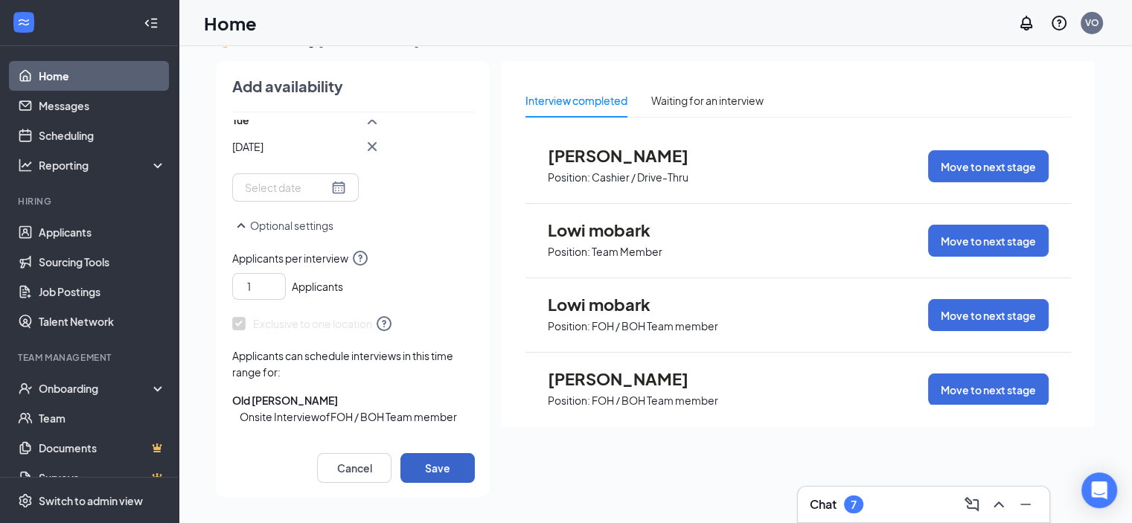
click at [447, 464] on button "Save" at bounding box center [437, 468] width 74 height 30
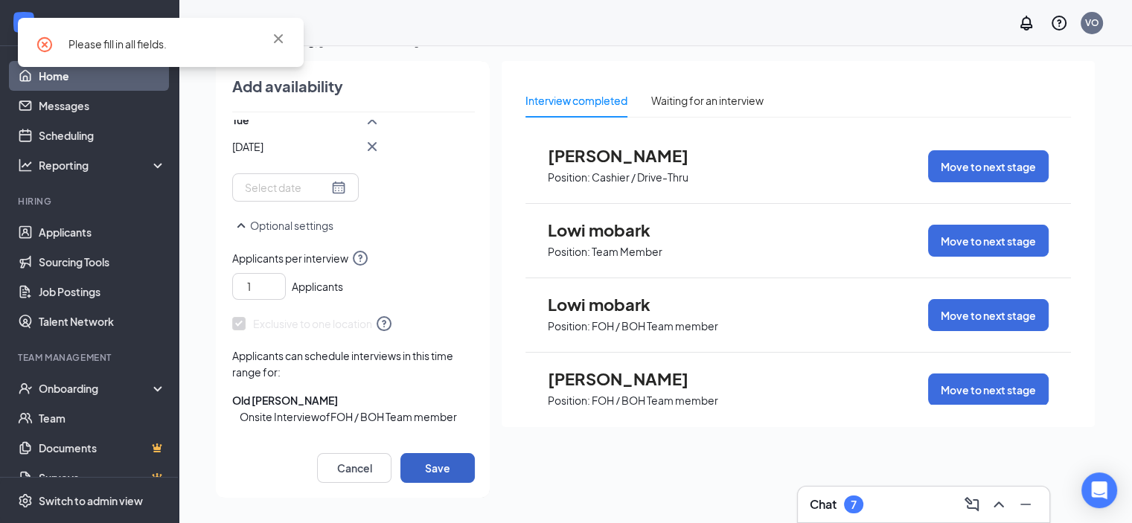
click at [444, 464] on button "Save" at bounding box center [437, 468] width 74 height 30
click at [444, 461] on button "Save" at bounding box center [437, 468] width 74 height 30
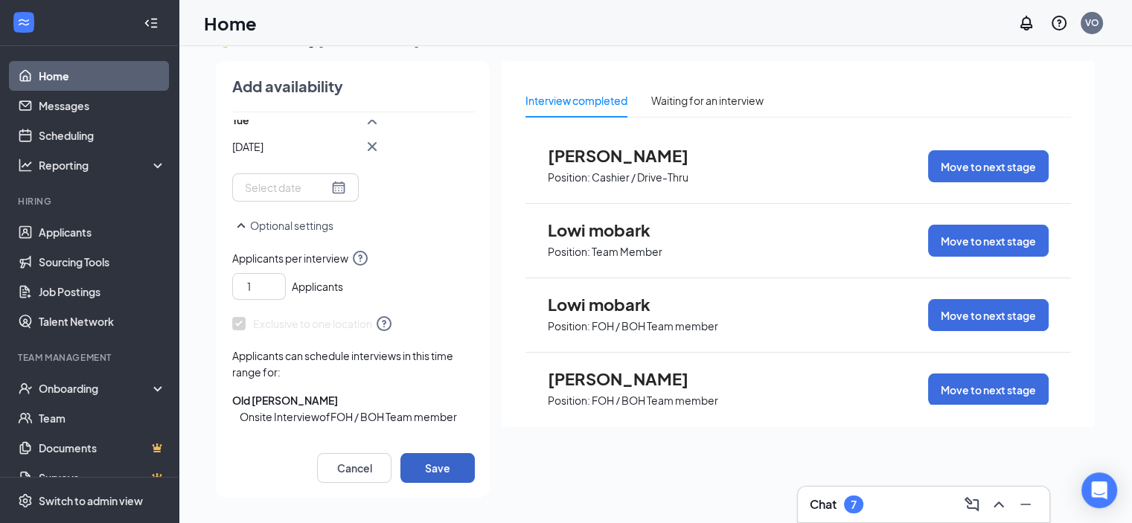
click at [444, 461] on button "Save" at bounding box center [437, 468] width 74 height 30
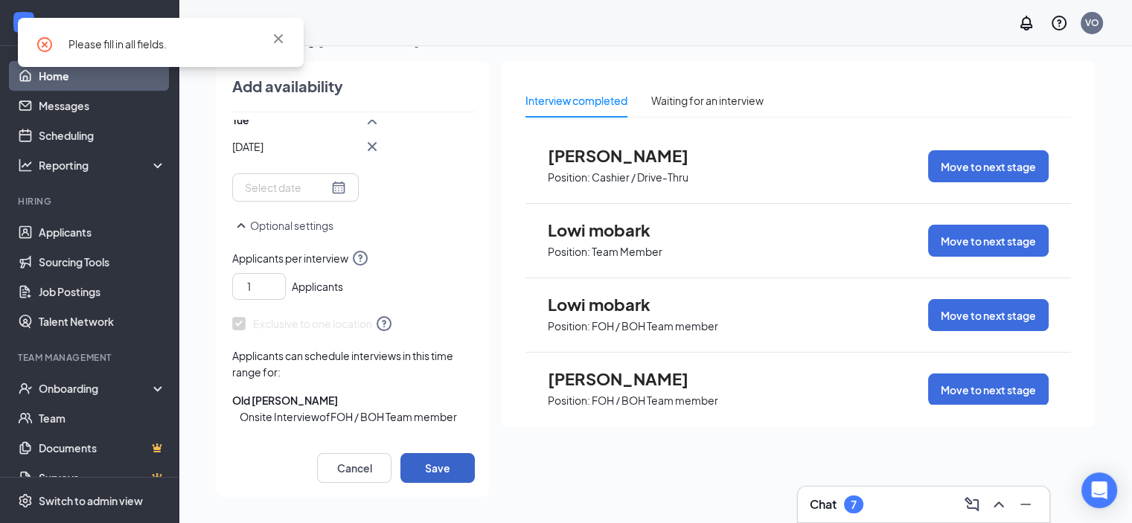
click at [444, 461] on button "Save" at bounding box center [437, 468] width 74 height 30
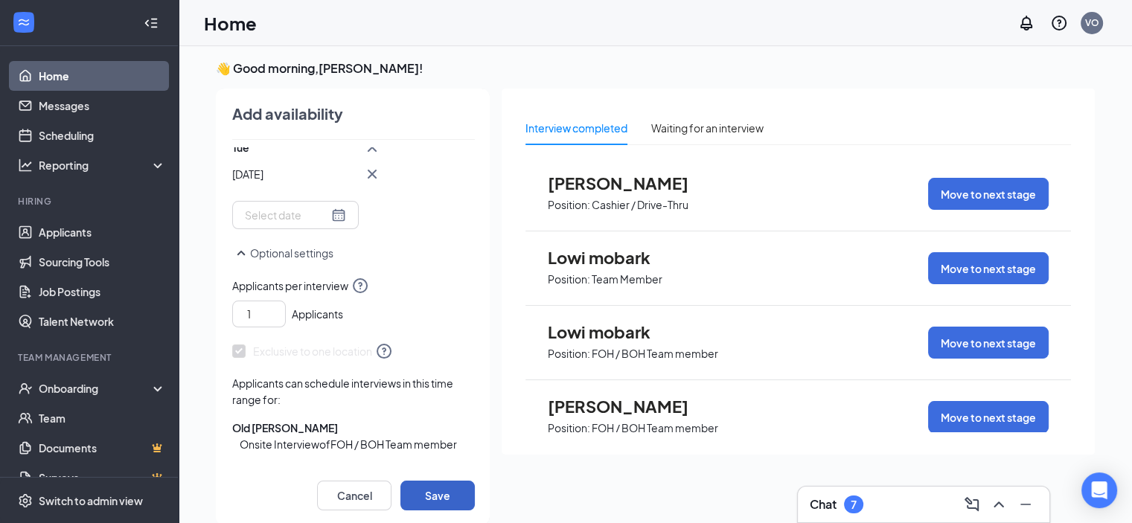
scroll to position [0, 0]
